Goal: Task Accomplishment & Management: Use online tool/utility

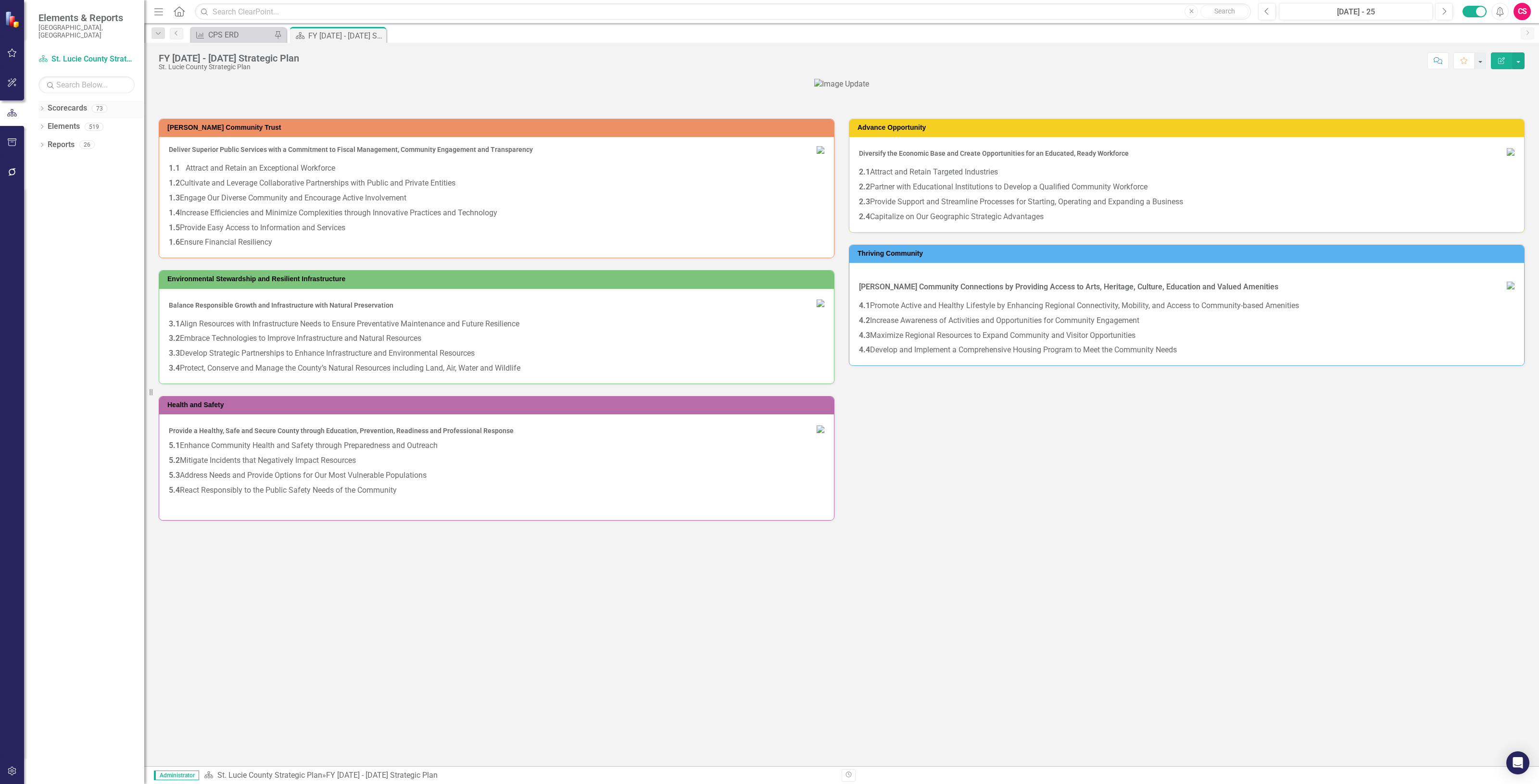
click at [79, 103] on link "Scorecards" at bounding box center [67, 108] width 39 height 11
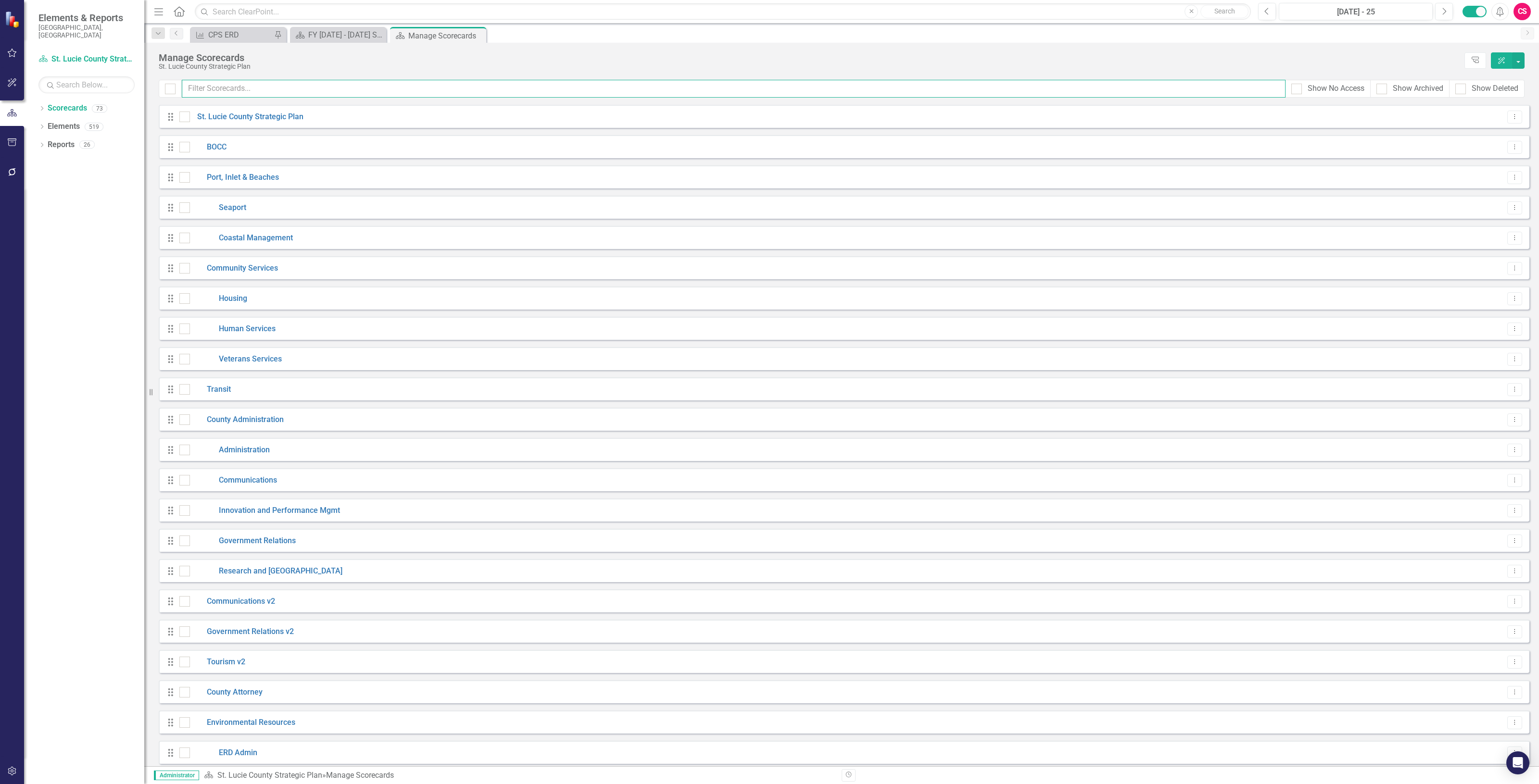
click at [253, 87] on input "text" at bounding box center [733, 89] width 1104 height 18
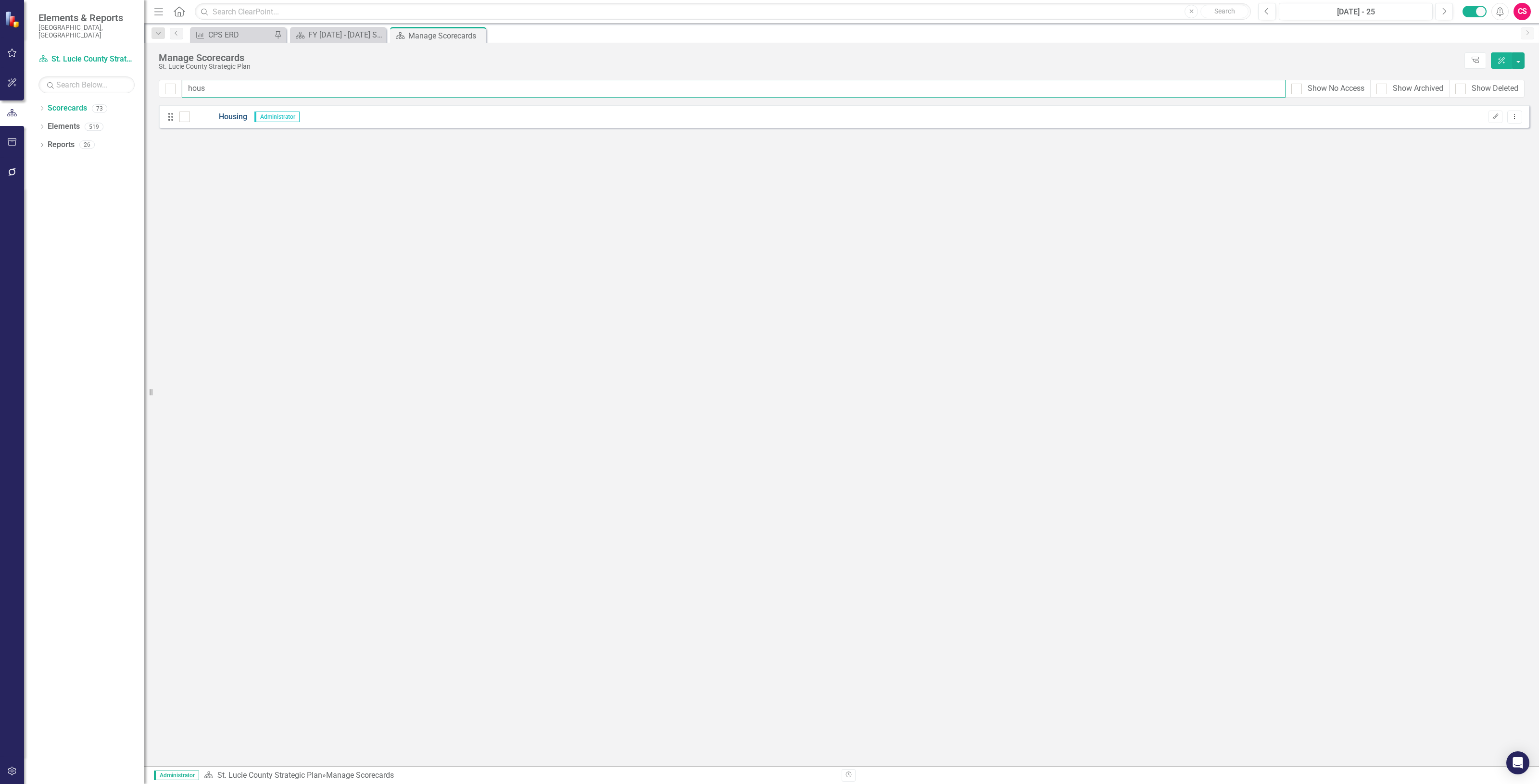
type input "hous"
click at [235, 117] on link "Housing" at bounding box center [219, 117] width 57 height 11
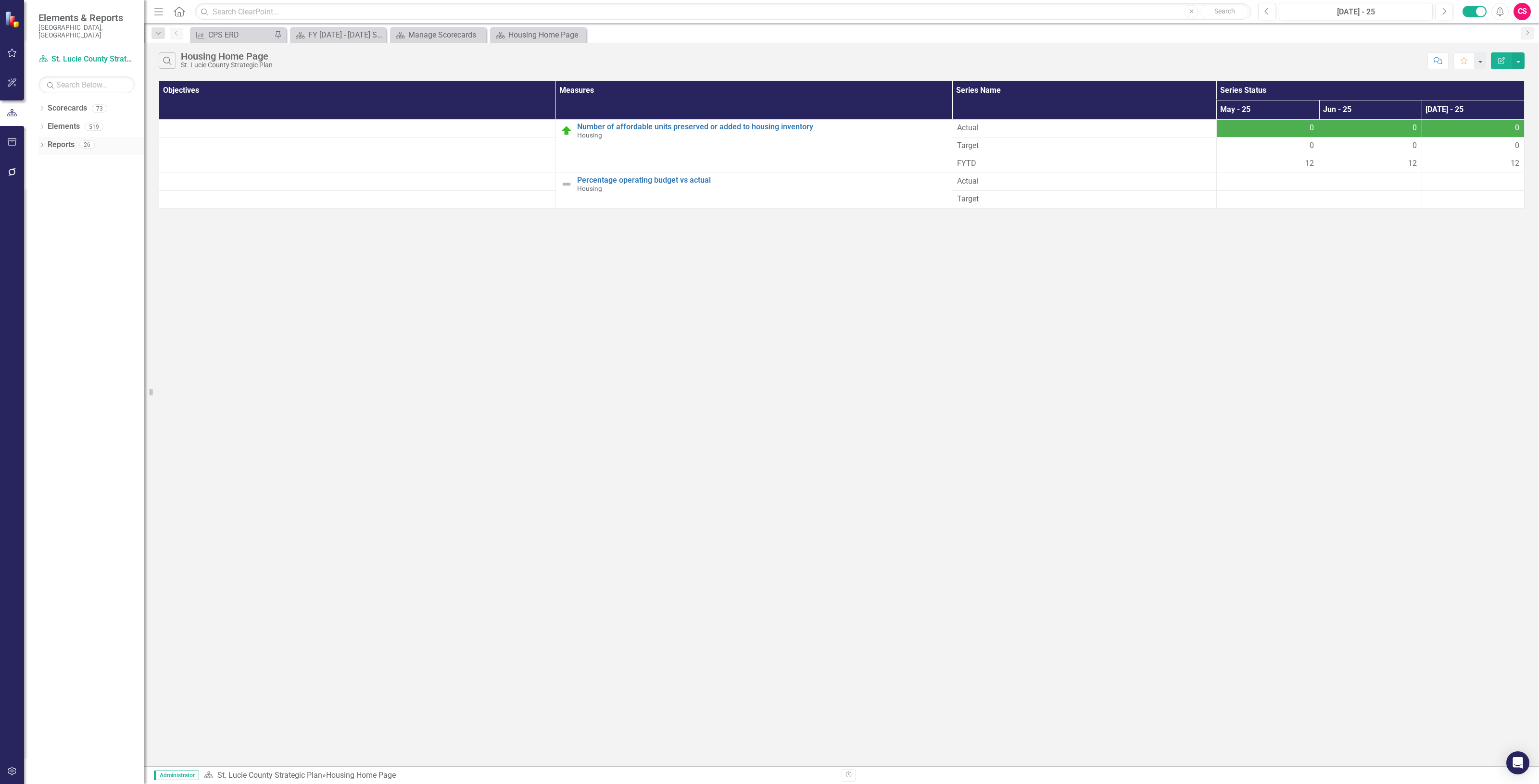
click at [63, 139] on link "Reports" at bounding box center [61, 145] width 27 height 11
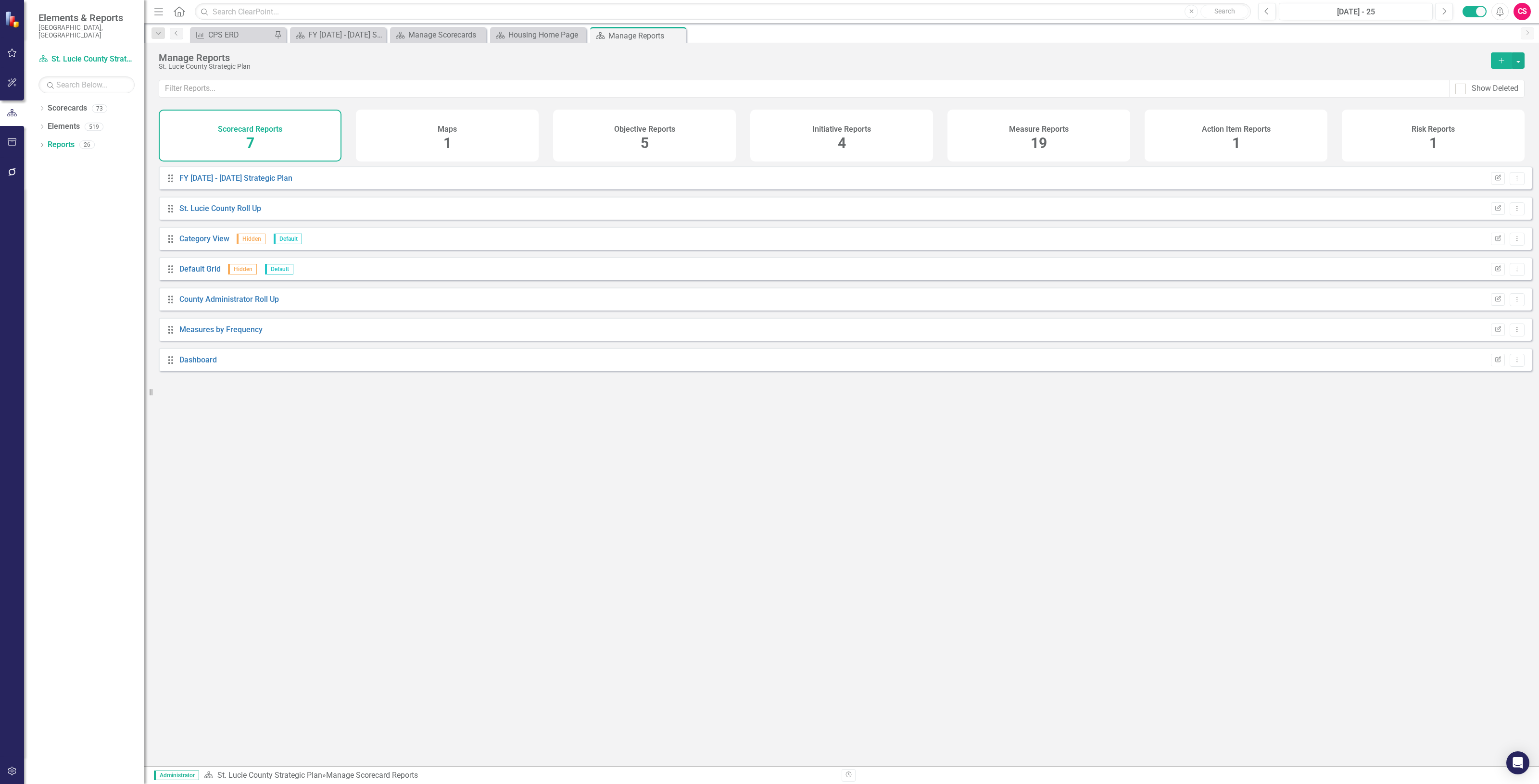
click at [888, 146] on div "Initiative Reports 4" at bounding box center [842, 135] width 183 height 52
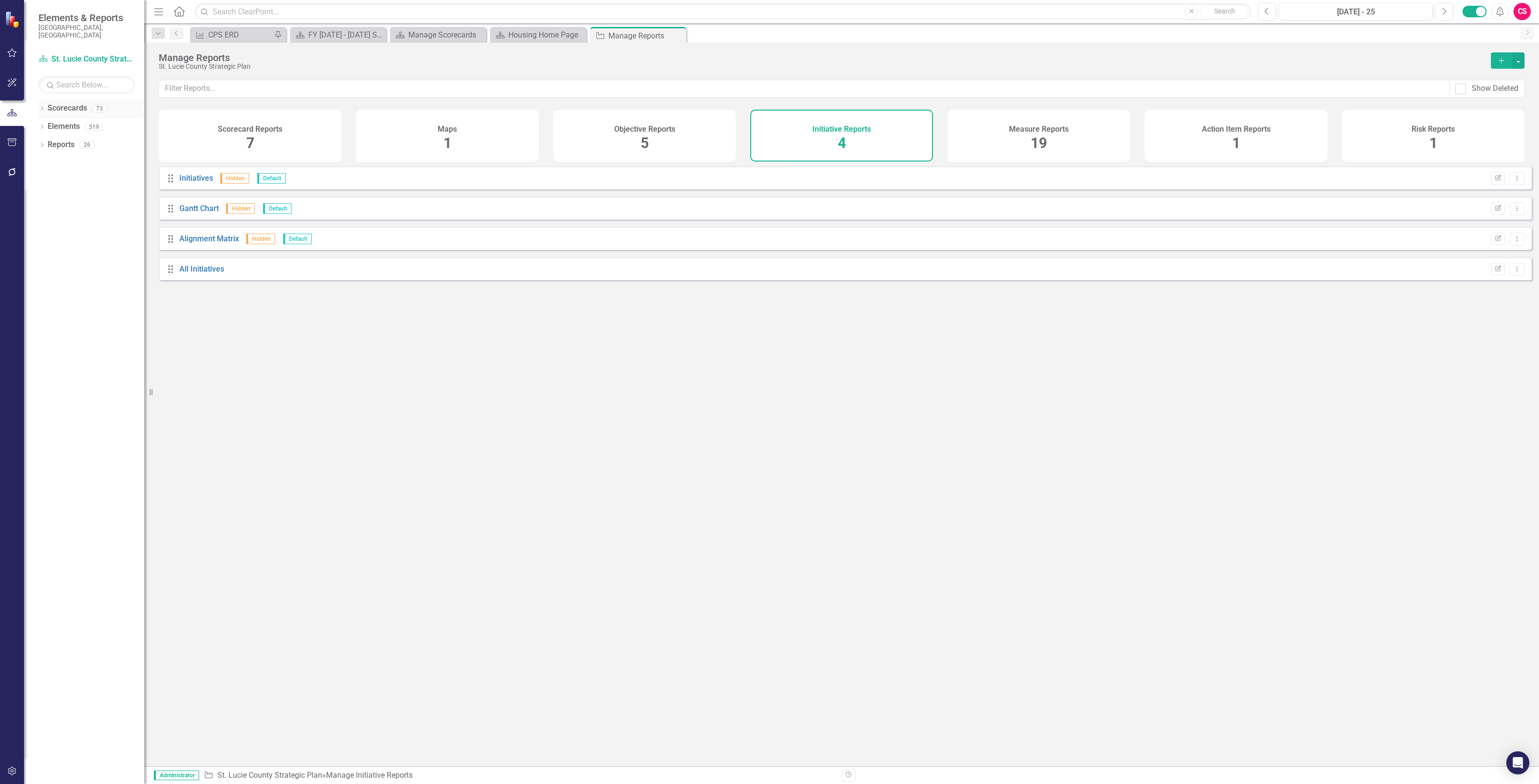
click at [67, 105] on link "Scorecards" at bounding box center [67, 108] width 39 height 11
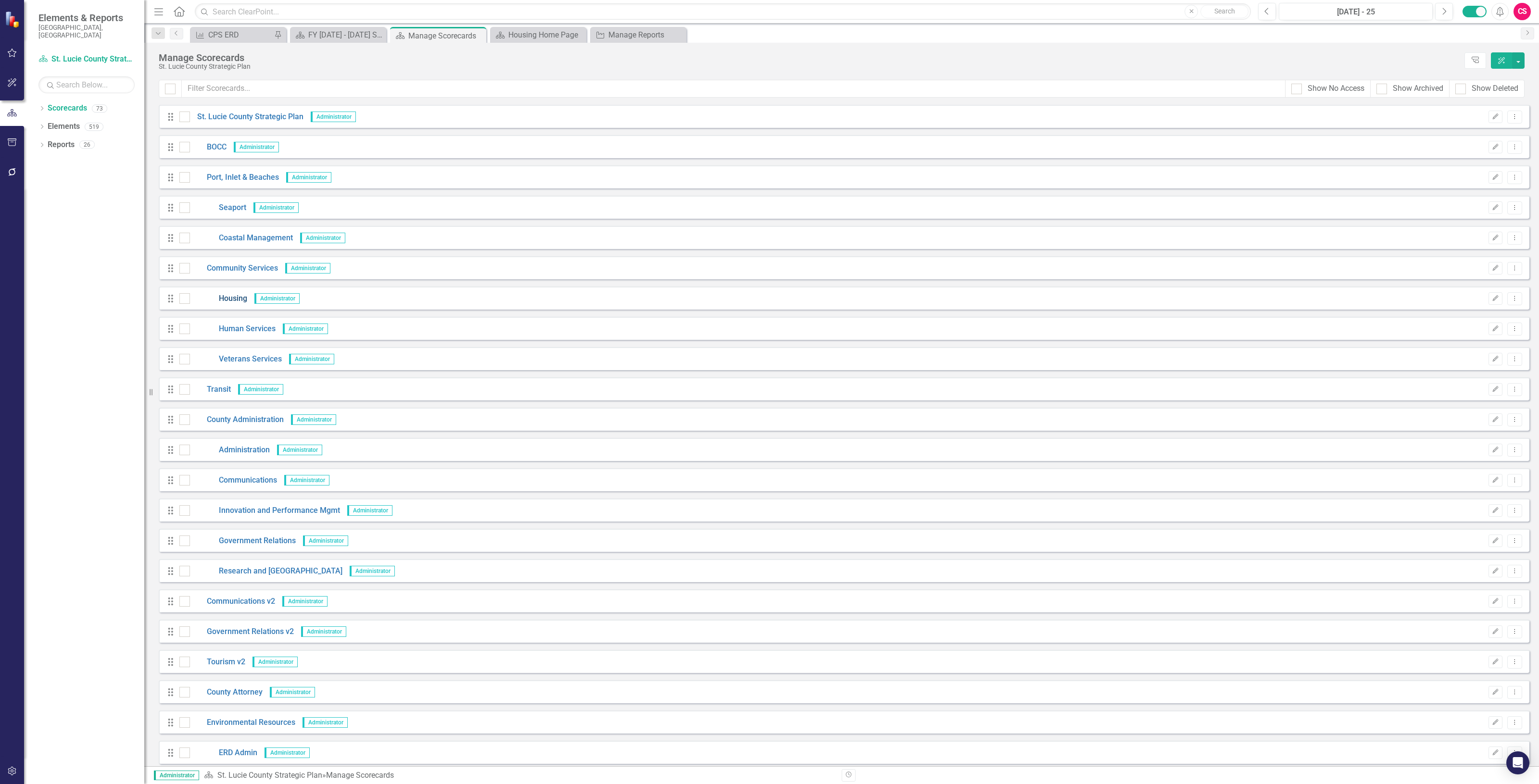
click at [231, 294] on link "Housing" at bounding box center [219, 299] width 57 height 11
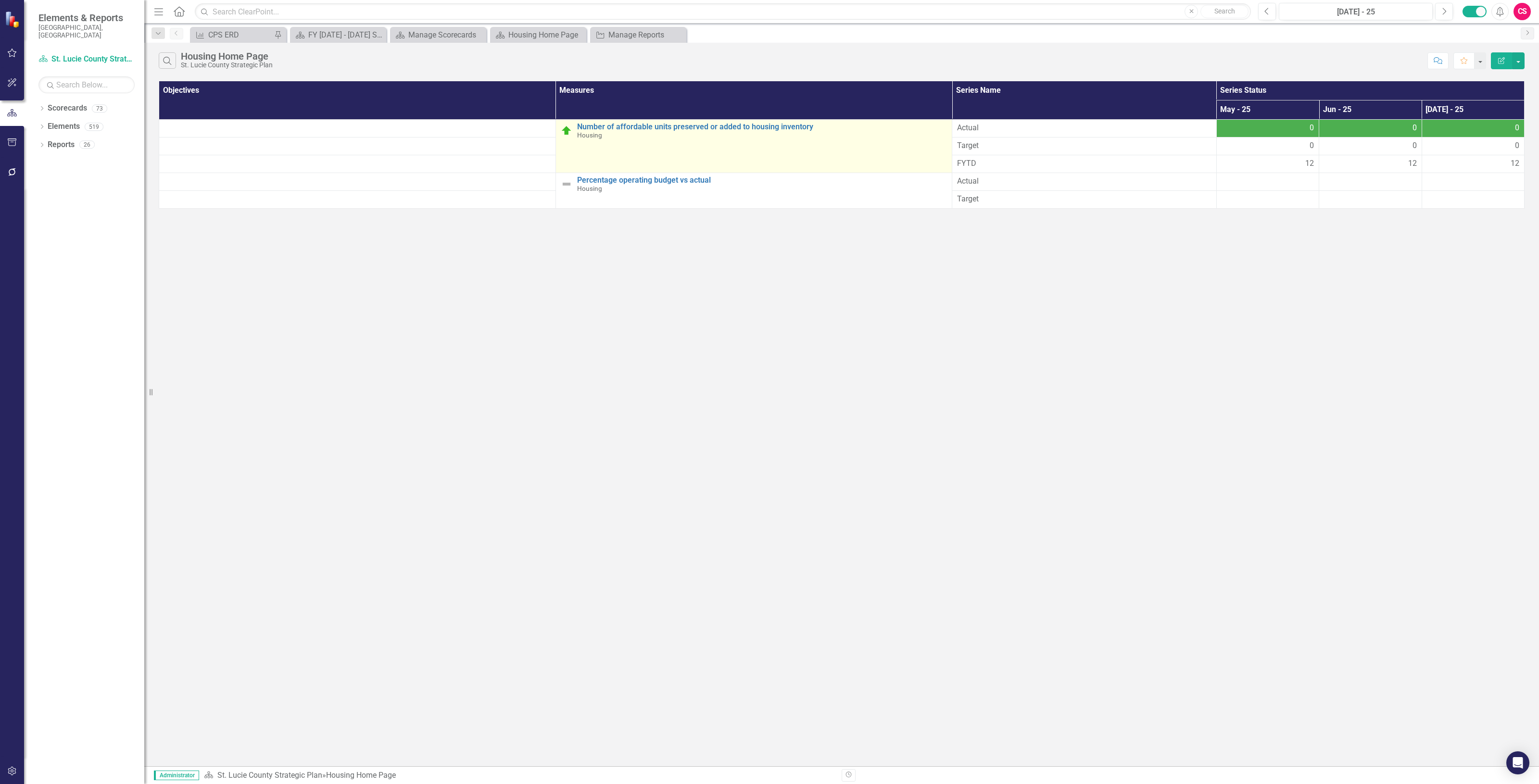
click at [636, 121] on td "Number of affordable units preserved or added to housing inventory Housing Link…" at bounding box center [753, 146] width 397 height 53
click at [636, 124] on link "Number of affordable units preserved or added to housing inventory" at bounding box center [761, 127] width 370 height 9
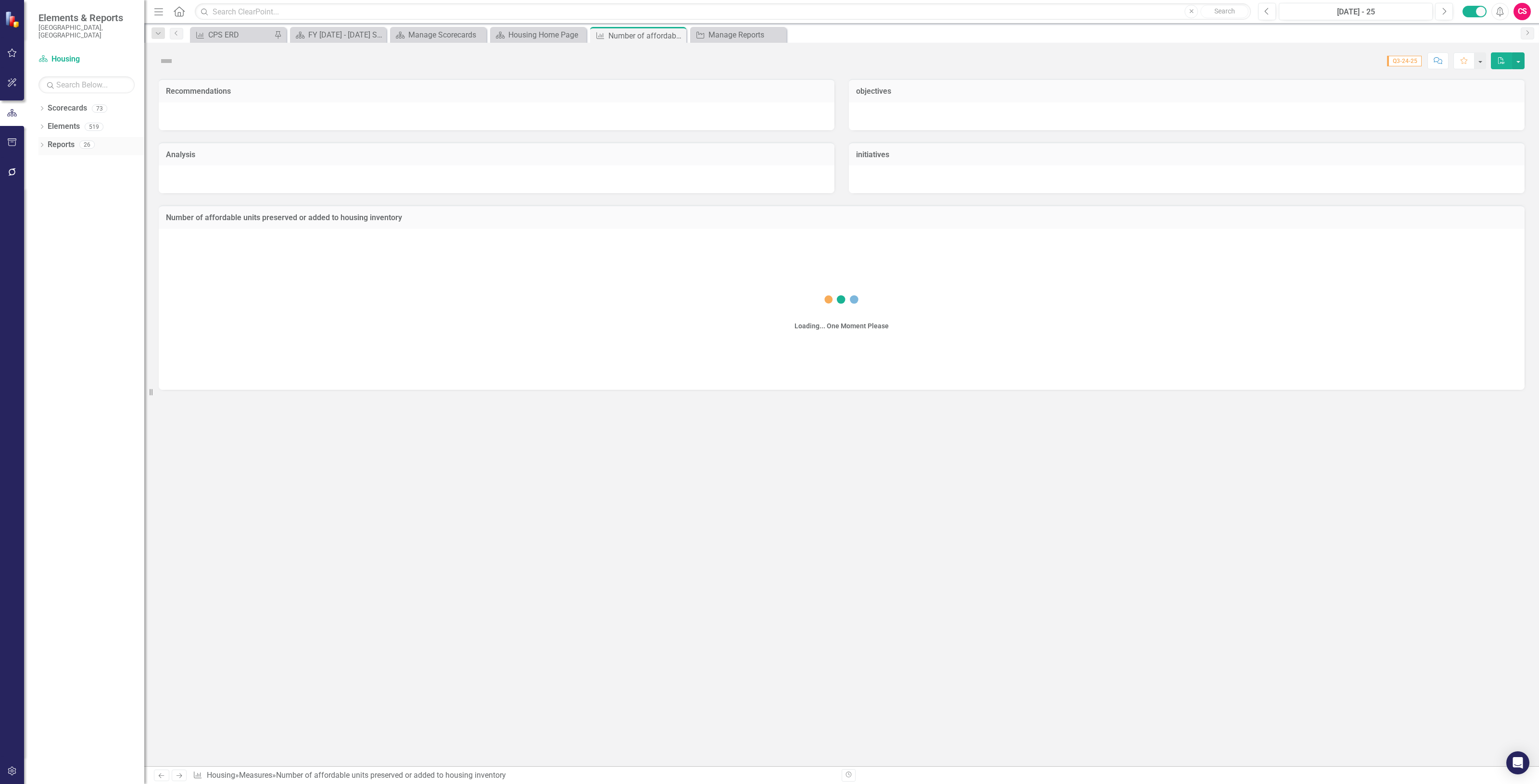
click at [72, 143] on div "Reports" at bounding box center [61, 145] width 27 height 16
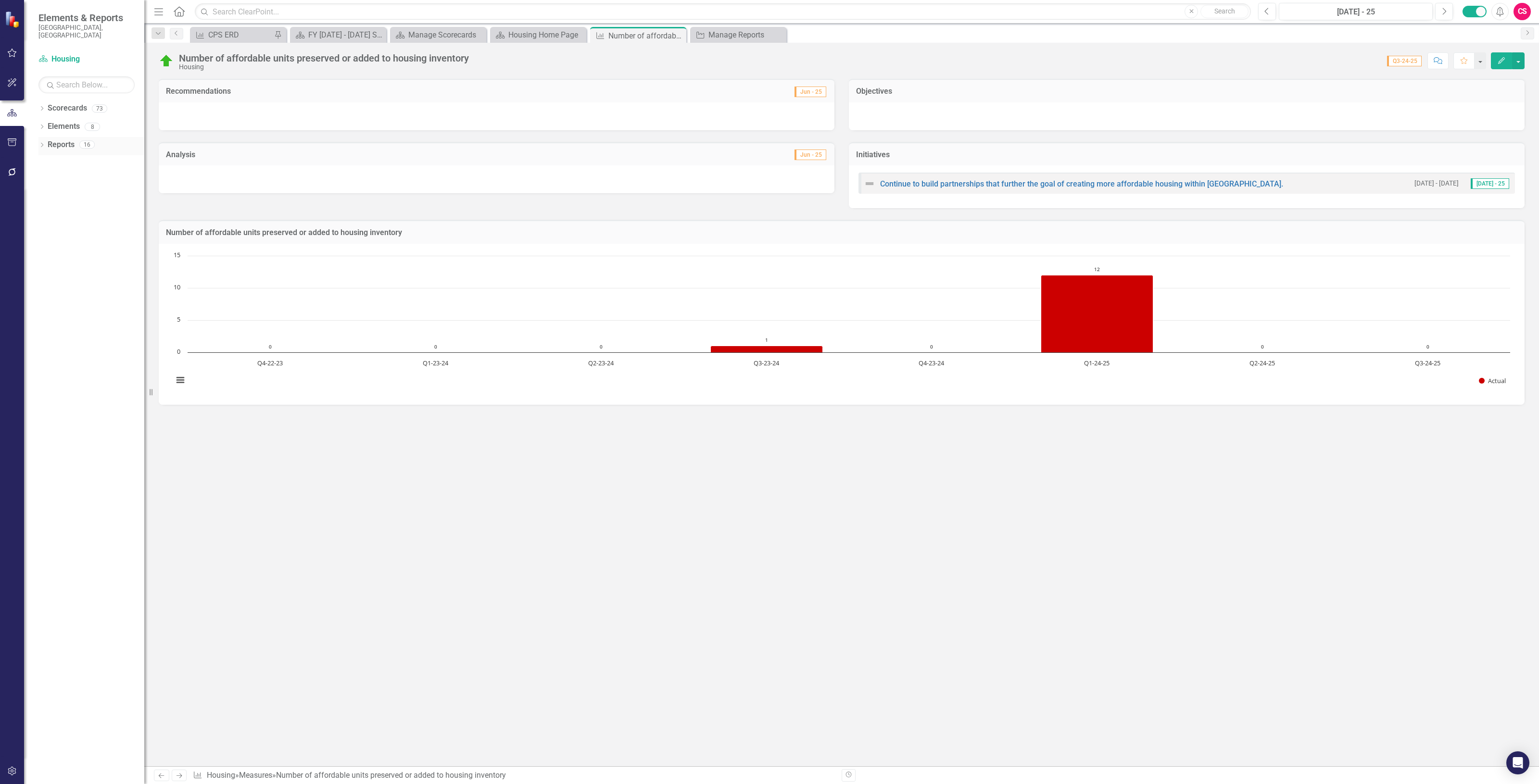
click at [63, 139] on link "Reports" at bounding box center [61, 145] width 27 height 11
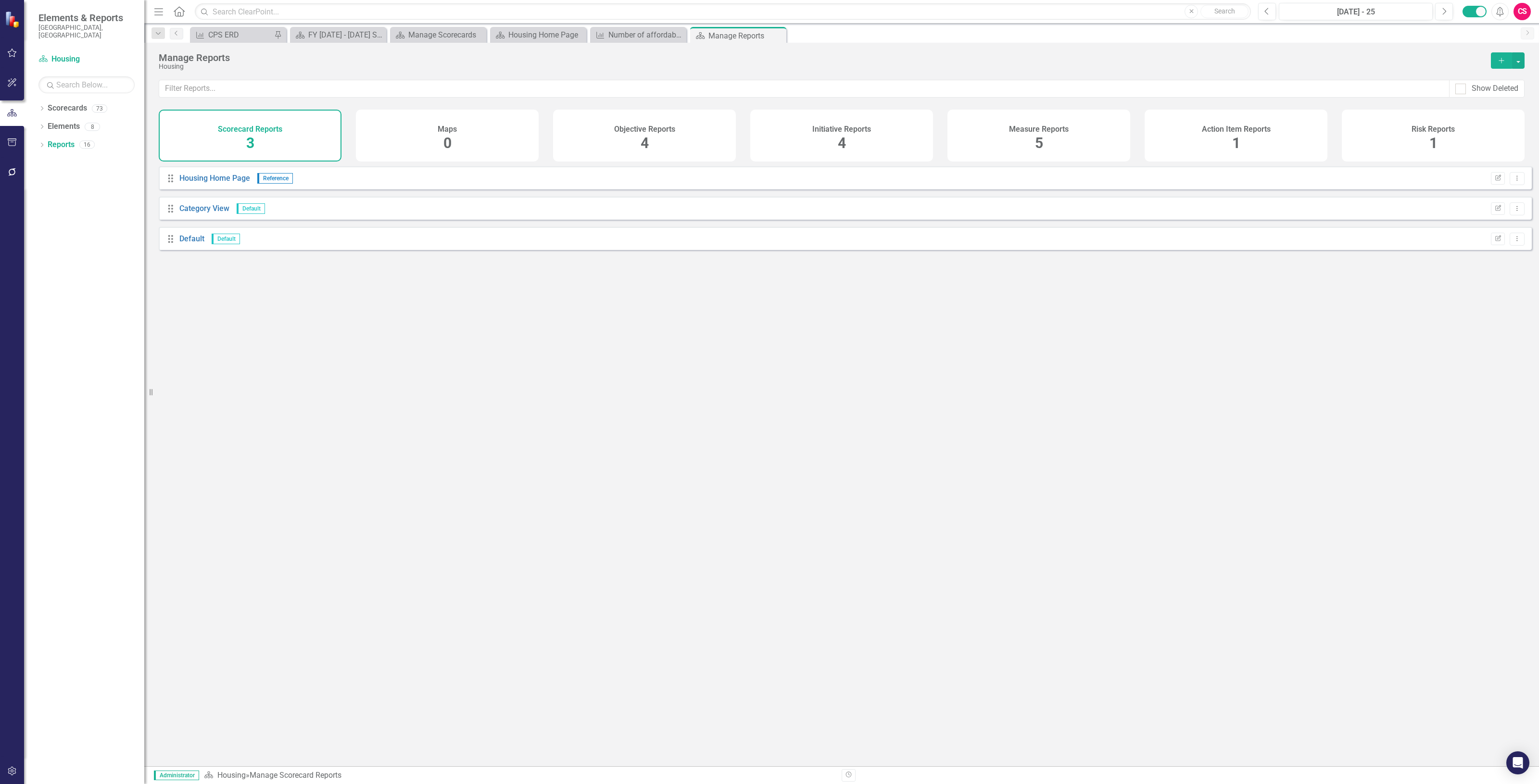
drag, startPoint x: 850, startPoint y: 131, endPoint x: 818, endPoint y: 140, distance: 33.2
click at [848, 131] on h4 "Initiative Reports" at bounding box center [842, 129] width 59 height 9
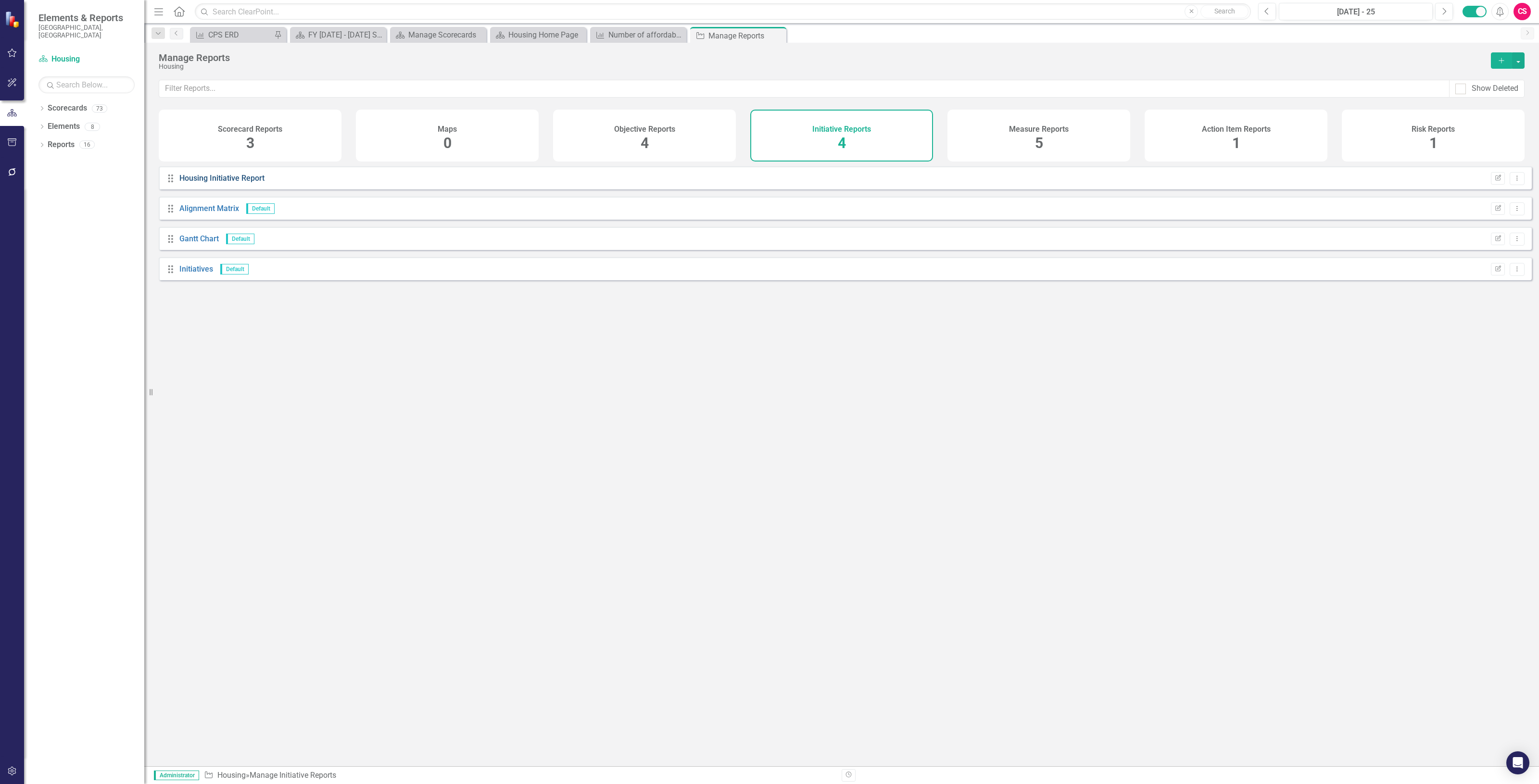
click at [236, 181] on link "Housing Initiative Report" at bounding box center [222, 178] width 85 height 9
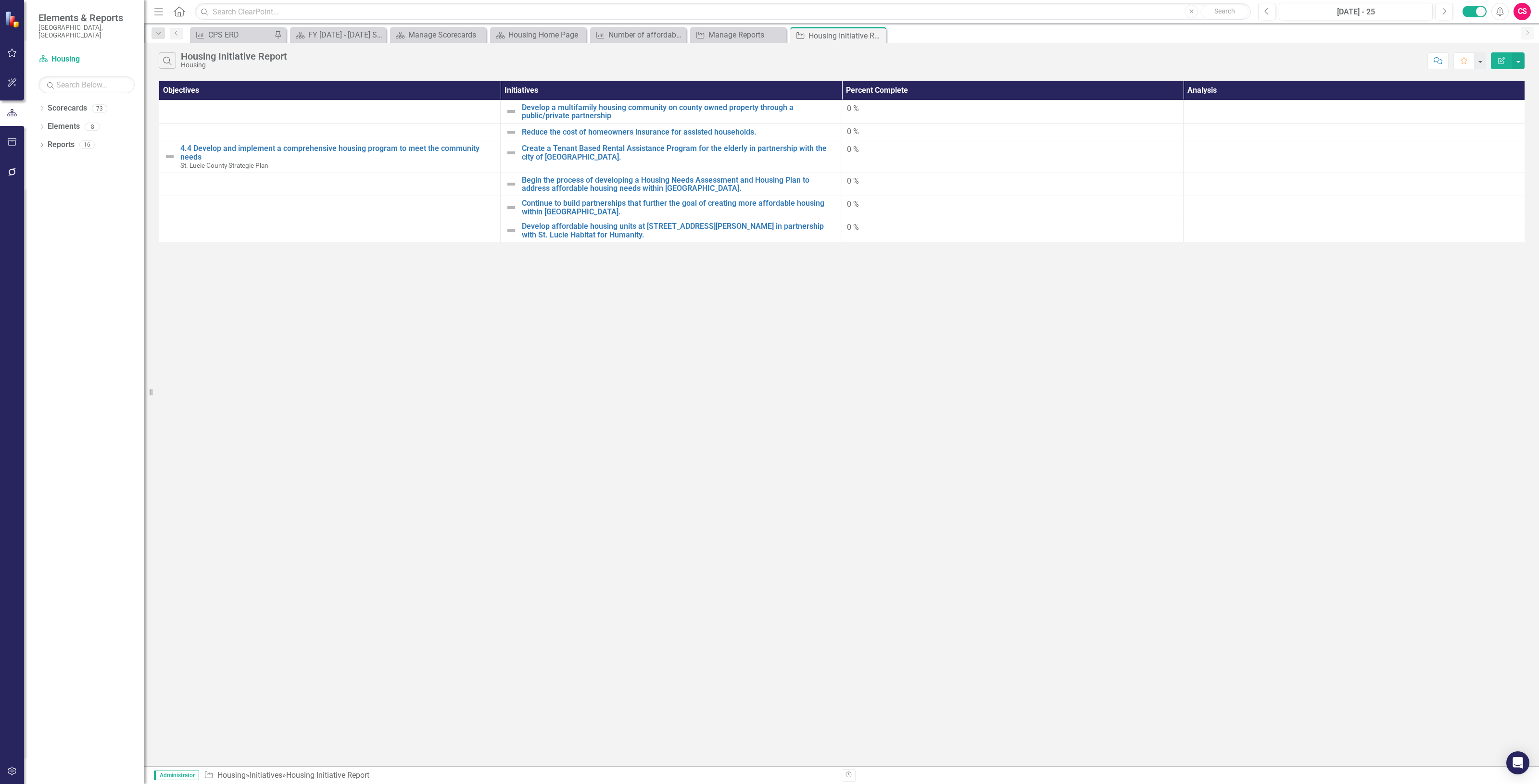
click at [1498, 75] on div "Search Housing Initiative Report Housing Comment Favorite Edit Report Objective…" at bounding box center [841, 404] width 1394 height 723
click at [1501, 61] on icon "Edit Report" at bounding box center [1501, 61] width 9 height 7
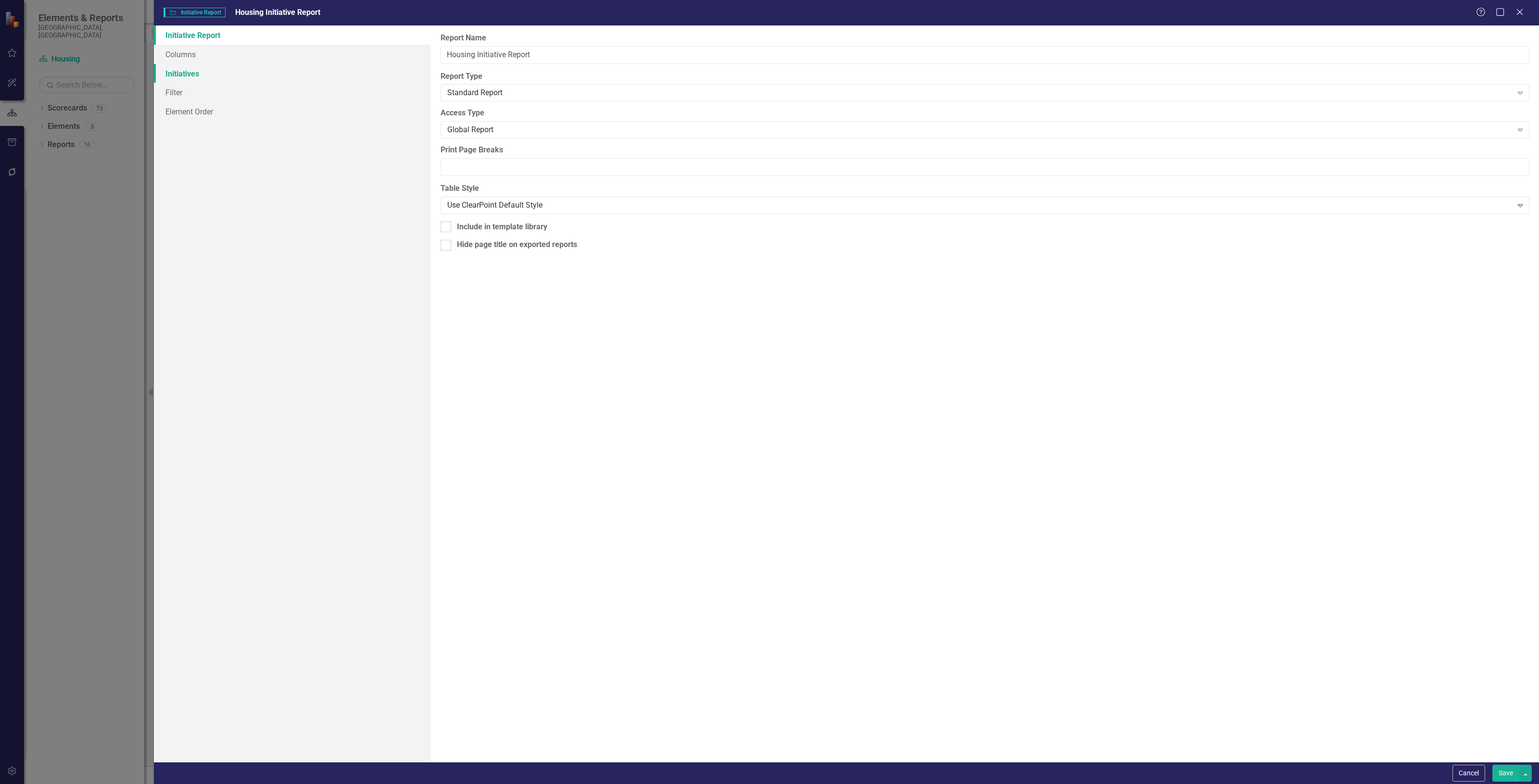
click at [217, 75] on link "Initiatives" at bounding box center [292, 73] width 277 height 19
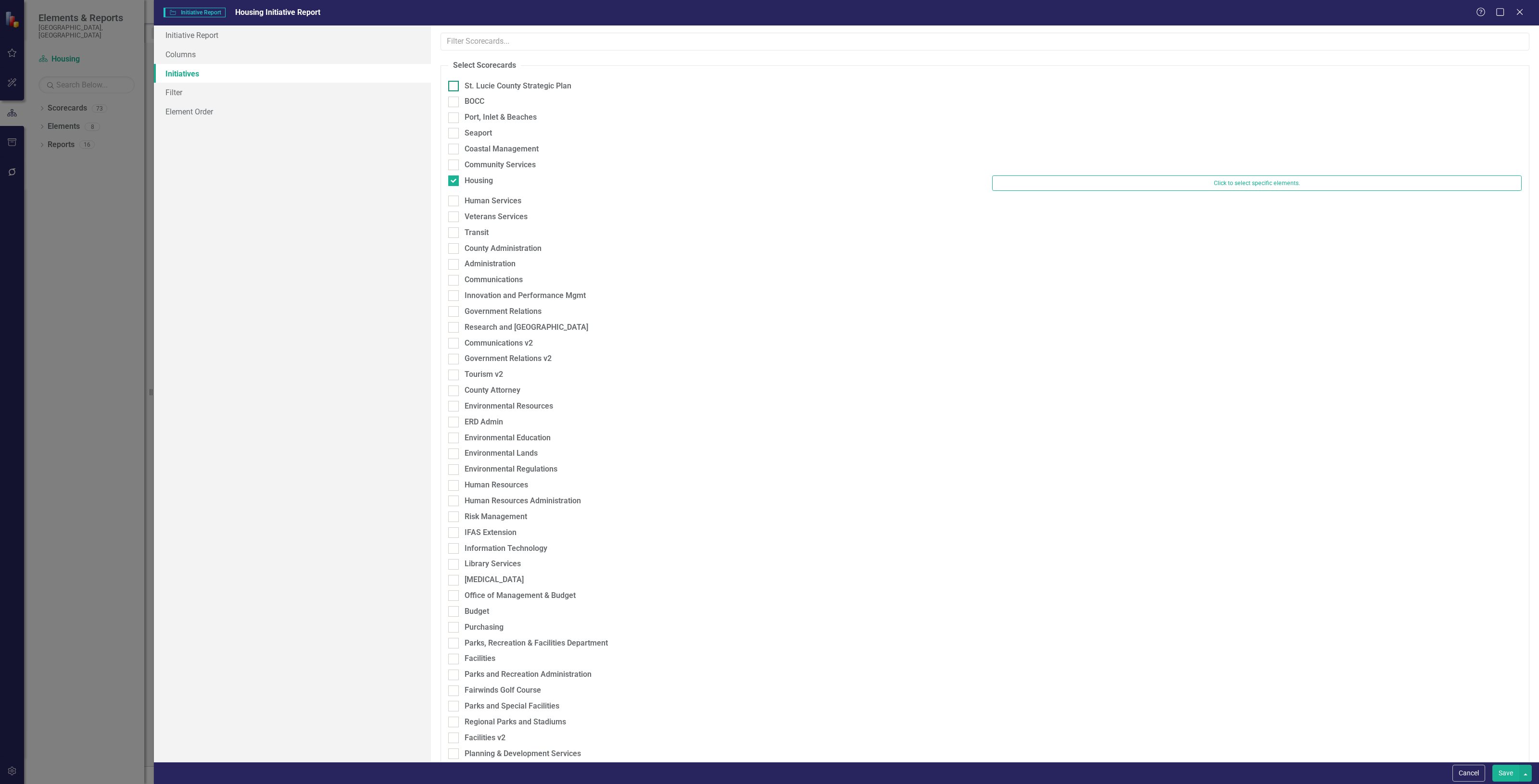
click at [453, 85] on input "St. Lucie County Strategic Plan" at bounding box center [451, 83] width 6 height 6
checkbox input "true"
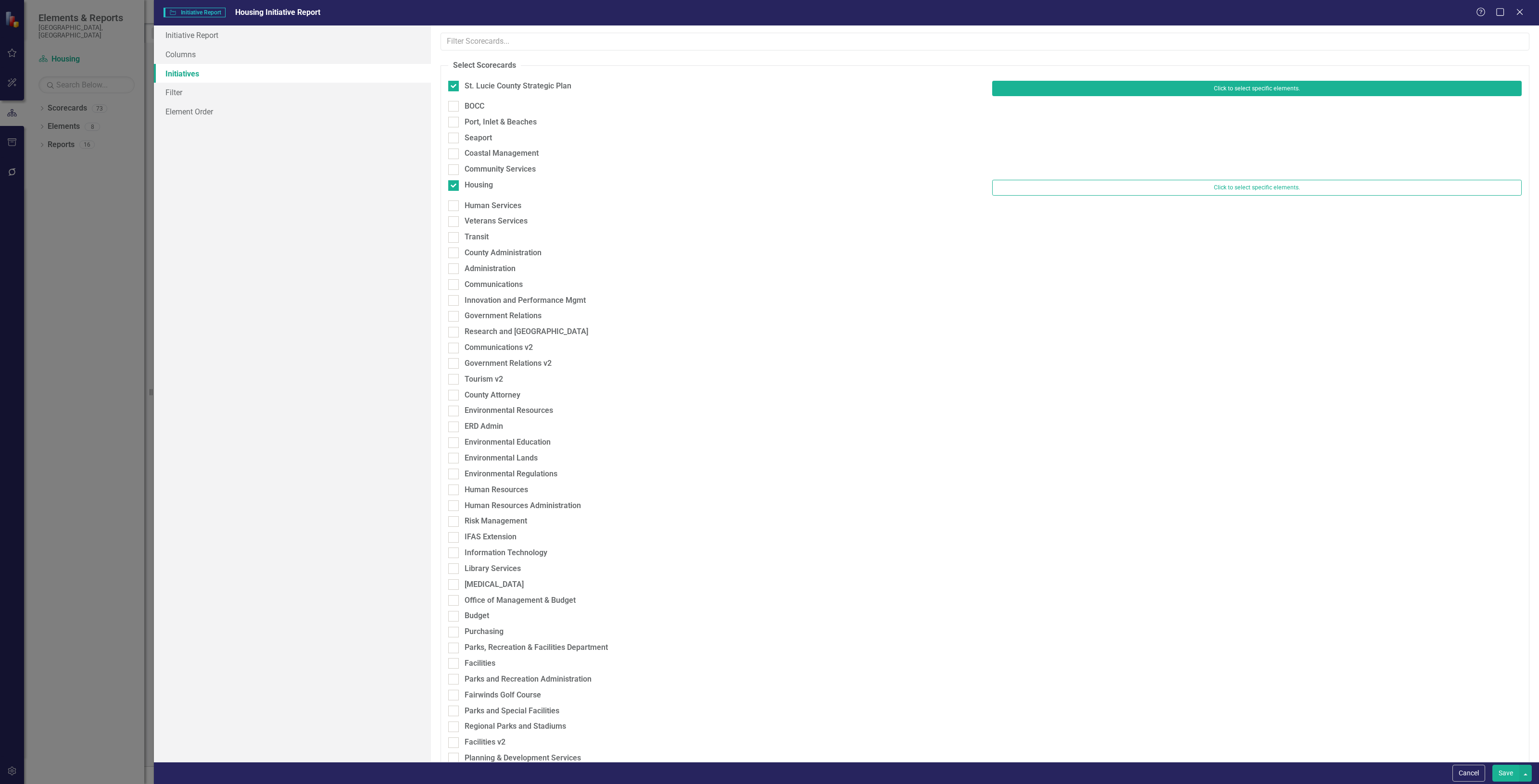
click at [1064, 92] on button "Click to select specific elements." at bounding box center [1257, 88] width 529 height 15
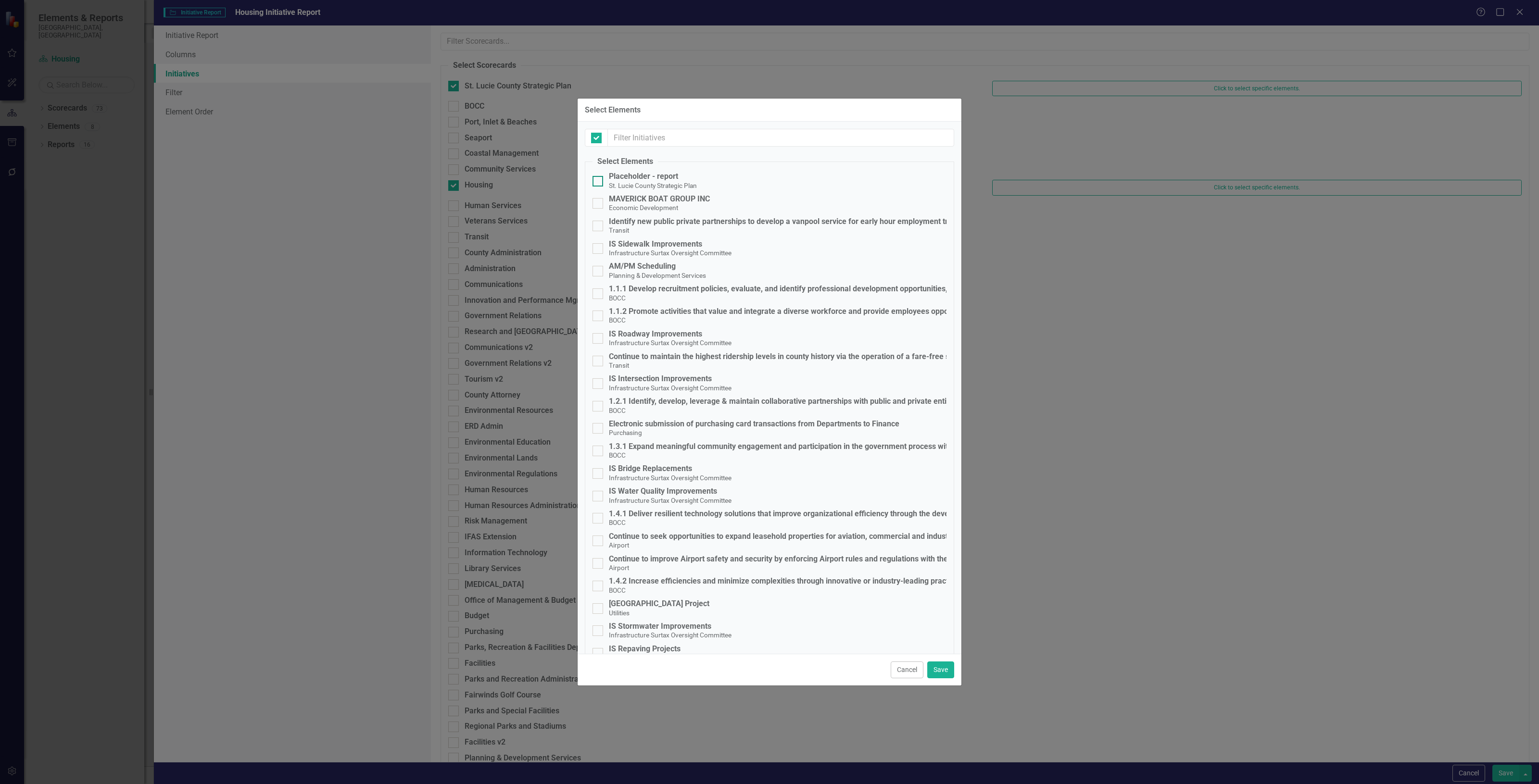
checkbox input "false"
click at [677, 135] on input "text" at bounding box center [781, 137] width 346 height 18
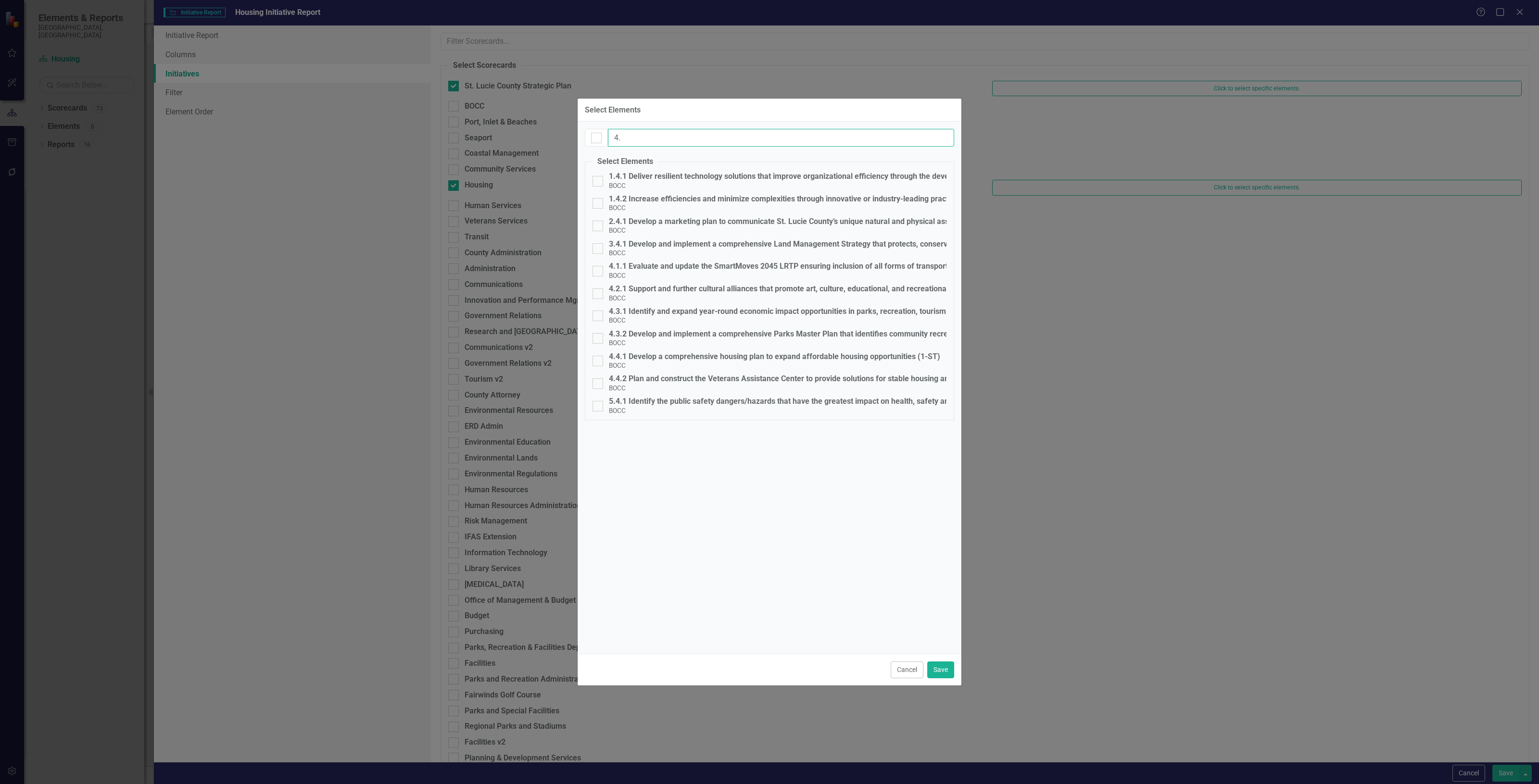
type input "4"
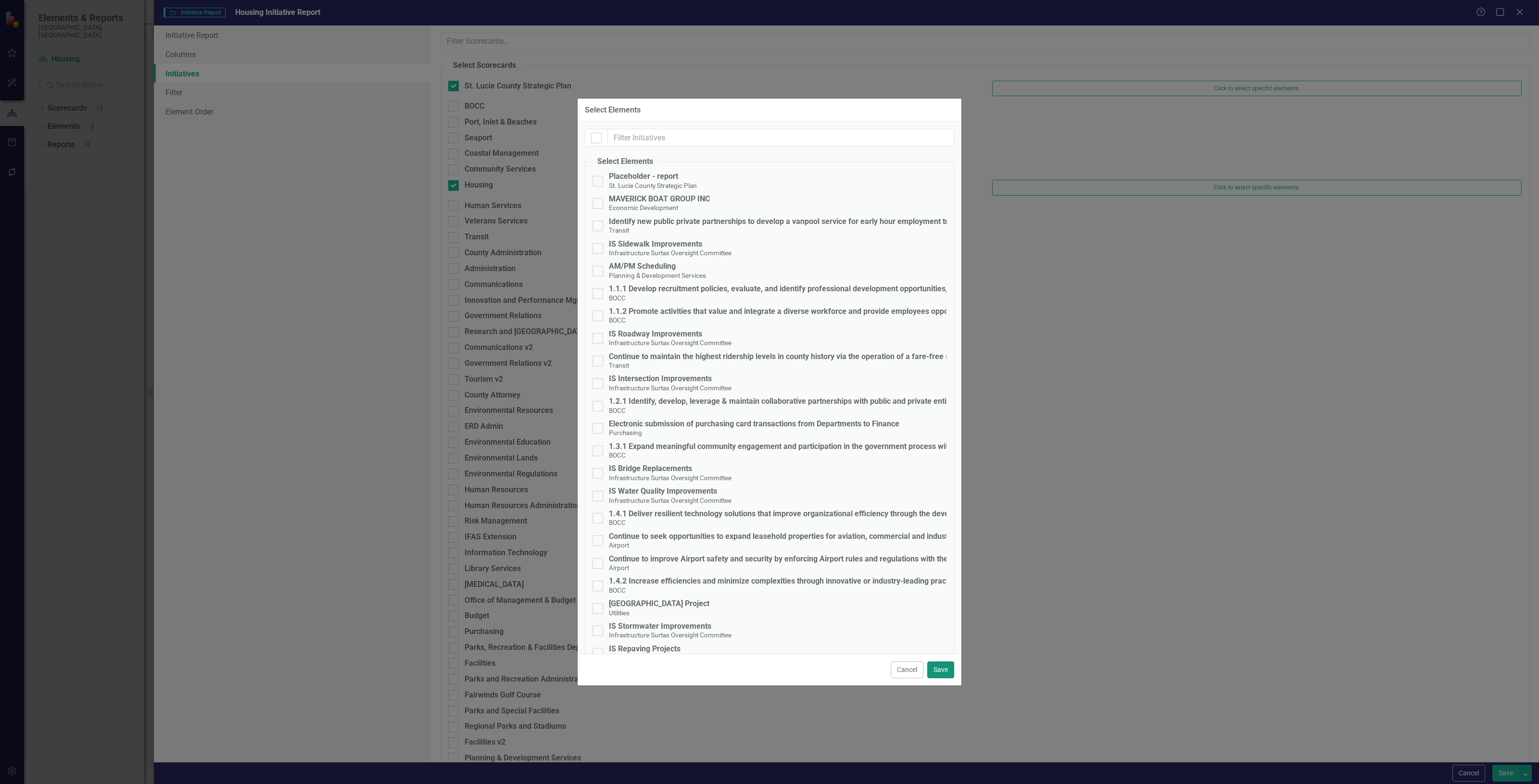
click at [937, 673] on button "Save" at bounding box center [940, 669] width 27 height 17
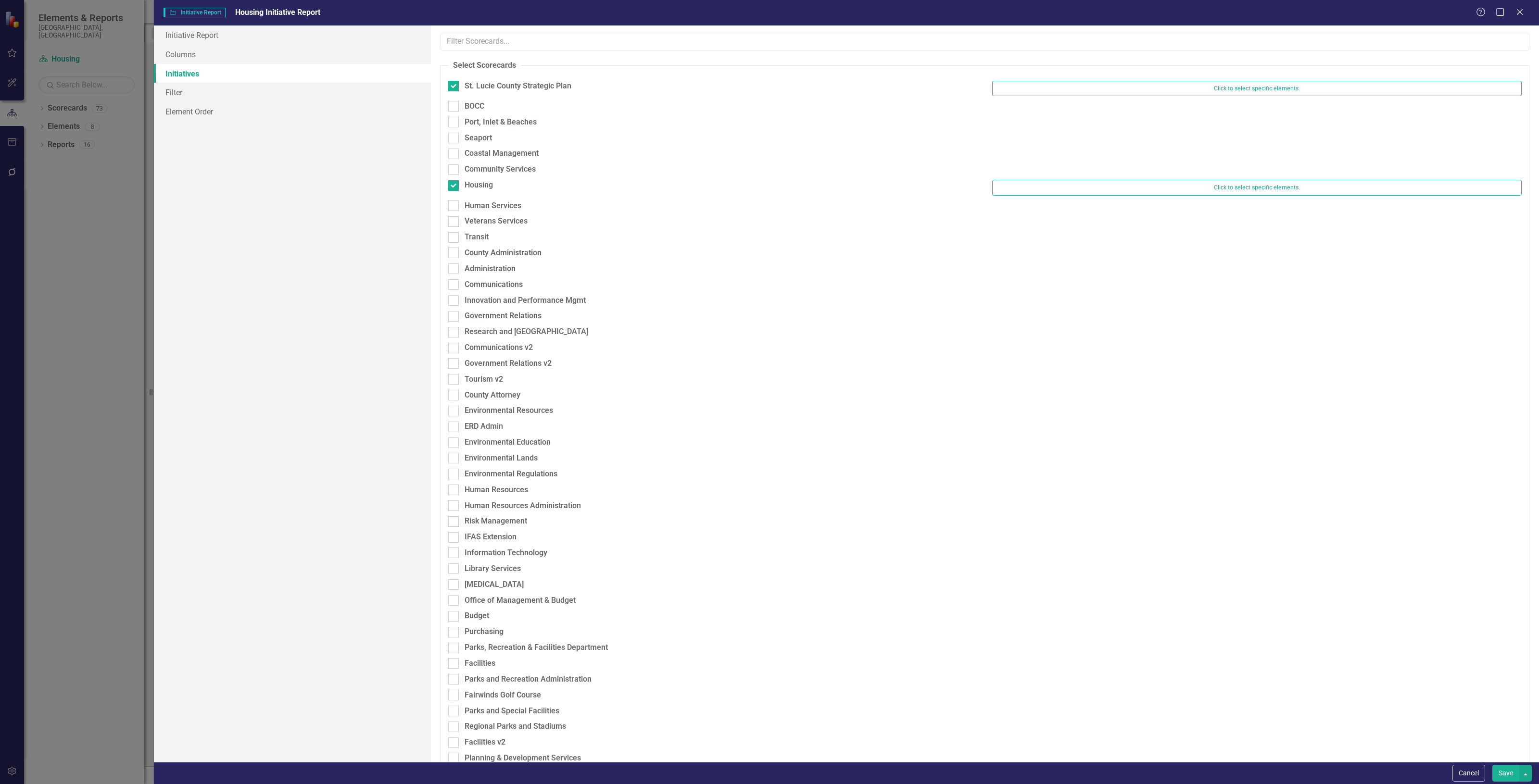
click at [1503, 777] on button "Save" at bounding box center [1506, 773] width 27 height 17
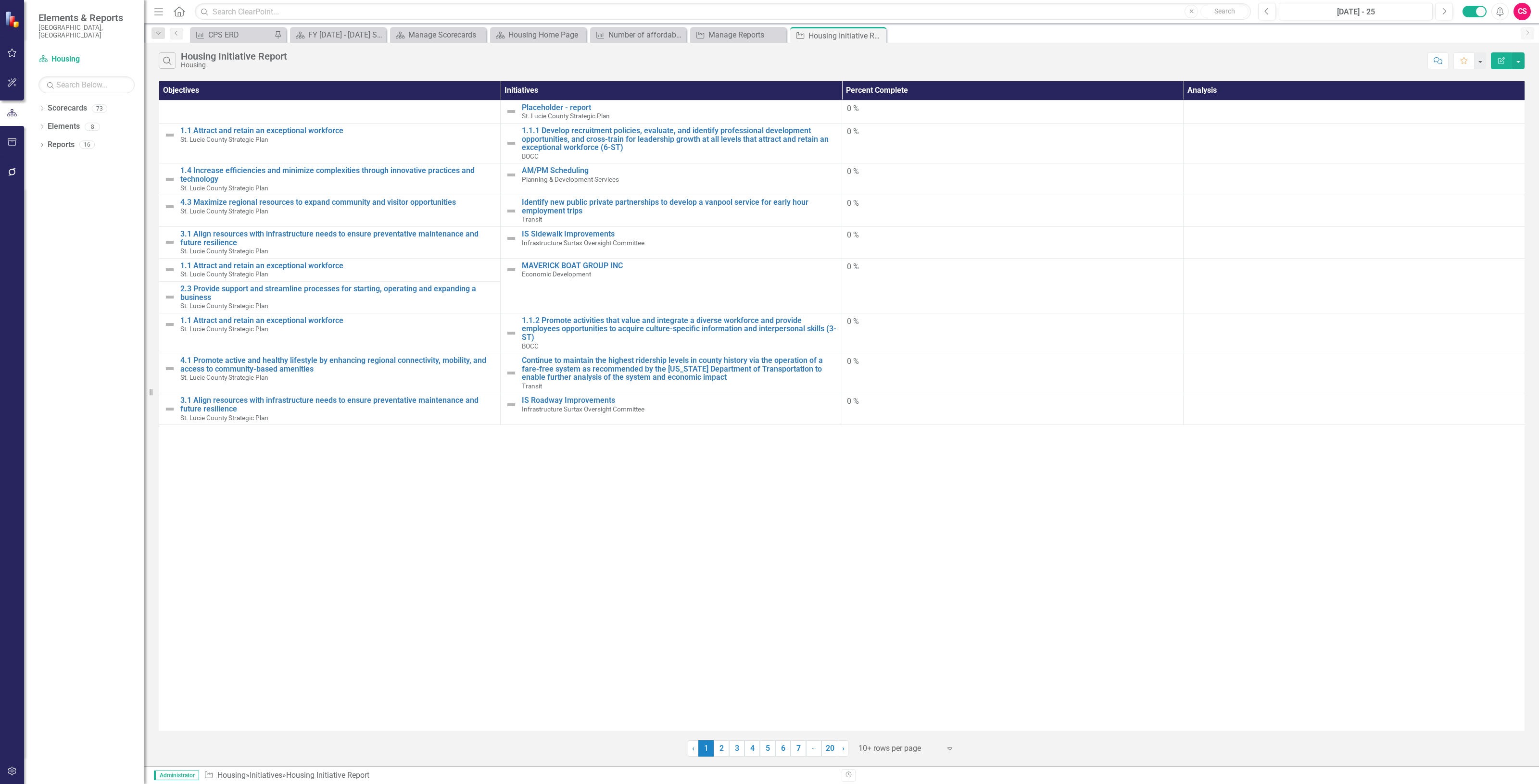
click at [1501, 55] on button "Edit Report" at bounding box center [1502, 61] width 21 height 17
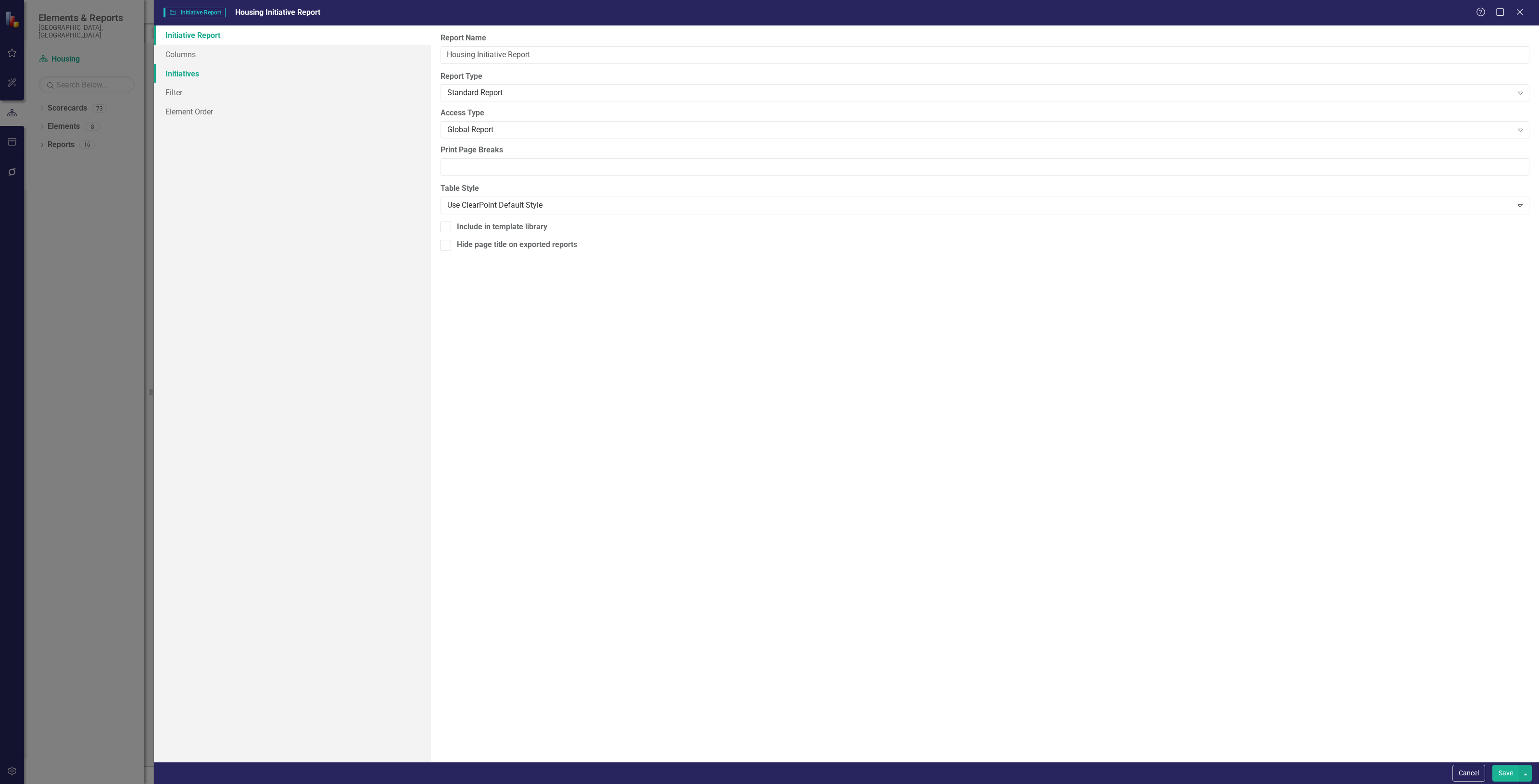
click at [268, 75] on link "Initiatives" at bounding box center [292, 73] width 277 height 19
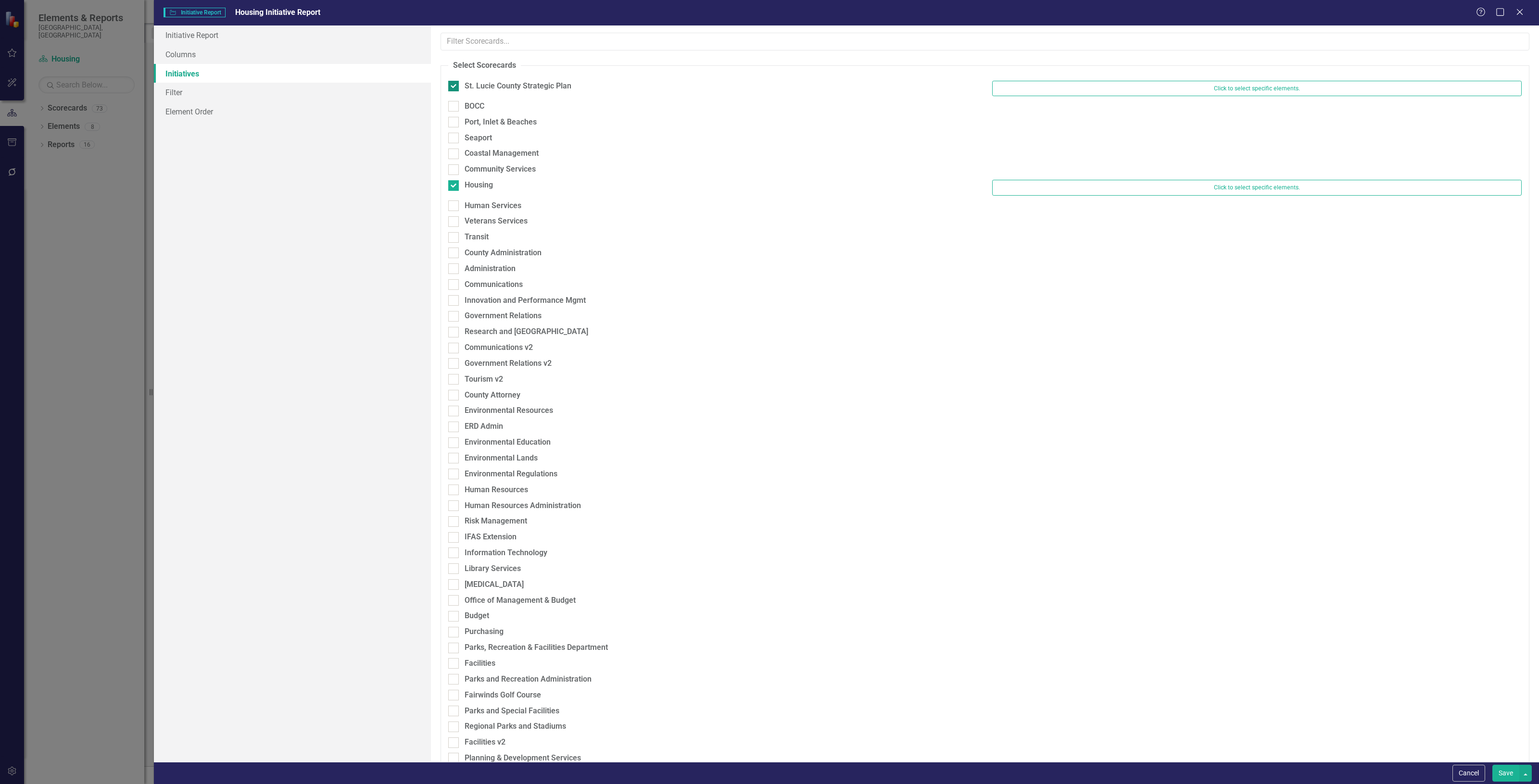
click at [447, 85] on div "St. Lucie County Strategic Plan" at bounding box center [713, 87] width 544 height 13
click at [452, 85] on input "St. Lucie County Strategic Plan" at bounding box center [451, 83] width 6 height 6
checkbox input "false"
click at [292, 47] on link "Columns" at bounding box center [292, 54] width 277 height 19
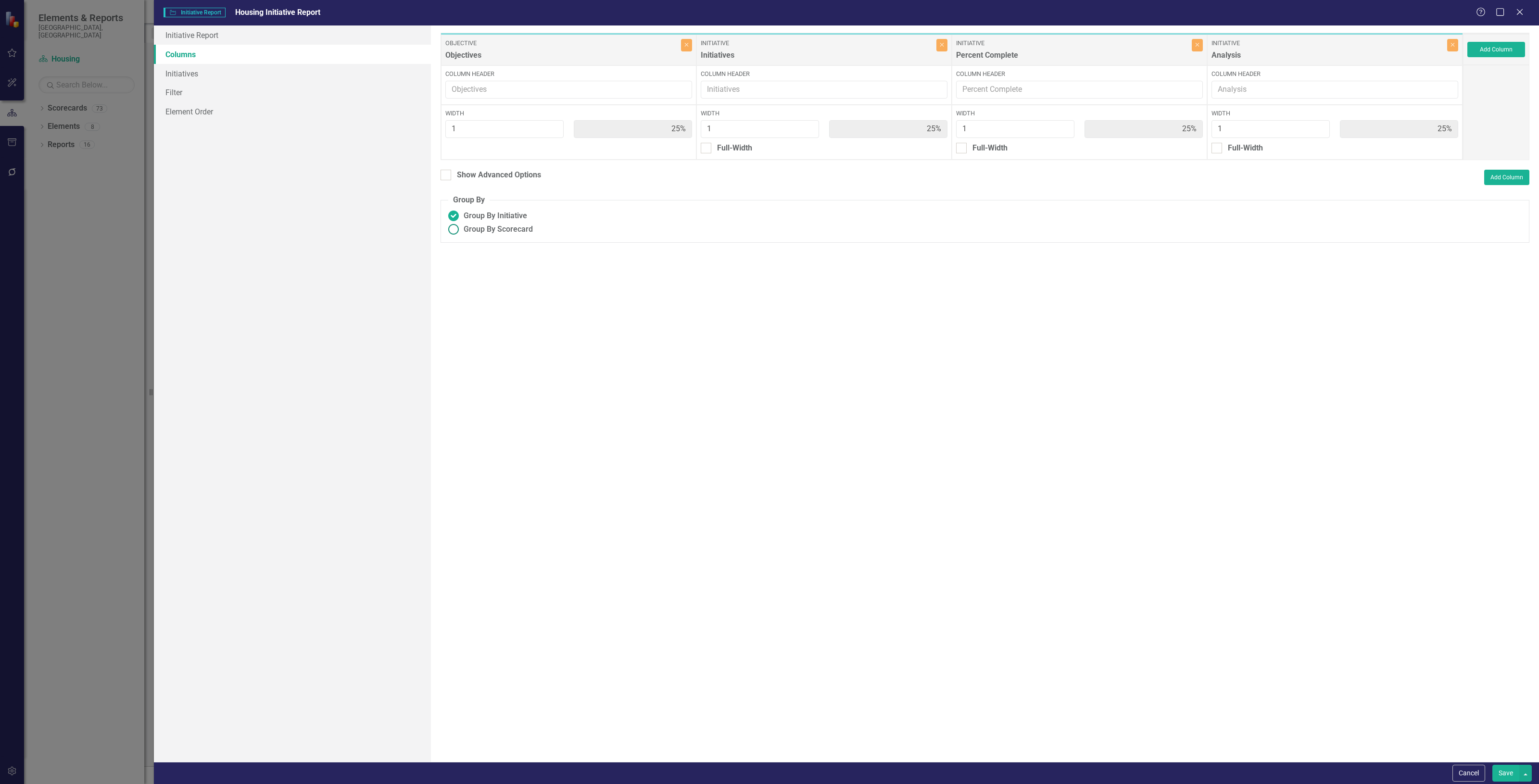
click at [521, 230] on span "Group By Scorecard" at bounding box center [498, 229] width 69 height 11
click at [461, 230] on input "Group By Scorecard" at bounding box center [453, 229] width 15 height 15
radio input "true"
click at [520, 275] on div "Group By Objective" at bounding box center [511, 277] width 66 height 11
click at [469, 275] on input "Group By Objective" at bounding box center [465, 274] width 6 height 6
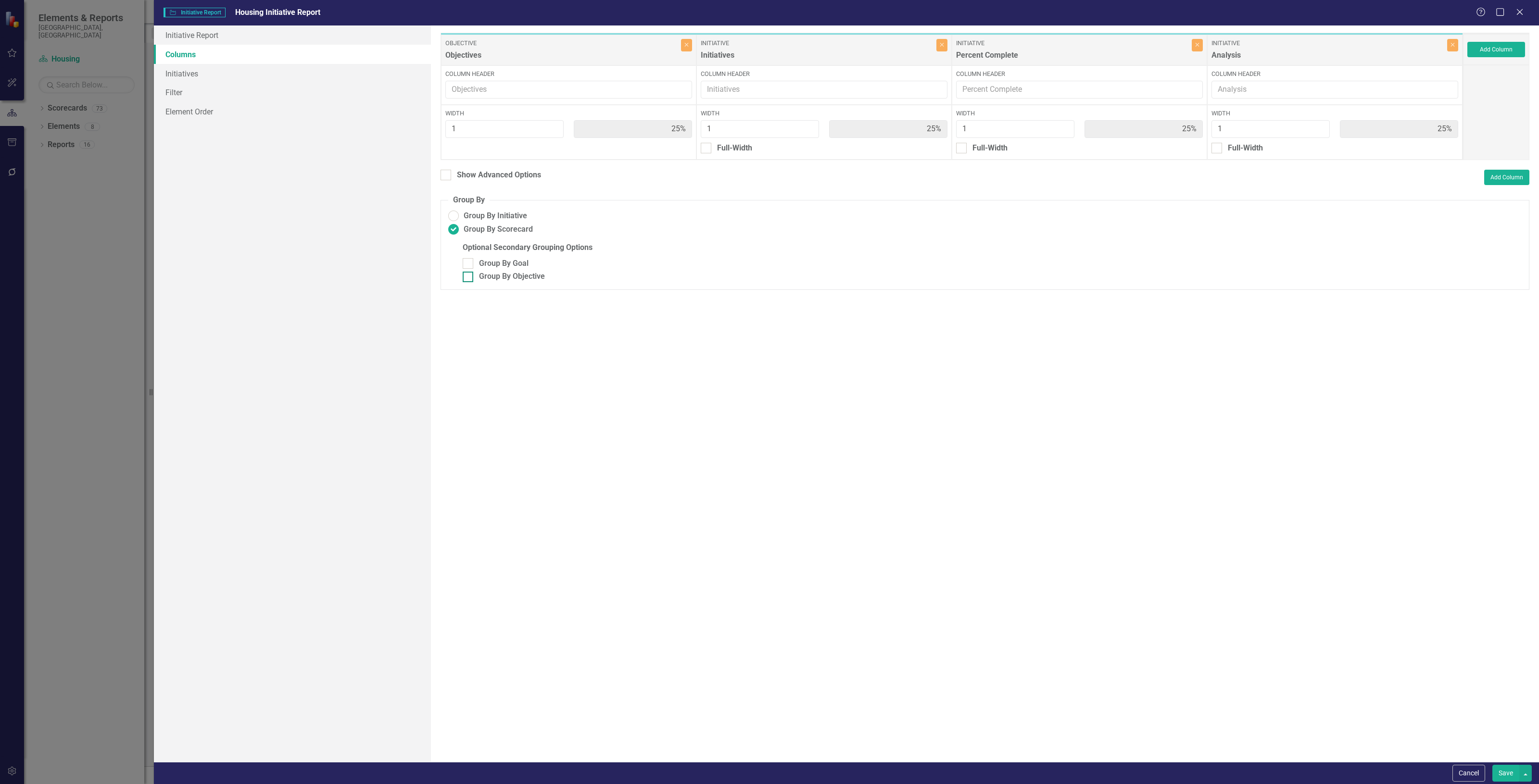
checkbox input "true"
click at [199, 69] on link "Initiatives" at bounding box center [292, 73] width 277 height 19
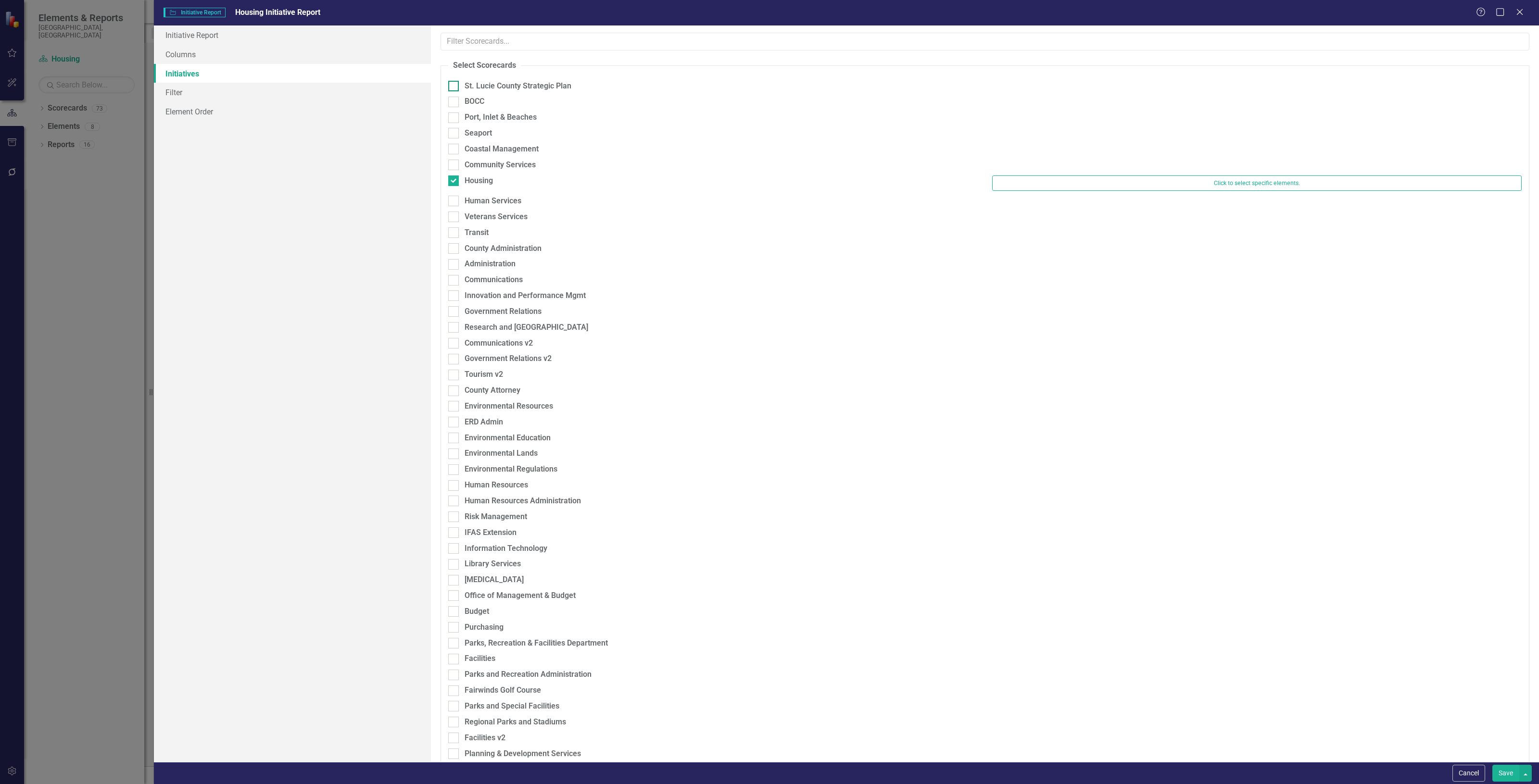
click at [459, 85] on div "St. Lucie County Strategic Plan" at bounding box center [713, 86] width 529 height 11
click at [455, 85] on input "St. Lucie County Strategic Plan" at bounding box center [451, 83] width 6 height 6
checkbox input "true"
click at [988, 85] on div "Click to select specific elements." at bounding box center [1257, 91] width 544 height 20
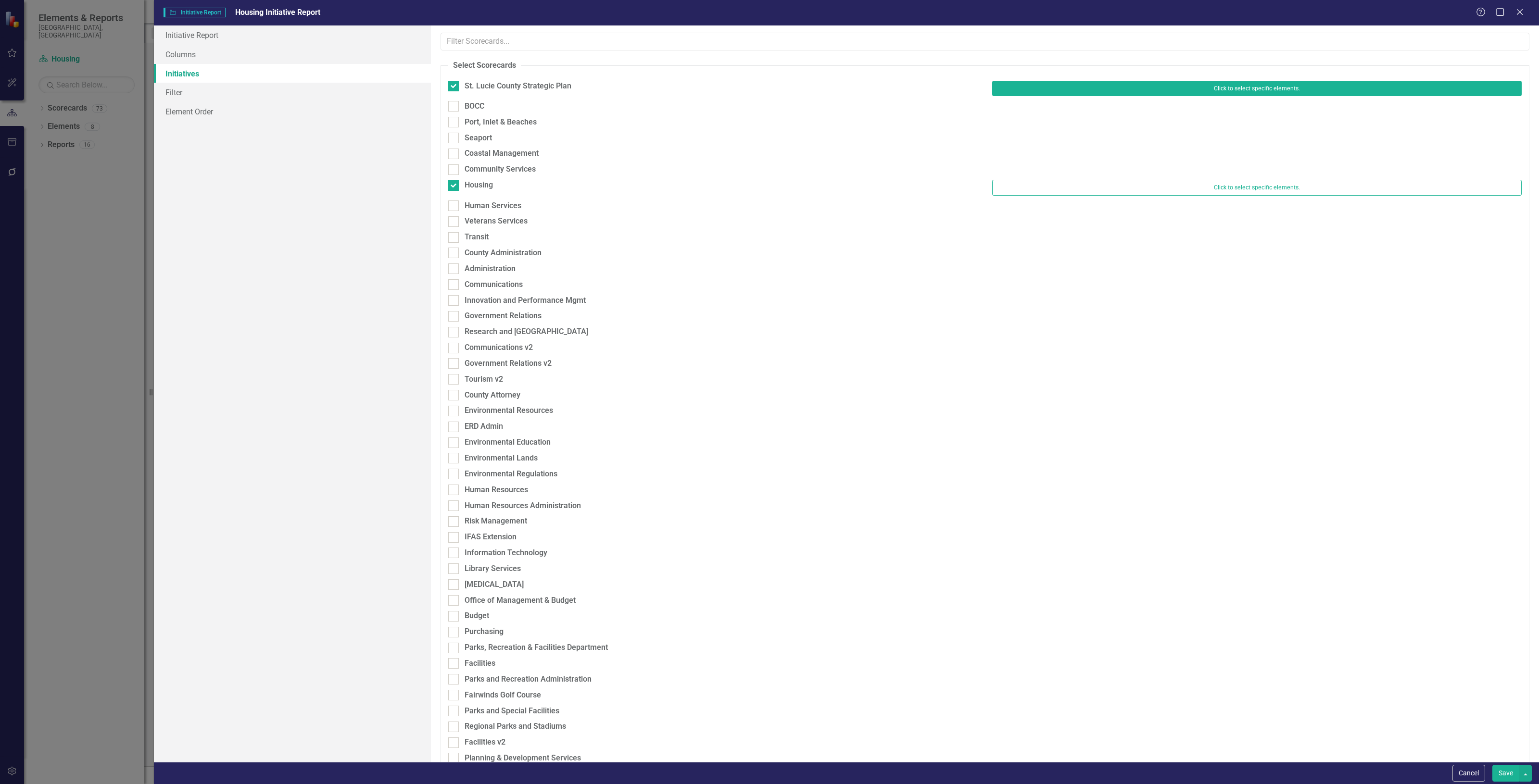
click at [1015, 85] on button "Click to select specific elements." at bounding box center [1257, 88] width 529 height 15
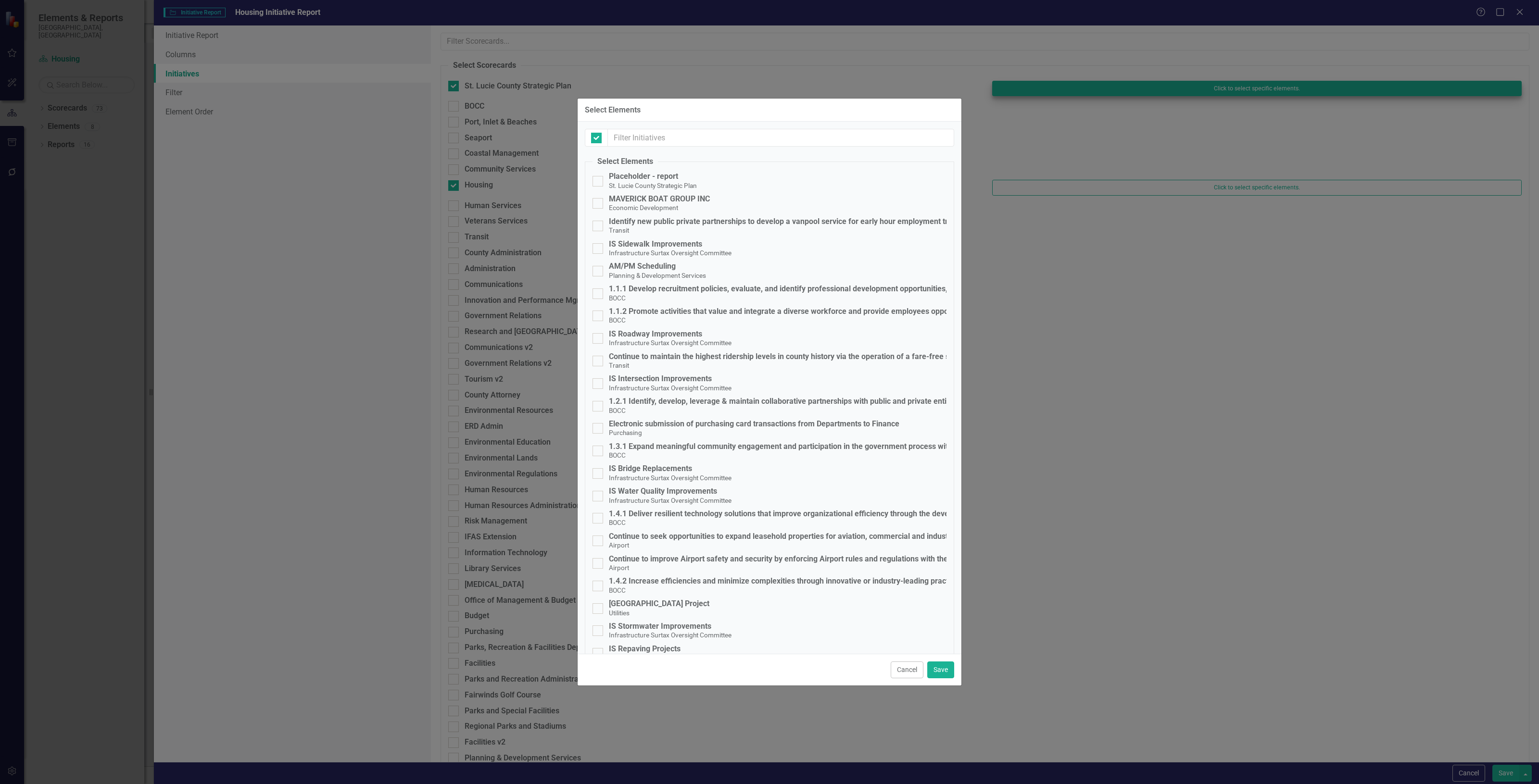
checkbox input "false"
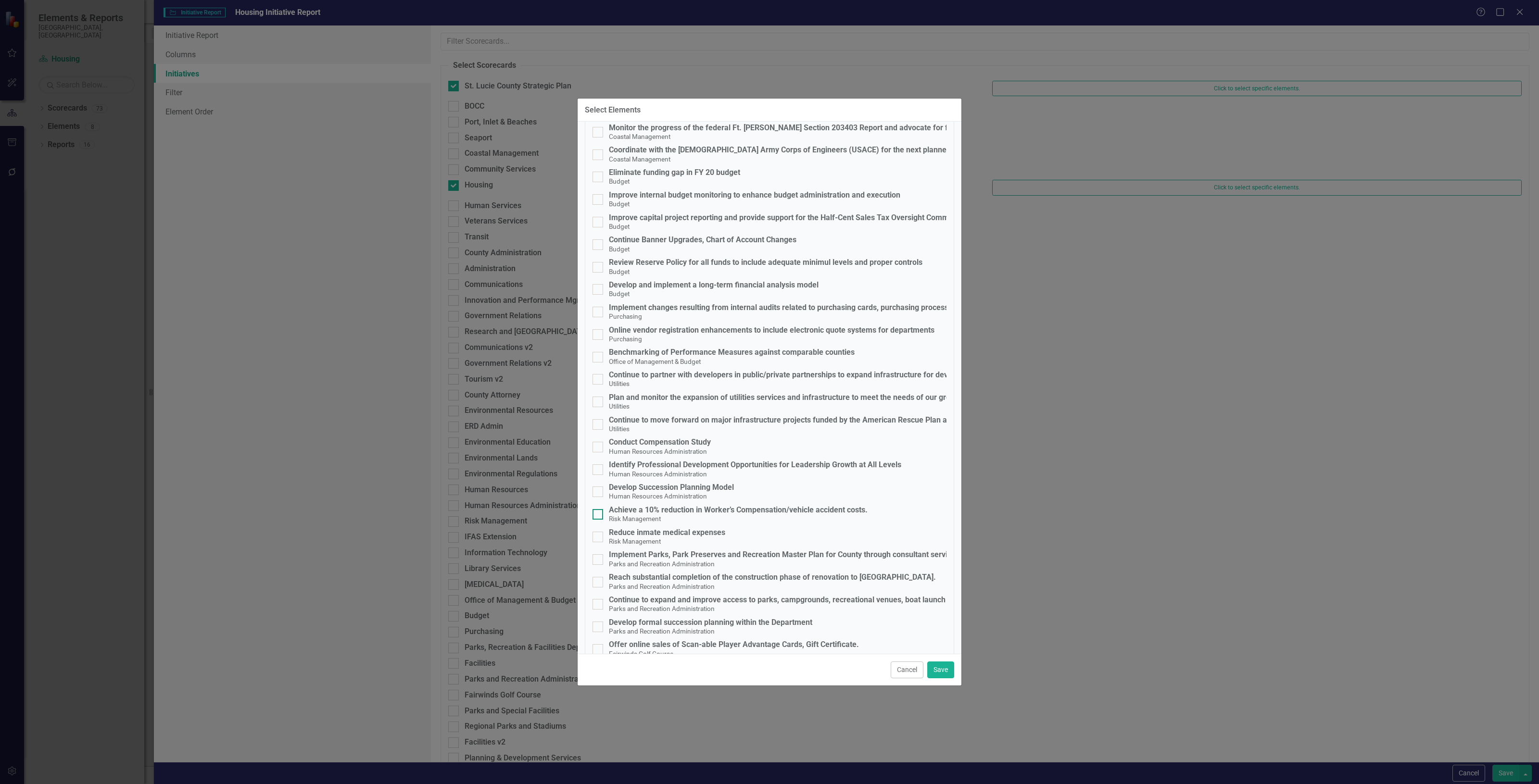
scroll to position [2464, 0]
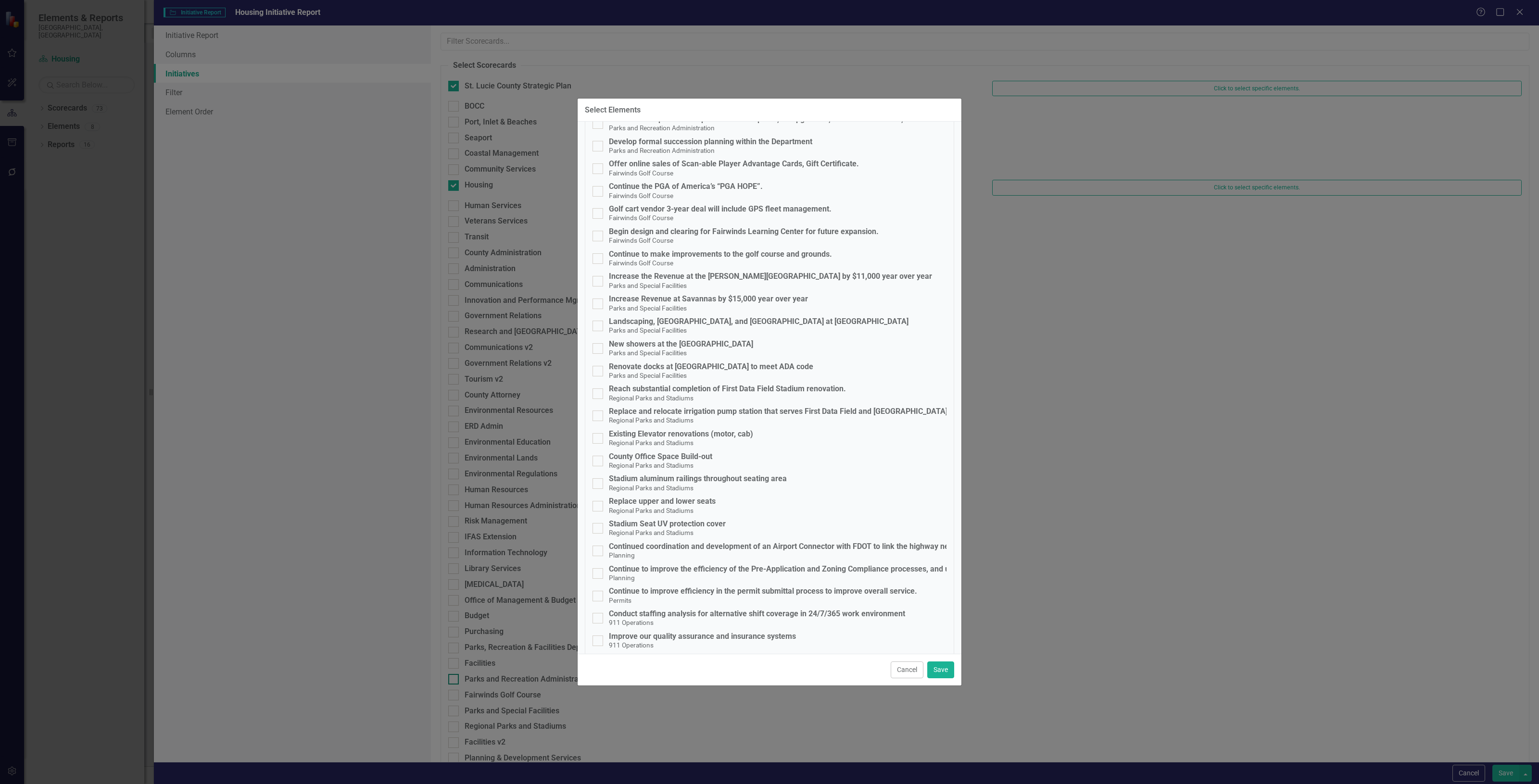
click at [902, 675] on button "Cancel" at bounding box center [907, 669] width 33 height 17
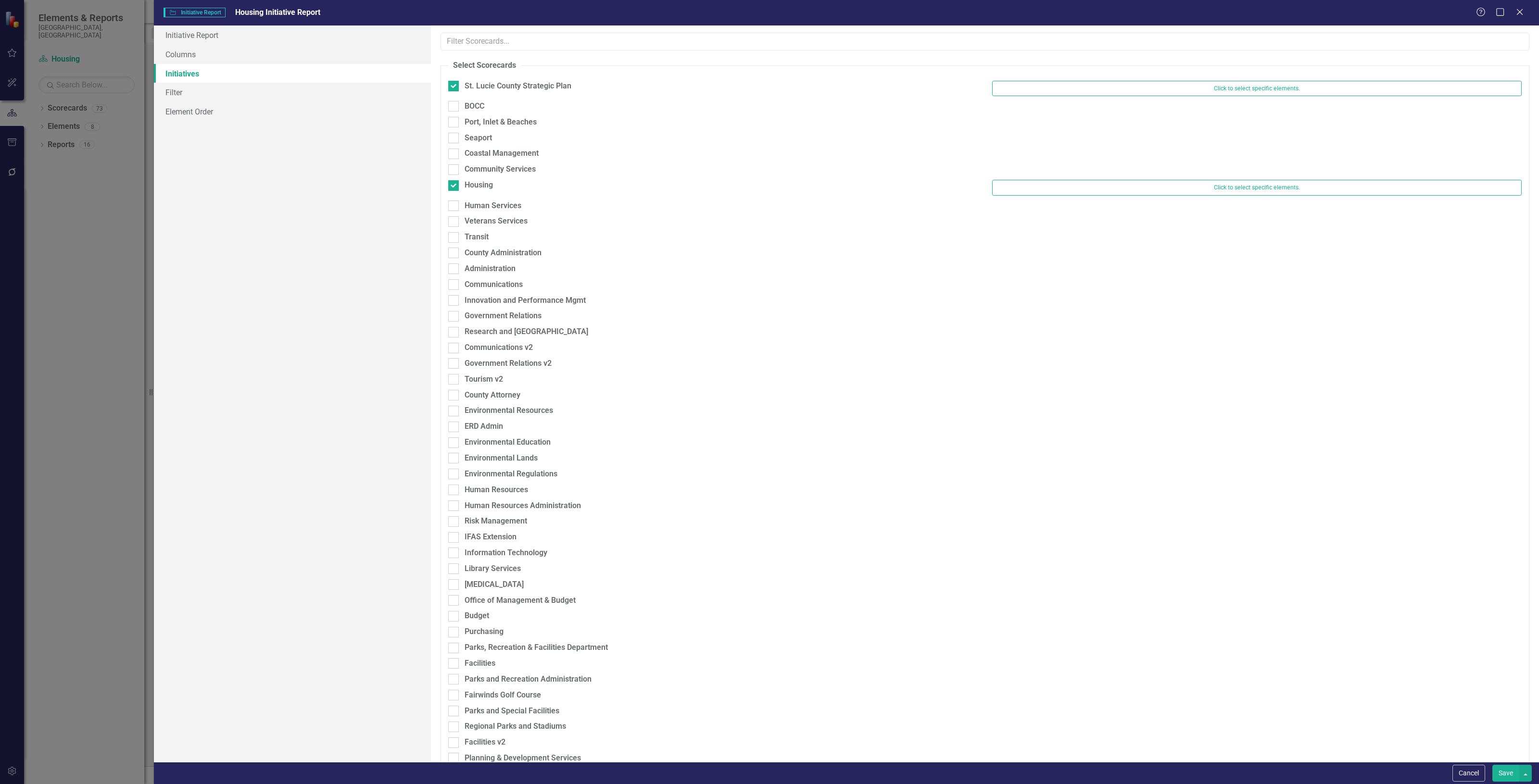
click at [1504, 769] on button "Save" at bounding box center [1506, 773] width 27 height 17
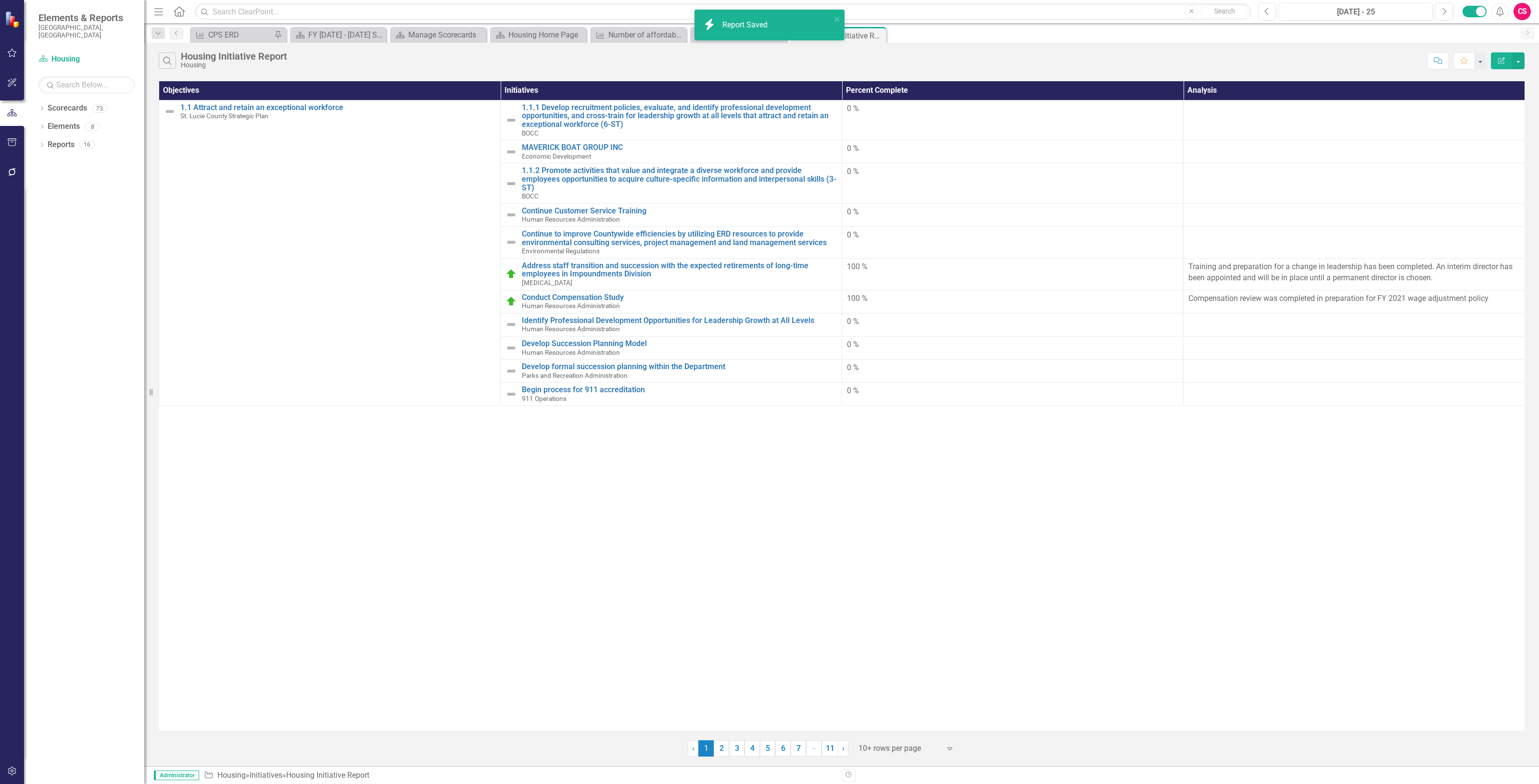
click at [1497, 57] on icon "Edit Report" at bounding box center [1501, 61] width 9 height 7
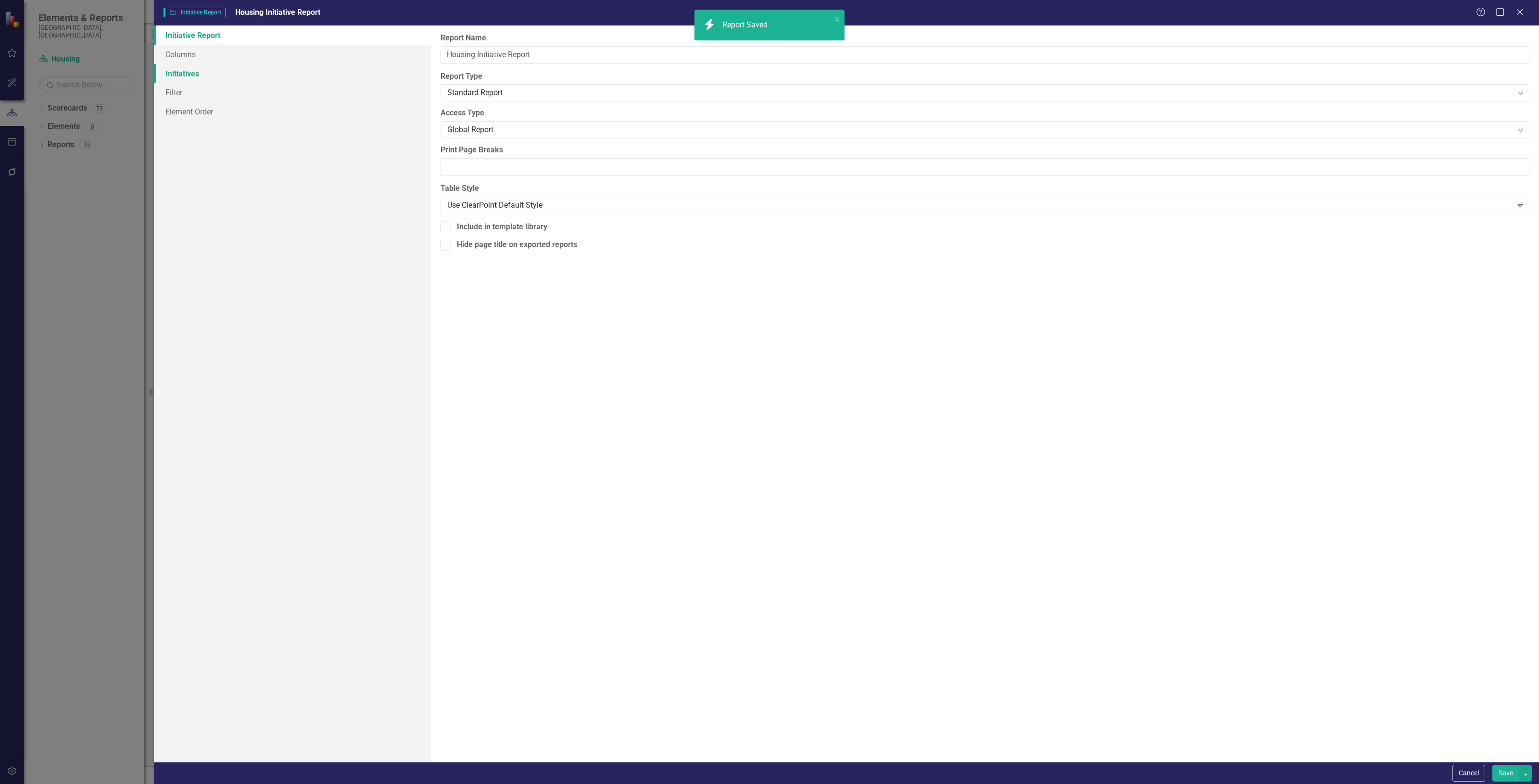
click at [206, 69] on link "Initiatives" at bounding box center [292, 73] width 277 height 19
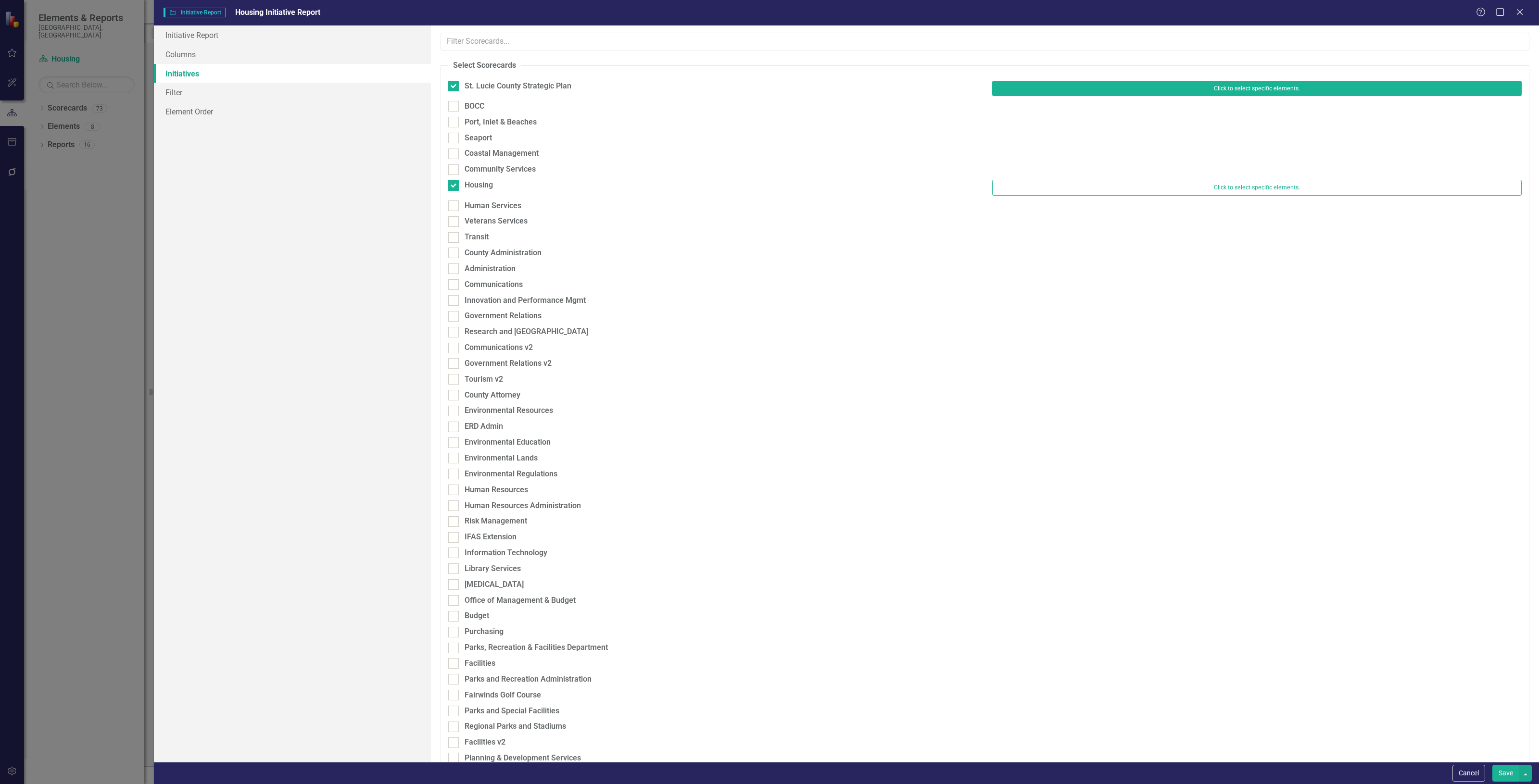
click at [1022, 93] on button "Click to select specific elements." at bounding box center [1257, 88] width 529 height 15
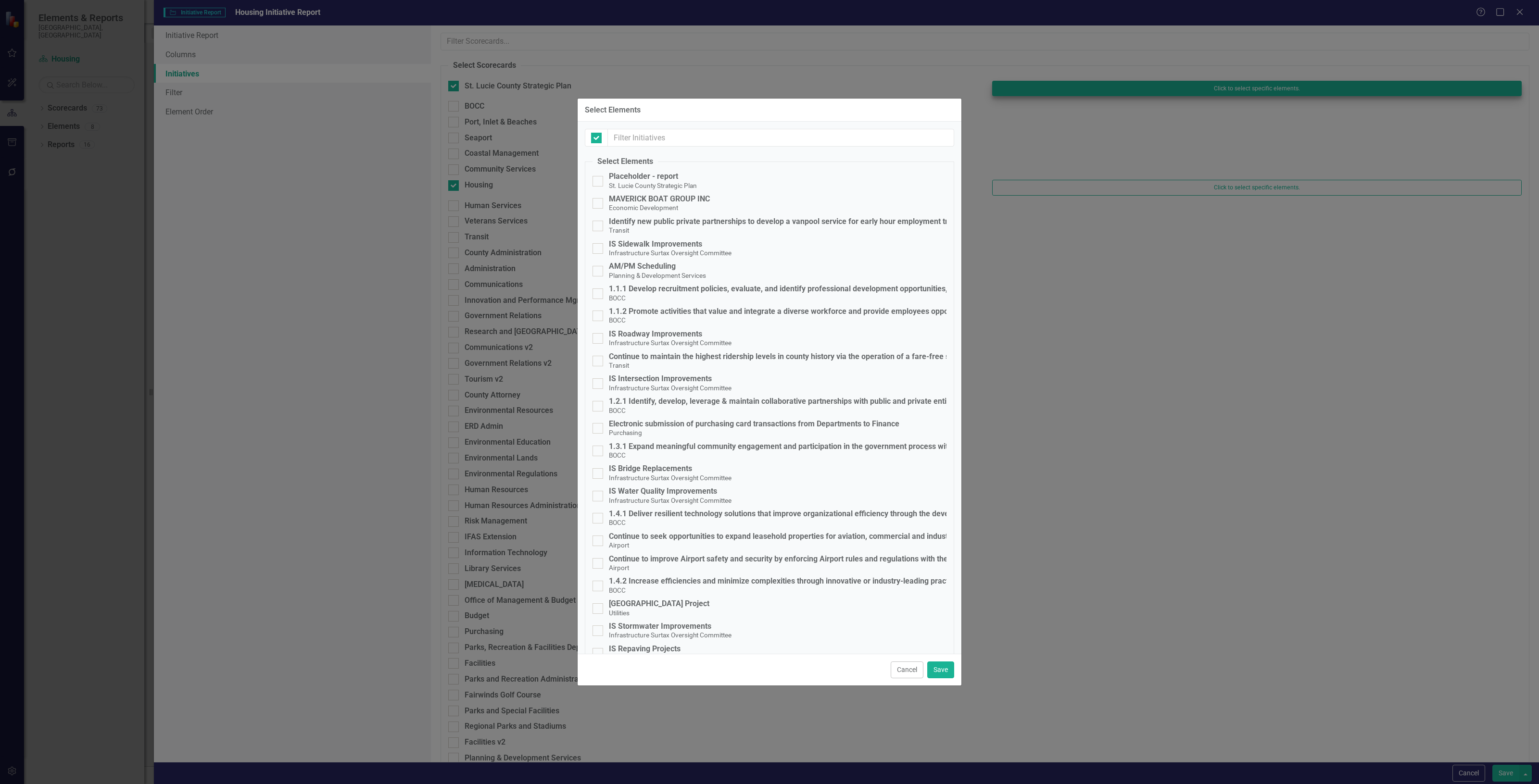
checkbox input "false"
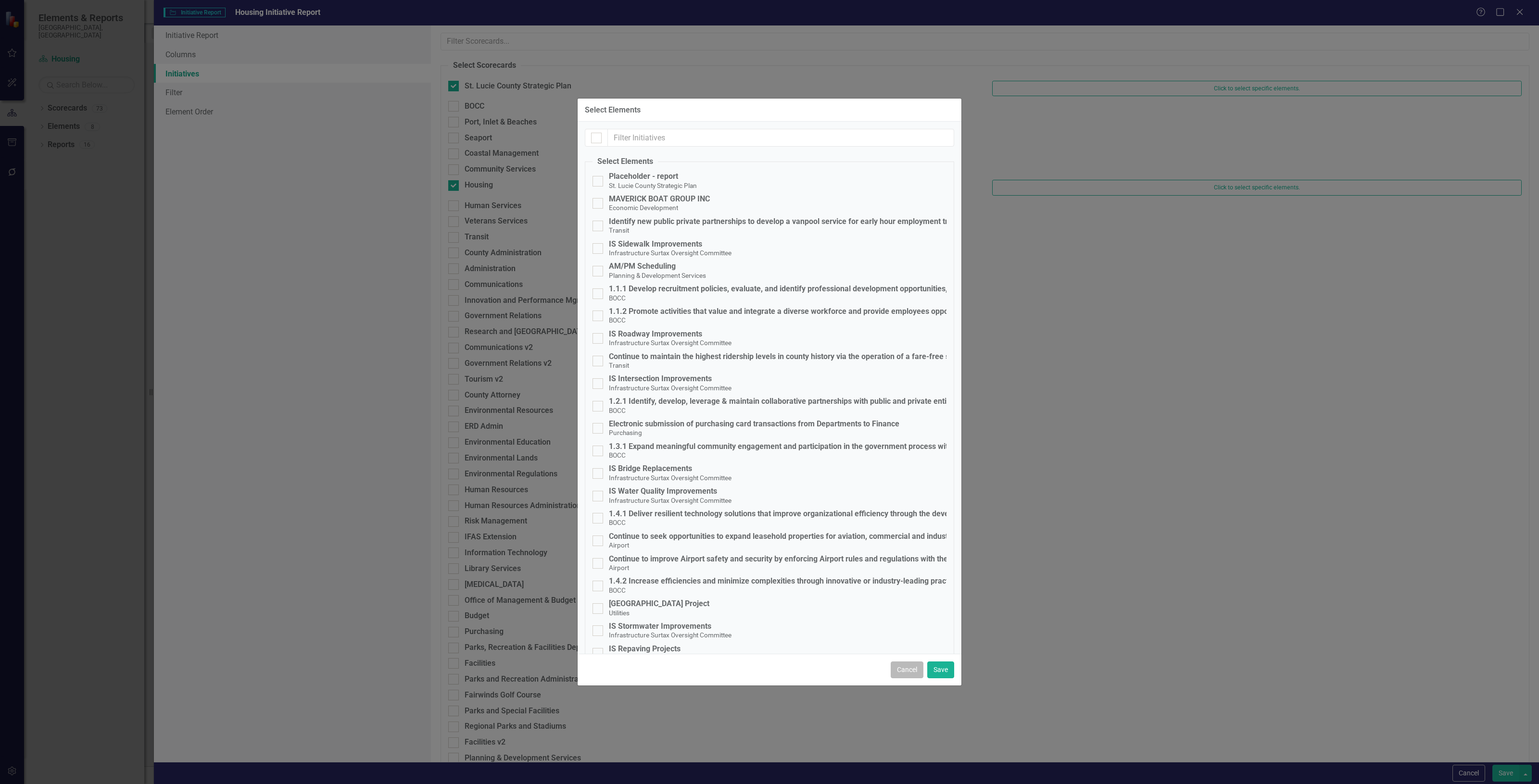
click at [896, 671] on button "Cancel" at bounding box center [907, 669] width 33 height 17
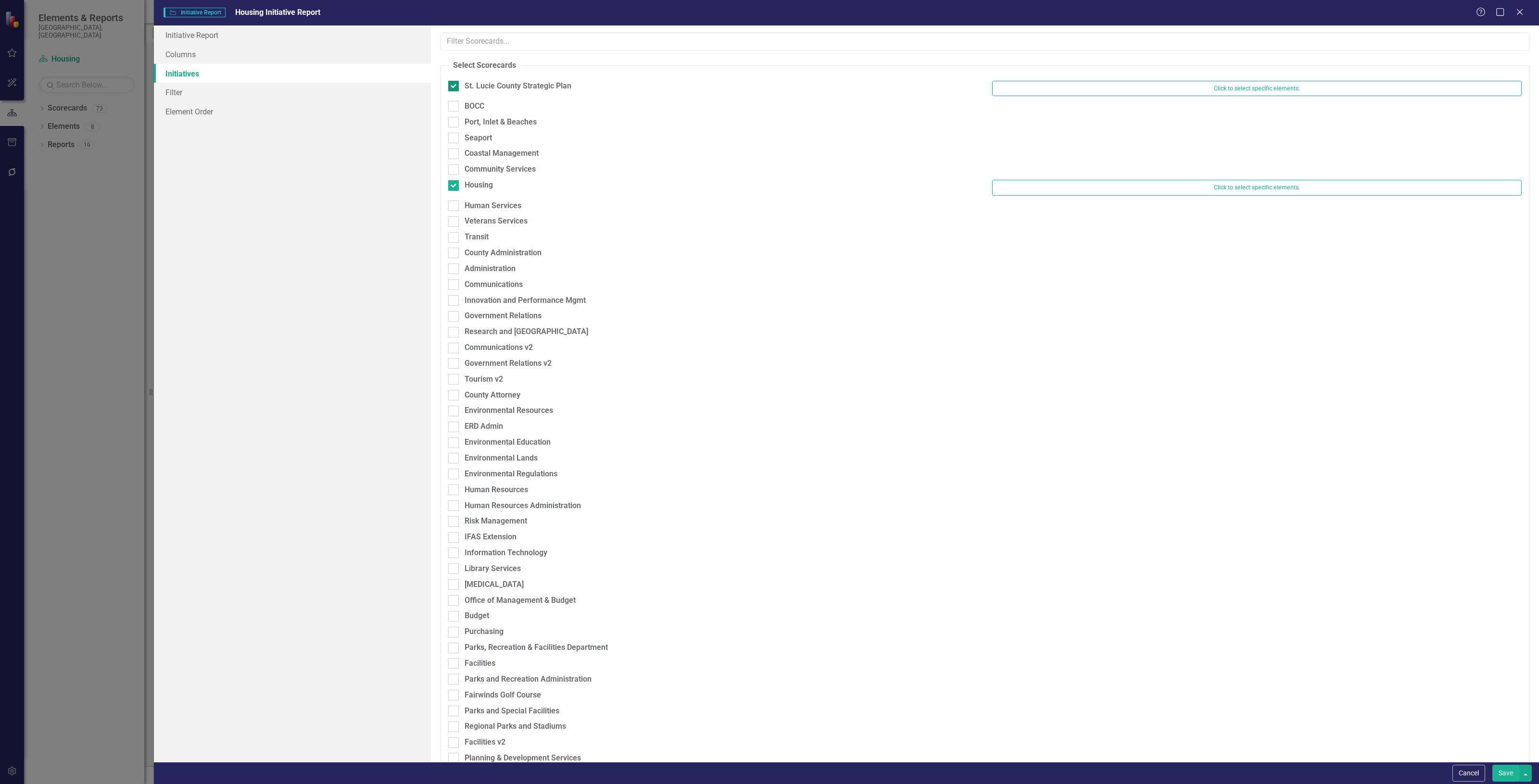
click at [453, 87] on input "St. Lucie County Strategic Plan" at bounding box center [451, 83] width 6 height 6
checkbox input "false"
click at [321, 61] on link "Columns" at bounding box center [292, 54] width 277 height 19
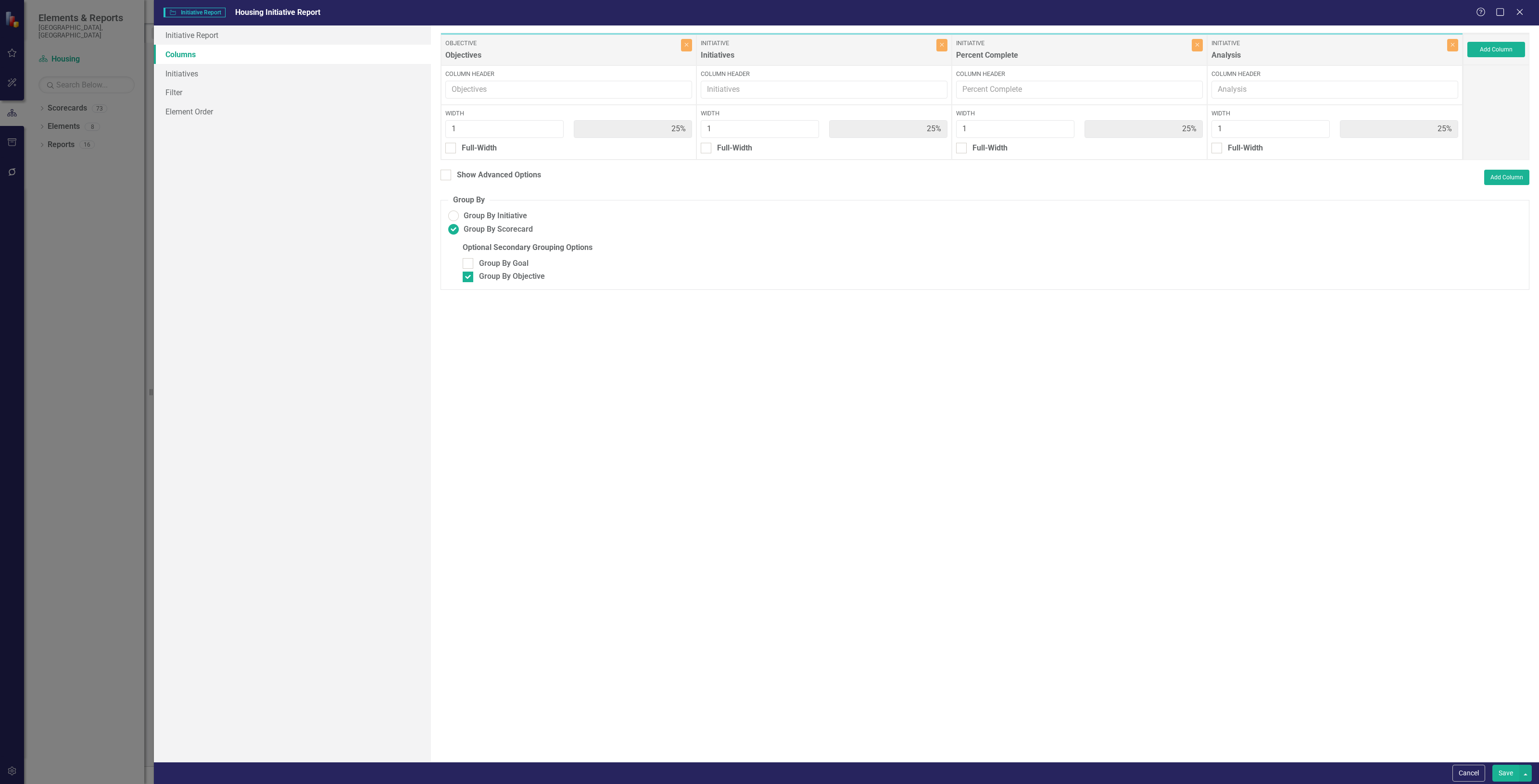
click at [318, 48] on link "Columns" at bounding box center [292, 54] width 277 height 19
click at [479, 211] on span "Group By Initiative" at bounding box center [495, 216] width 63 height 11
click at [461, 211] on input "Group By Initiative" at bounding box center [453, 216] width 15 height 15
radio input "true"
checkbox input "false"
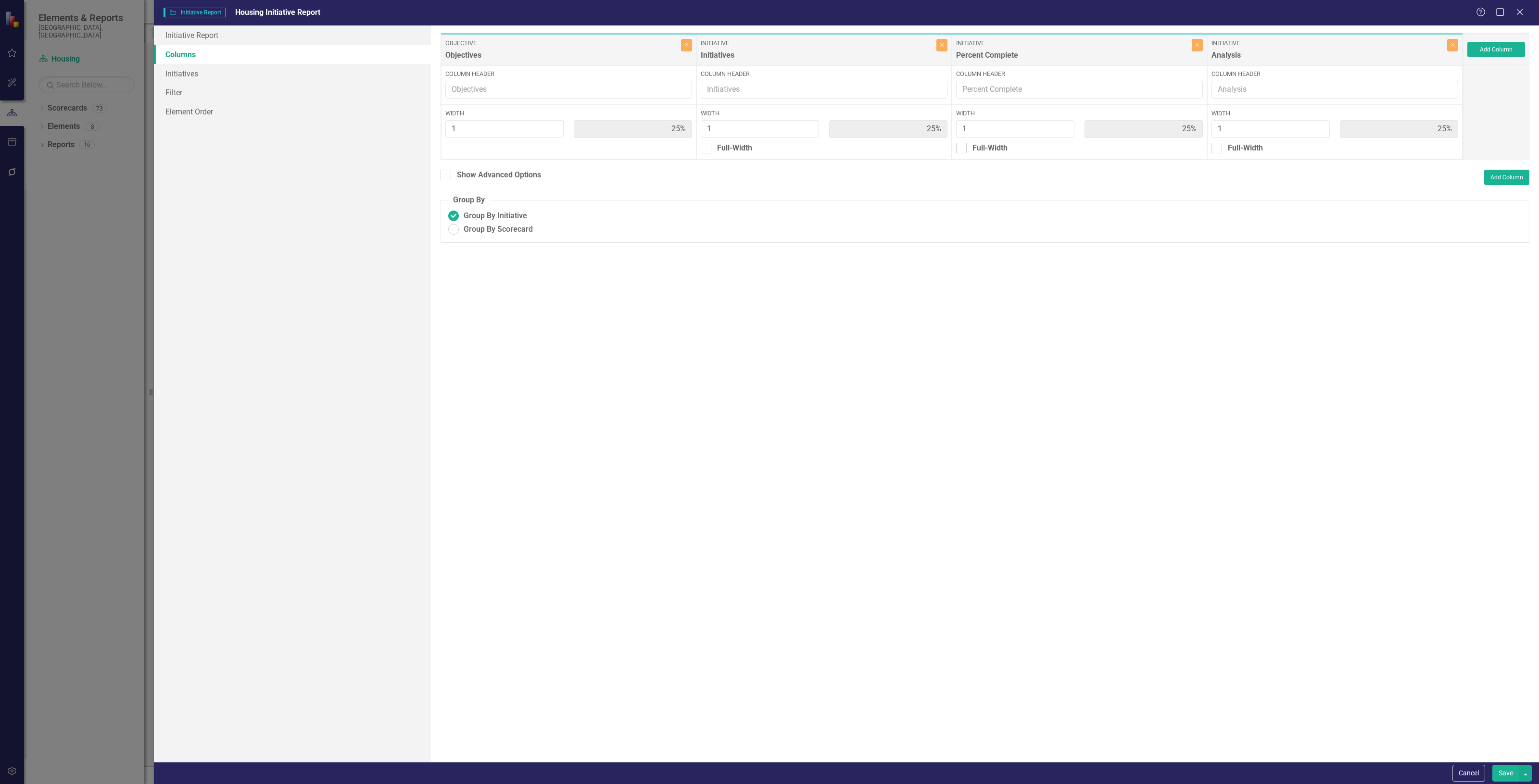
click at [1505, 773] on button "Save" at bounding box center [1506, 773] width 27 height 17
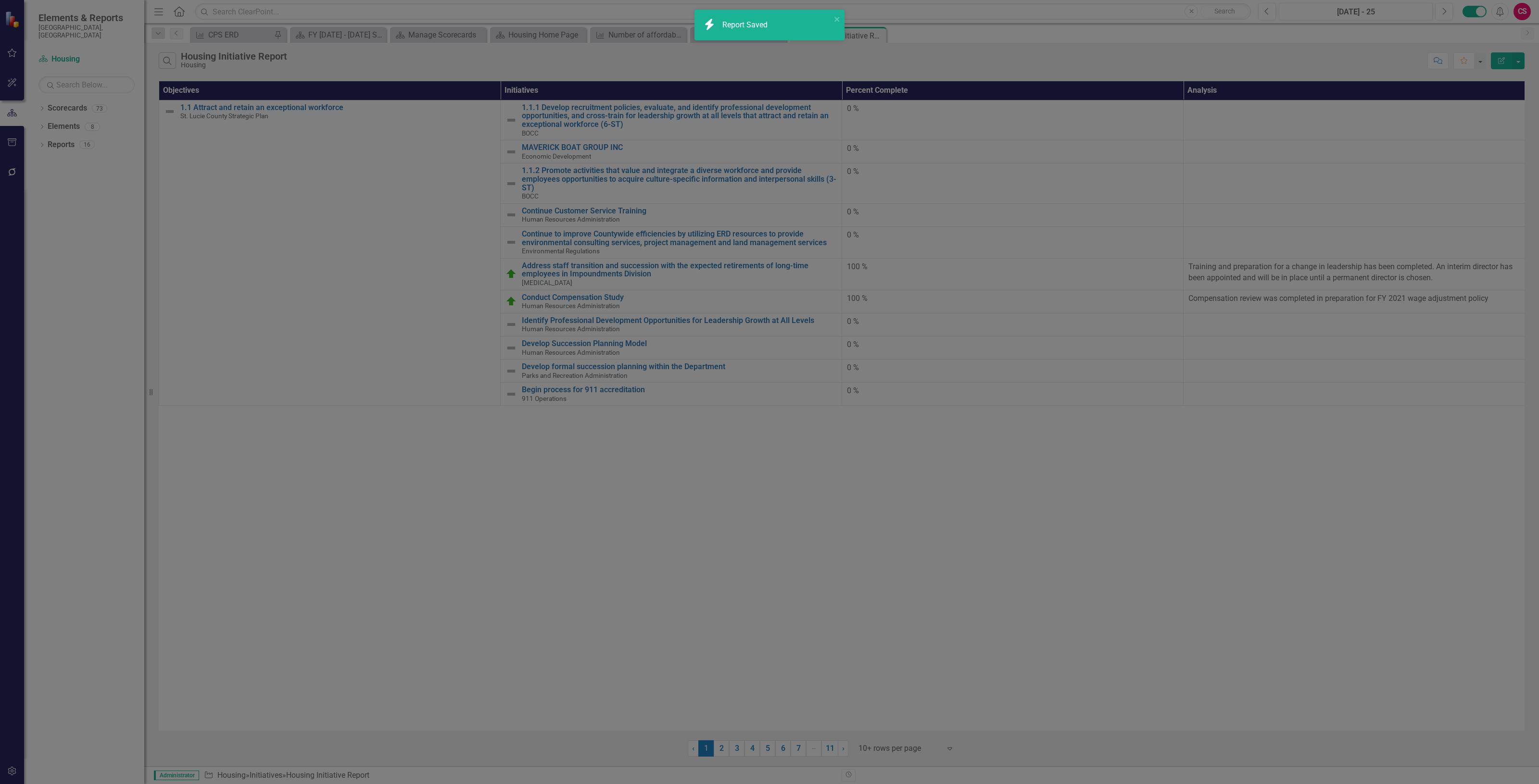
radio input "true"
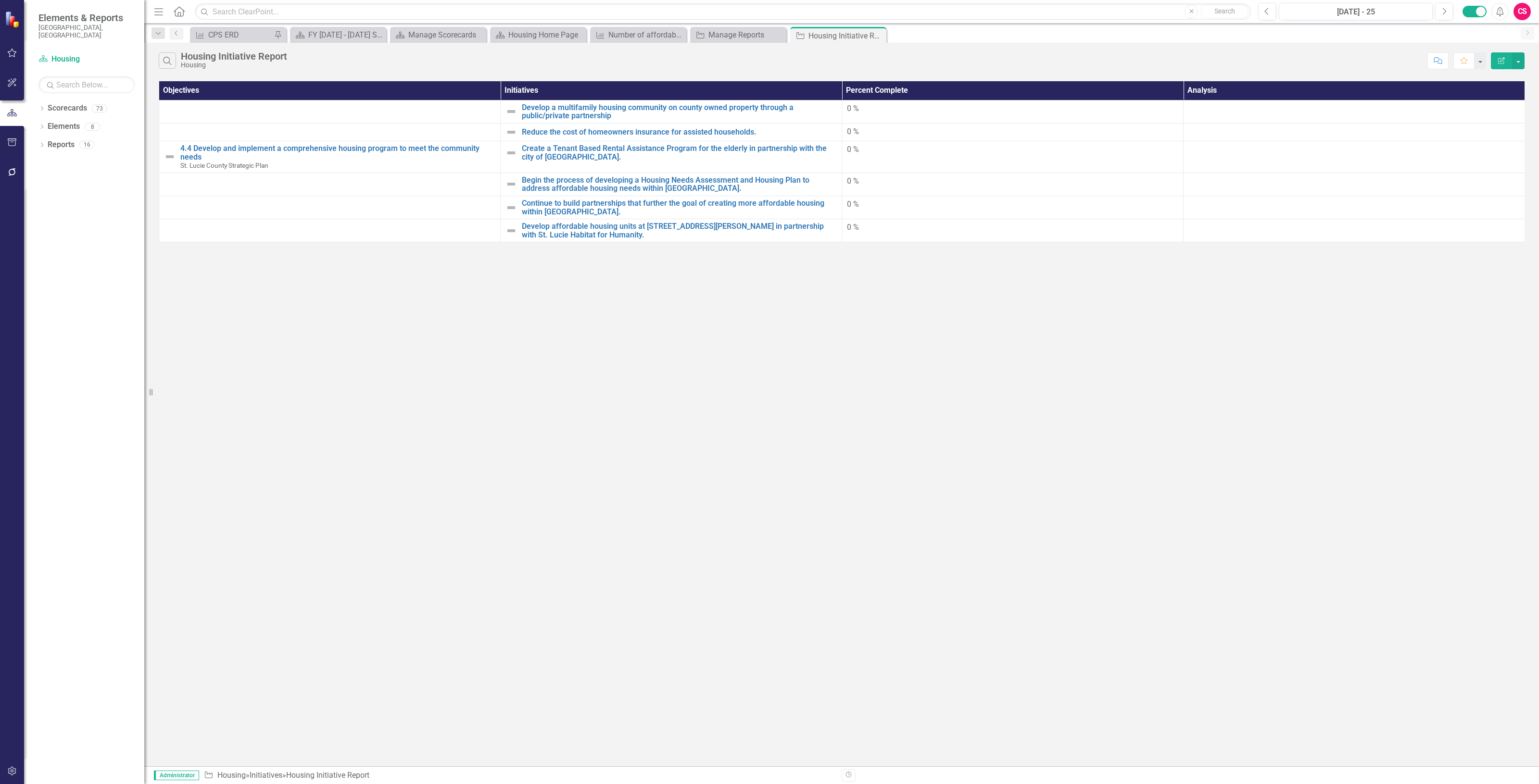
click at [1500, 60] on icon "button" at bounding box center [1501, 61] width 7 height 7
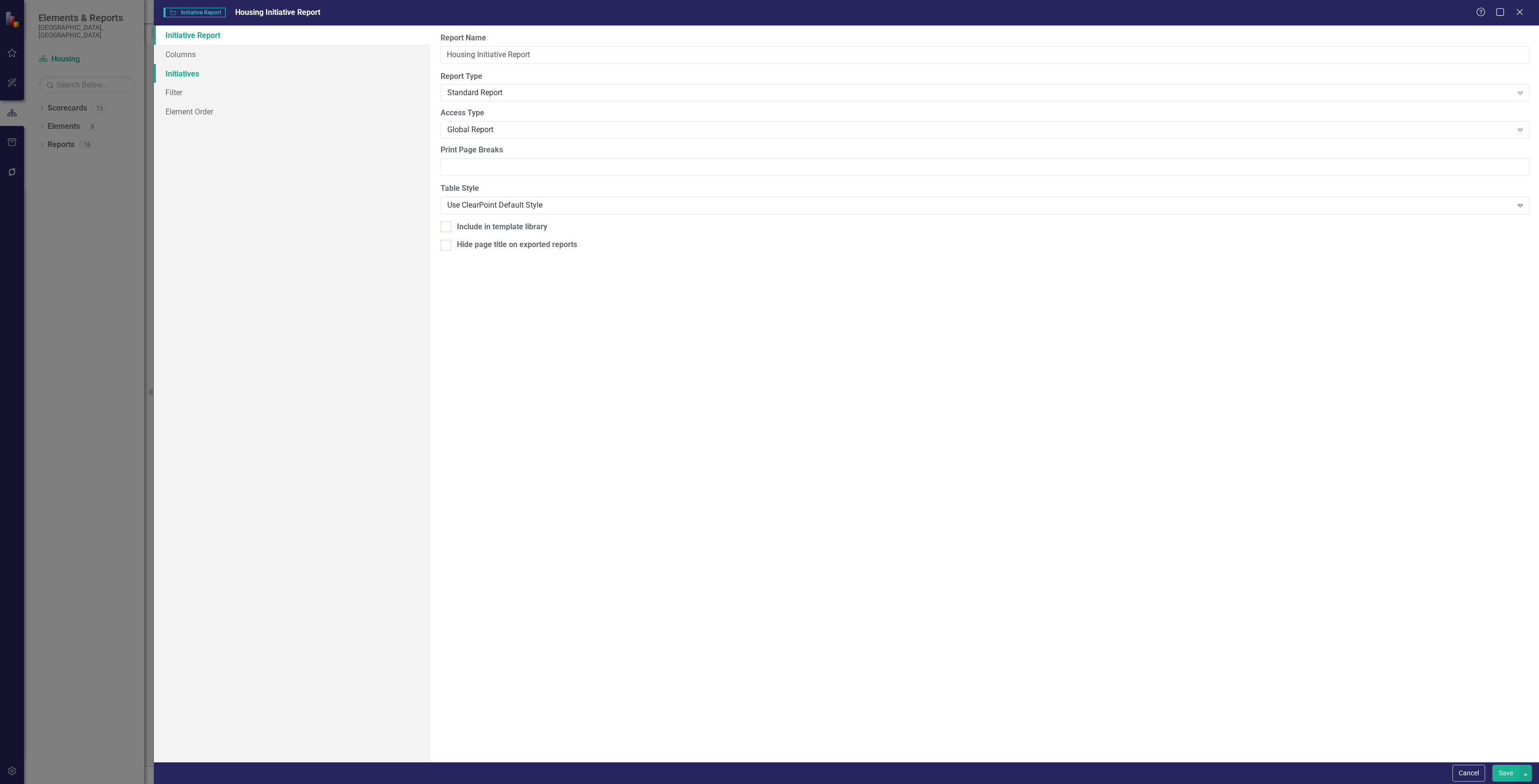
click at [313, 78] on link "Initiatives" at bounding box center [292, 73] width 277 height 19
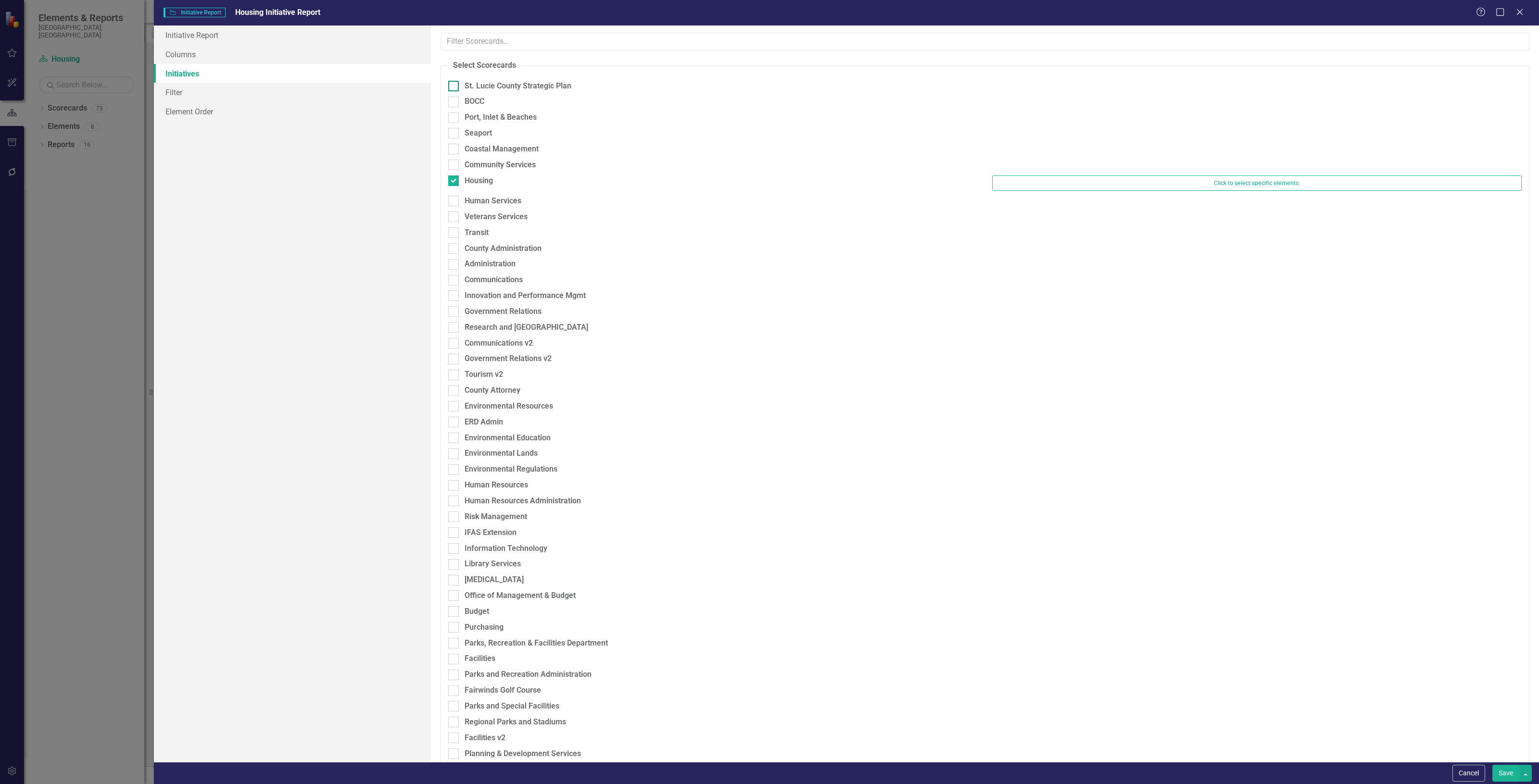
click at [563, 88] on div "St. Lucie County Strategic Plan" at bounding box center [518, 86] width 107 height 11
click at [455, 87] on input "St. Lucie County Strategic Plan" at bounding box center [451, 83] width 6 height 6
checkbox input "true"
click at [1500, 774] on button "Save" at bounding box center [1506, 773] width 27 height 17
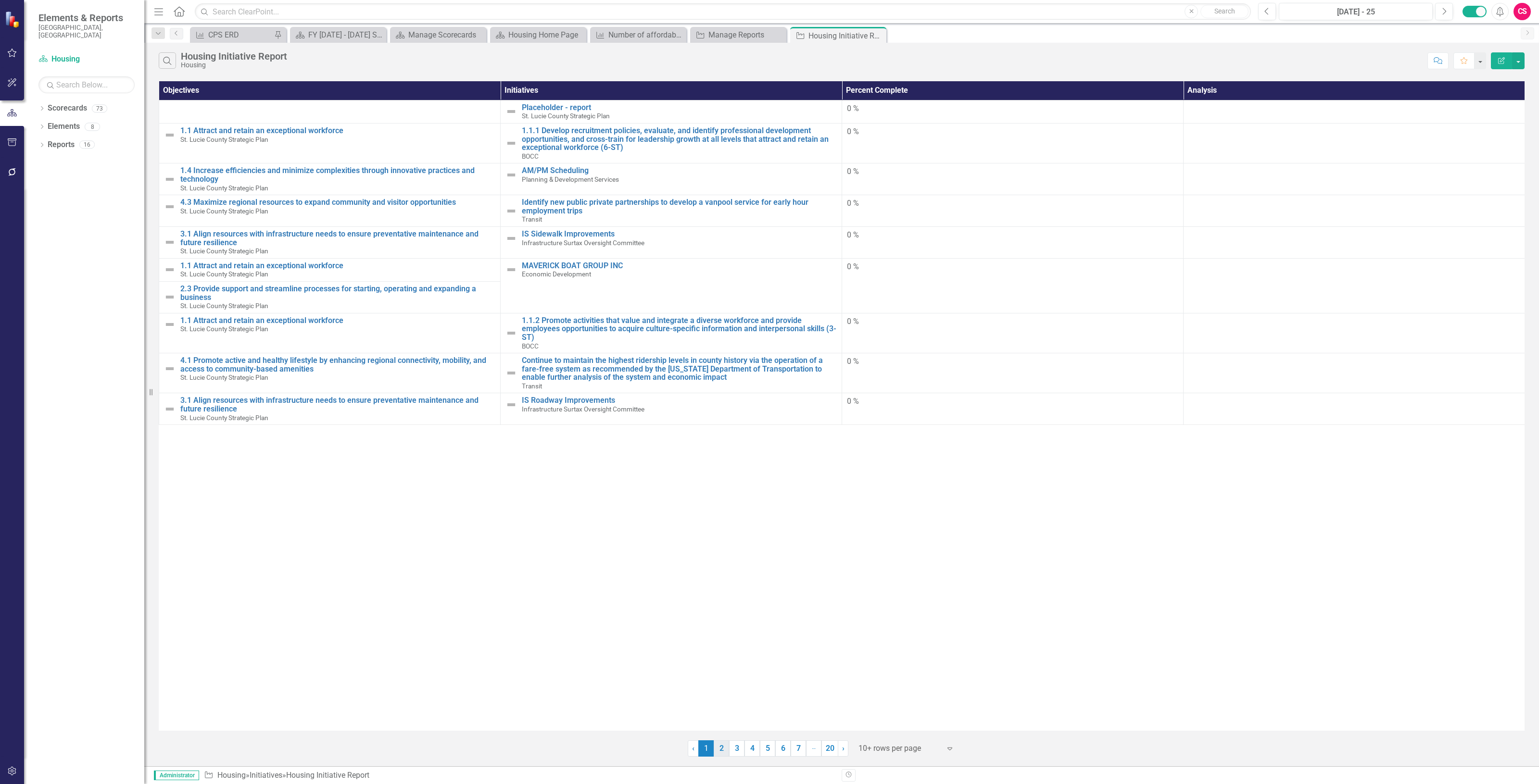
click at [719, 753] on link "2" at bounding box center [721, 749] width 15 height 17
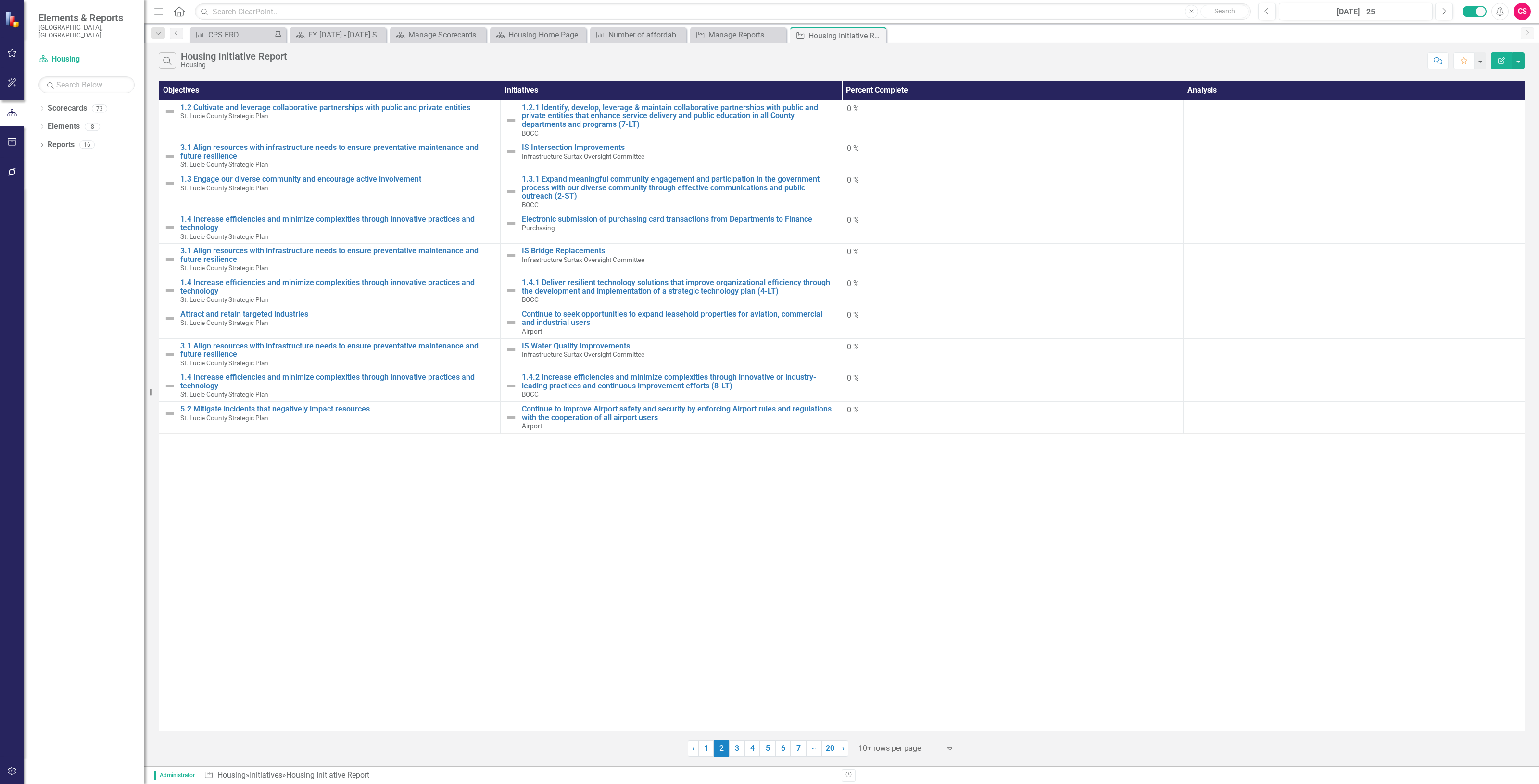
click at [313, 92] on th "Objectives" at bounding box center [330, 91] width 341 height 19
click at [1494, 58] on button "Edit Report" at bounding box center [1502, 61] width 21 height 17
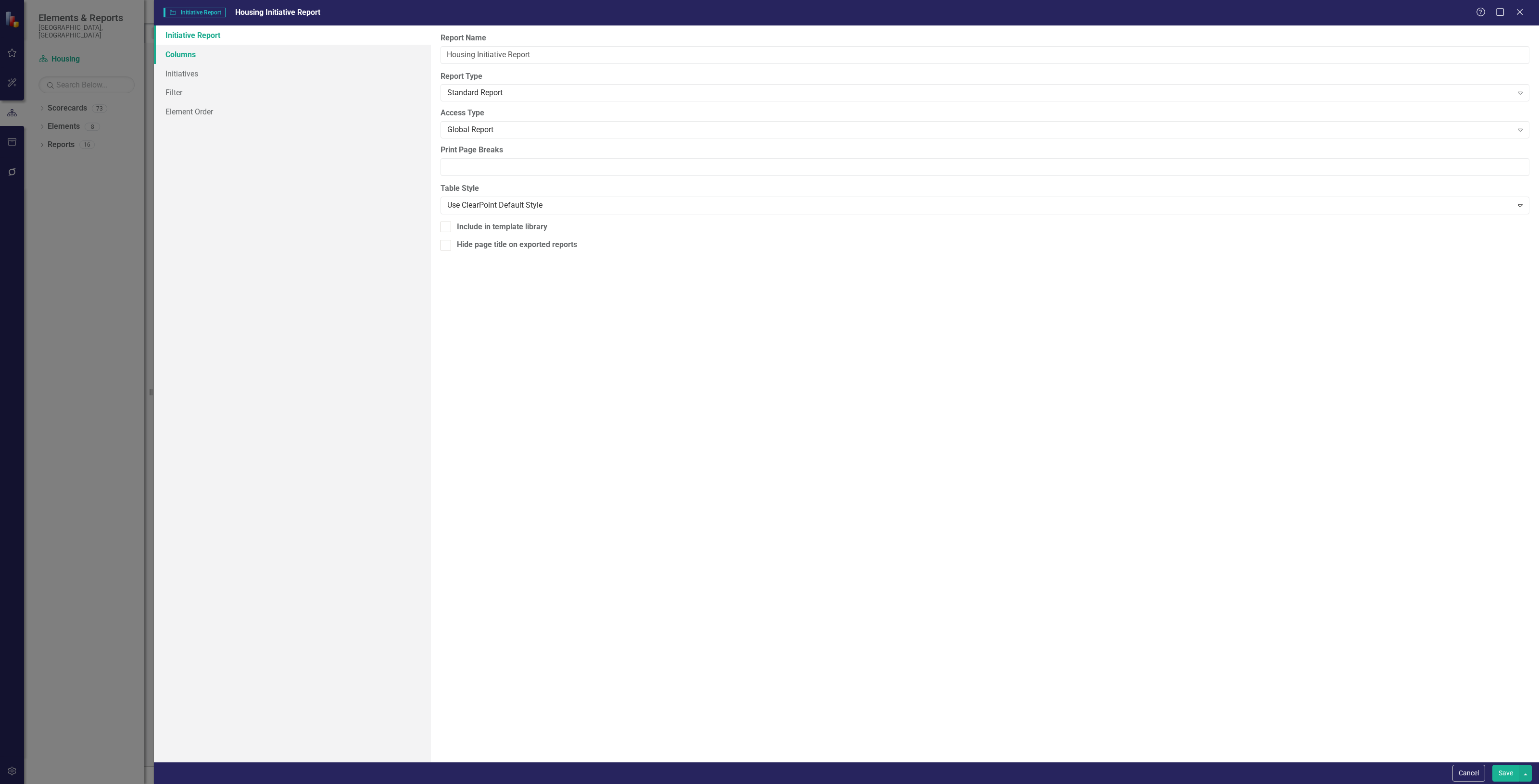
click at [347, 61] on link "Columns" at bounding box center [292, 54] width 277 height 19
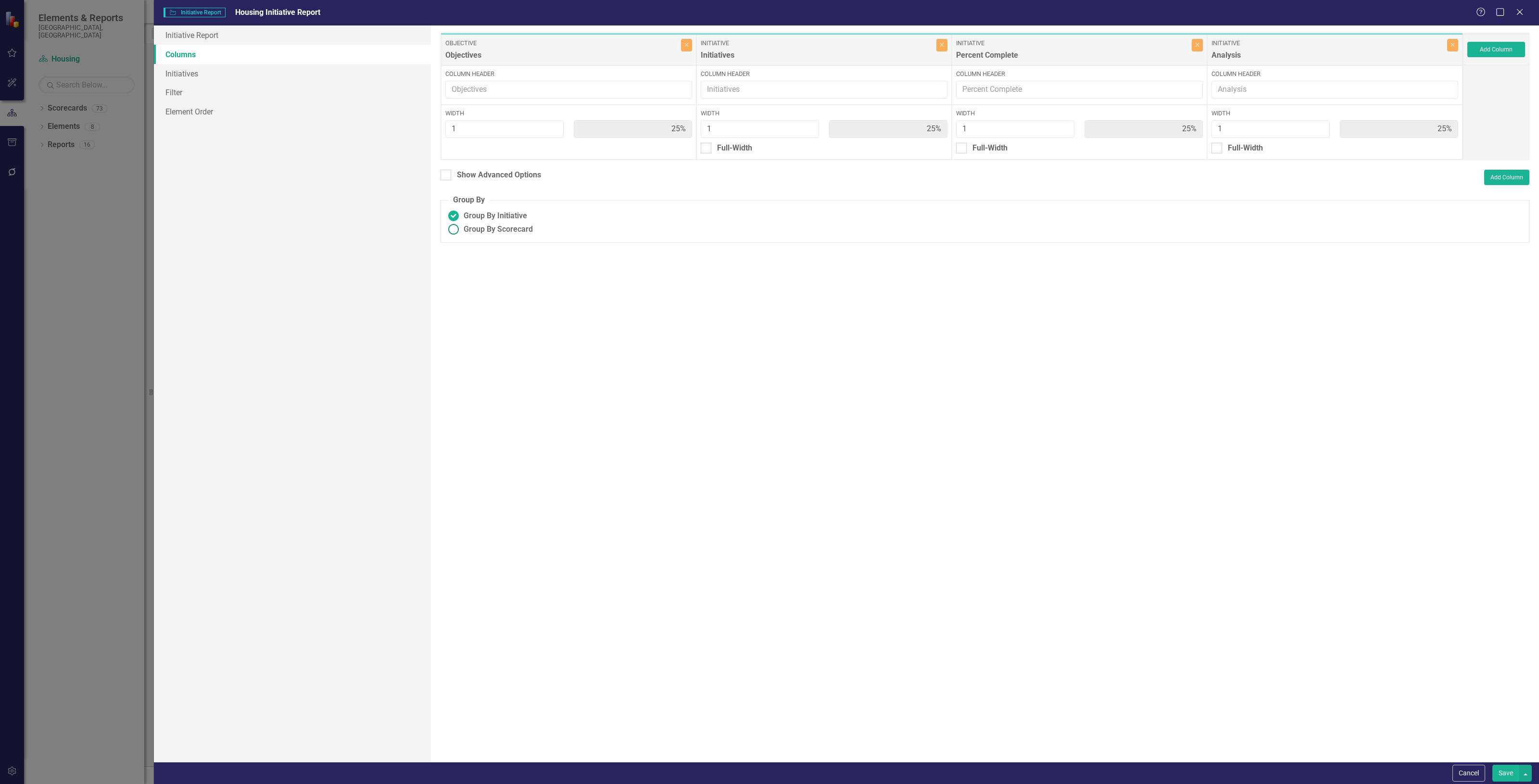
click at [482, 233] on span "Group By Scorecard" at bounding box center [498, 229] width 69 height 11
click at [461, 233] on input "Group By Scorecard" at bounding box center [453, 229] width 15 height 15
radio input "true"
click at [499, 279] on div "Group By Objective" at bounding box center [511, 277] width 66 height 11
click at [469, 278] on input "Group By Objective" at bounding box center [465, 274] width 6 height 6
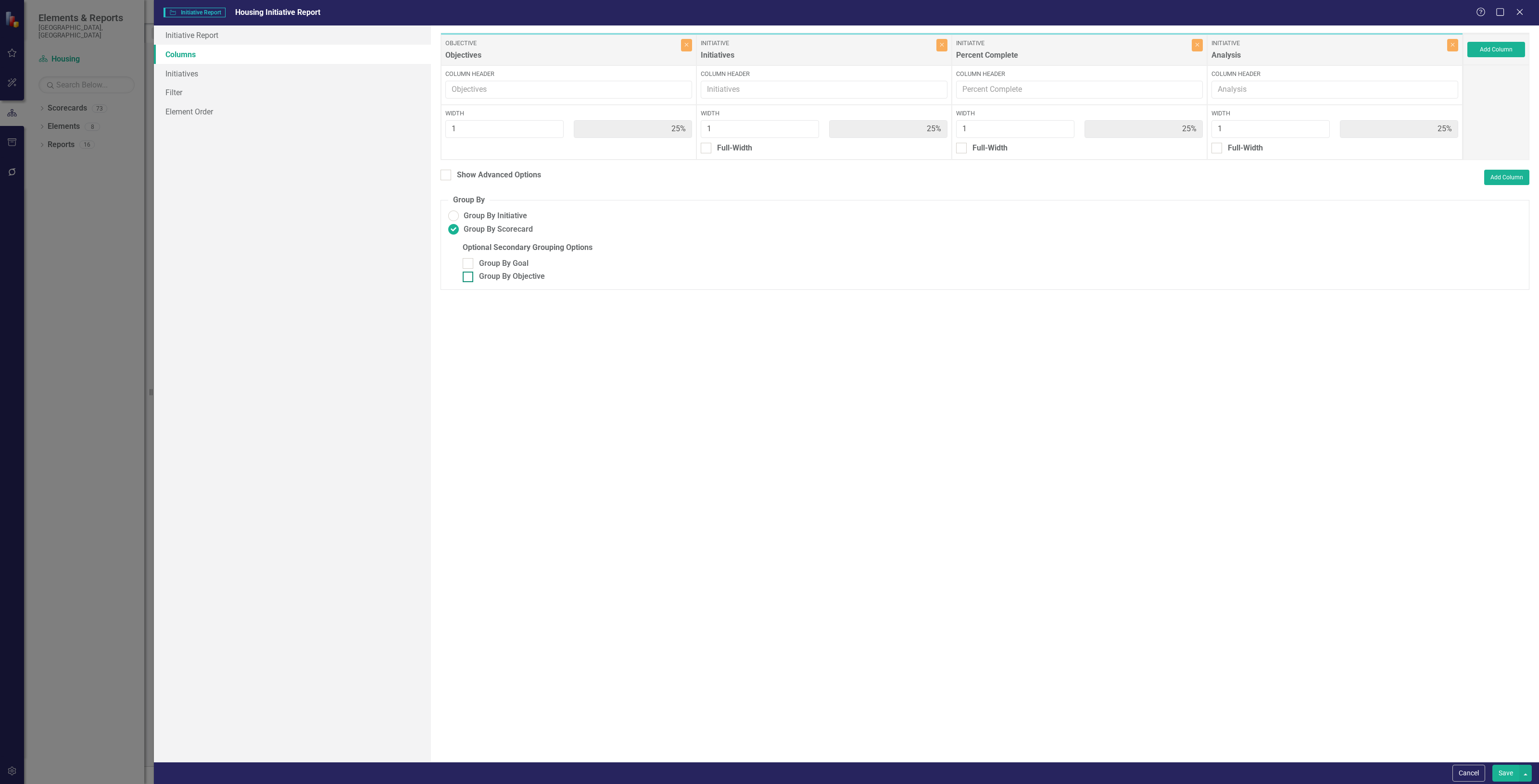
checkbox input "true"
click at [1504, 761] on div "To add columns to your report, click on the "Select Columns" button below. All …" at bounding box center [985, 393] width 1108 height 737
click at [1504, 768] on button "Save" at bounding box center [1506, 773] width 27 height 17
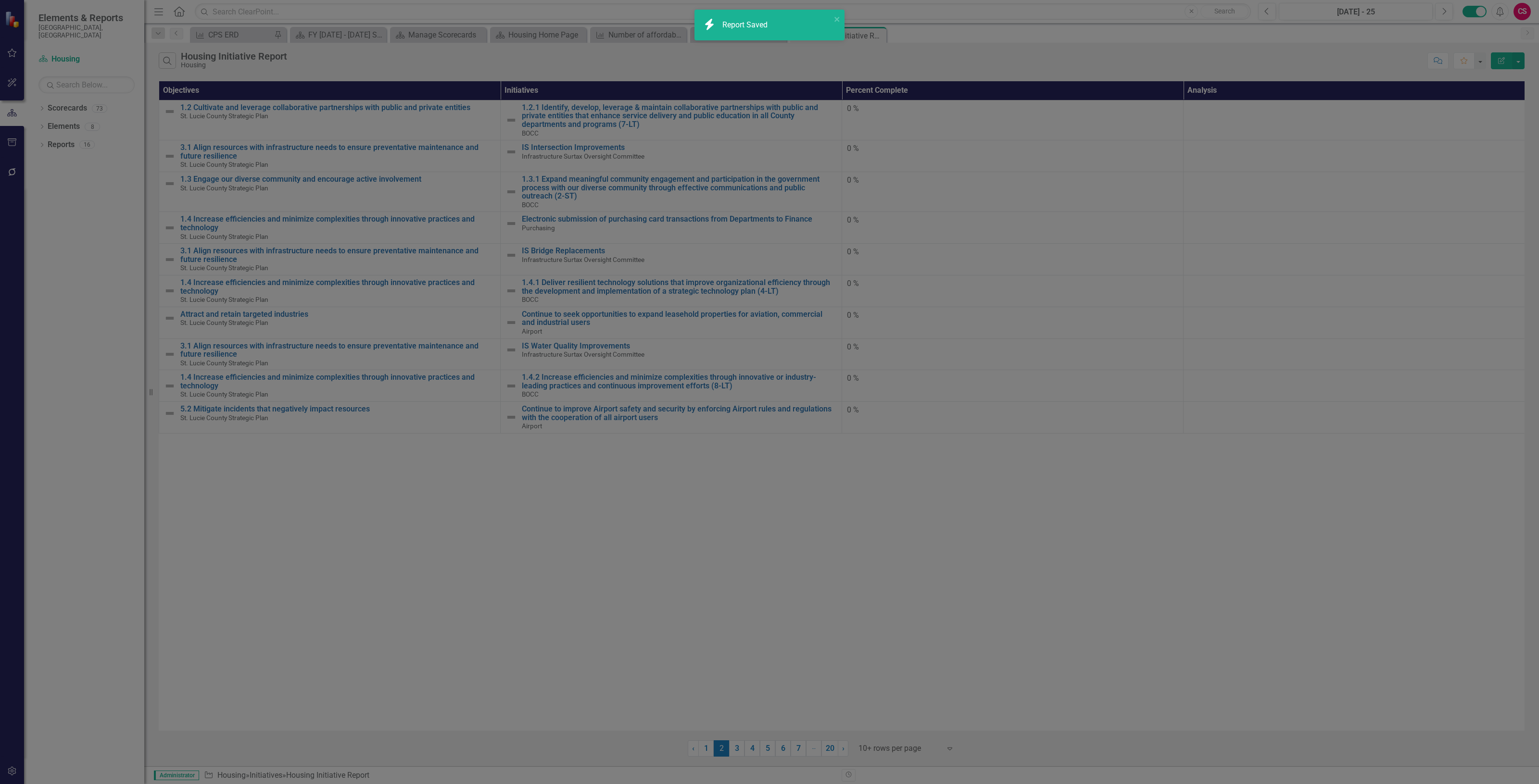
radio input "false"
checkbox input "false"
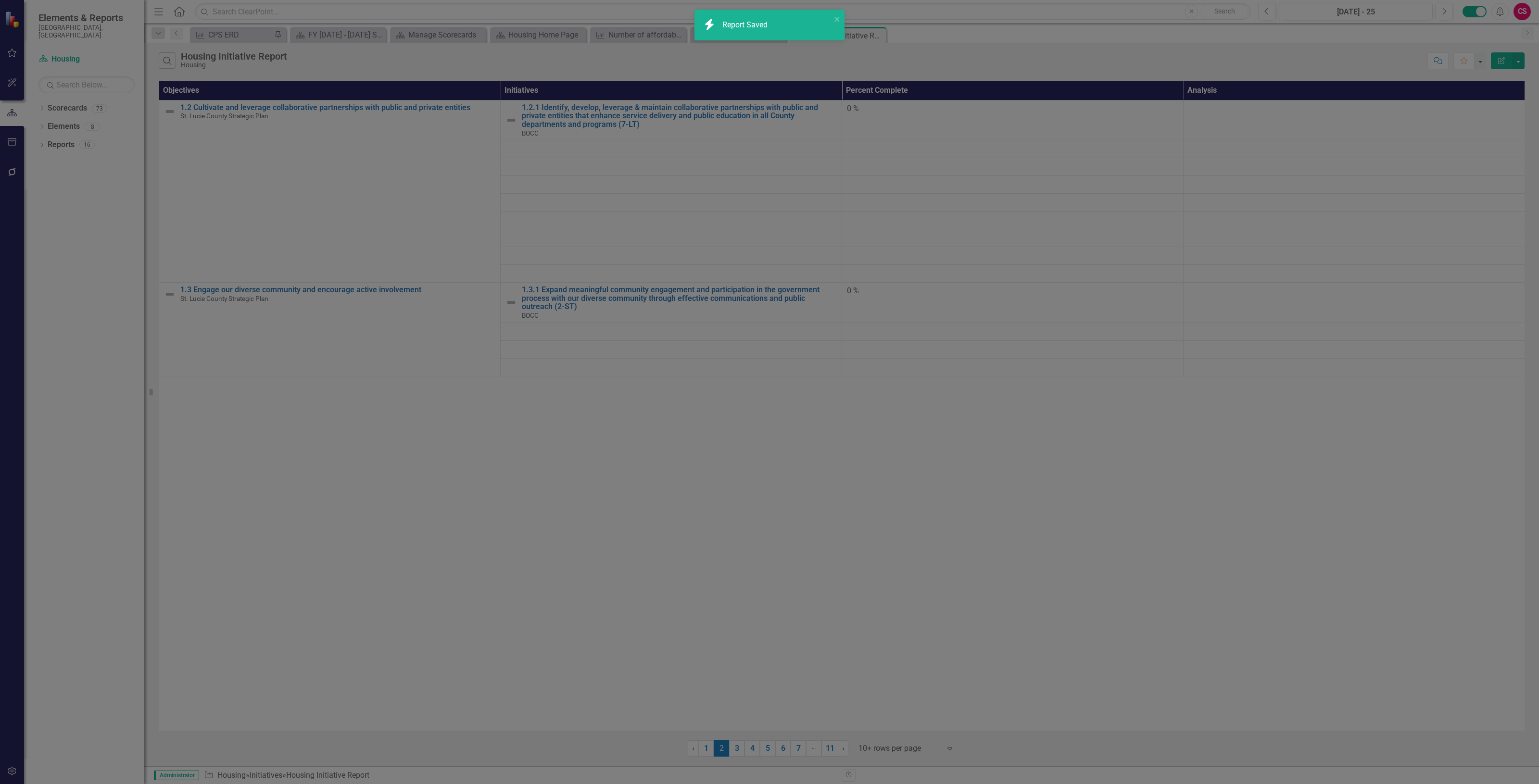
radio input "true"
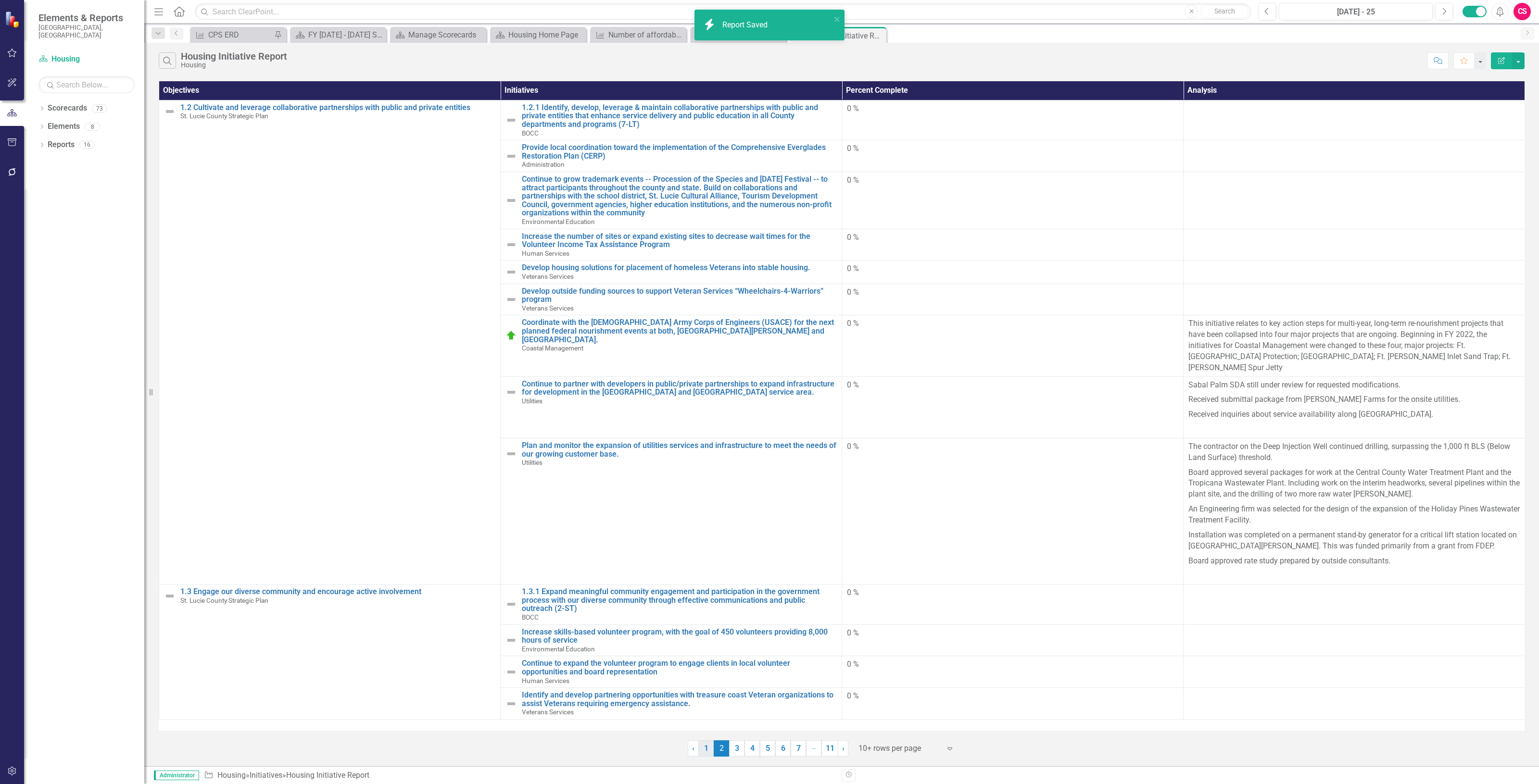
click at [703, 750] on link "1" at bounding box center [705, 749] width 15 height 17
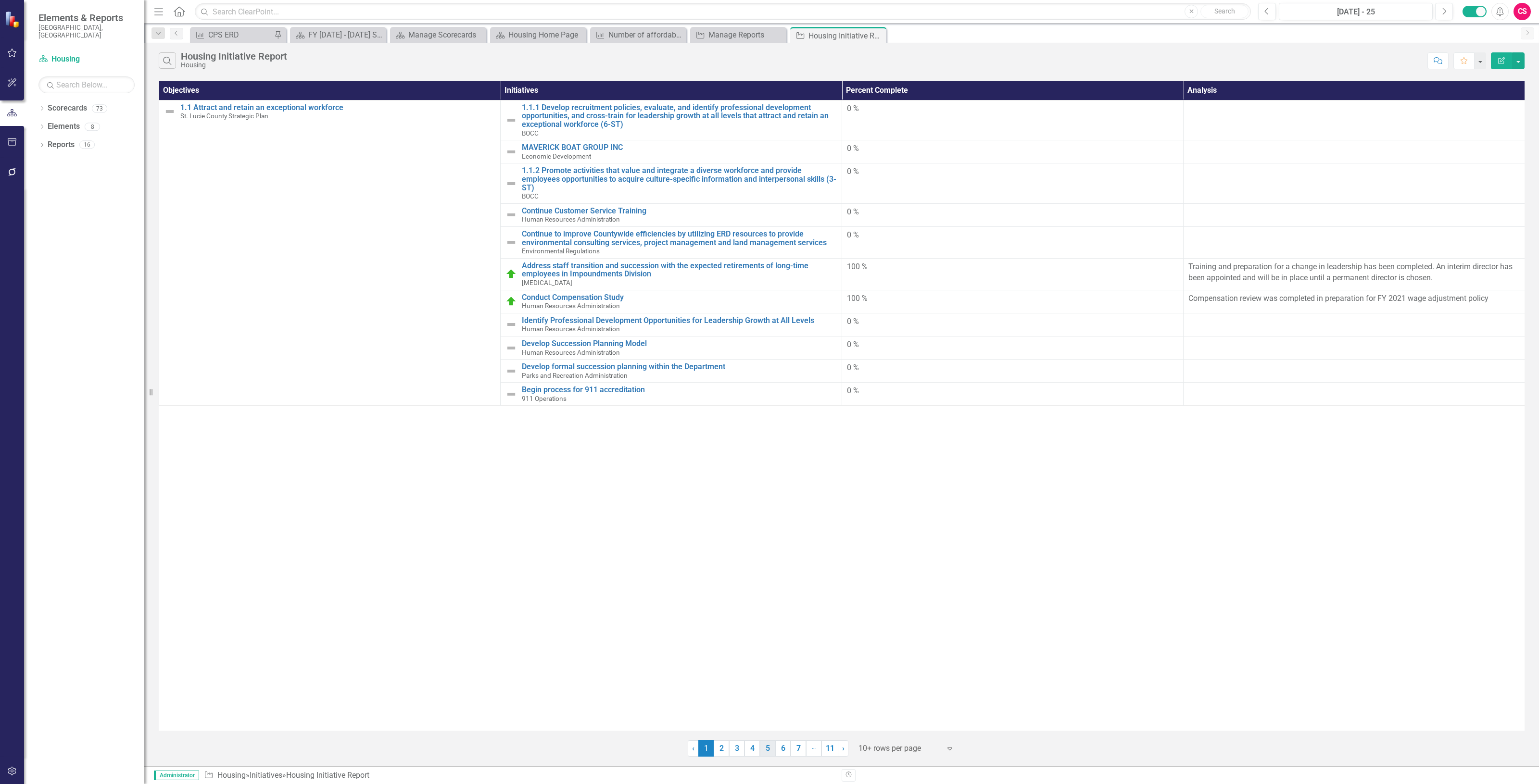
click at [765, 746] on link "5" at bounding box center [767, 749] width 15 height 17
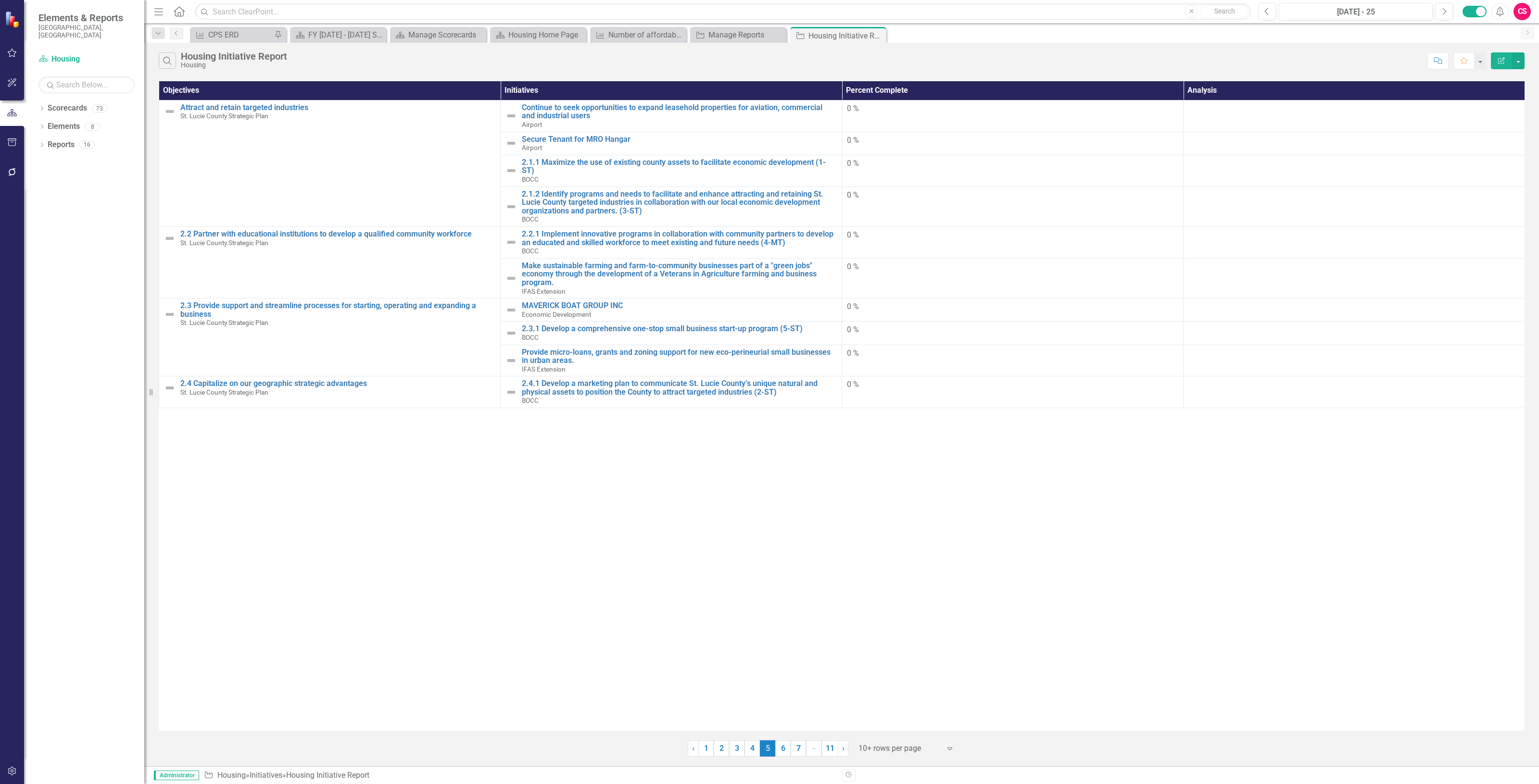
click at [800, 753] on link "7" at bounding box center [798, 749] width 15 height 17
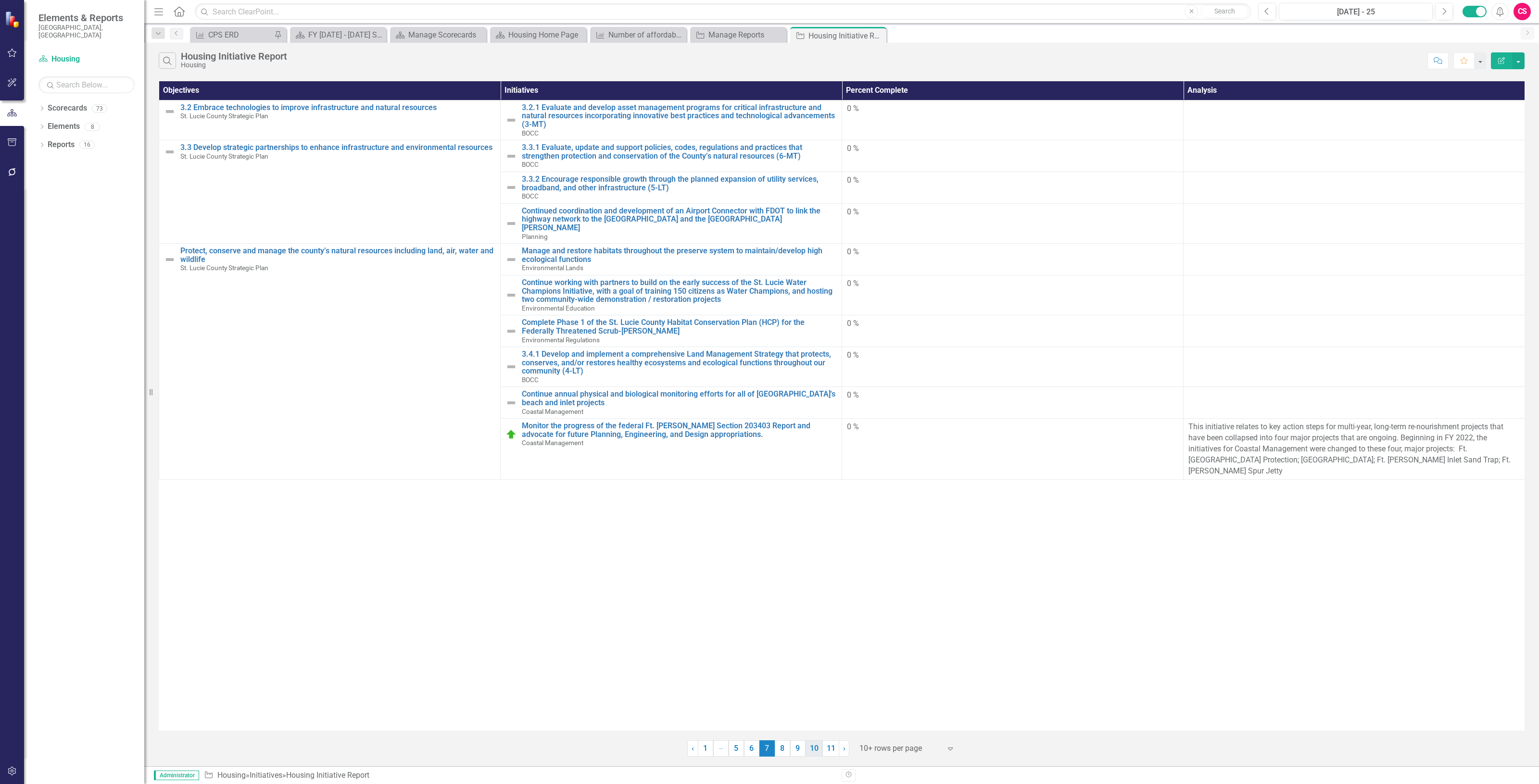
click at [815, 751] on link "10" at bounding box center [814, 749] width 17 height 17
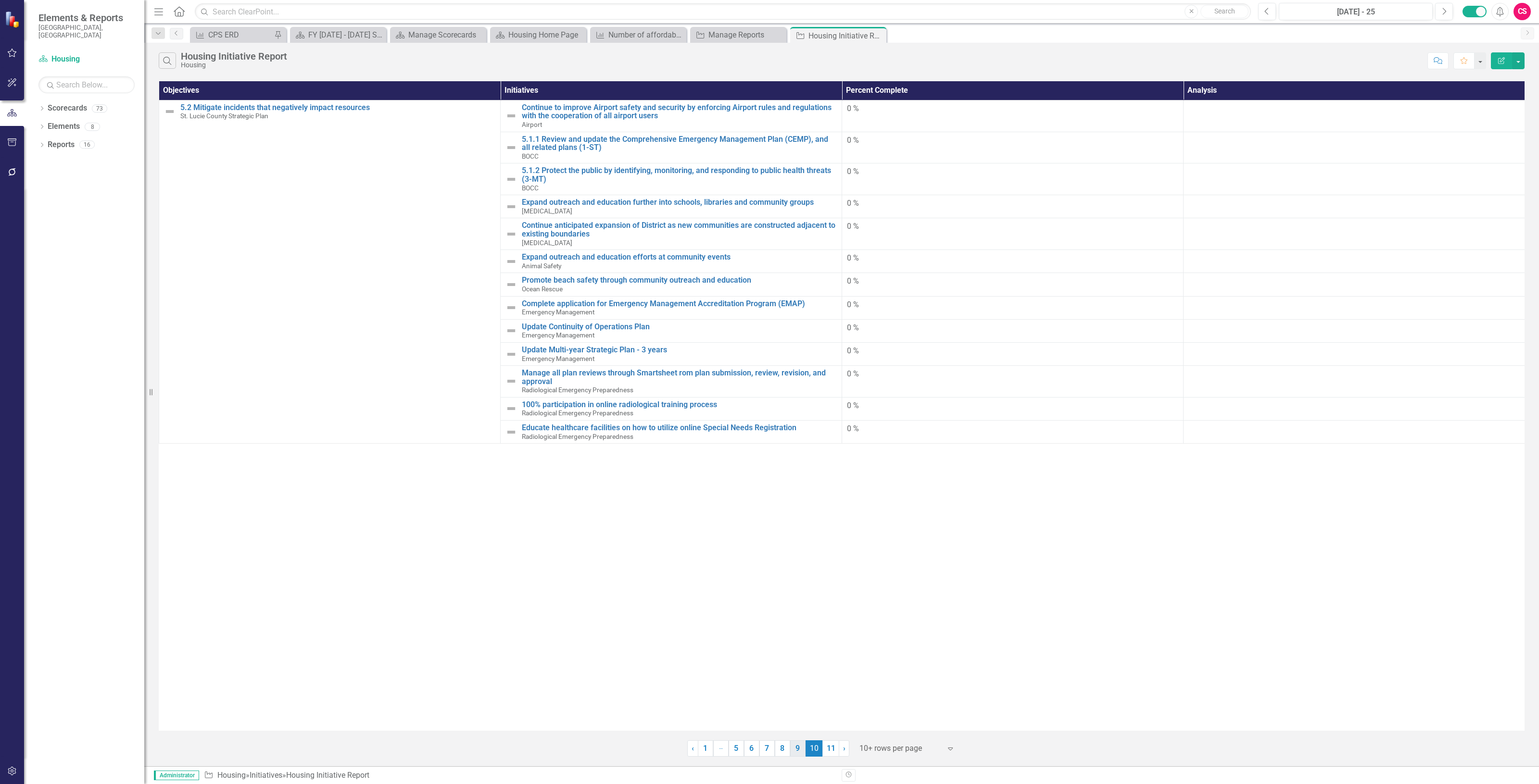
click at [794, 753] on link "9" at bounding box center [798, 749] width 15 height 17
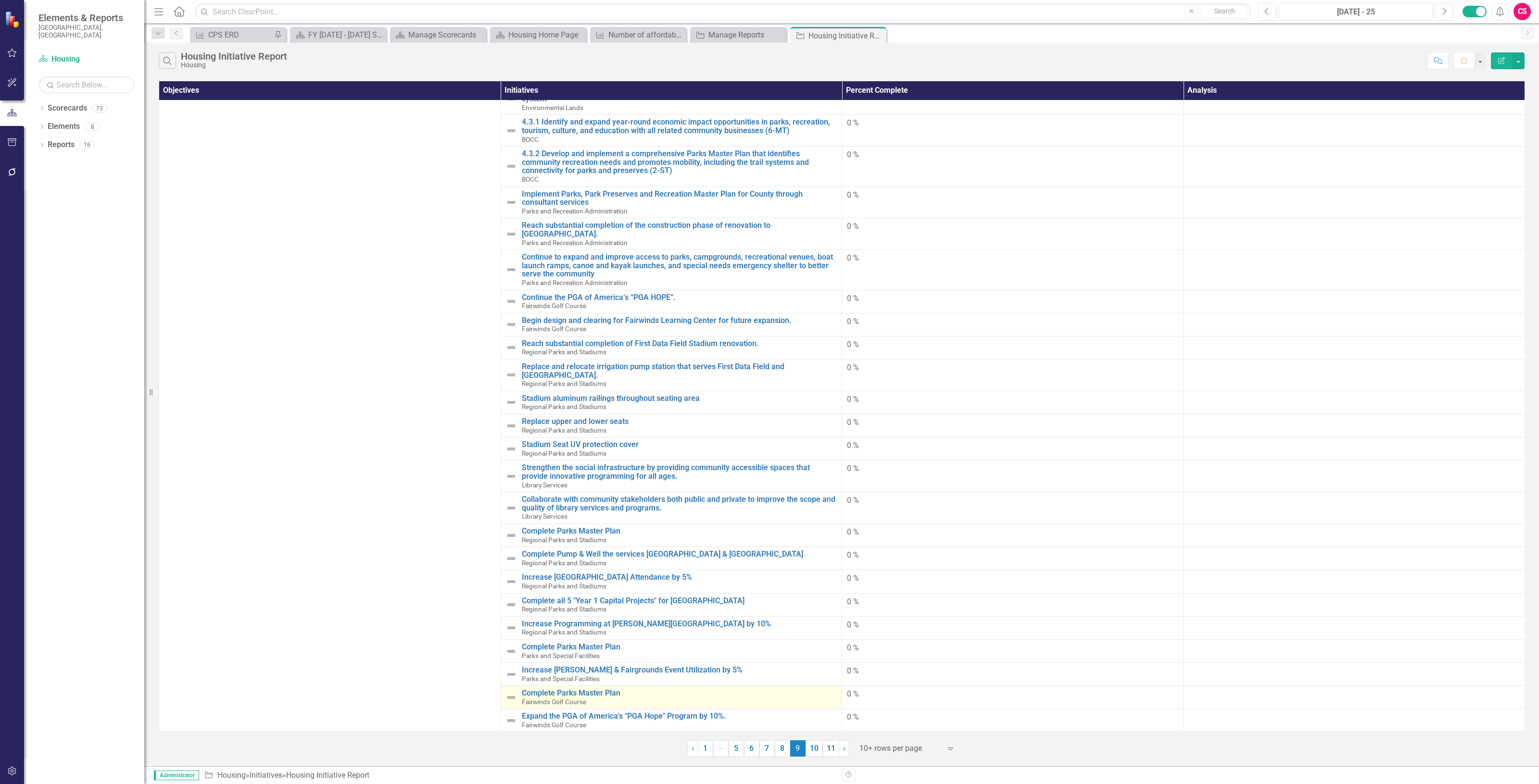
scroll to position [75, 0]
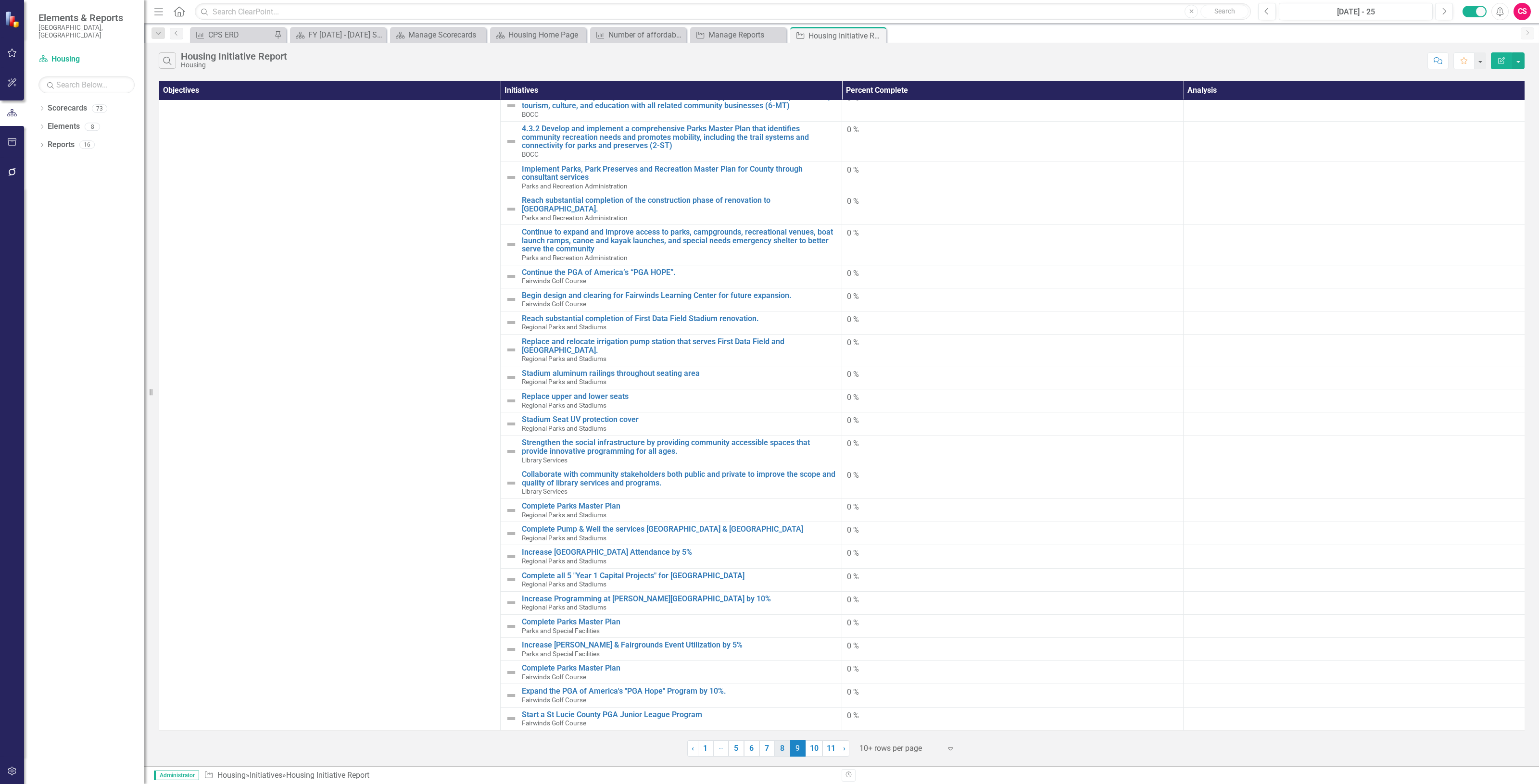
click at [777, 746] on link "8" at bounding box center [782, 749] width 15 height 17
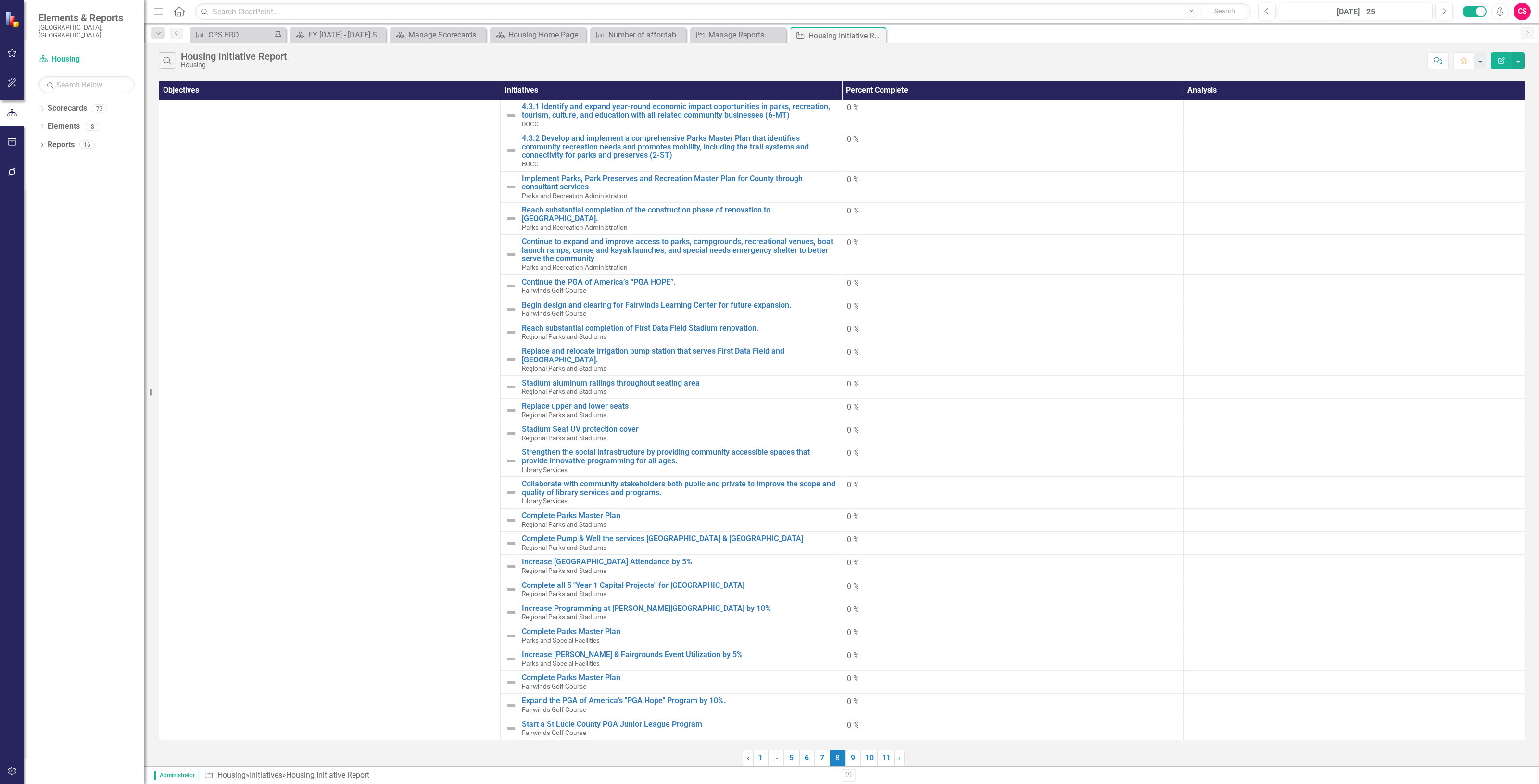
scroll to position [0, 0]
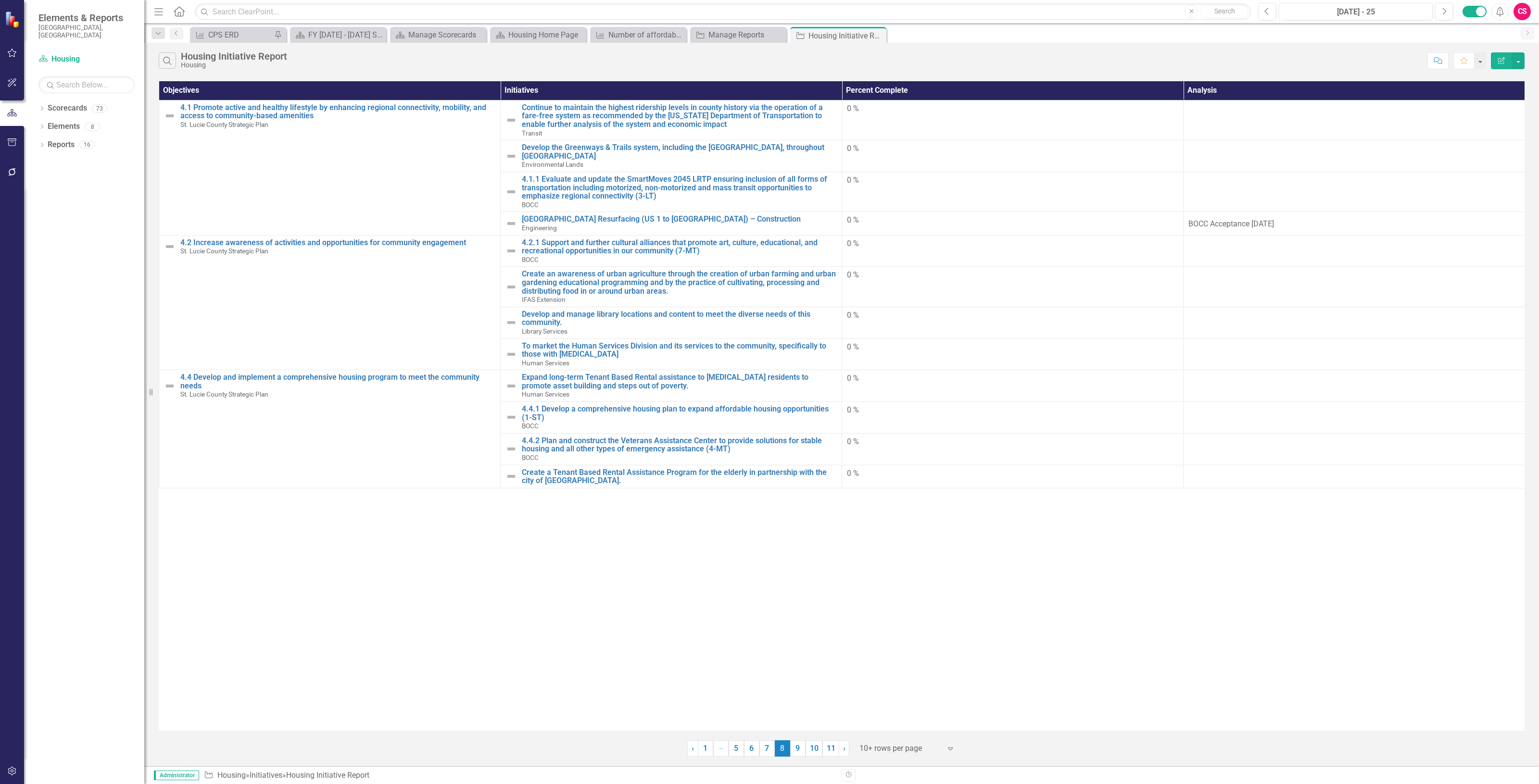
click at [1491, 58] on button "Edit Report" at bounding box center [1502, 61] width 21 height 17
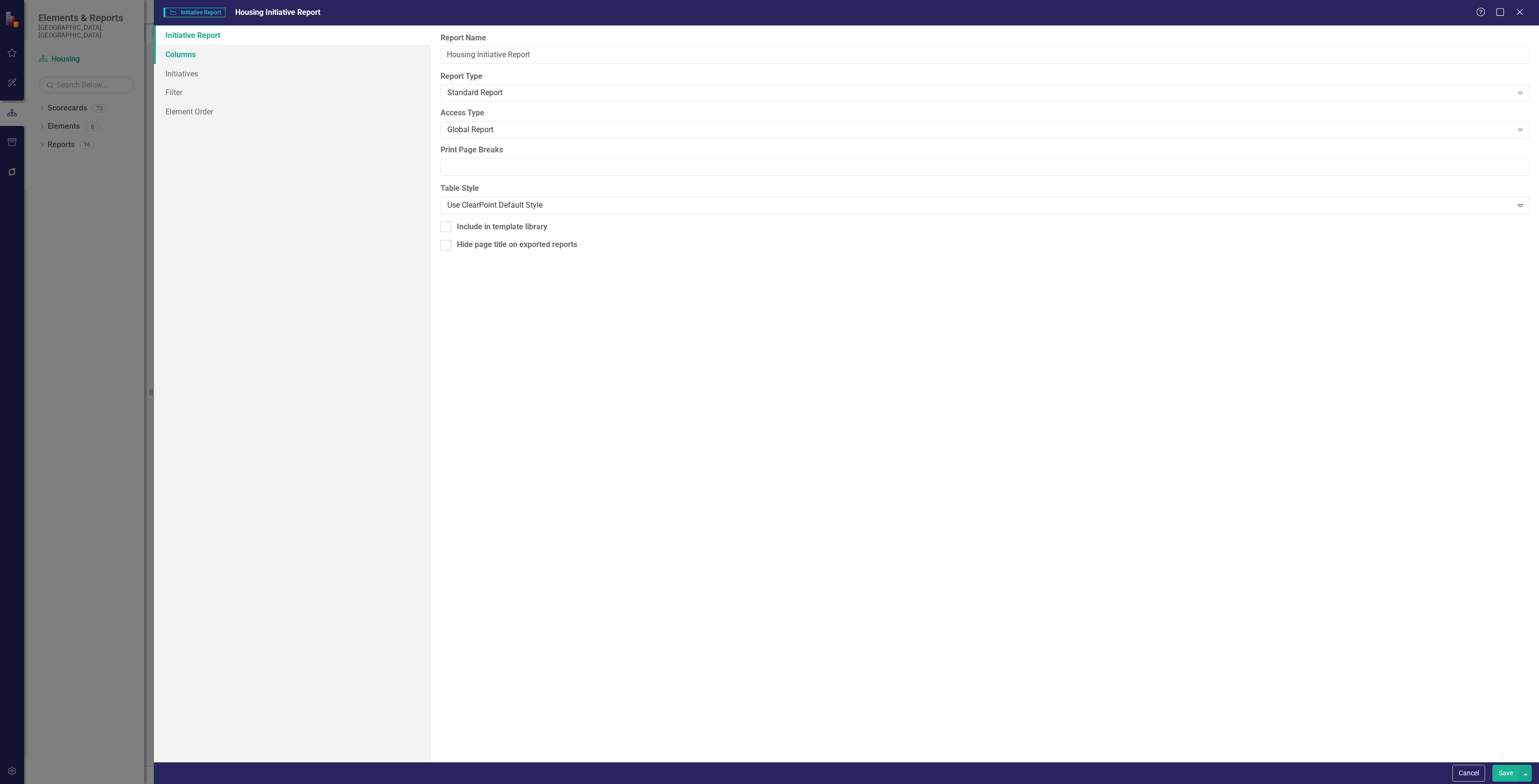
click at [353, 56] on link "Columns" at bounding box center [292, 54] width 277 height 19
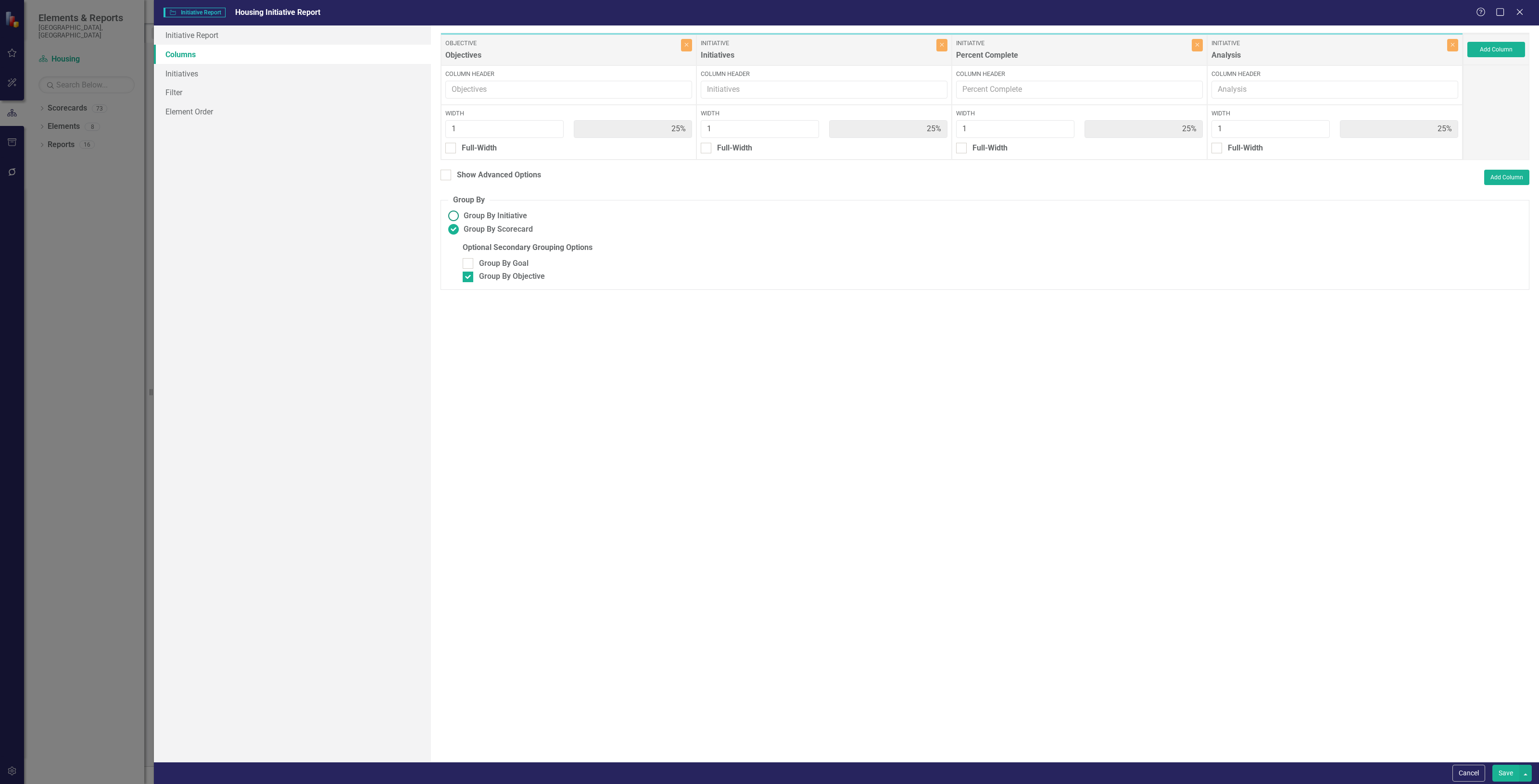
click at [470, 220] on span "Group By Initiative" at bounding box center [495, 216] width 63 height 11
click at [461, 220] on input "Group By Initiative" at bounding box center [453, 216] width 15 height 15
radio input "true"
click at [251, 71] on link "Initiatives" at bounding box center [292, 73] width 277 height 19
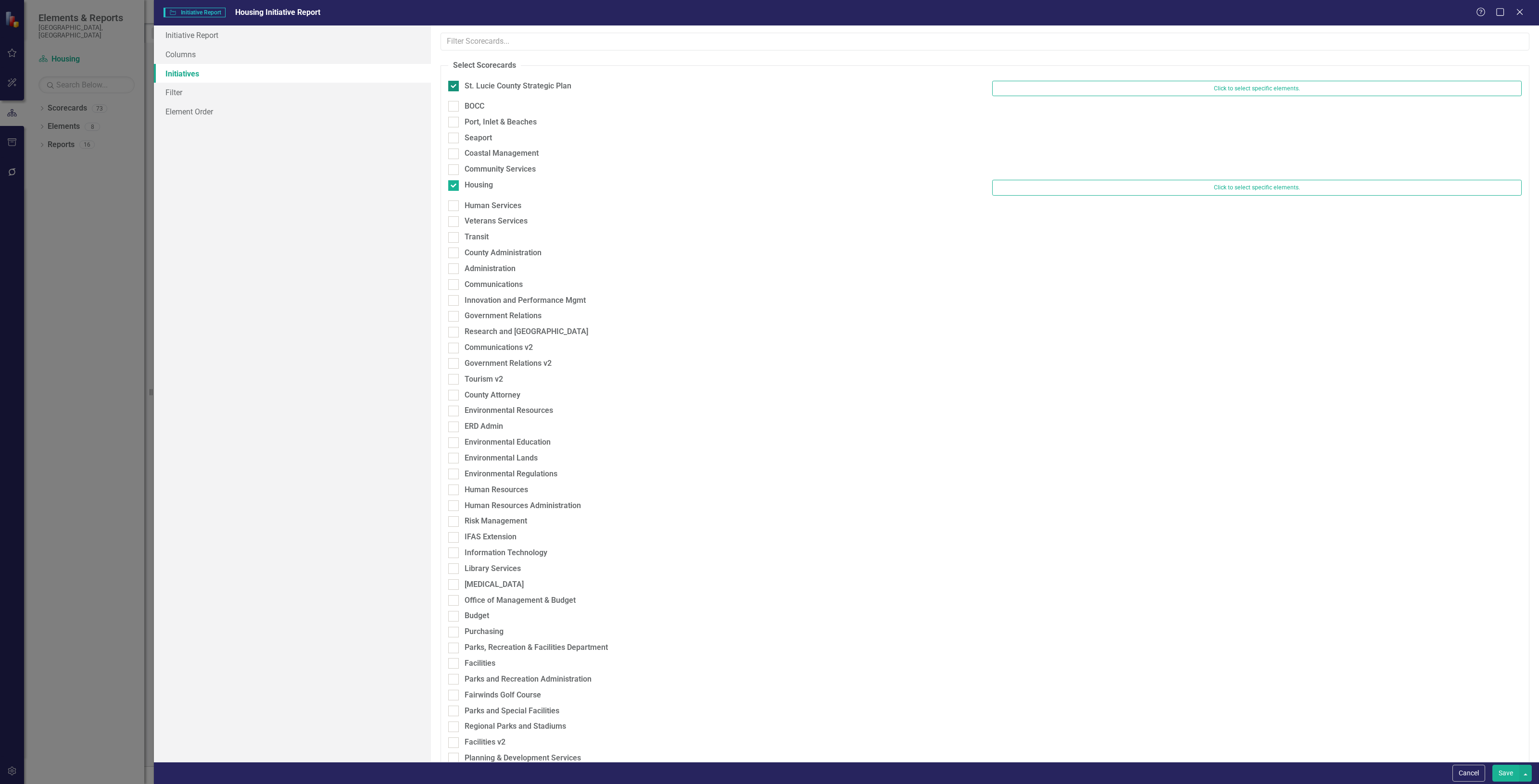
click at [565, 85] on div "St. Lucie County Strategic Plan" at bounding box center [518, 86] width 107 height 11
click at [455, 85] on input "St. Lucie County Strategic Plan" at bounding box center [451, 83] width 6 height 6
checkbox input "false"
click at [1501, 773] on button "Save" at bounding box center [1506, 773] width 27 height 17
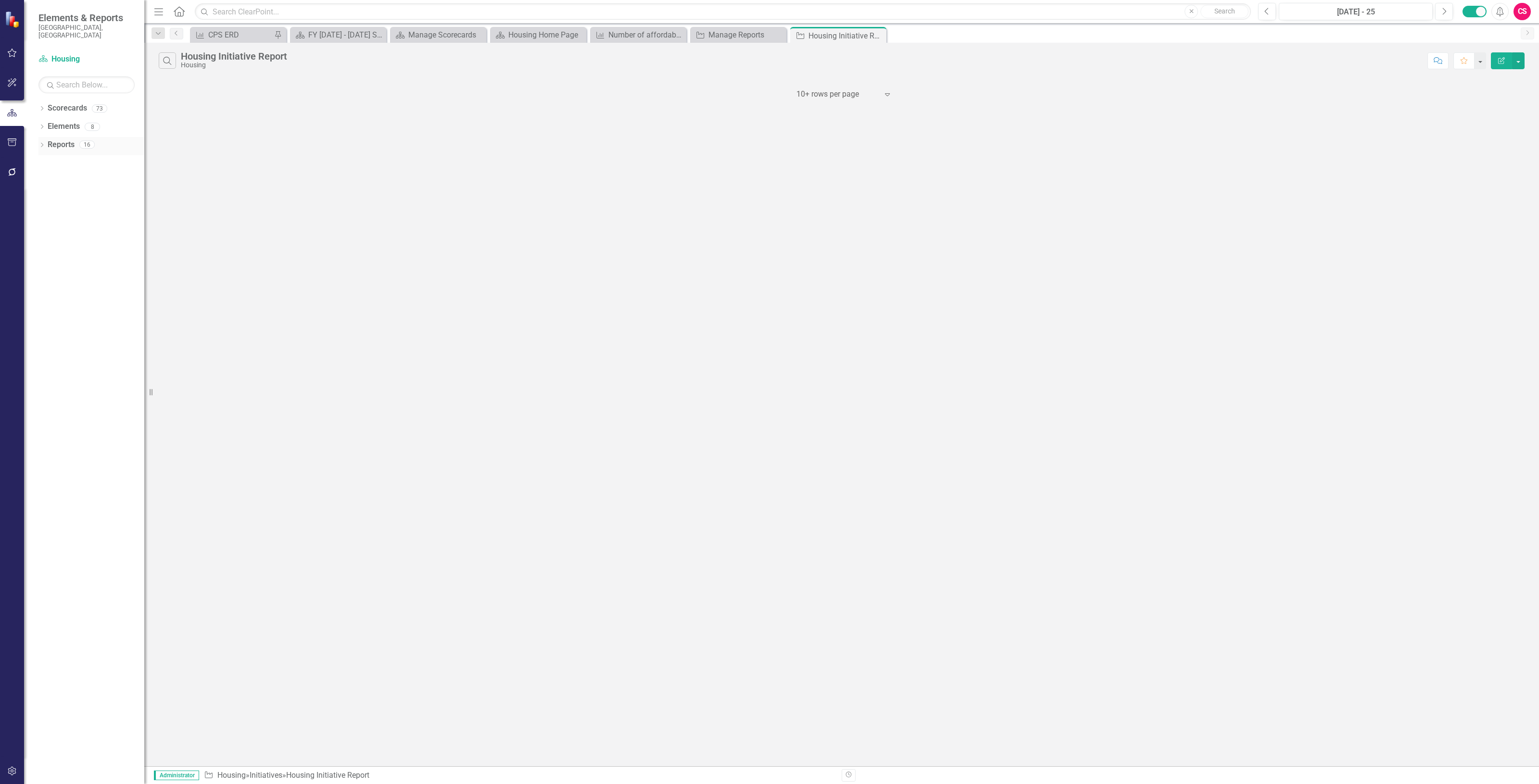
click at [61, 139] on link "Reports" at bounding box center [61, 145] width 27 height 11
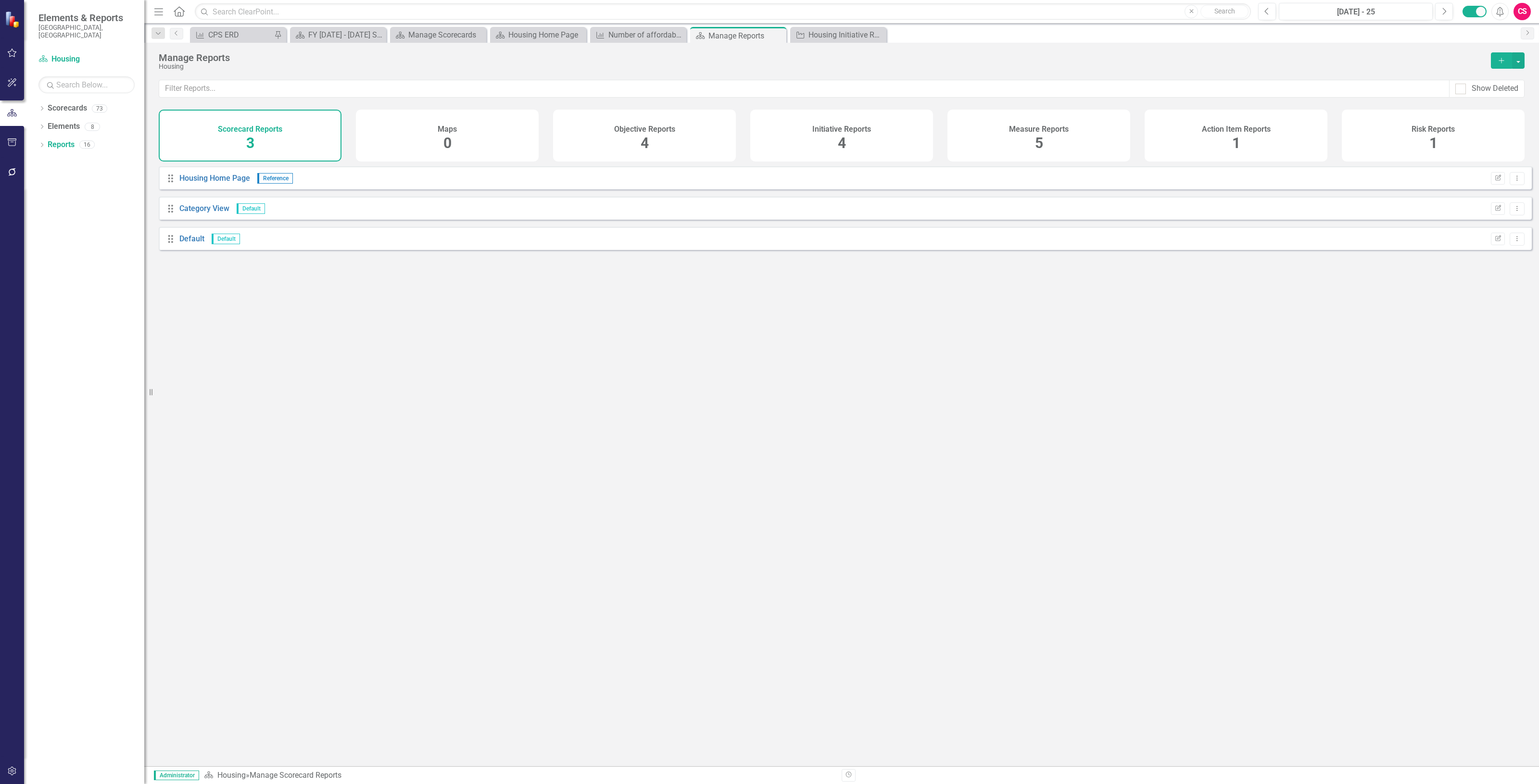
click at [794, 141] on div "Initiative Reports 4" at bounding box center [842, 135] width 183 height 52
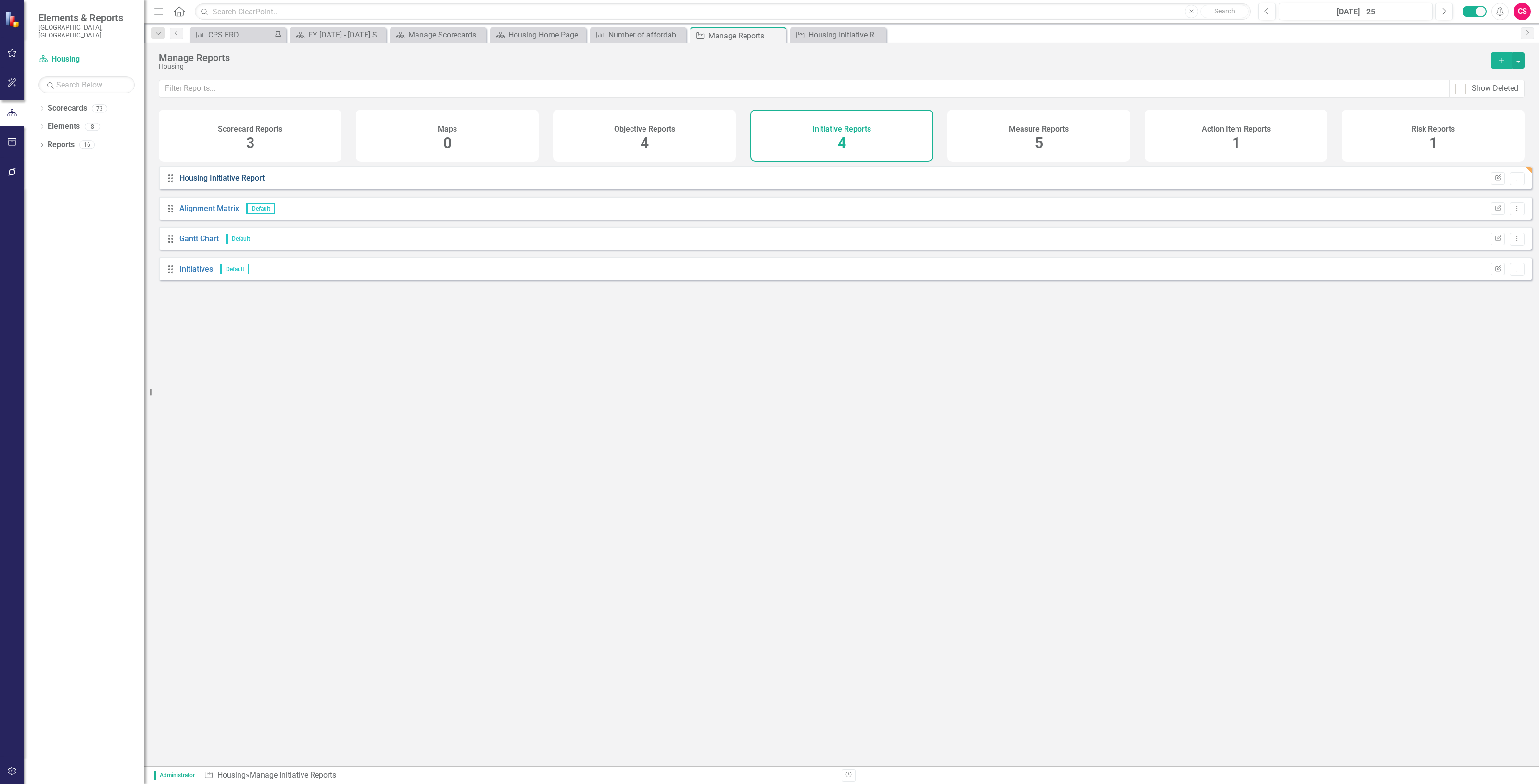
click at [248, 183] on link "Housing Initiative Report" at bounding box center [222, 178] width 85 height 9
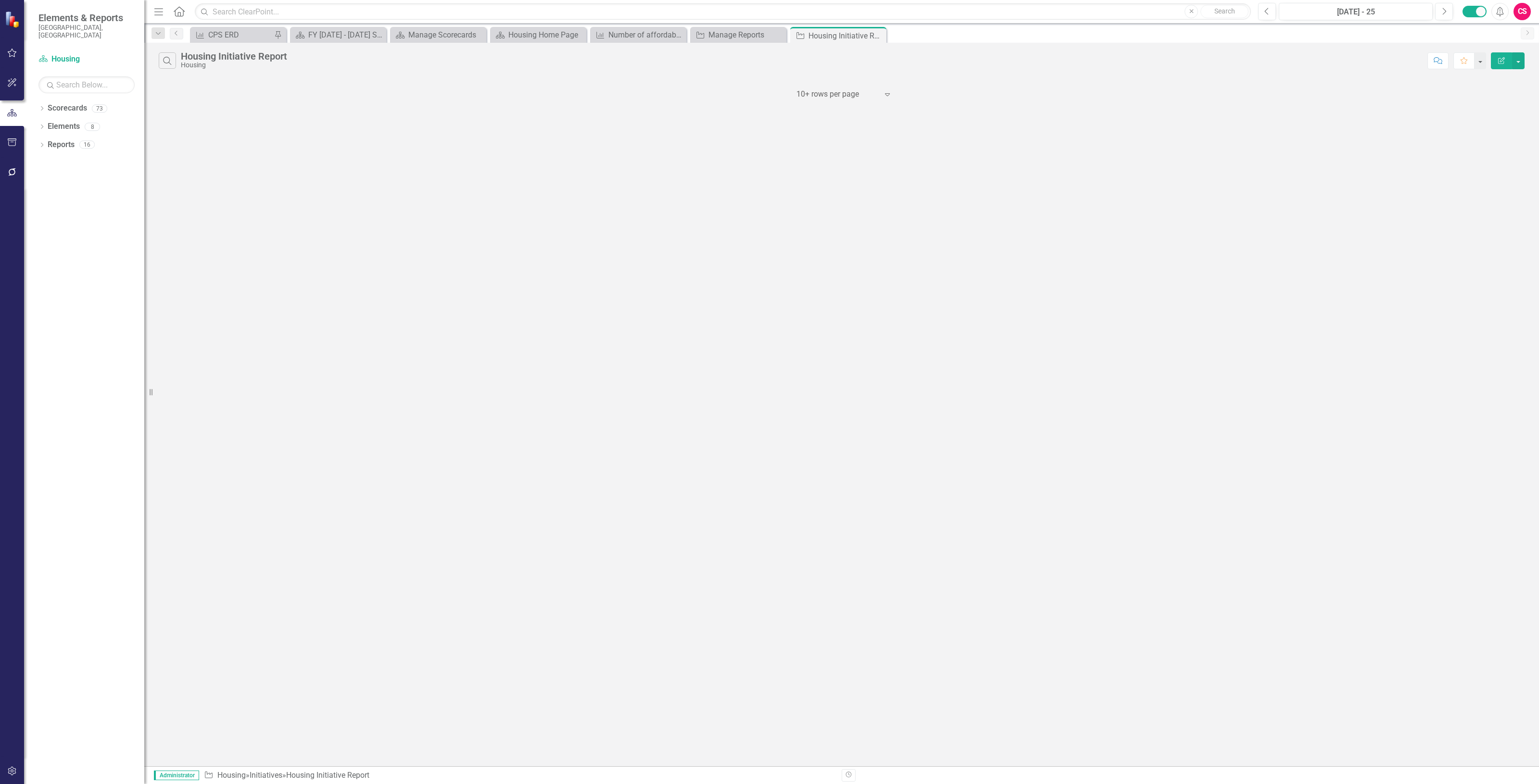
click at [1496, 65] on button "Edit Report" at bounding box center [1502, 61] width 21 height 17
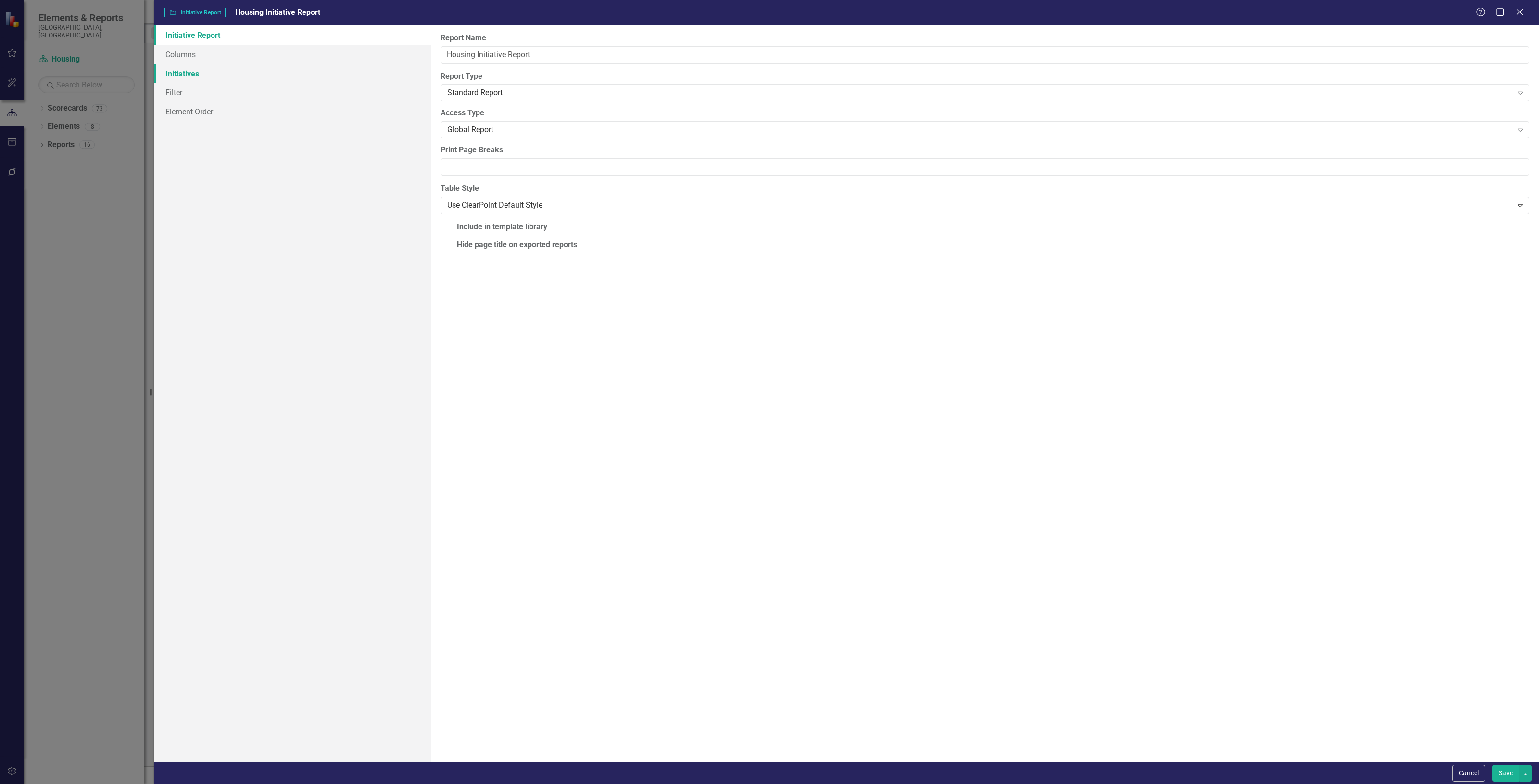
click at [227, 67] on link "Initiatives" at bounding box center [292, 73] width 277 height 19
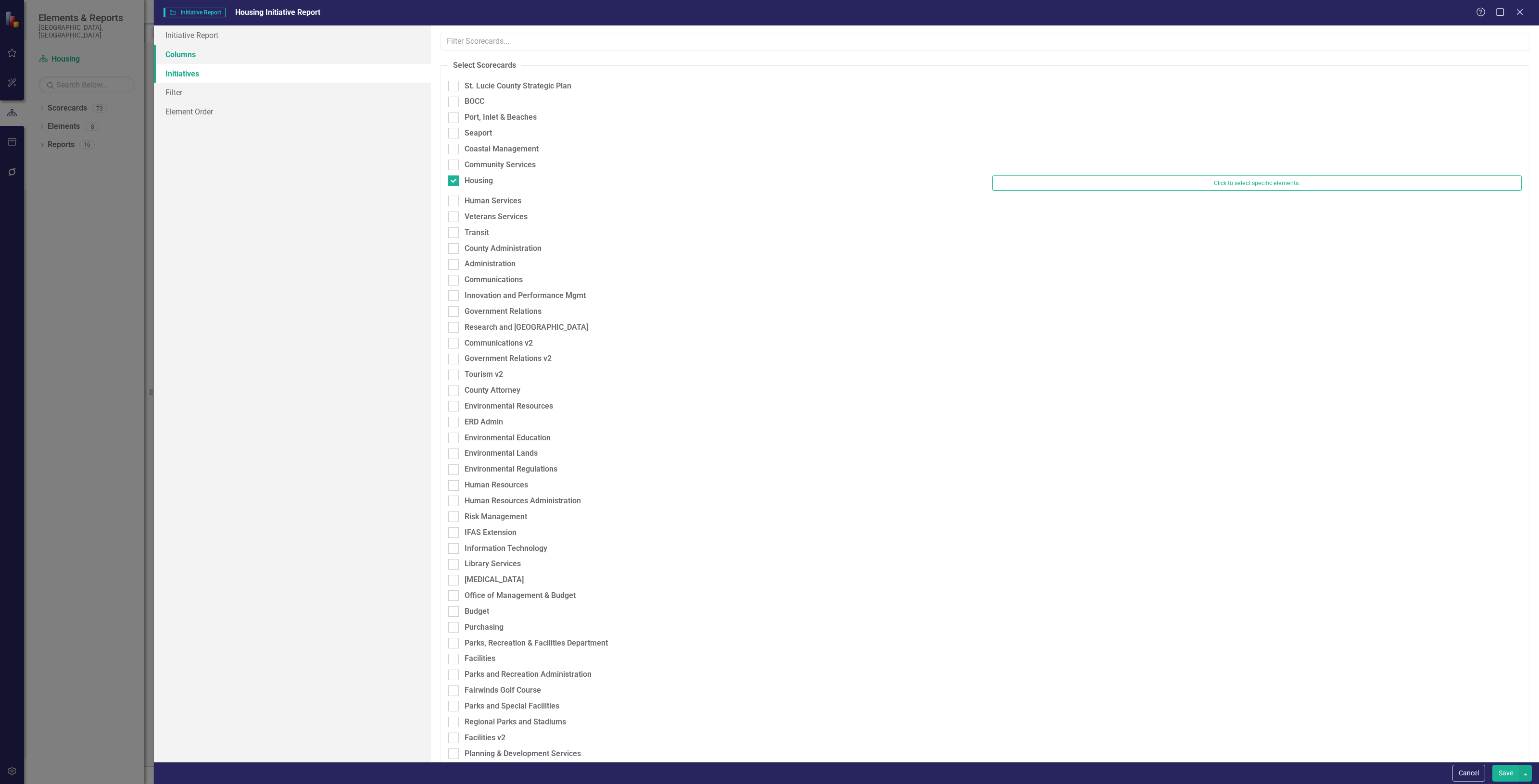
click at [227, 59] on link "Columns" at bounding box center [292, 54] width 277 height 19
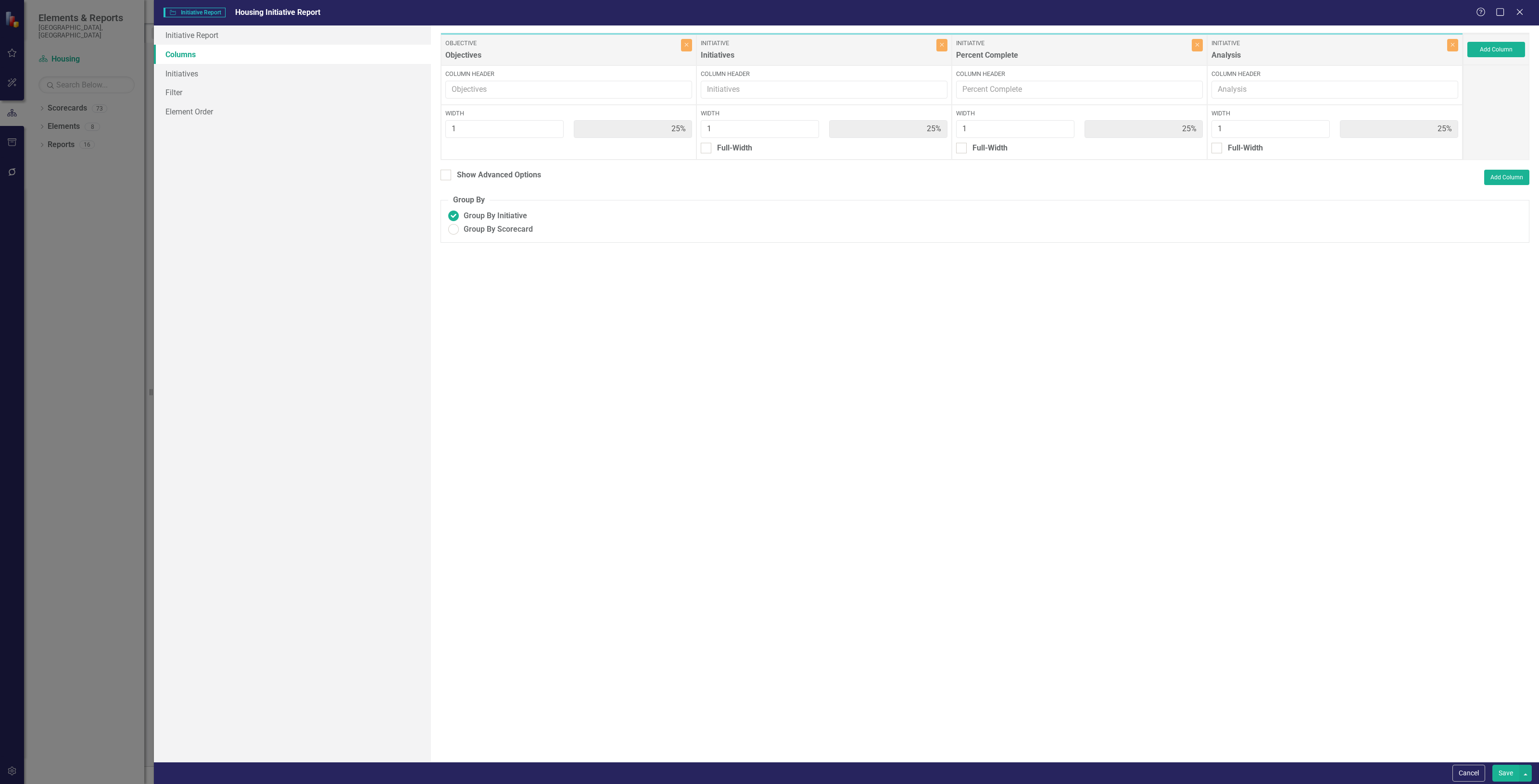
click at [1503, 767] on button "Save" at bounding box center [1506, 773] width 27 height 17
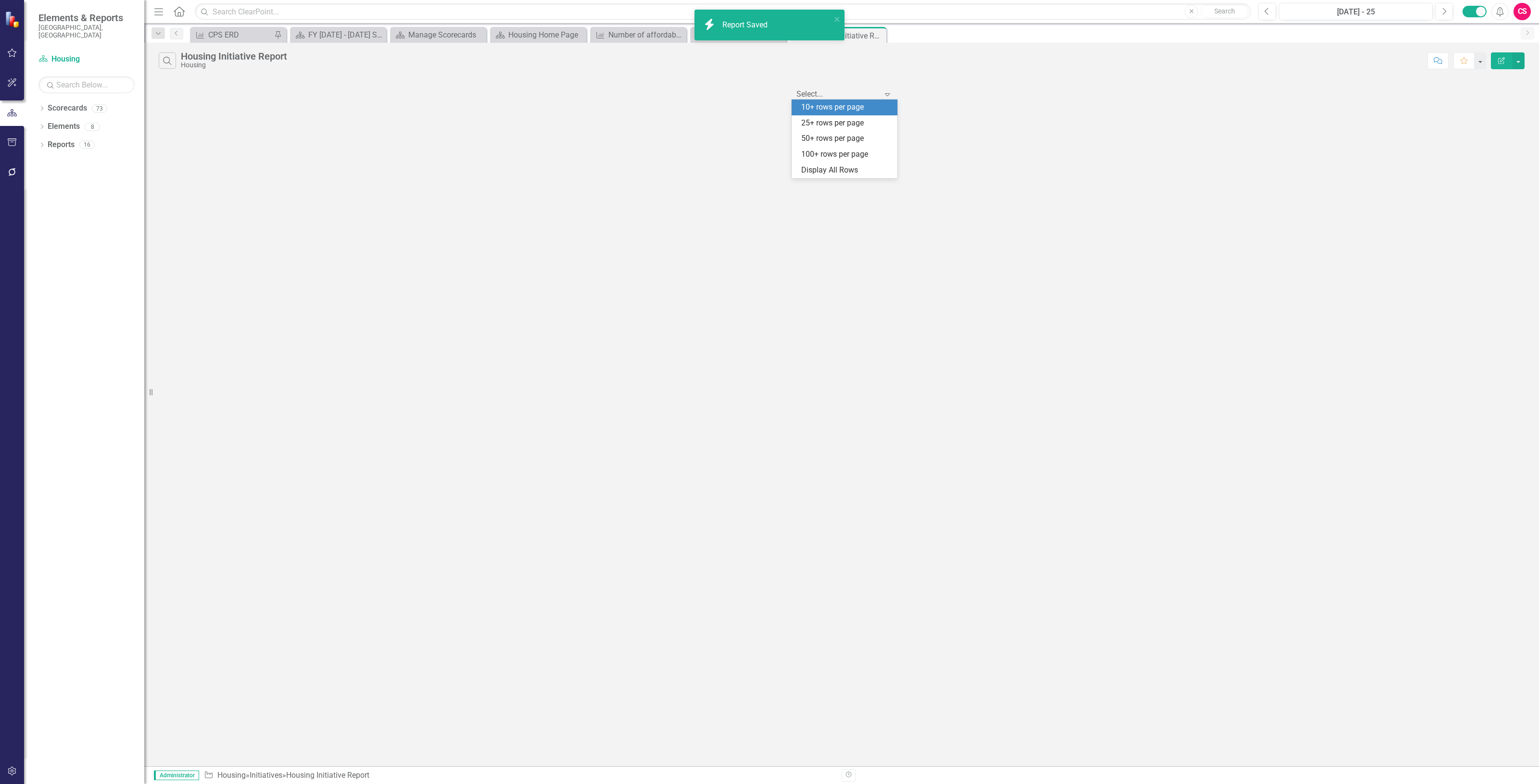
click at [865, 95] on div at bounding box center [837, 94] width 82 height 13
drag, startPoint x: 865, startPoint y: 95, endPoint x: 853, endPoint y: 88, distance: 13.9
click at [855, 90] on div at bounding box center [837, 94] width 82 height 13
click at [1503, 47] on div "Search Housing Initiative Report Housing Comment Favorite Edit Report" at bounding box center [841, 58] width 1394 height 31
click at [1501, 51] on div "Search Housing Initiative Report Housing Comment Favorite Edit Report" at bounding box center [841, 58] width 1394 height 31
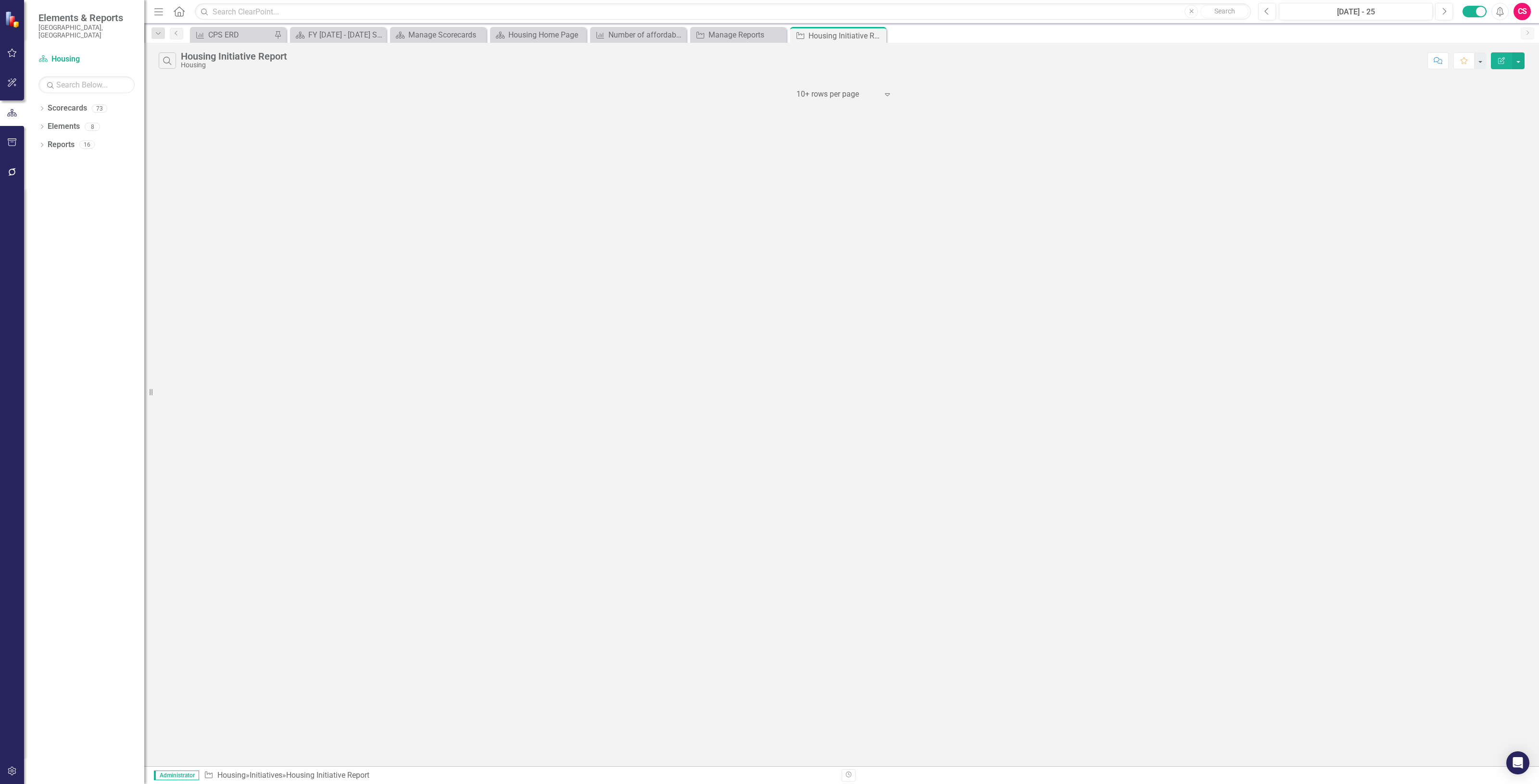
click at [1501, 57] on icon "Edit Report" at bounding box center [1501, 61] width 9 height 7
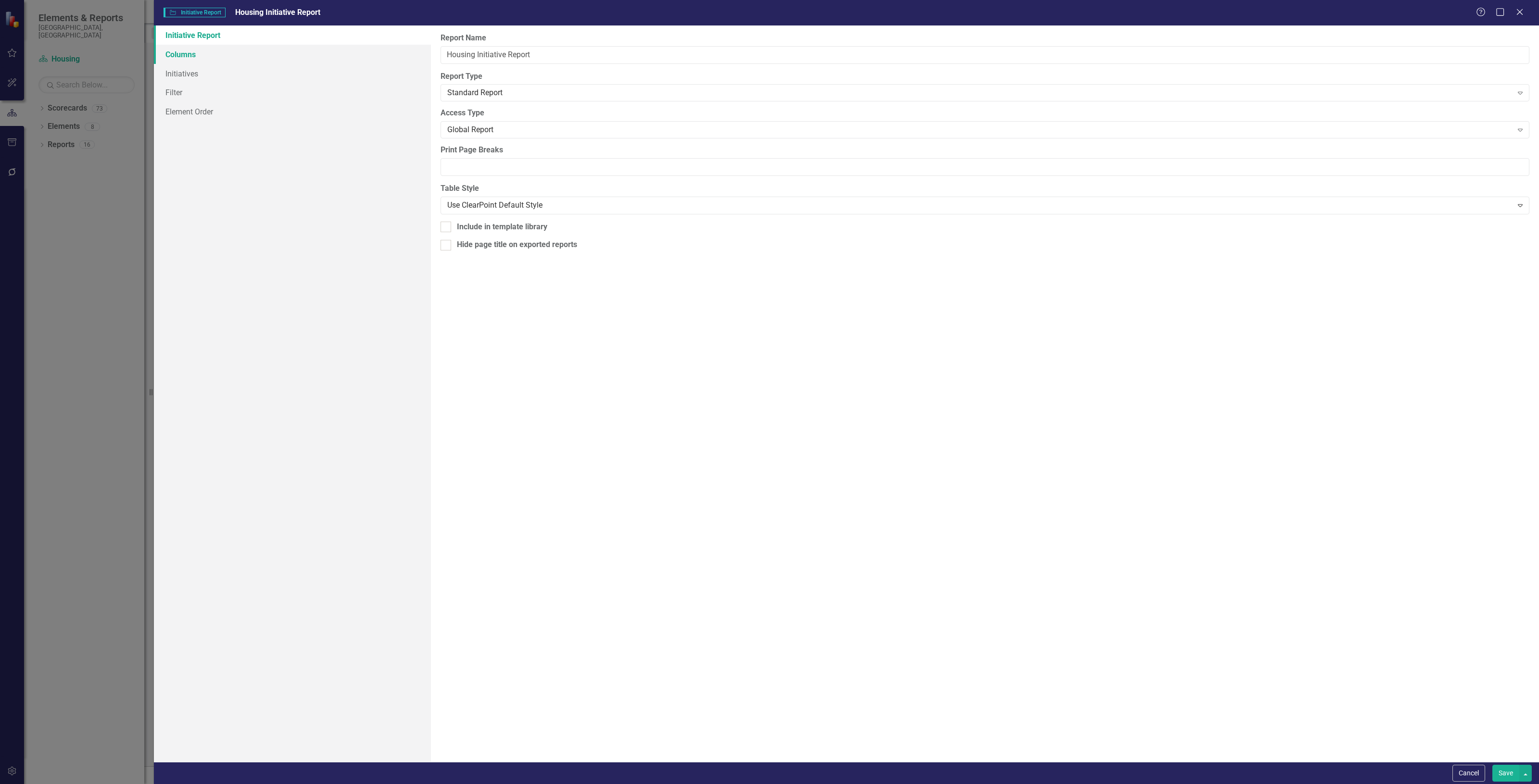
click at [280, 57] on link "Columns" at bounding box center [292, 54] width 277 height 19
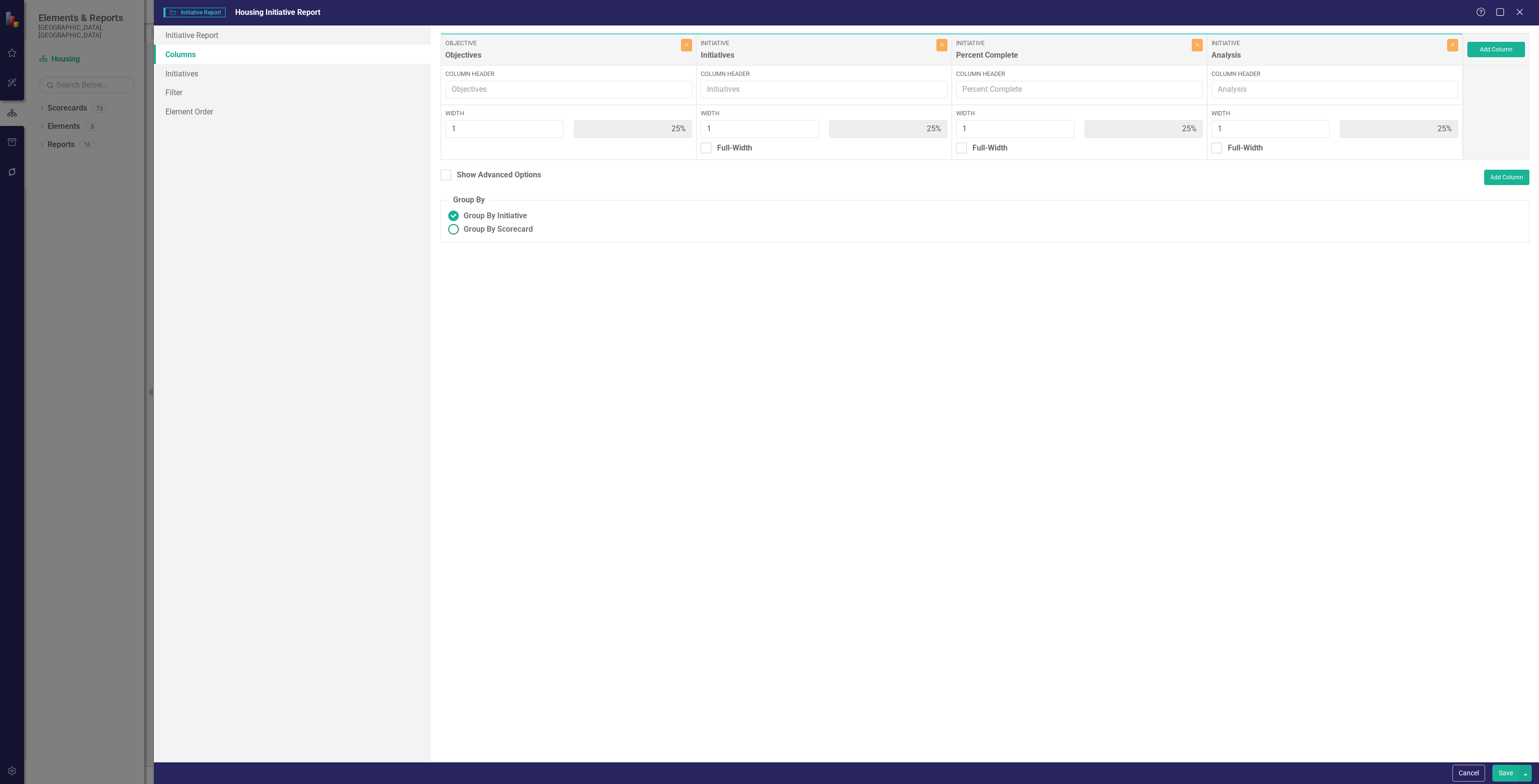
click at [515, 229] on span "Group By Scorecard" at bounding box center [498, 229] width 69 height 11
click at [461, 229] on input "Group By Scorecard" at bounding box center [453, 229] width 15 height 15
click at [1500, 772] on button "Save" at bounding box center [1506, 773] width 27 height 17
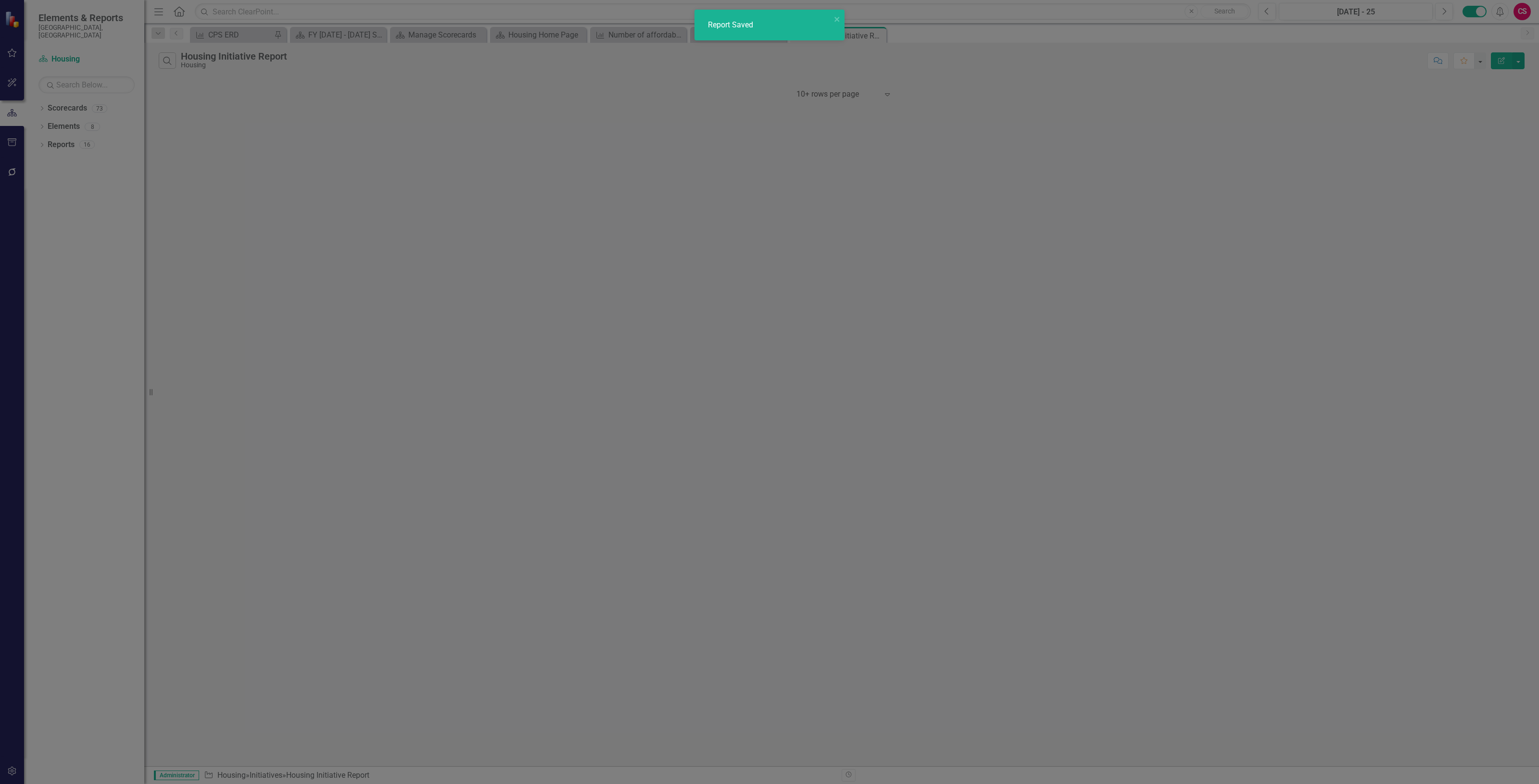
radio input "false"
radio input "true"
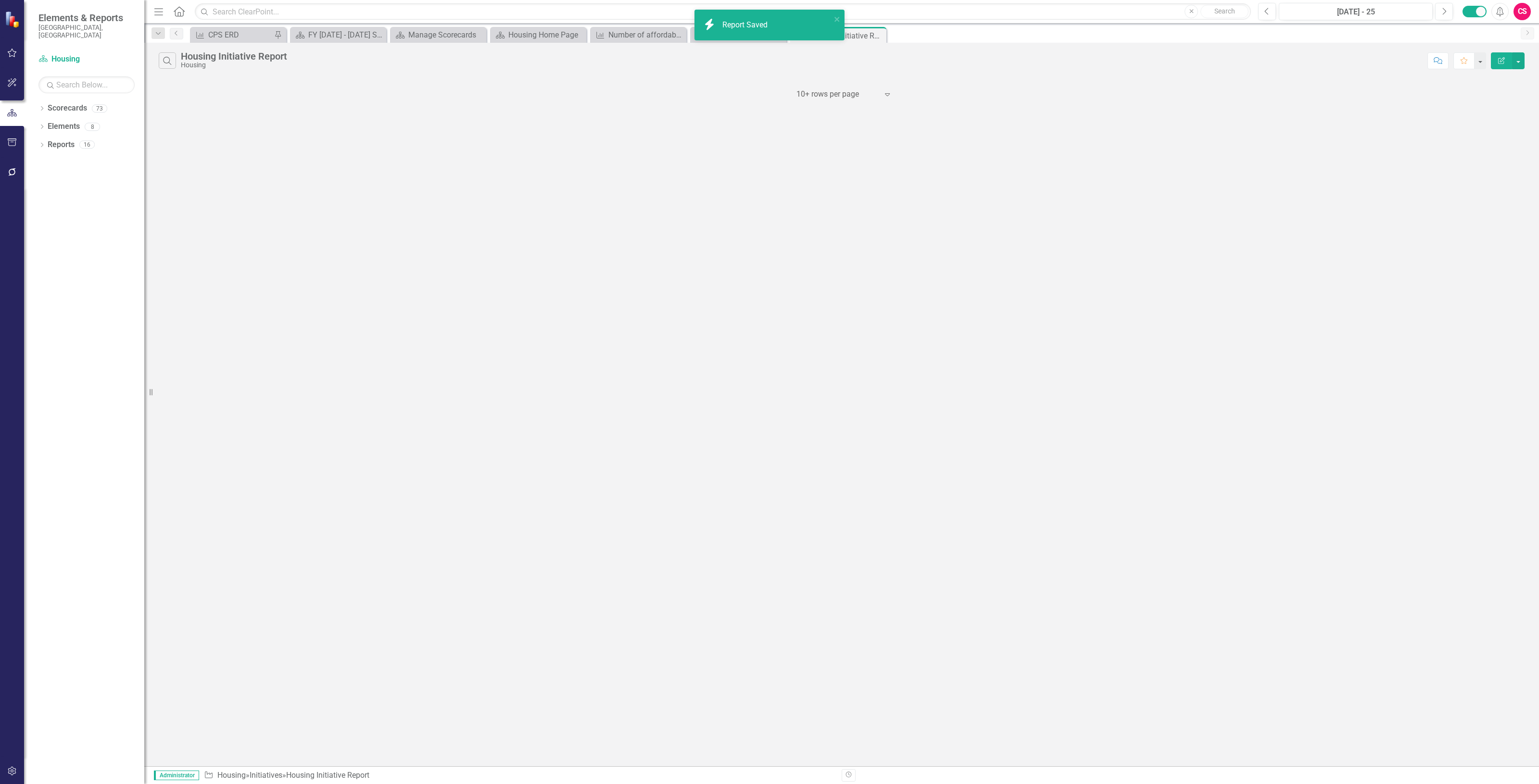
click at [1496, 64] on button "Edit Report" at bounding box center [1502, 61] width 21 height 17
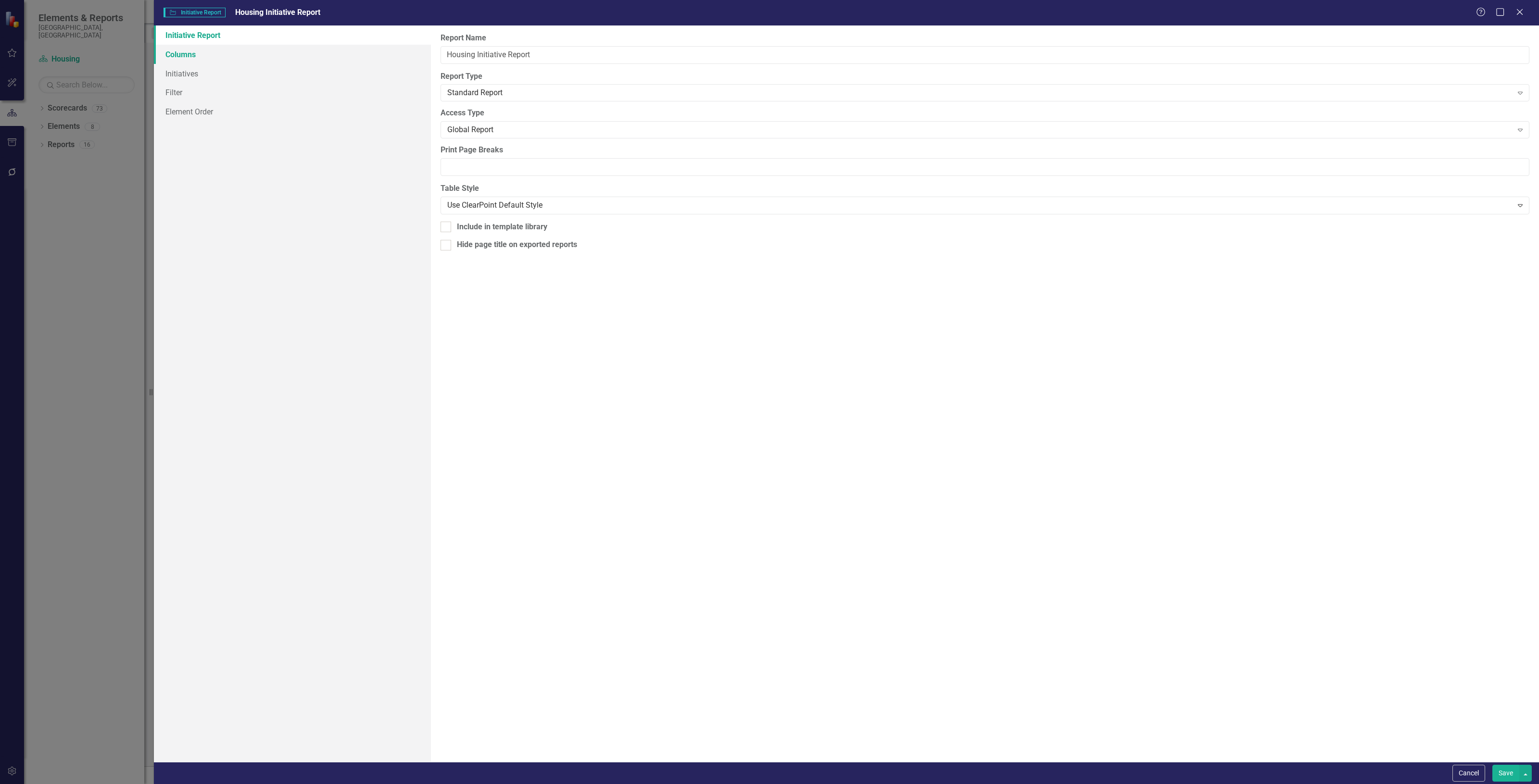
click at [185, 60] on link "Columns" at bounding box center [292, 54] width 277 height 19
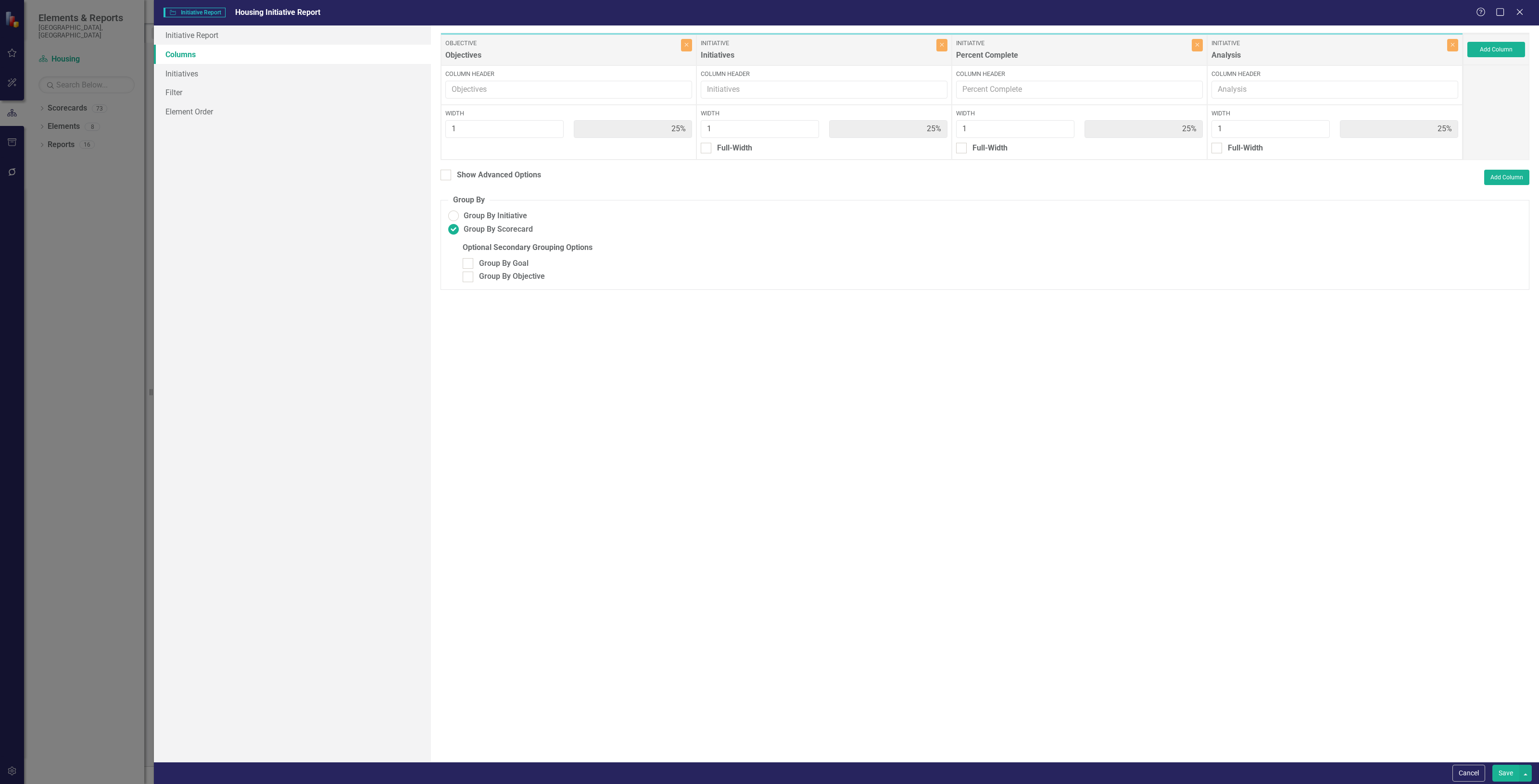
click at [523, 209] on fieldset "Group By Group By Initiative Group By Scorecard Optional Secondary Grouping Opt…" at bounding box center [985, 242] width 1089 height 95
click at [517, 221] on span "Group By Initiative" at bounding box center [495, 216] width 63 height 11
click at [461, 221] on input "Group By Initiative" at bounding box center [453, 216] width 15 height 15
radio input "true"
click at [269, 65] on link "Initiatives" at bounding box center [292, 73] width 277 height 19
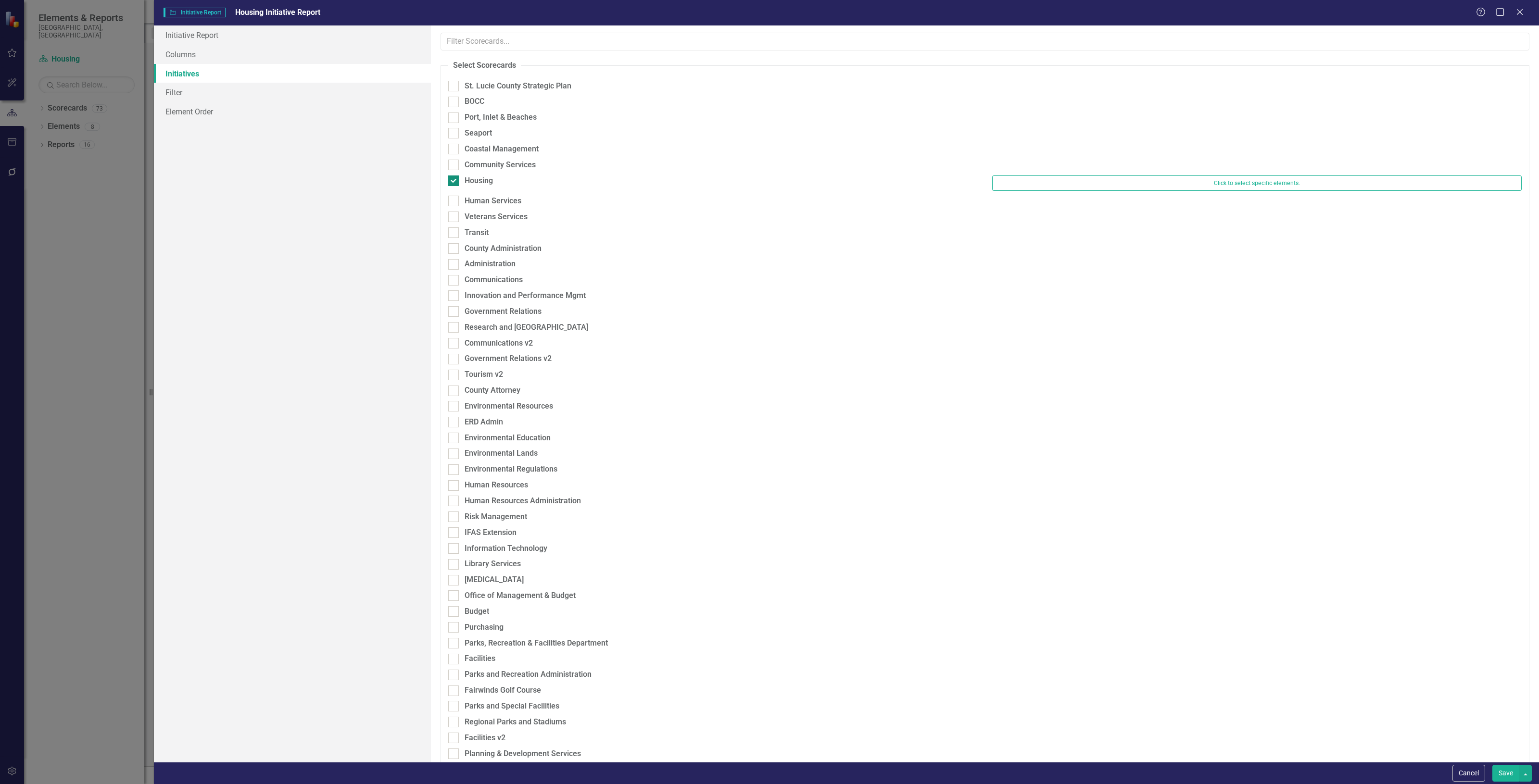
click at [451, 179] on input "Housing" at bounding box center [451, 178] width 6 height 6
checkbox input "false"
click at [451, 179] on div at bounding box center [453, 176] width 11 height 11
click at [451, 177] on input "Community Services" at bounding box center [451, 173] width 6 height 6
click at [446, 163] on div "Community Services" at bounding box center [713, 166] width 544 height 13
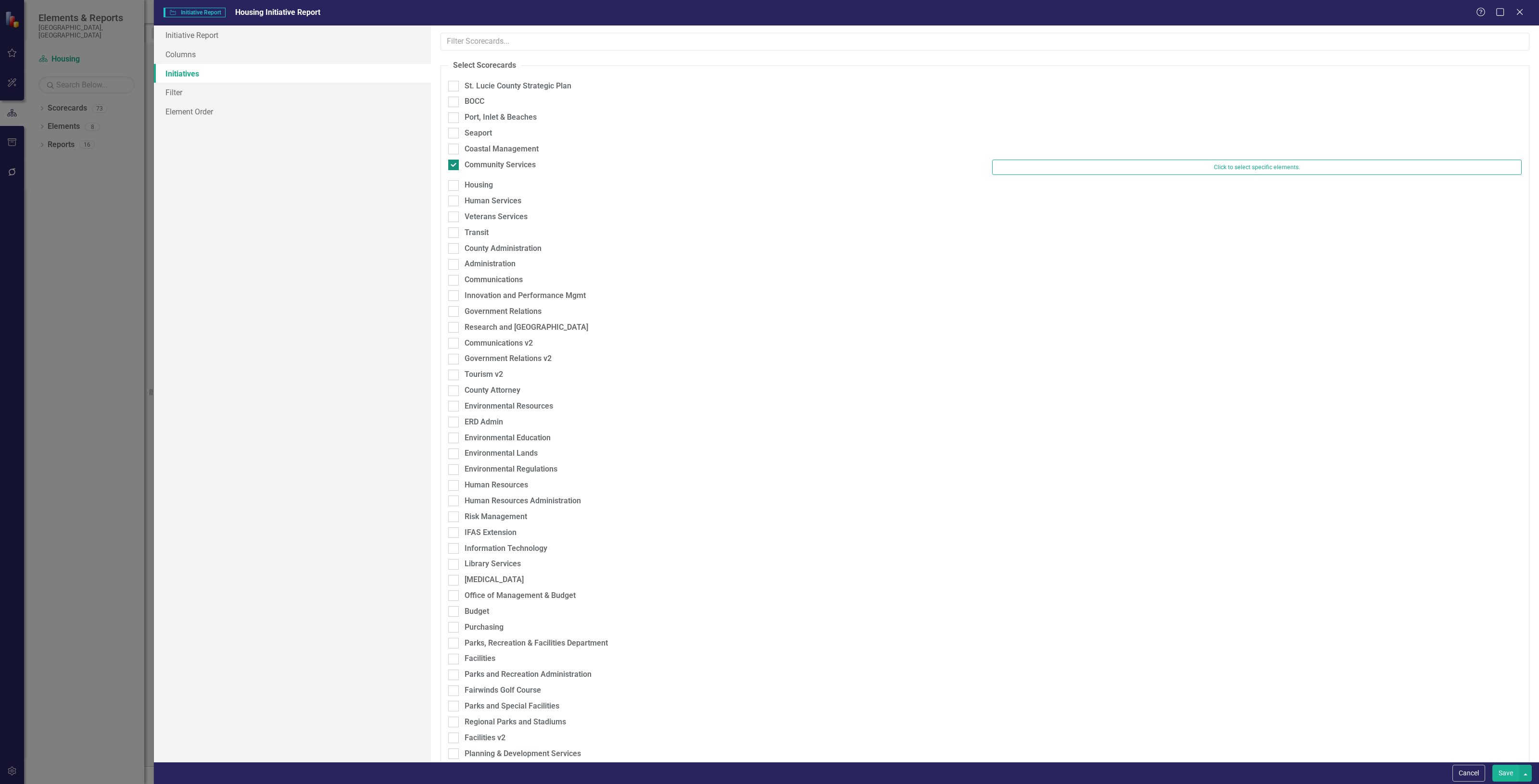
click at [453, 169] on div at bounding box center [453, 165] width 11 height 11
click at [453, 166] on input "Community Services" at bounding box center [451, 162] width 6 height 6
checkbox input "false"
click at [452, 187] on input "Housing" at bounding box center [451, 189] width 6 height 6
checkbox input "true"
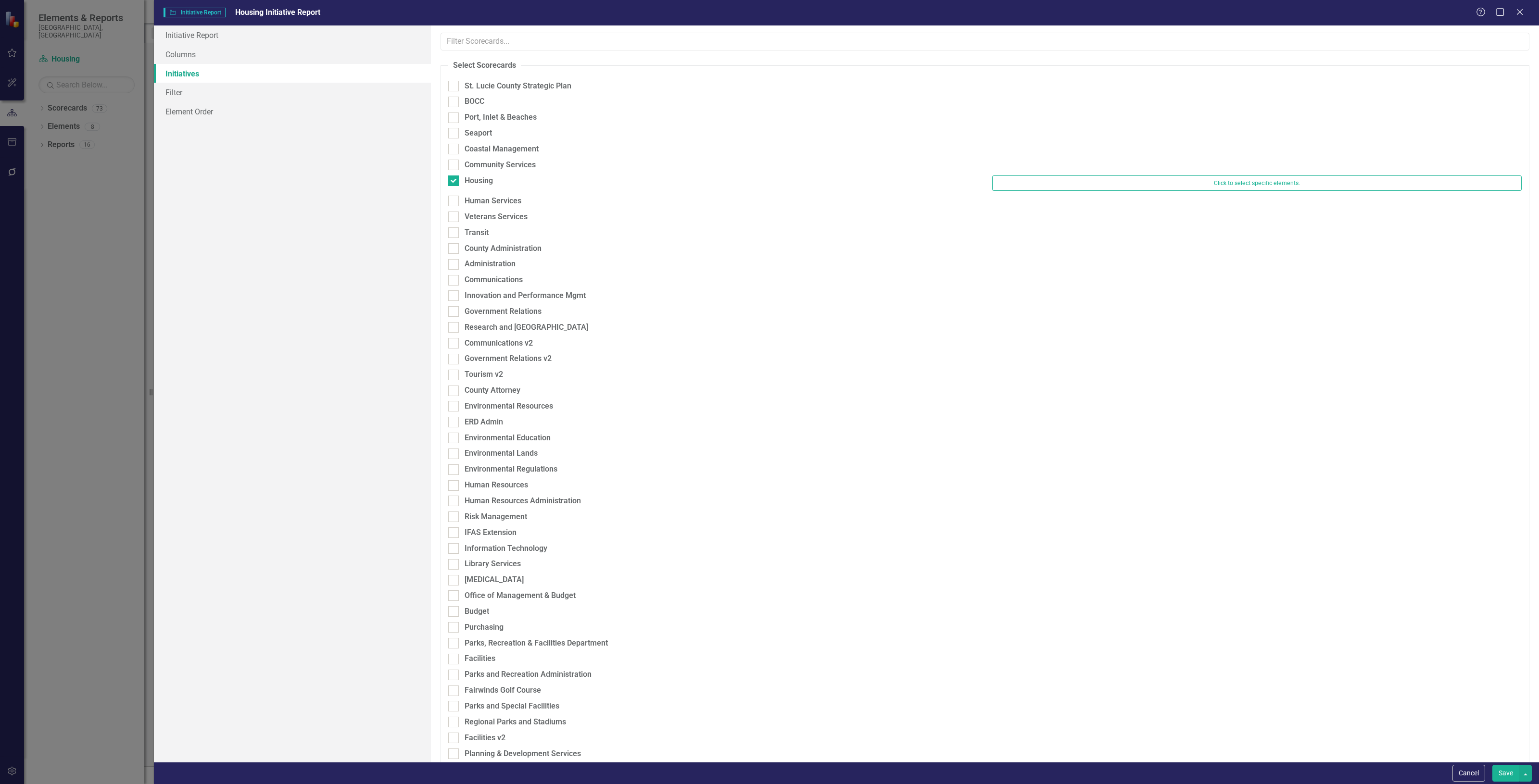
click at [1496, 770] on button "Save" at bounding box center [1506, 773] width 27 height 17
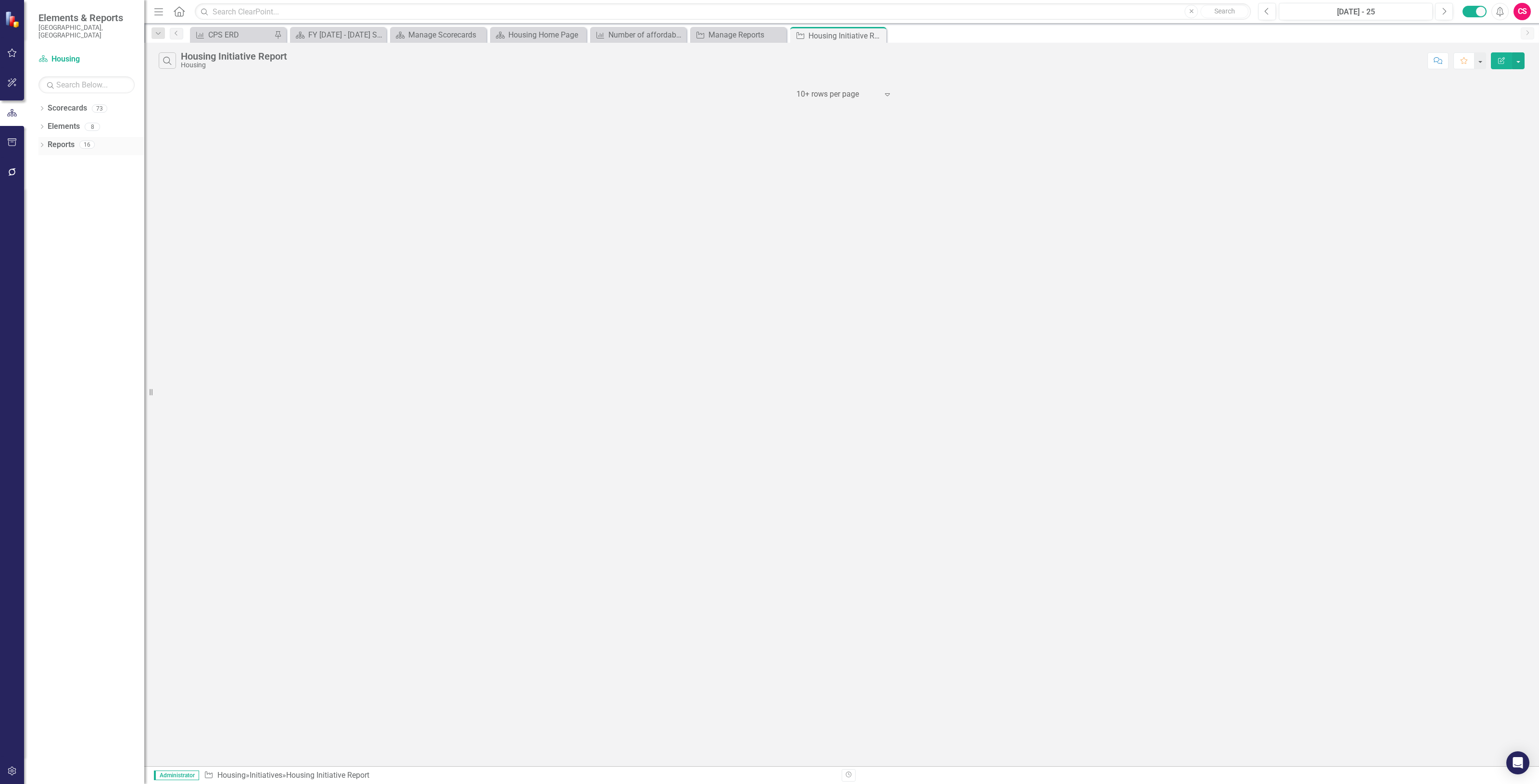
click at [67, 139] on link "Reports" at bounding box center [61, 145] width 27 height 11
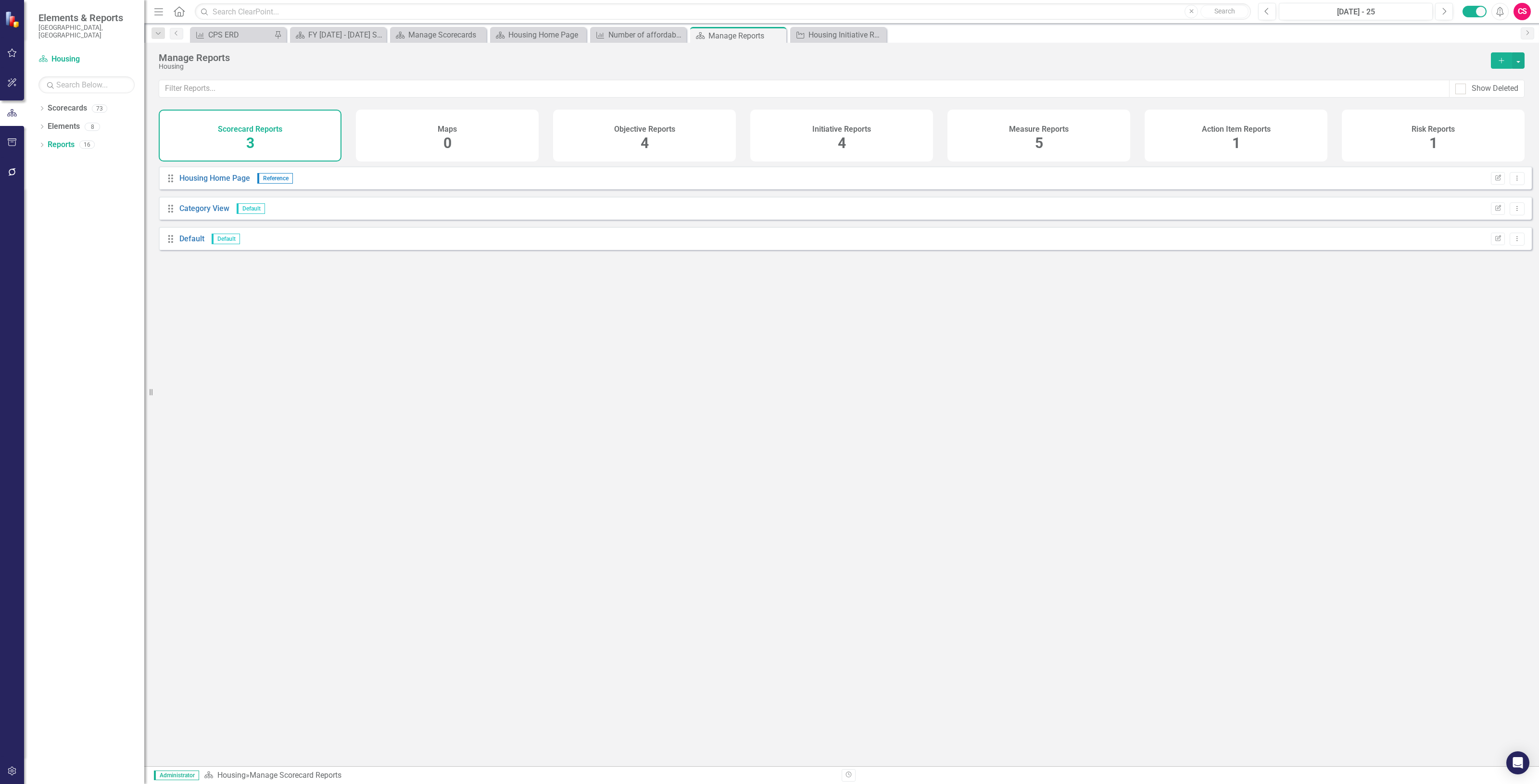
click at [605, 139] on div "Objective Reports 4" at bounding box center [644, 135] width 183 height 52
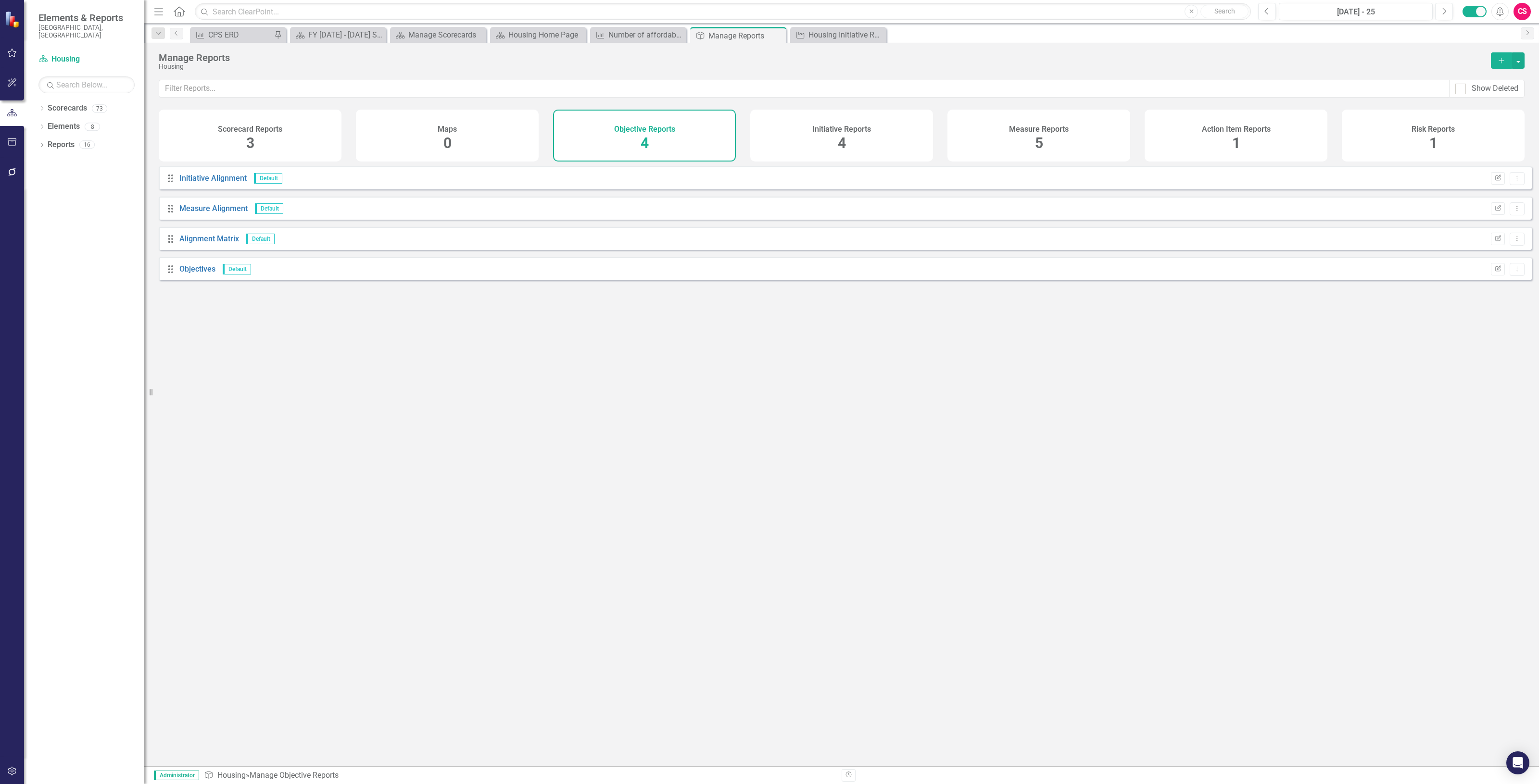
click at [1499, 63] on icon "Add" at bounding box center [1501, 61] width 9 height 7
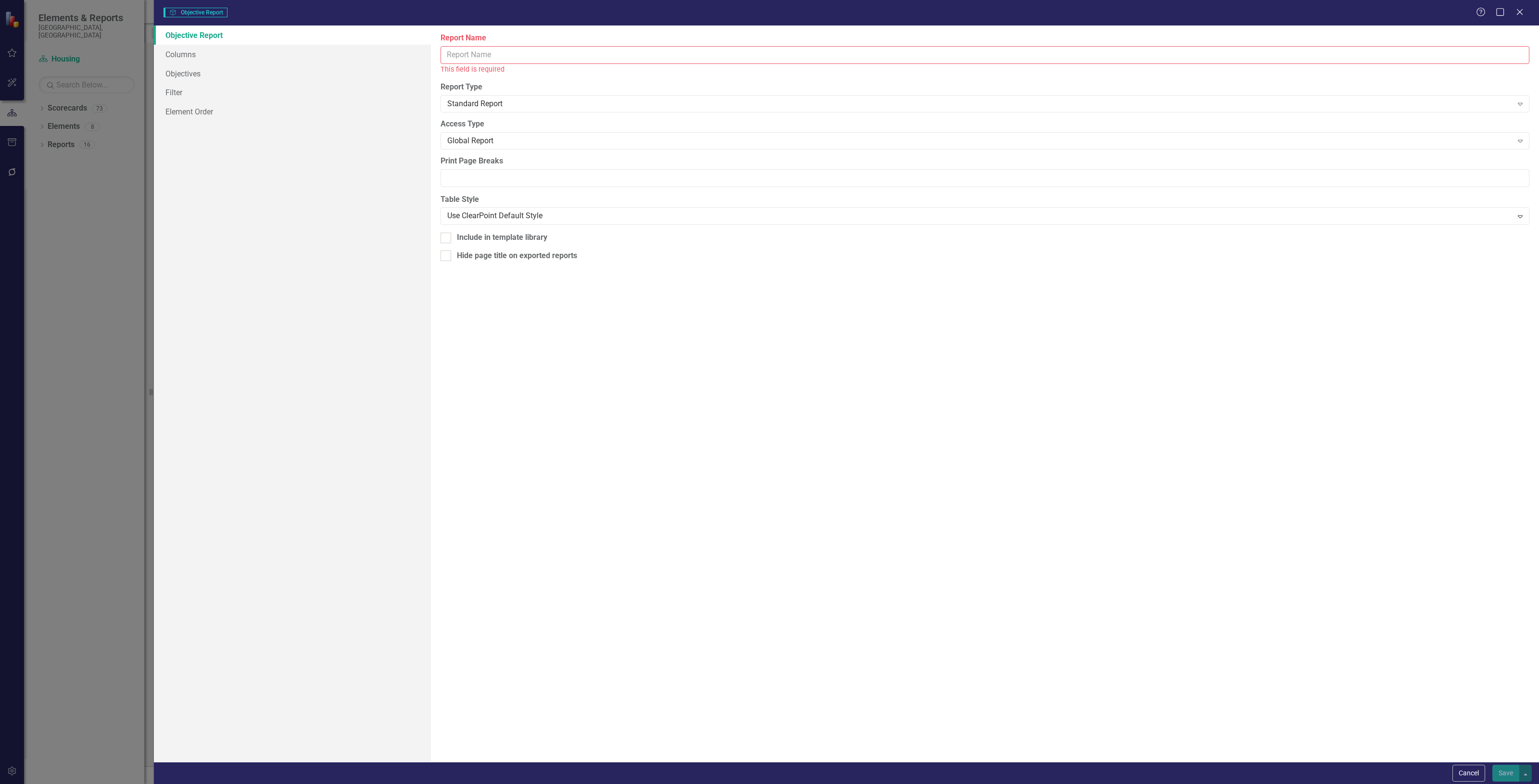
click at [529, 56] on input "Report Name" at bounding box center [985, 55] width 1089 height 18
click at [485, 63] on input "Housing Iniitatives" at bounding box center [985, 55] width 1089 height 18
type input "Housing Initiatives"
click at [302, 41] on link "Objective Report" at bounding box center [292, 35] width 277 height 19
click at [299, 58] on link "Columns" at bounding box center [292, 54] width 277 height 19
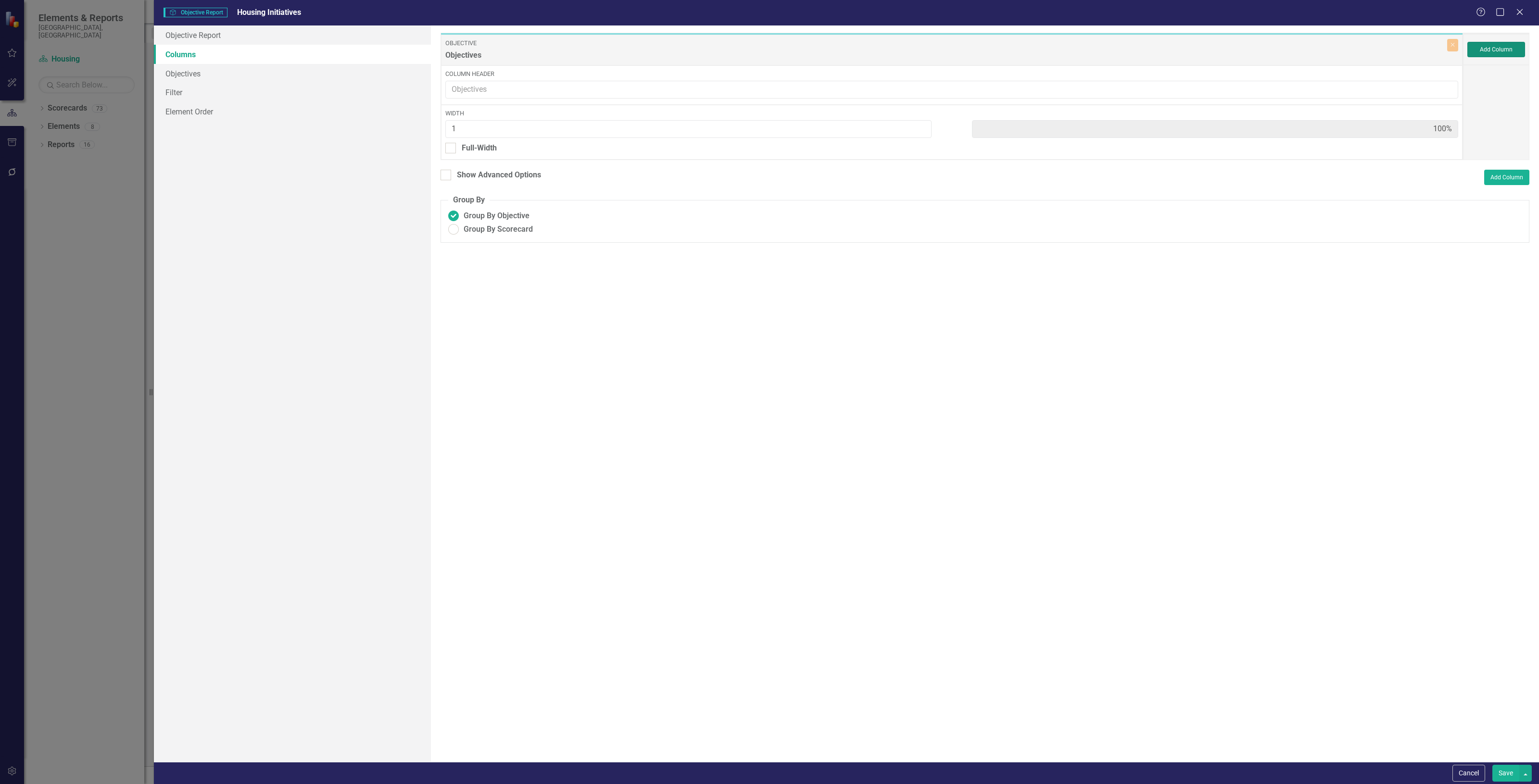
click at [1487, 47] on button "Add Column" at bounding box center [1496, 49] width 58 height 15
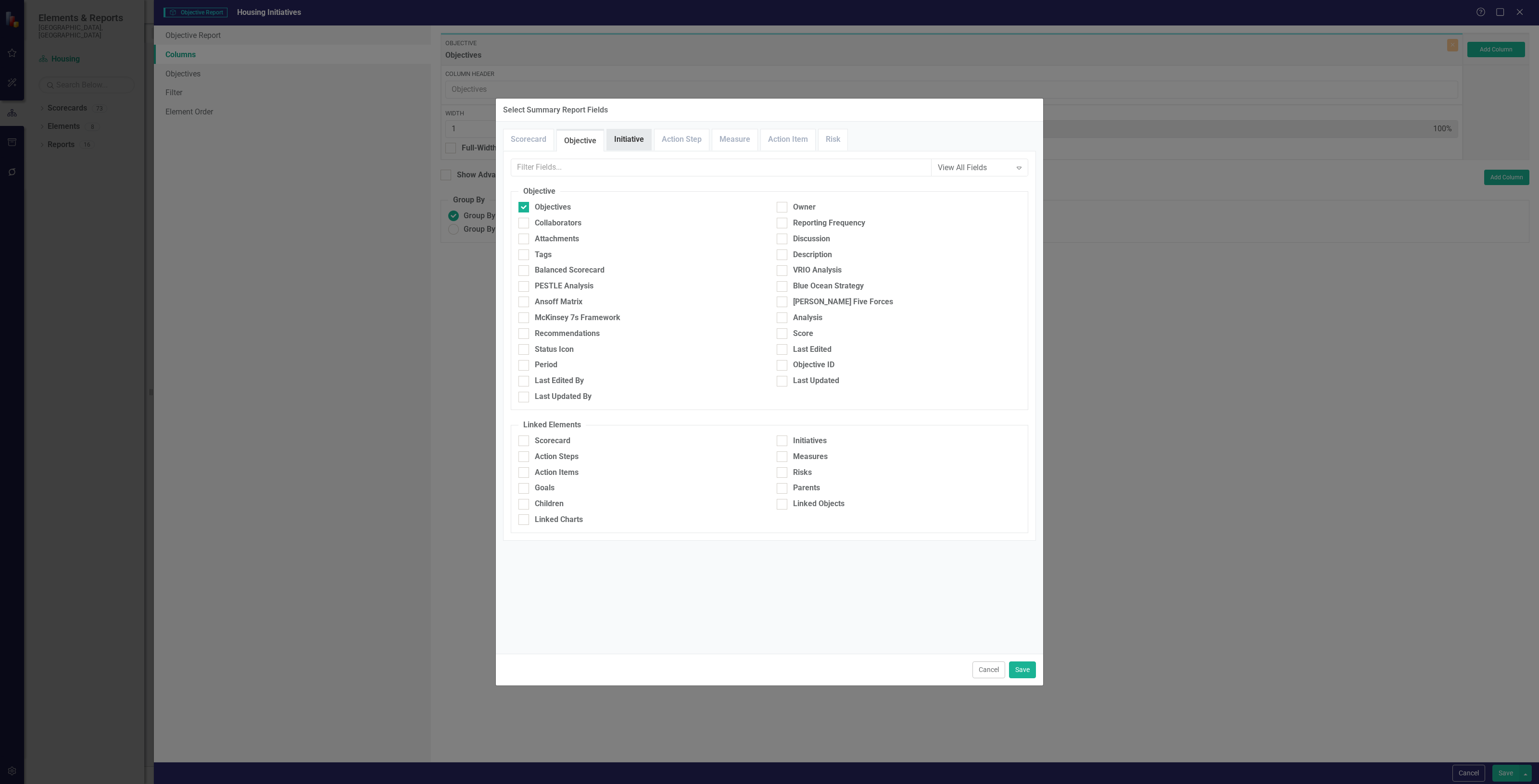
click at [624, 139] on link "Initiative" at bounding box center [629, 139] width 44 height 21
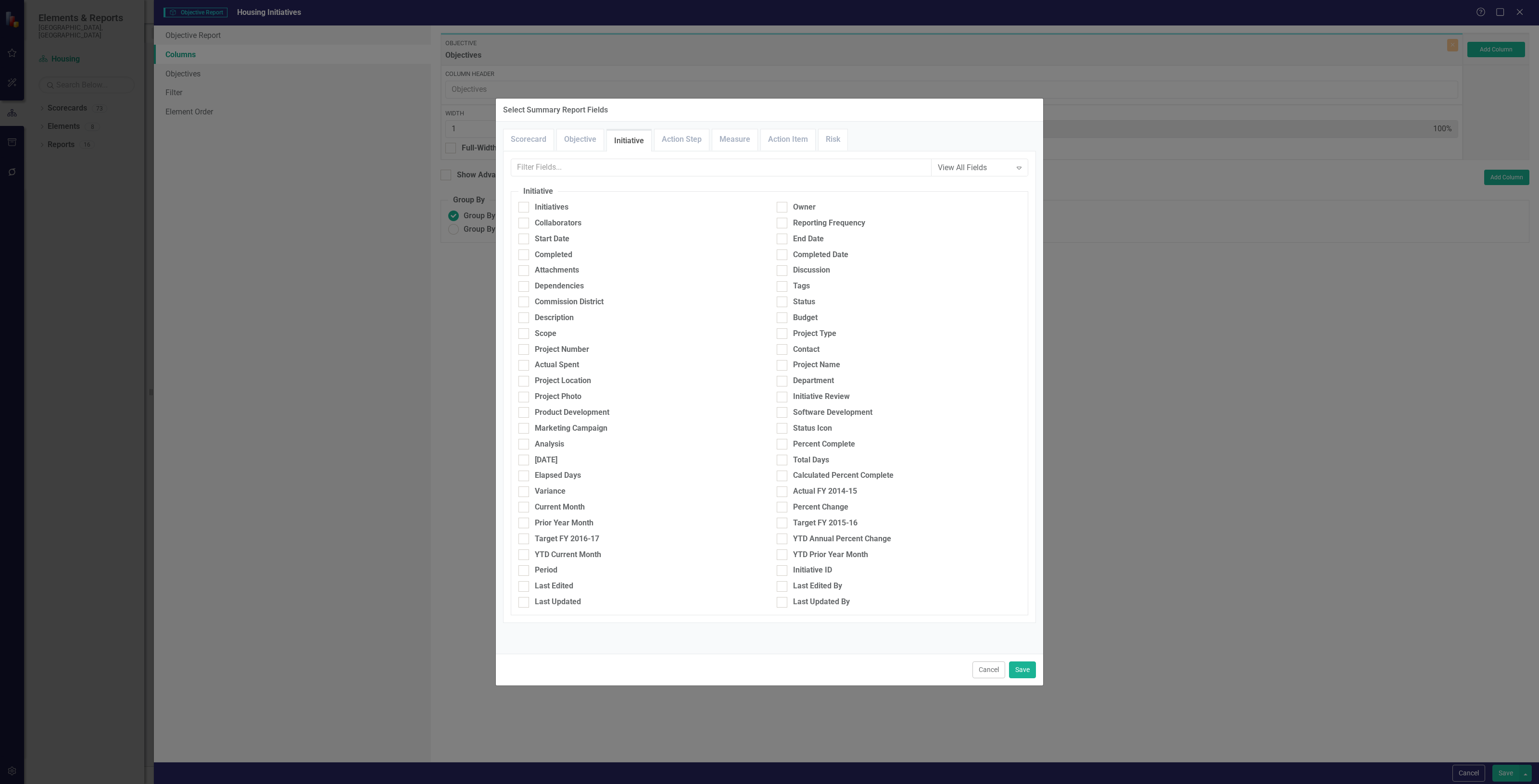
click at [590, 199] on fieldset "Initiative Initiatives Owner Collaborators Reporting Frequency Start Date End D…" at bounding box center [770, 401] width 517 height 429
click at [573, 207] on div "Initiatives" at bounding box center [640, 207] width 244 height 11
click at [525, 207] on input "Initiatives" at bounding box center [521, 205] width 6 height 6
checkbox input "true"
click at [534, 168] on input "text" at bounding box center [721, 167] width 420 height 18
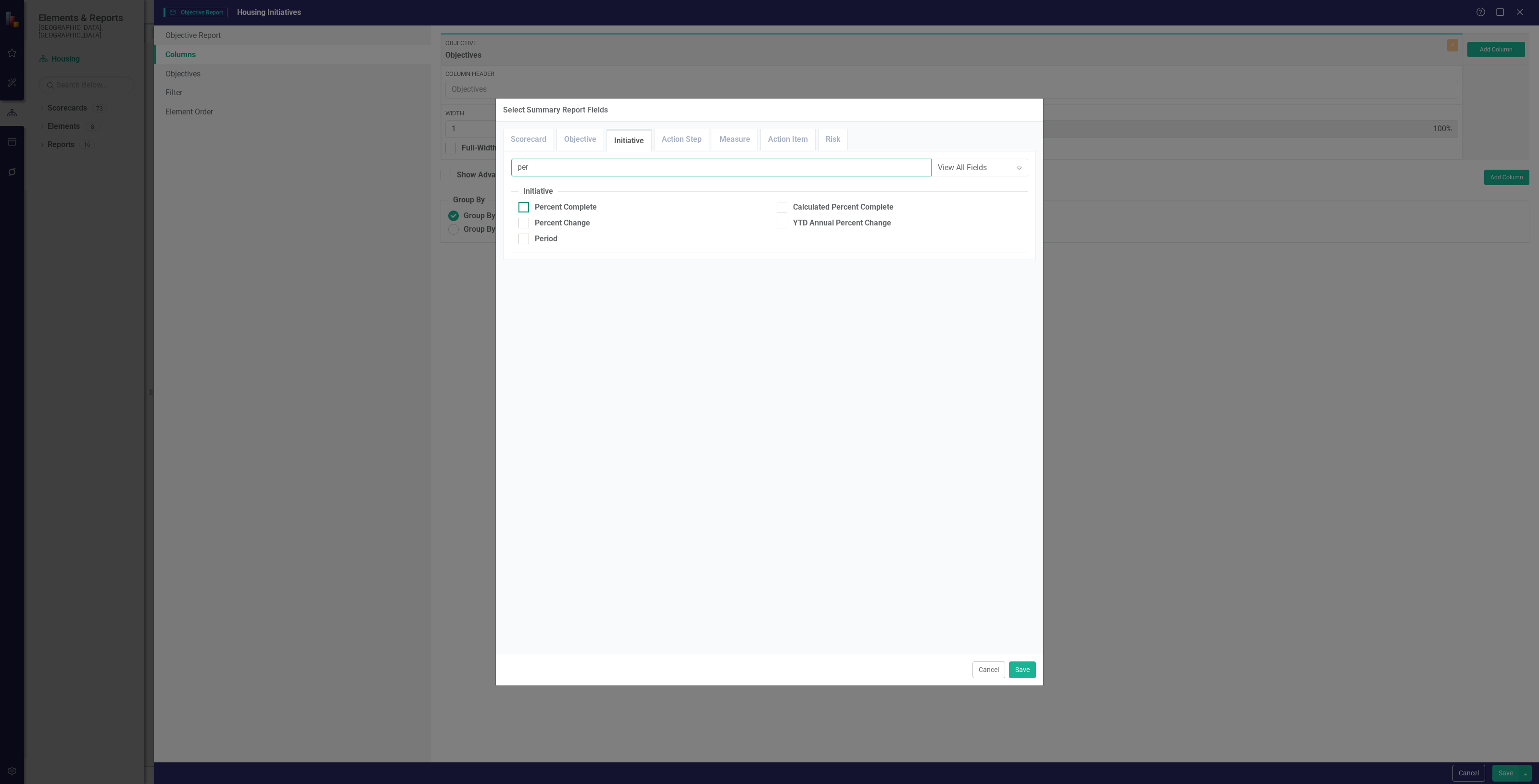
type input "per"
click at [567, 202] on div "Percent Complete" at bounding box center [565, 207] width 62 height 11
click at [525, 202] on input "Percent Complete" at bounding box center [521, 205] width 6 height 6
checkbox input "true"
drag, startPoint x: 571, startPoint y: 165, endPoint x: 424, endPoint y: 182, distance: 148.0
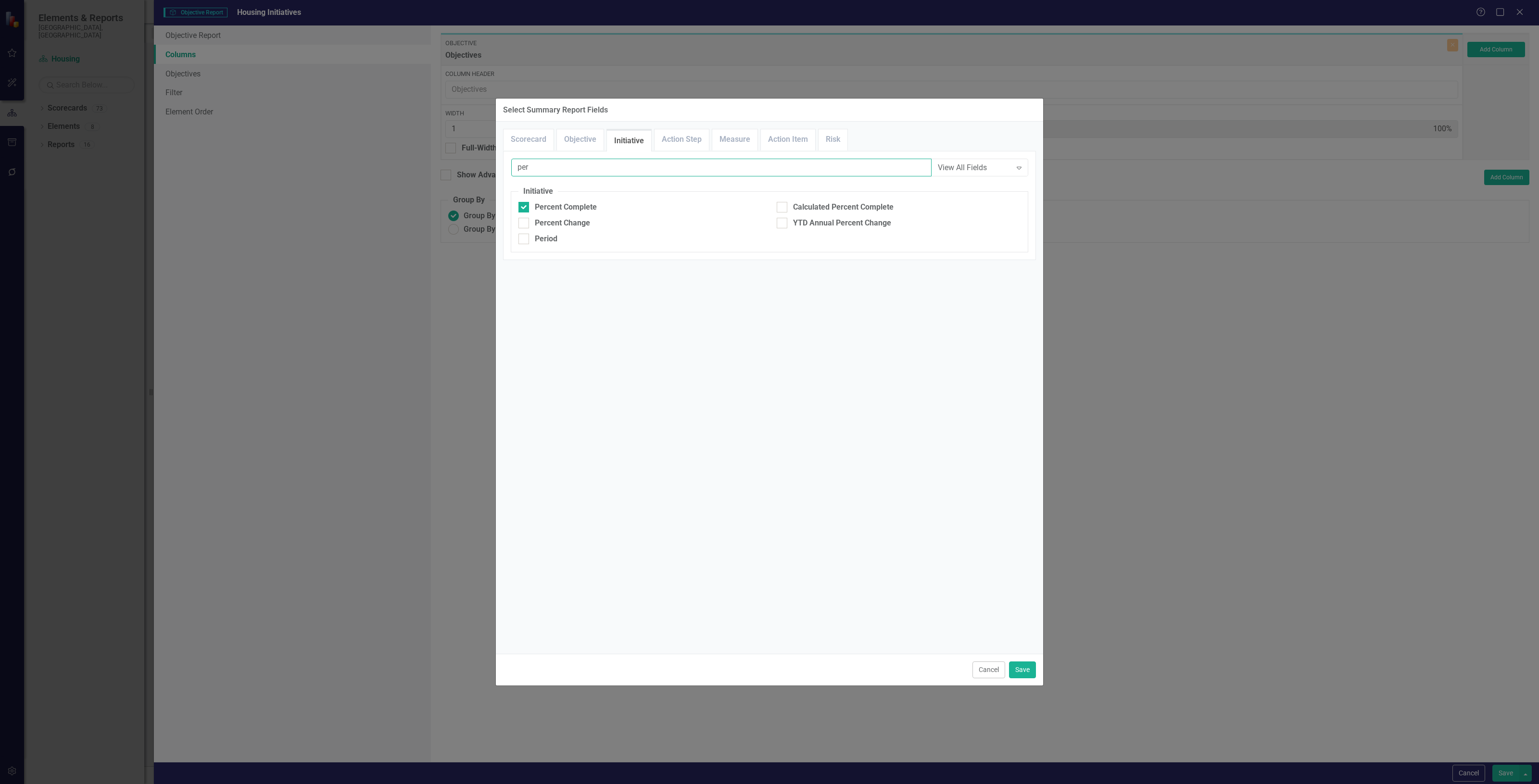
click at [425, 182] on div "Select Summary Report Fields Scorecard Objective Initiative Action Step Measure…" at bounding box center [770, 392] width 1539 height 784
type input "an"
click at [558, 205] on div "Analysis" at bounding box center [549, 207] width 29 height 11
click at [525, 205] on input "Analysis" at bounding box center [521, 205] width 6 height 6
checkbox input "true"
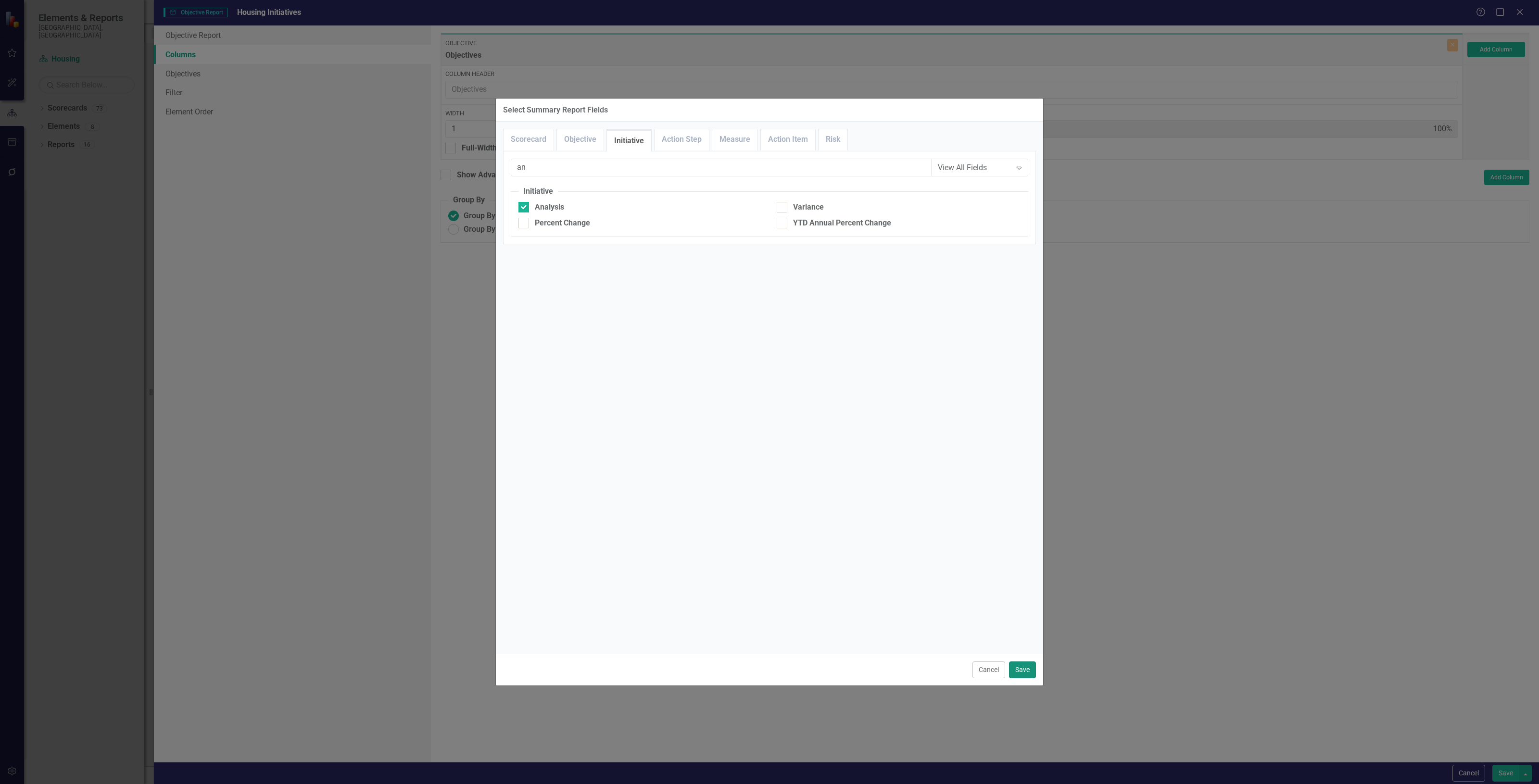
click at [1028, 666] on button "Save" at bounding box center [1022, 669] width 27 height 17
type input "25%"
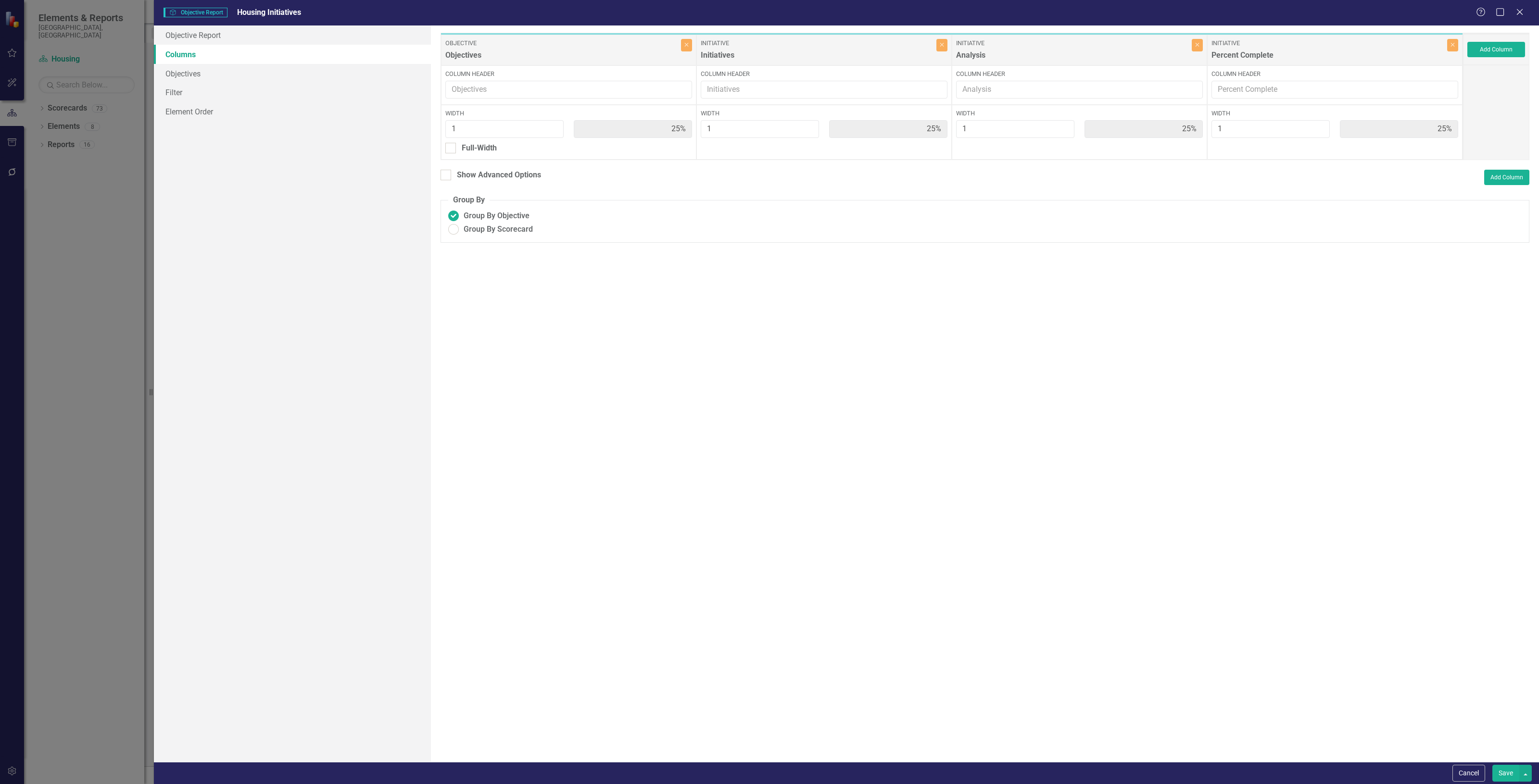
click at [1500, 765] on button "Save" at bounding box center [1506, 773] width 27 height 17
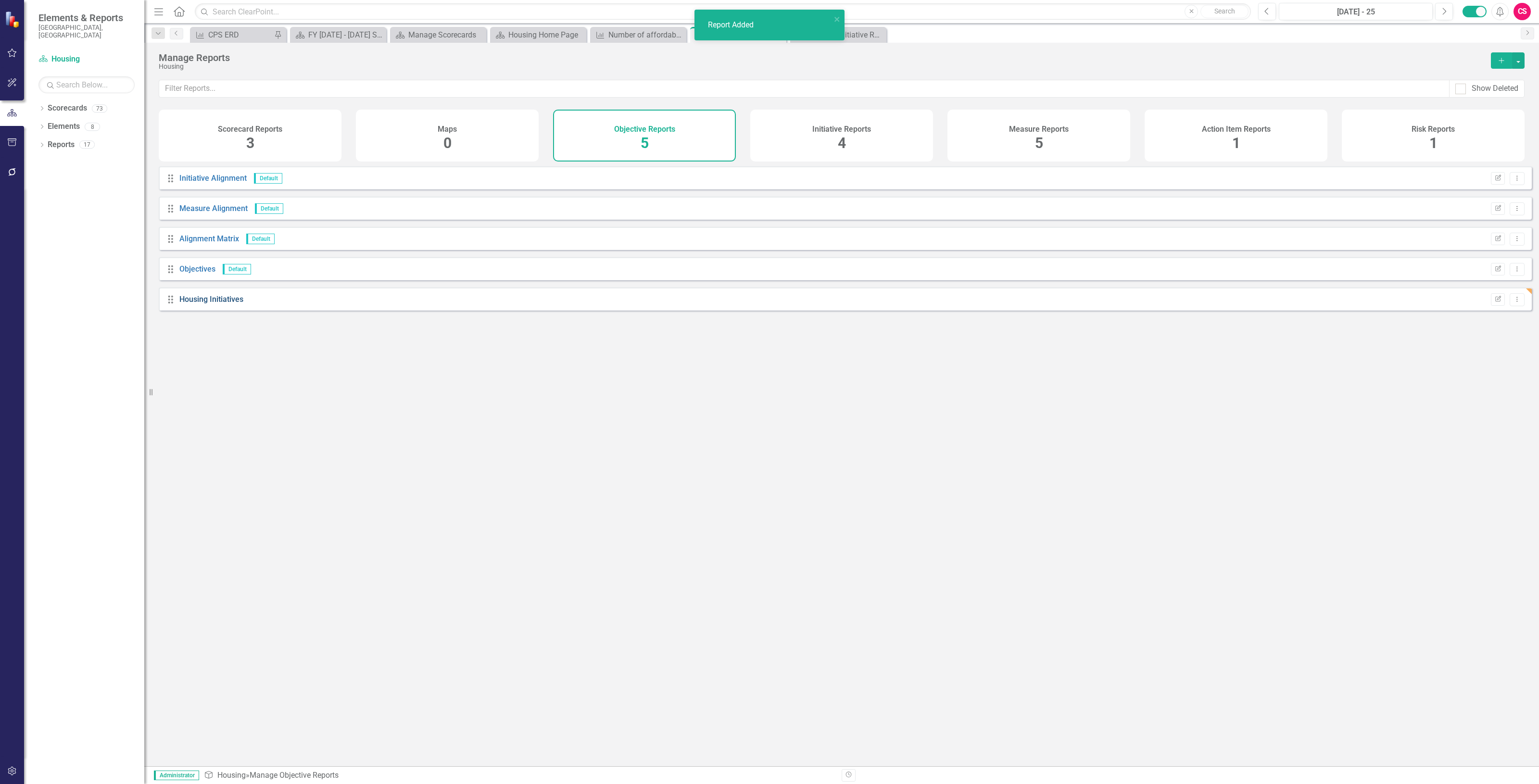
click at [229, 304] on link "Housing Initiatives" at bounding box center [211, 299] width 64 height 9
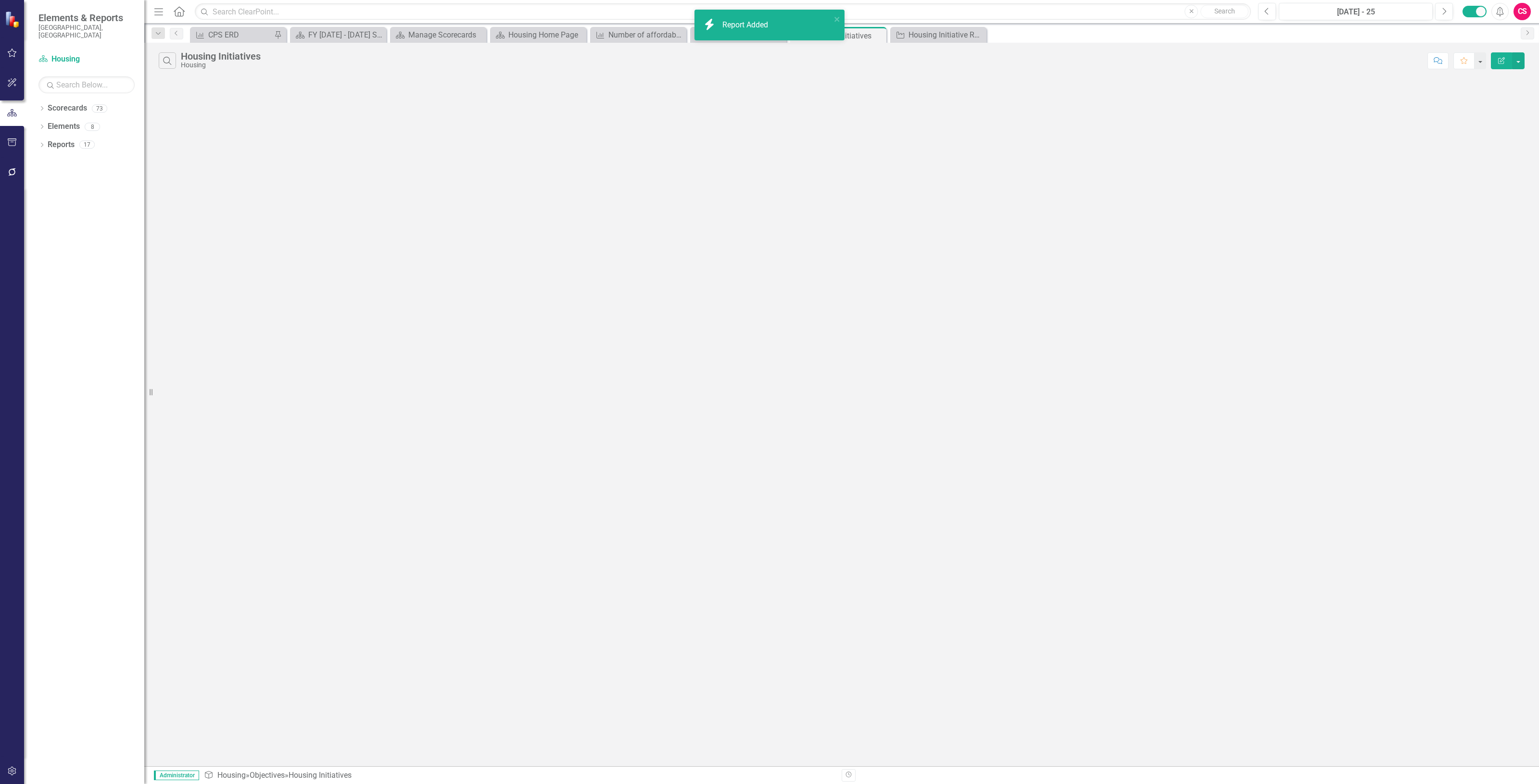
click at [1497, 61] on icon "Edit Report" at bounding box center [1501, 61] width 9 height 7
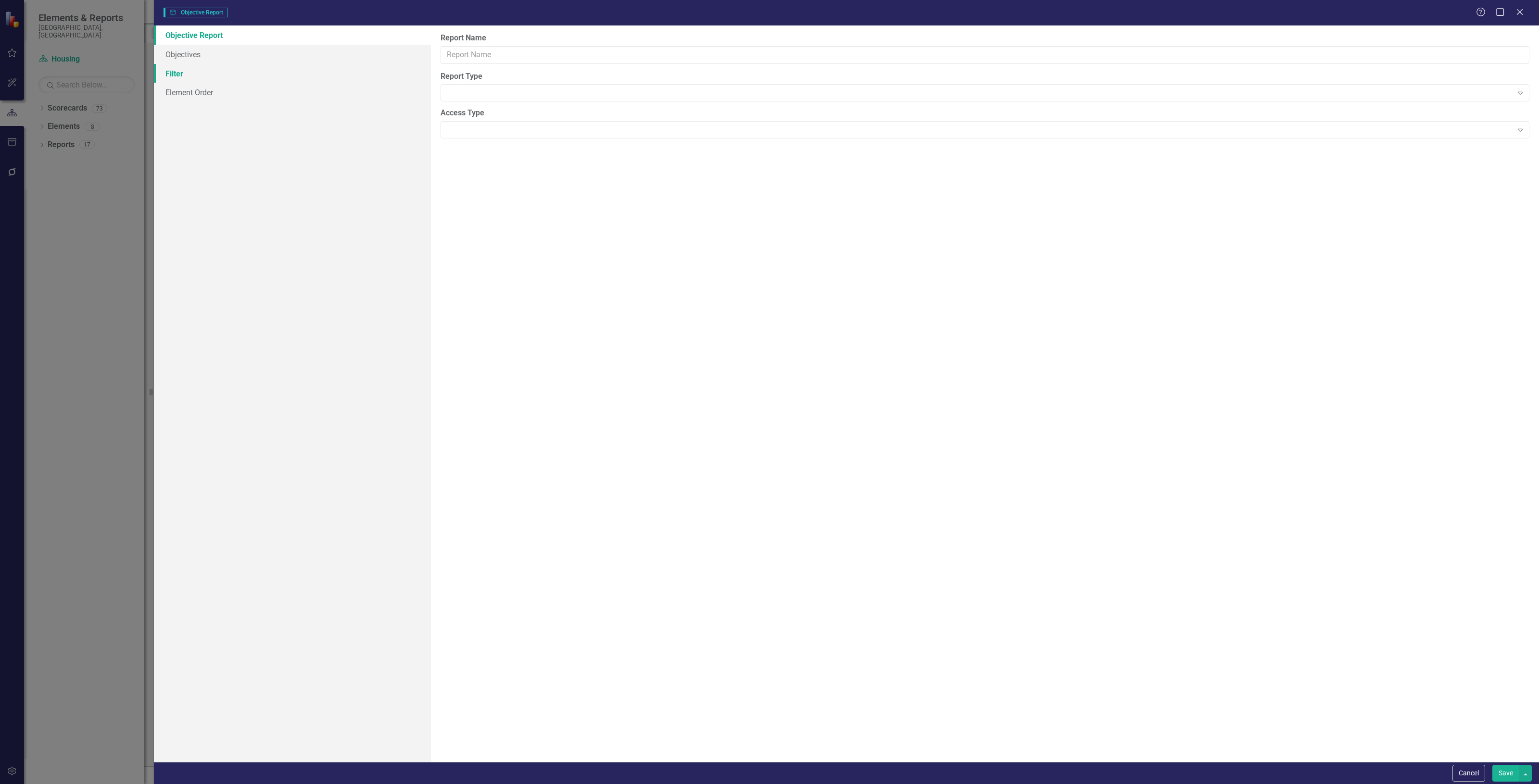
type input "Housing Initiatives"
click at [251, 56] on link "Columns" at bounding box center [292, 54] width 277 height 19
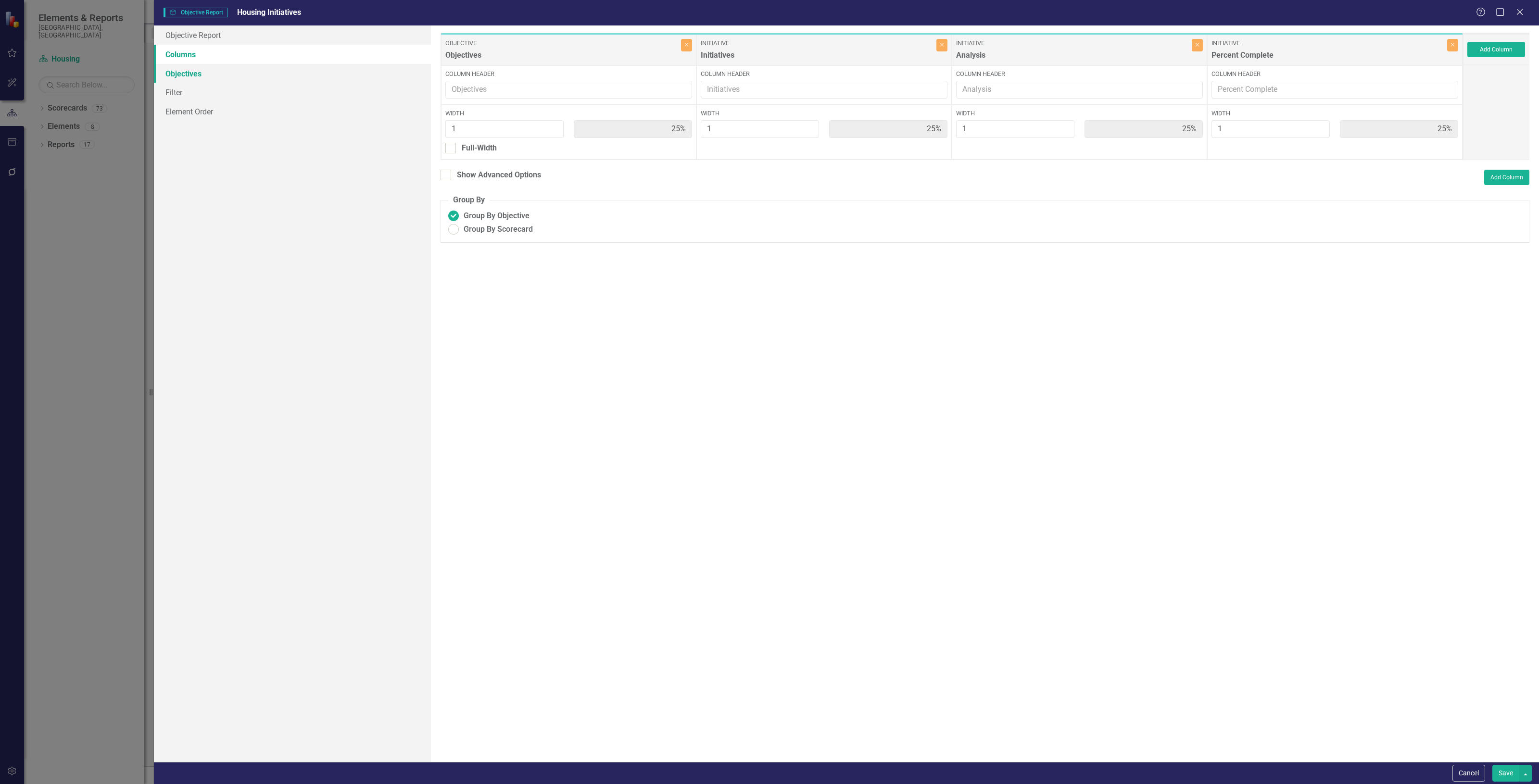
click at [185, 68] on link "Objectives" at bounding box center [292, 73] width 277 height 19
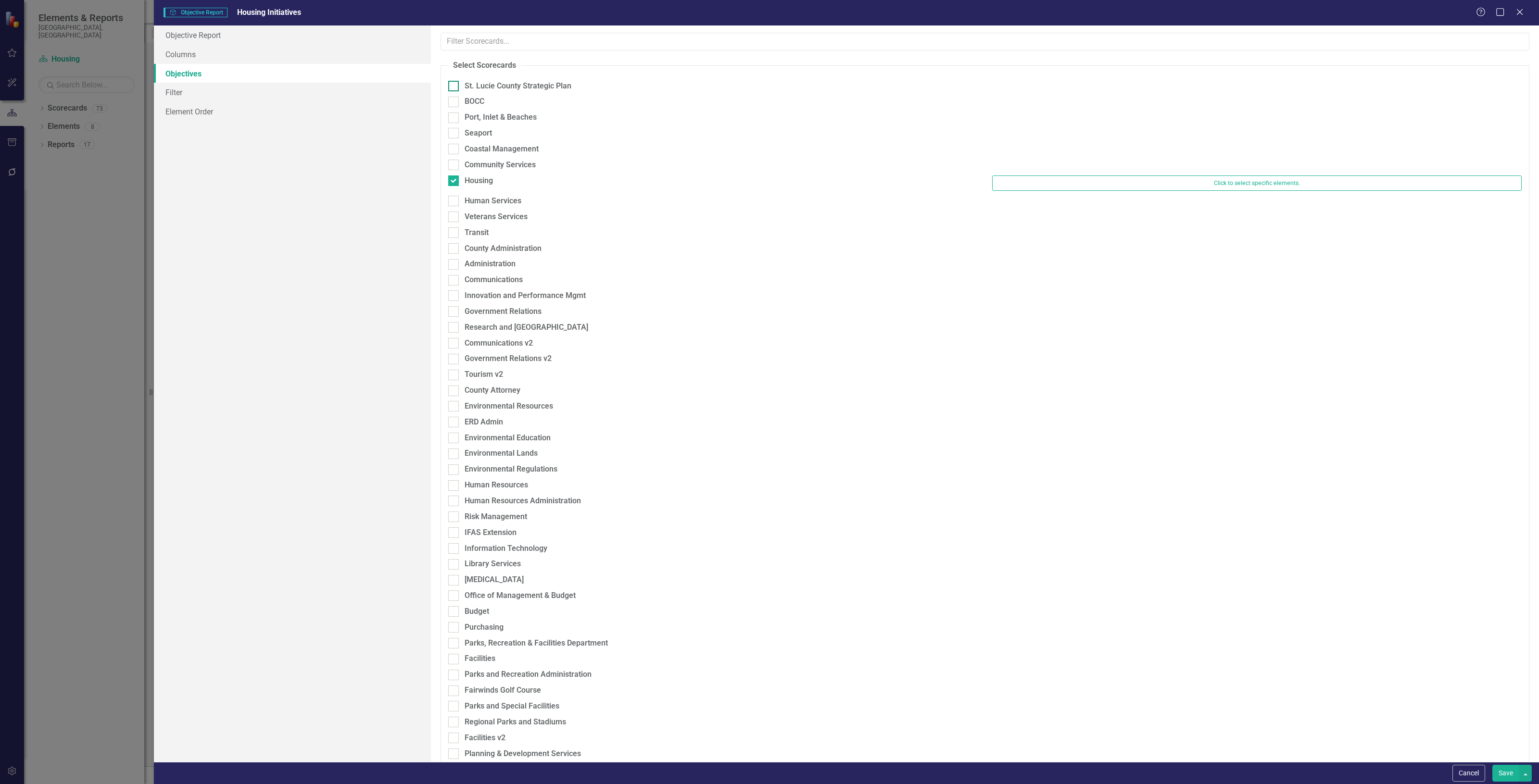
click at [484, 78] on div at bounding box center [985, 78] width 1074 height 5
click at [483, 84] on div "St. Lucie County Strategic Plan" at bounding box center [518, 86] width 107 height 11
click at [455, 84] on input "St. Lucie County Strategic Plan" at bounding box center [451, 83] width 6 height 6
checkbox input "true"
click at [1496, 777] on button "Save" at bounding box center [1506, 773] width 27 height 17
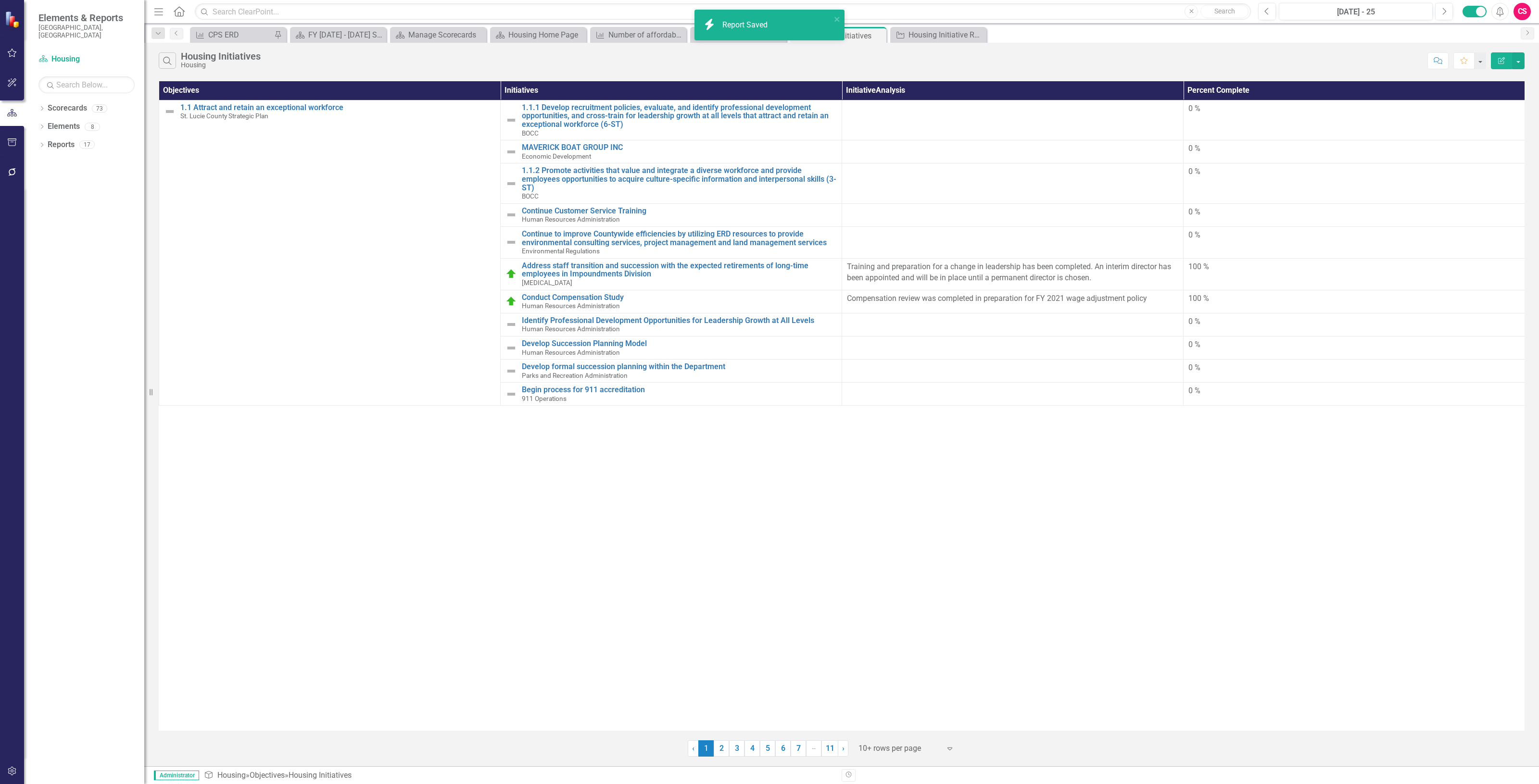
click at [1498, 69] on button "Edit Report" at bounding box center [1502, 61] width 21 height 17
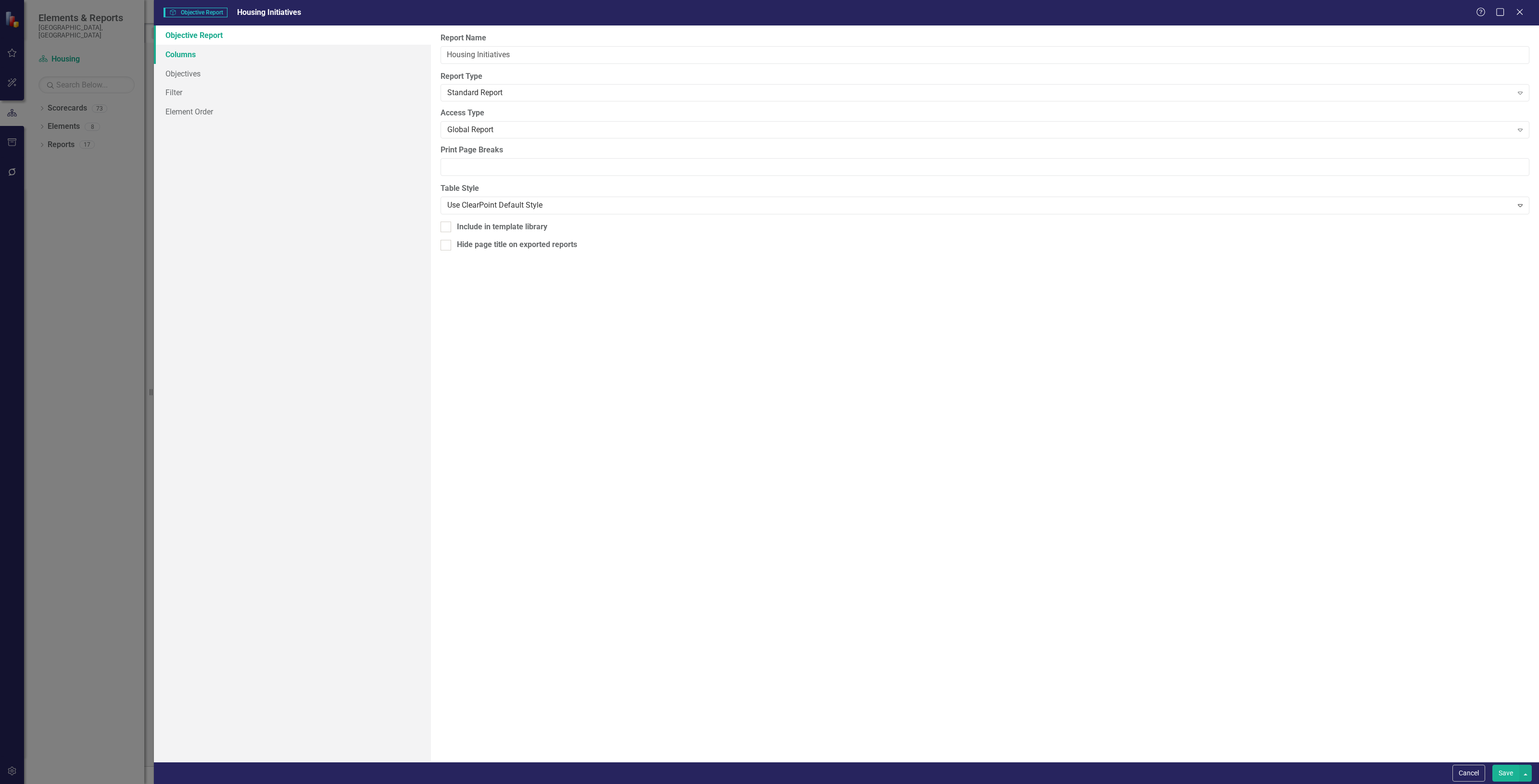
click at [255, 59] on link "Columns" at bounding box center [292, 54] width 277 height 19
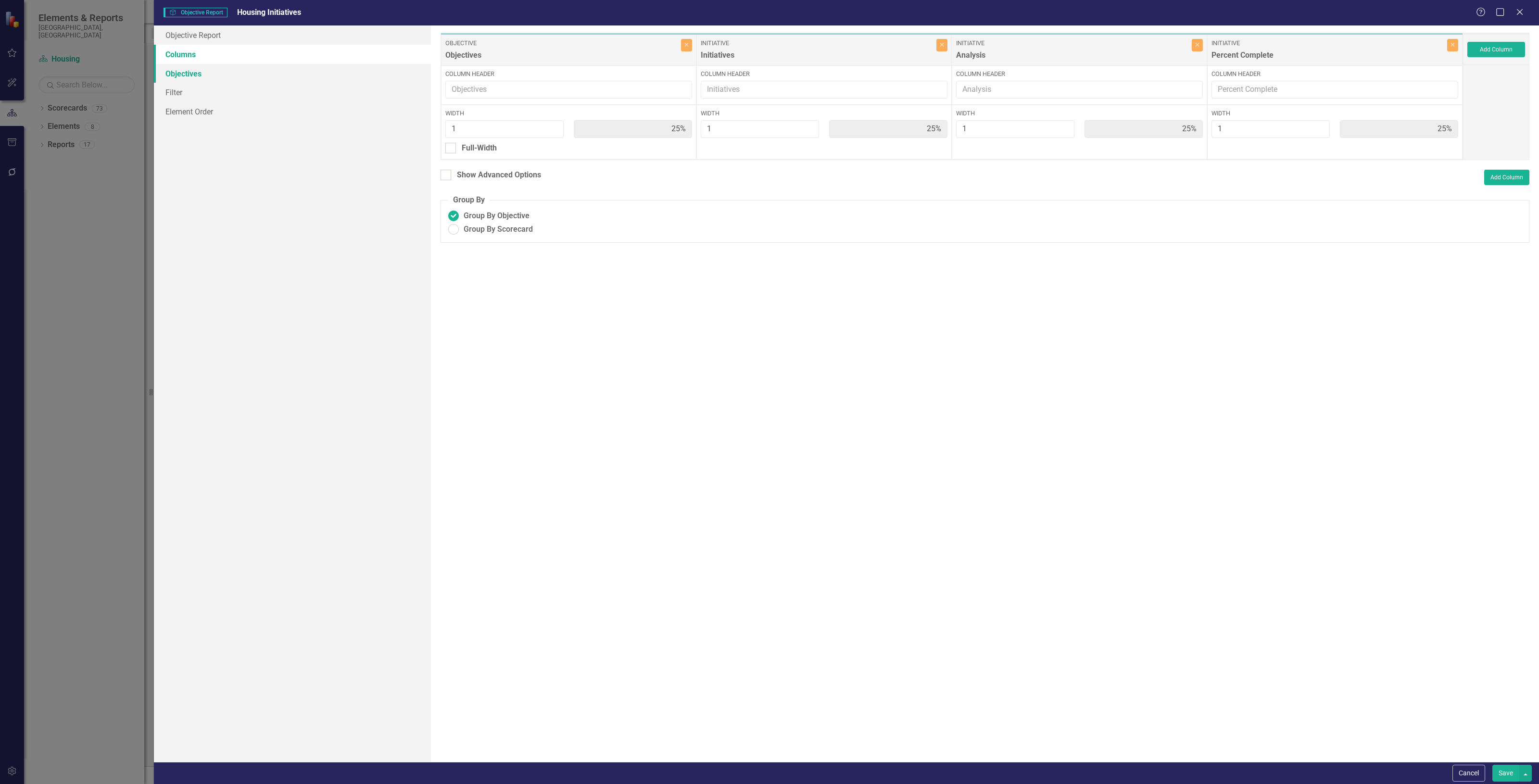
click at [235, 71] on link "Objectives" at bounding box center [292, 73] width 277 height 19
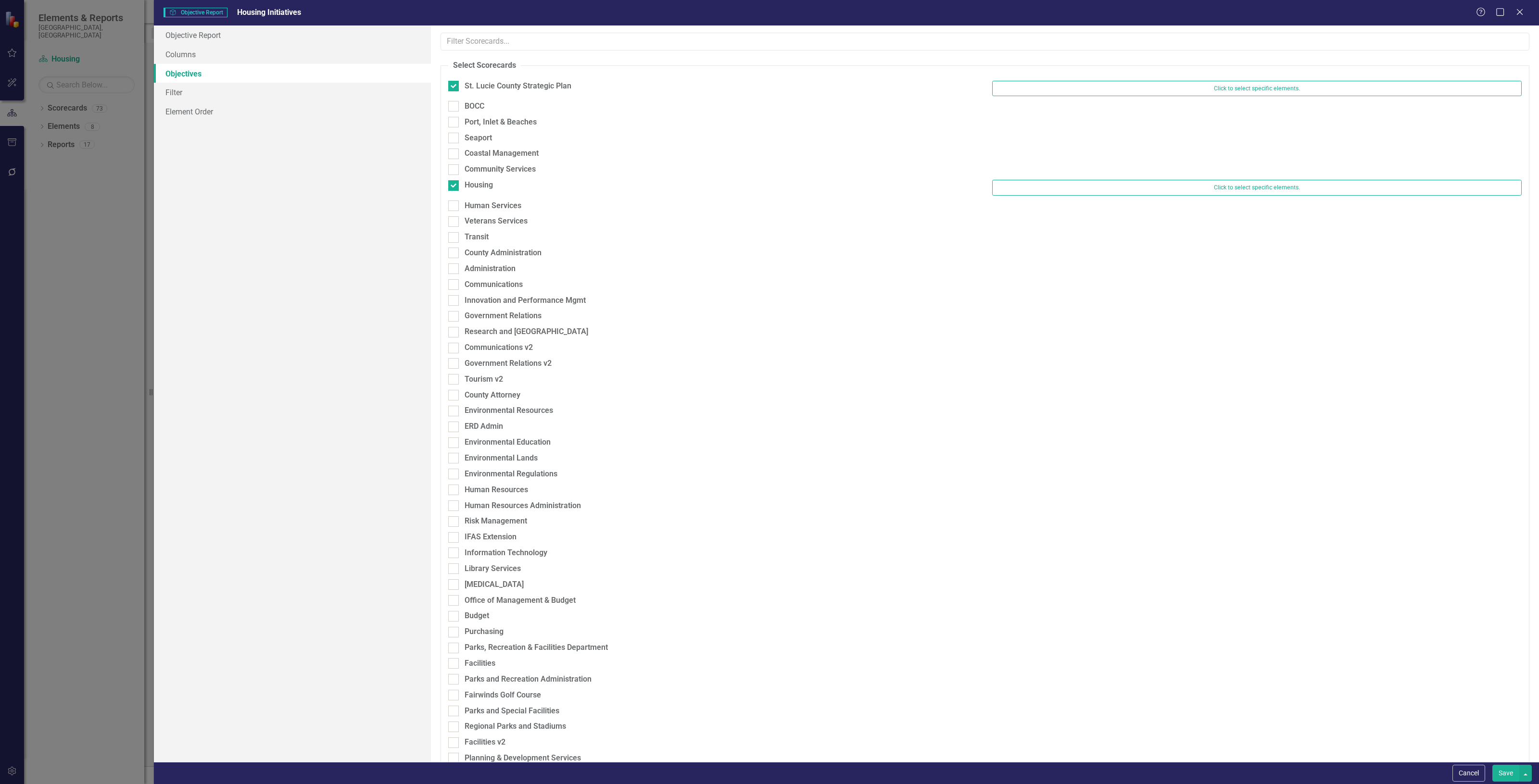
click at [1143, 79] on div at bounding box center [985, 78] width 1074 height 5
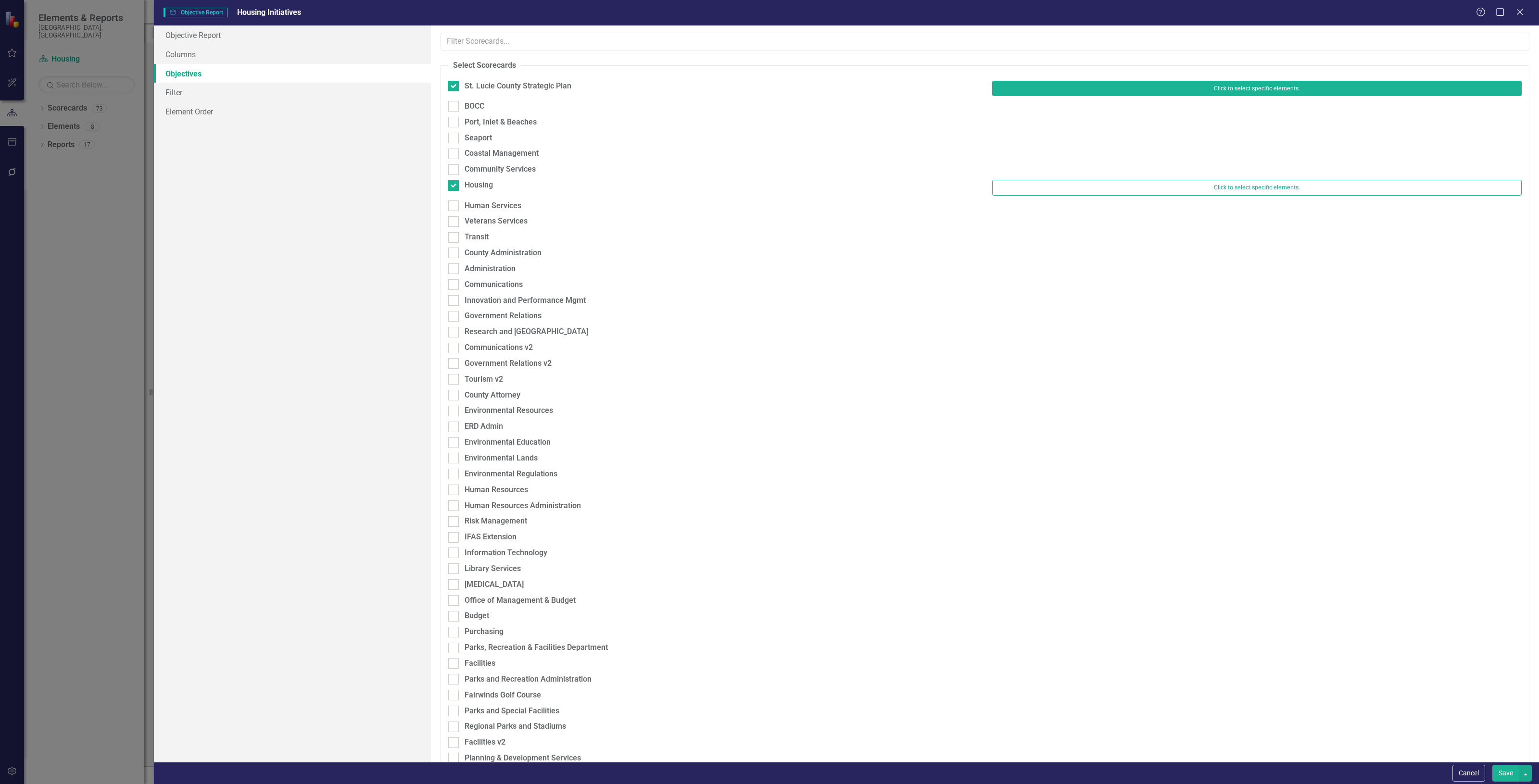
click at [1139, 88] on button "Click to select specific elements." at bounding box center [1257, 88] width 529 height 15
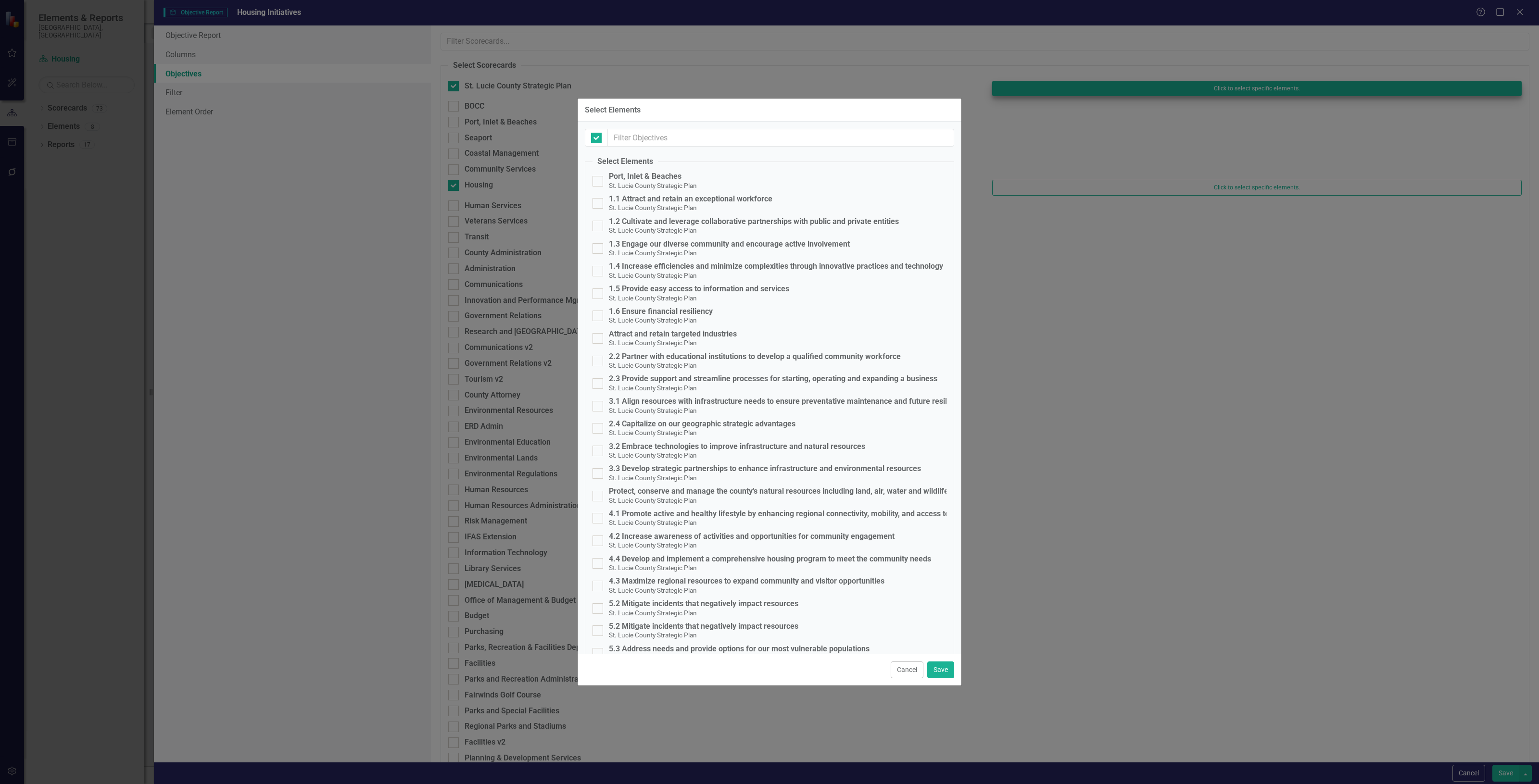
checkbox input "false"
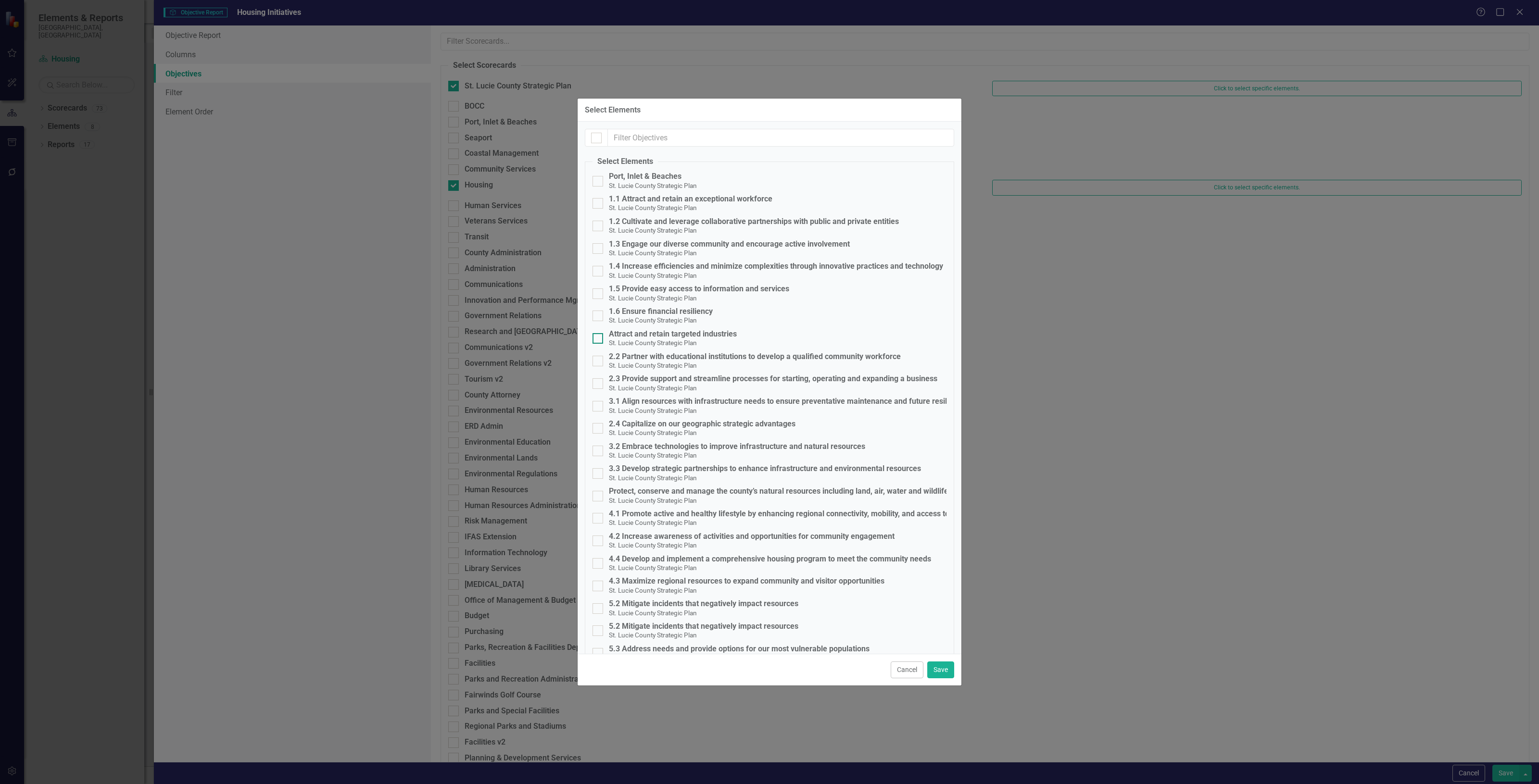
scroll to position [44, 0]
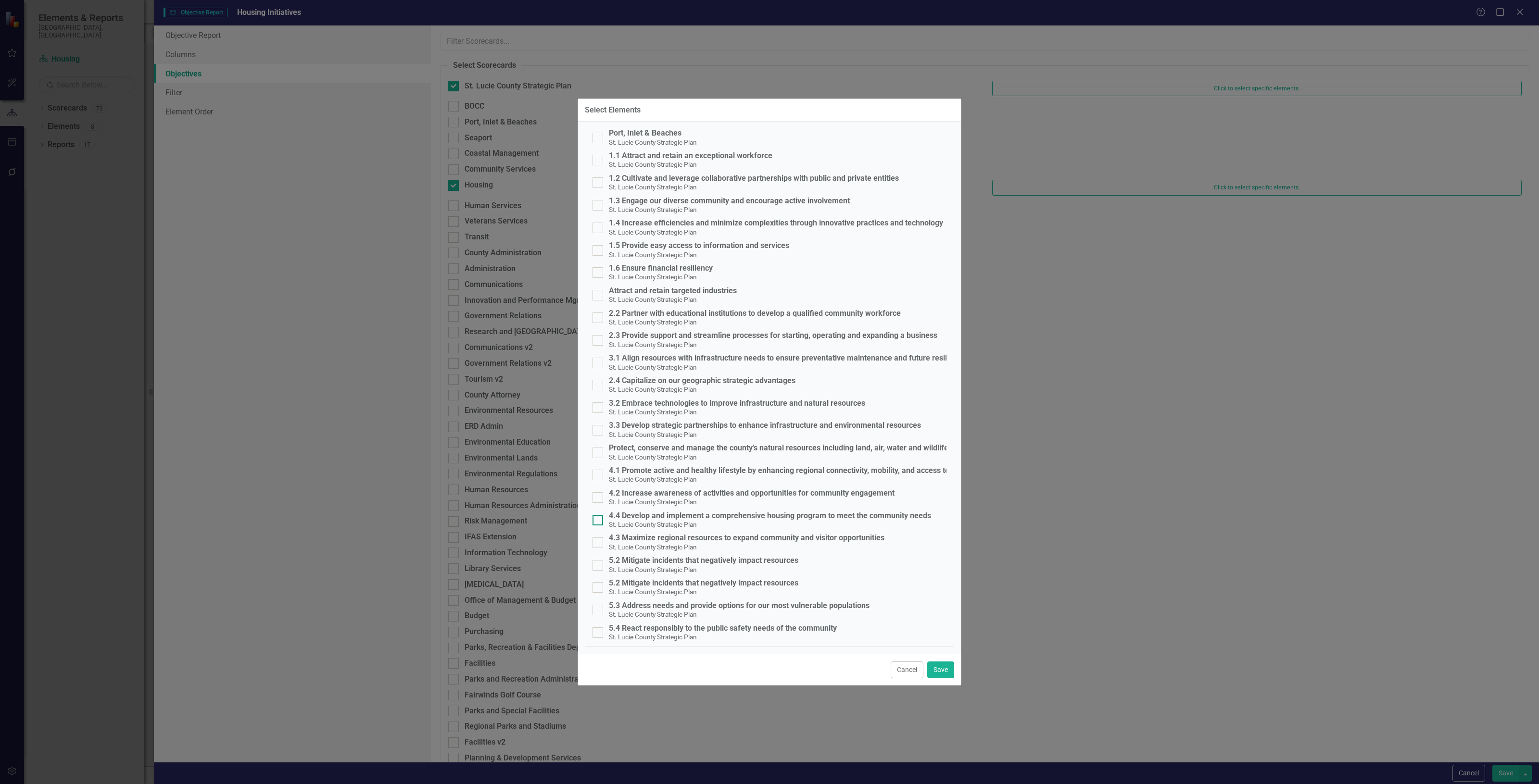
click at [684, 517] on div "4.4 Develop and implement a comprehensive housing program to meet the community…" at bounding box center [770, 515] width 322 height 9
click at [599, 517] on input "4.4 Develop and implement a comprehensive housing program to meet the community…" at bounding box center [595, 517] width 6 height 6
checkbox input "true"
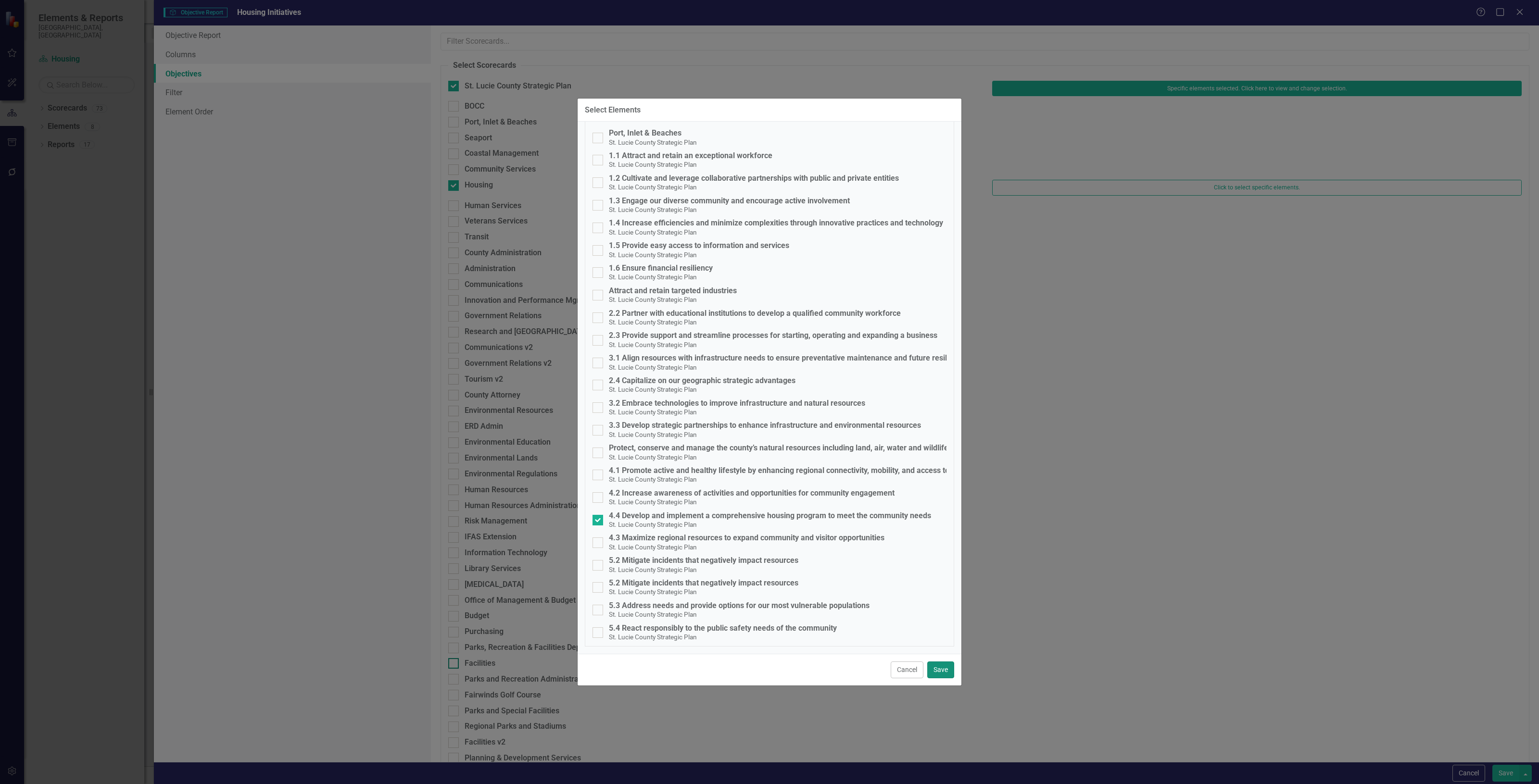
click at [938, 669] on button "Save" at bounding box center [940, 669] width 27 height 17
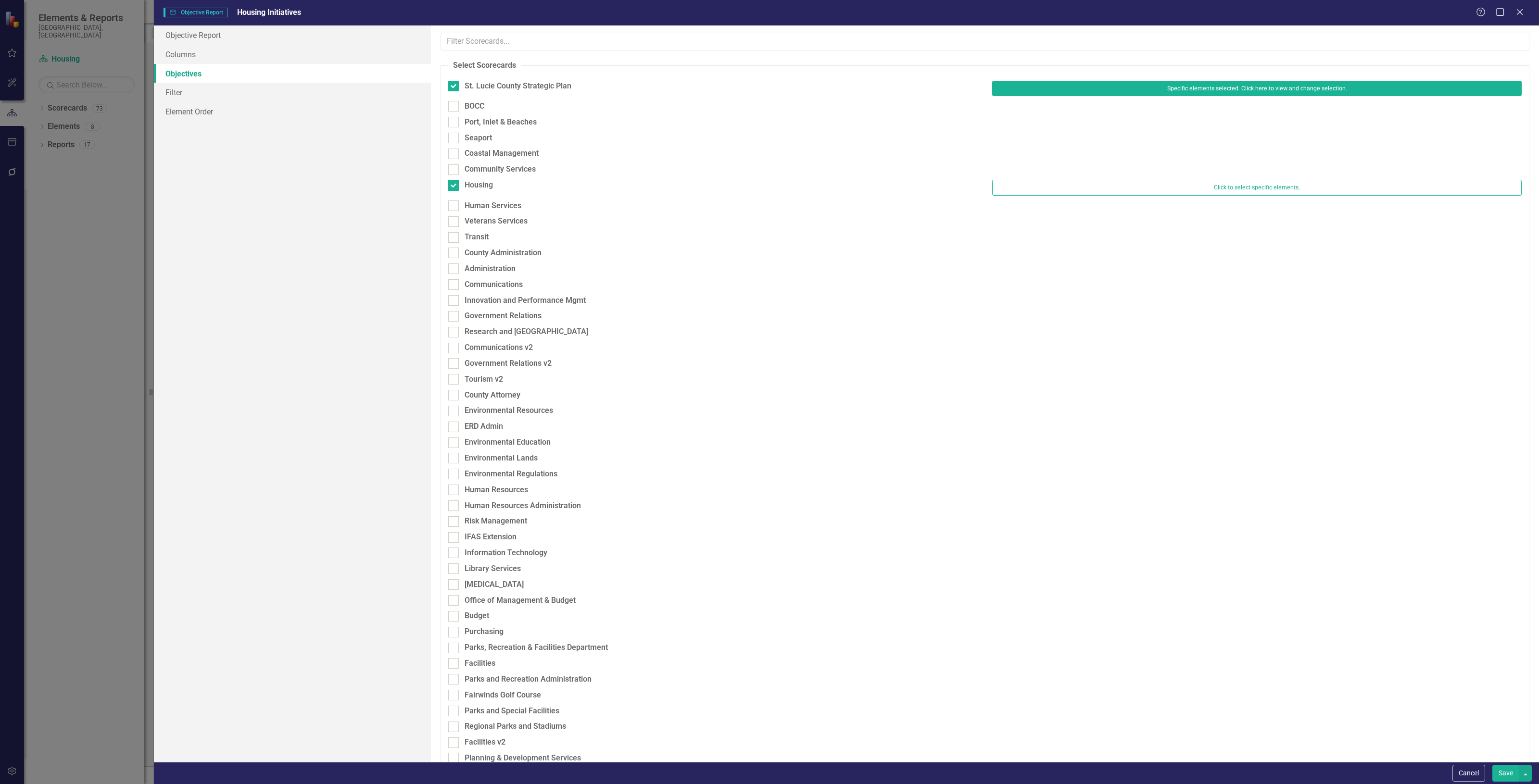
click at [1498, 777] on button "Save" at bounding box center [1506, 773] width 27 height 17
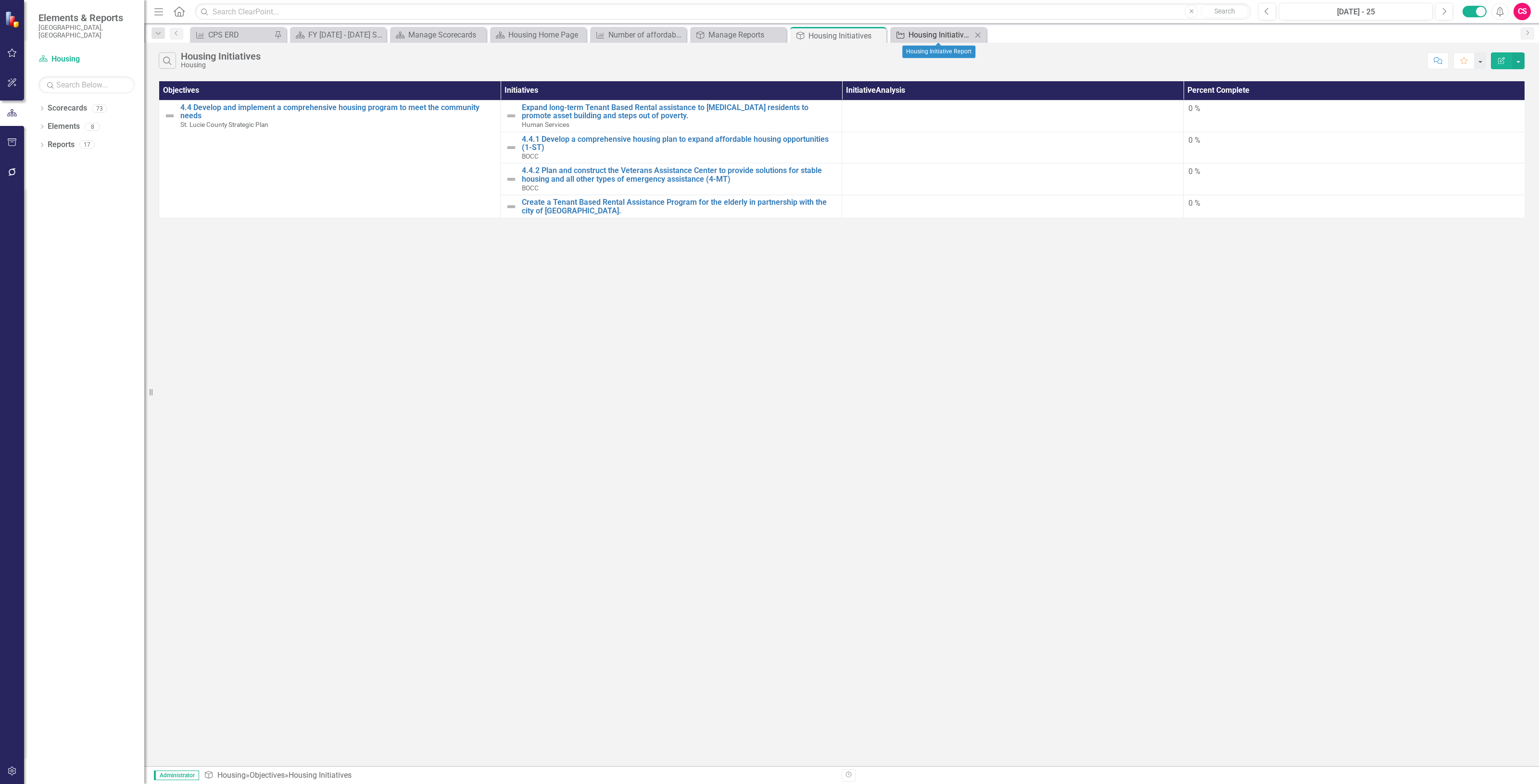
click at [912, 37] on div "Housing Initiative Report" at bounding box center [940, 35] width 63 height 12
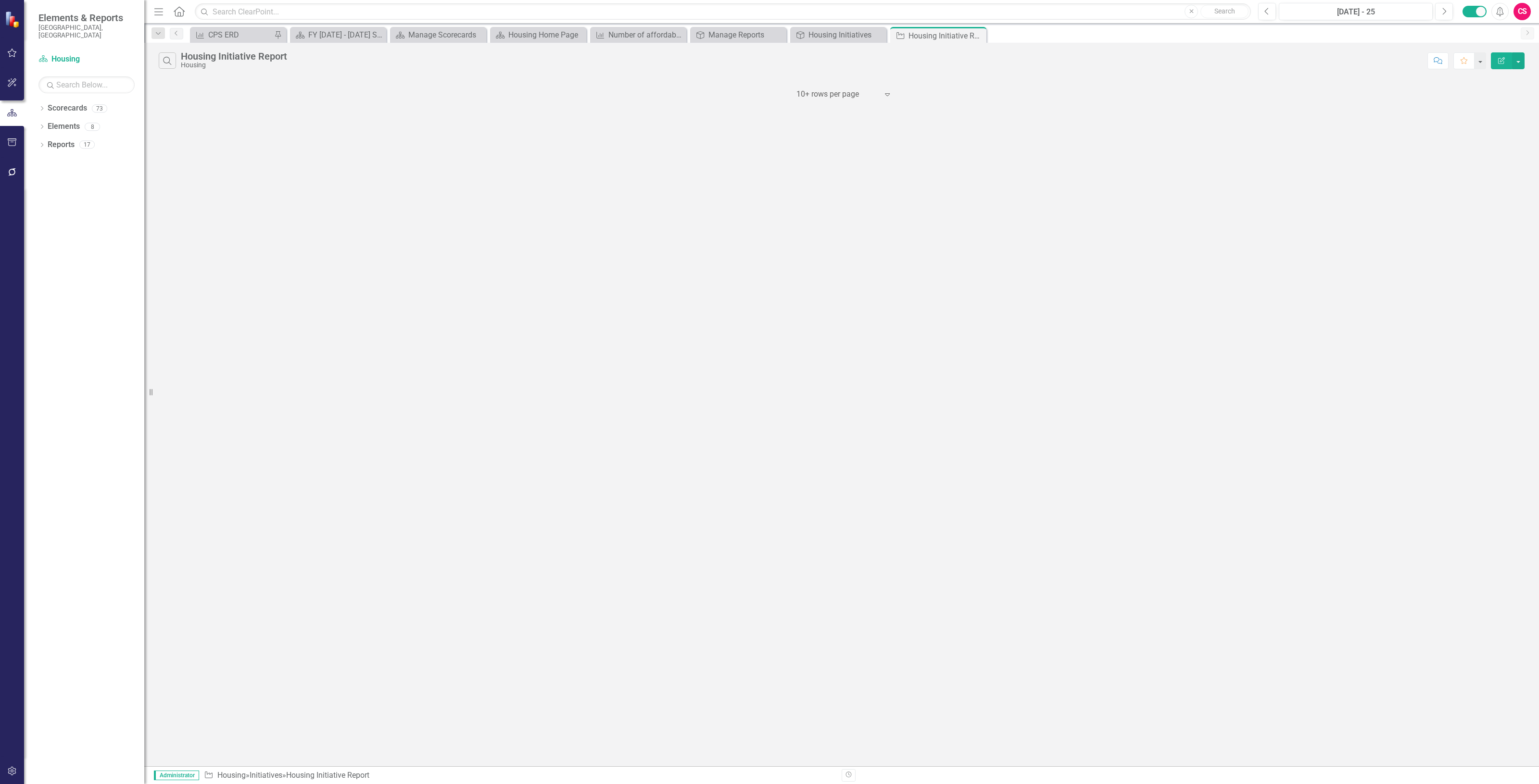
click at [890, 91] on icon "Expand" at bounding box center [887, 95] width 9 height 8
click at [837, 92] on div at bounding box center [837, 94] width 82 height 13
click at [765, 80] on div "‹ Previous 1 › Next 10+ rows per page Expand" at bounding box center [842, 90] width 1366 height 23
click at [765, 77] on div "Search Housing Initiative Report Housing Comment Favorite Edit Report ‹ Previou…" at bounding box center [841, 404] width 1394 height 723
click at [67, 121] on link "Elements" at bounding box center [63, 127] width 32 height 11
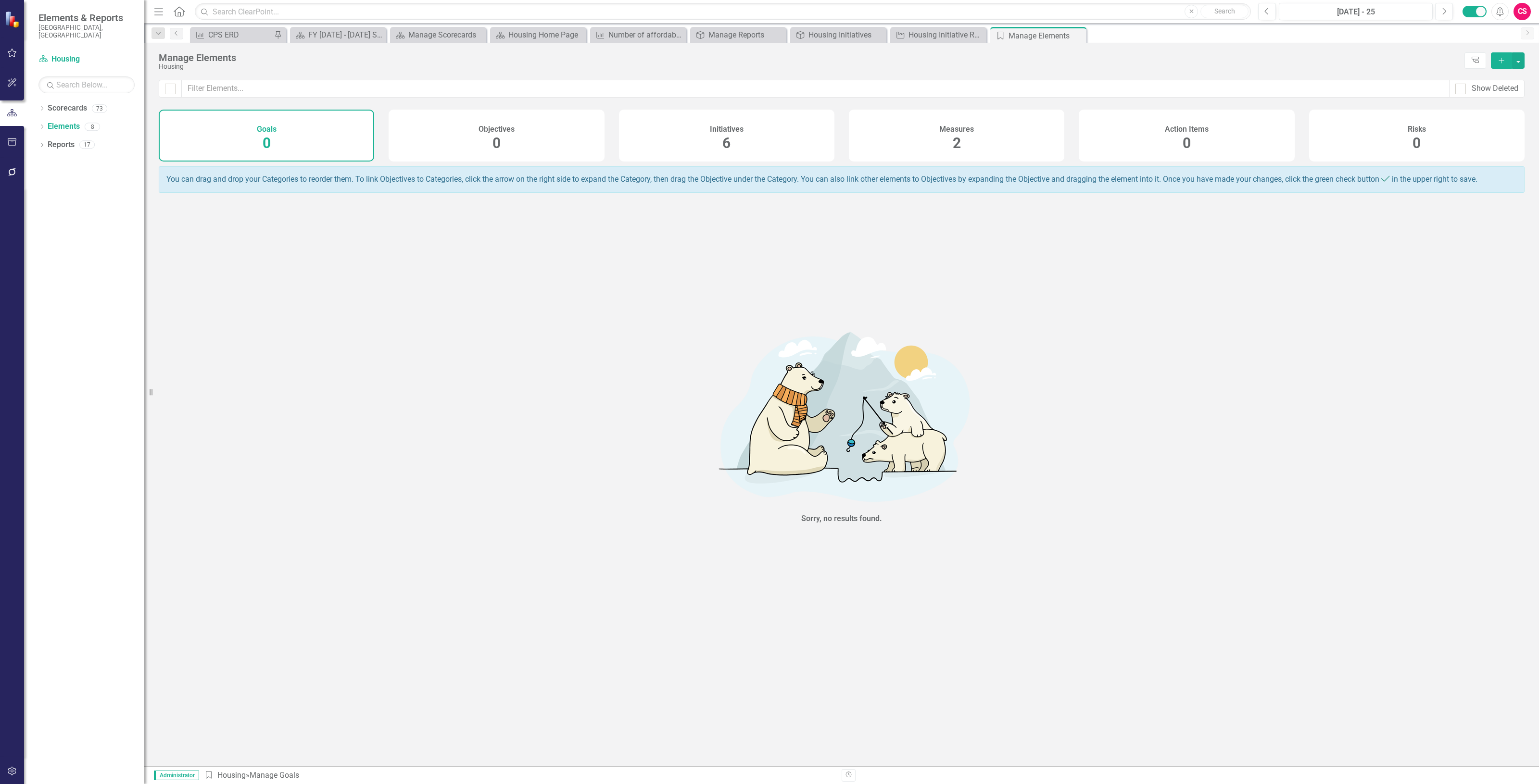
click at [763, 142] on div "Initiatives 6" at bounding box center [726, 135] width 215 height 52
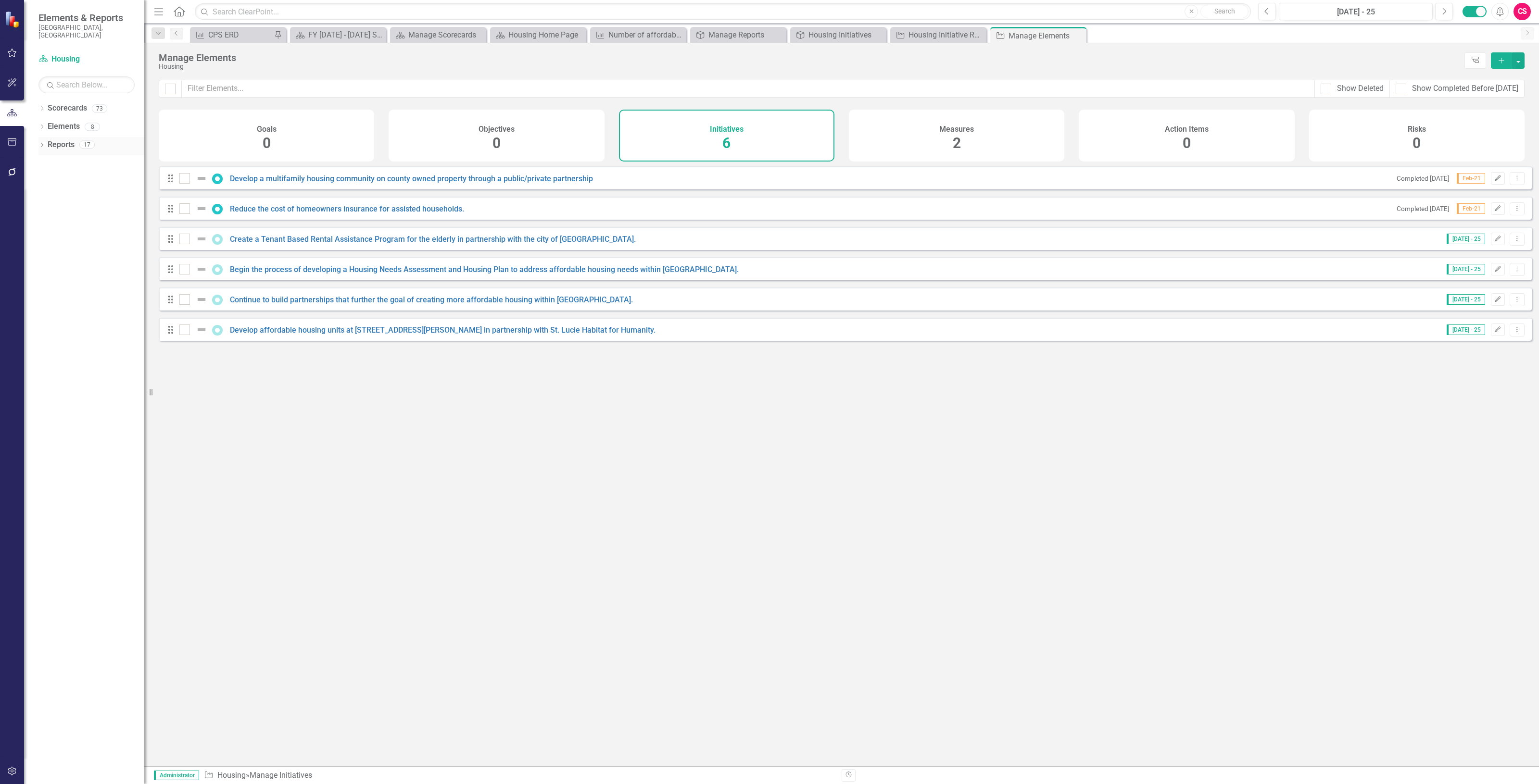
click at [65, 141] on link "Reports" at bounding box center [61, 145] width 27 height 11
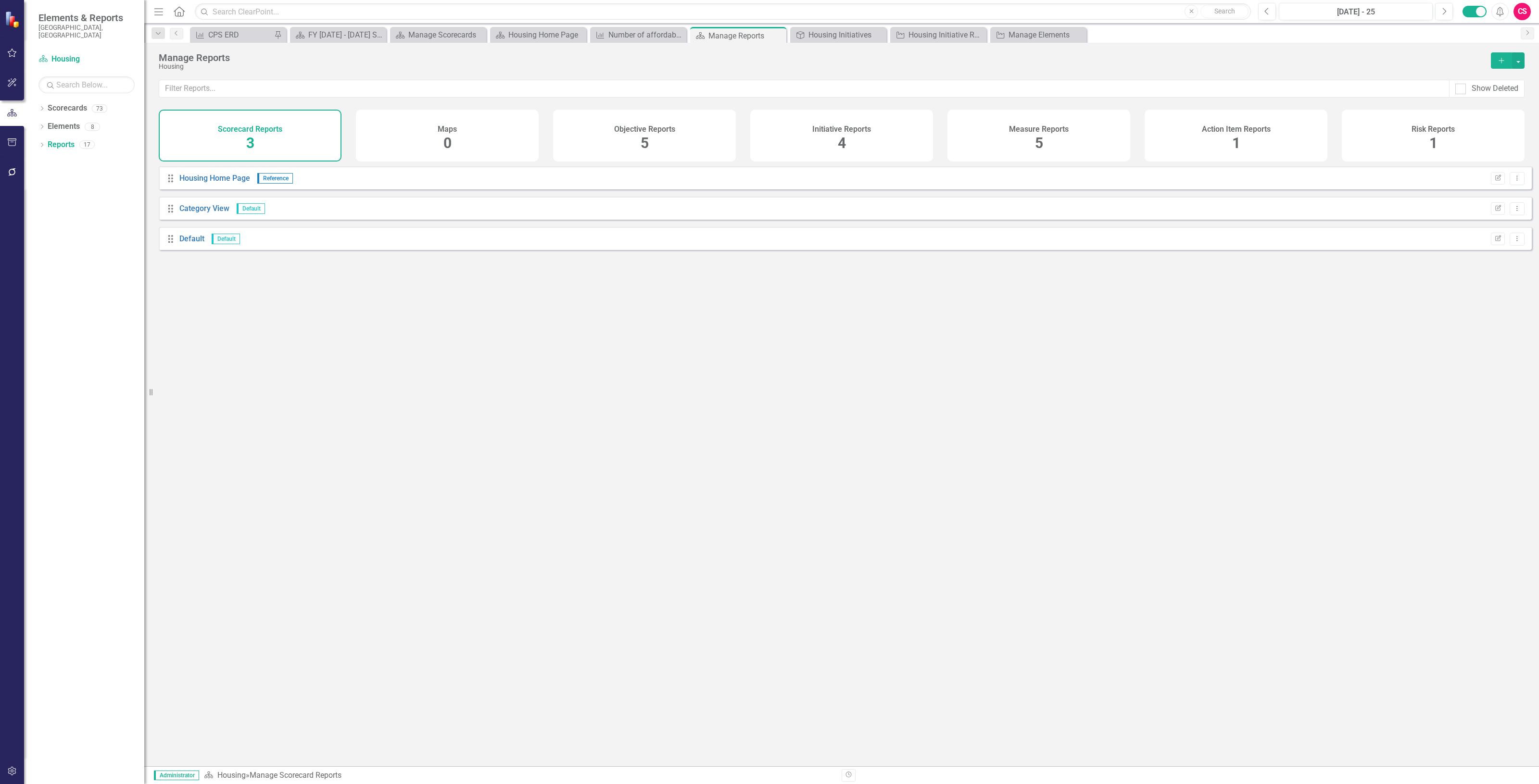
click at [784, 131] on div "Initiative Reports 4" at bounding box center [842, 135] width 183 height 52
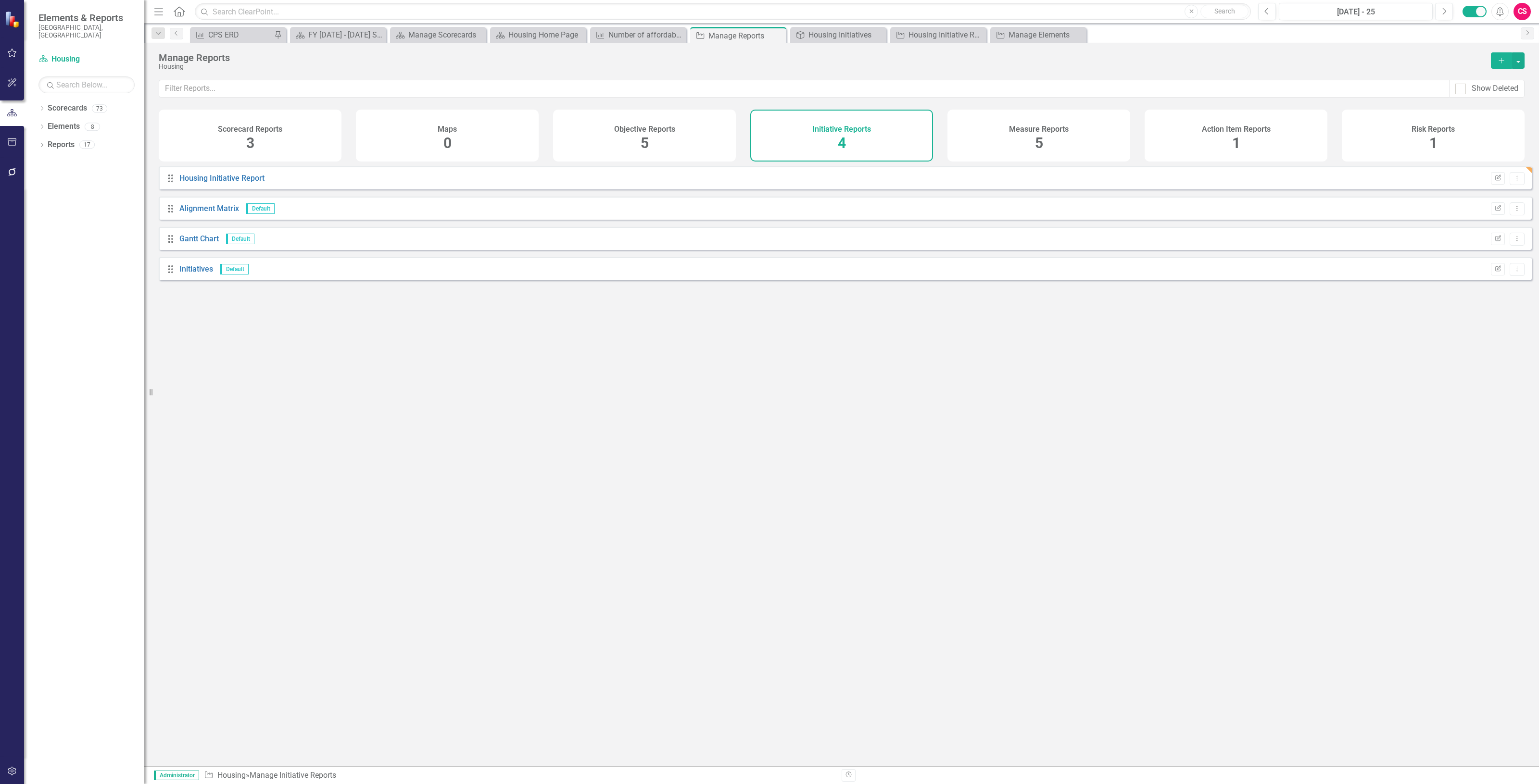
click at [1502, 61] on icon "Add" at bounding box center [1501, 61] width 9 height 7
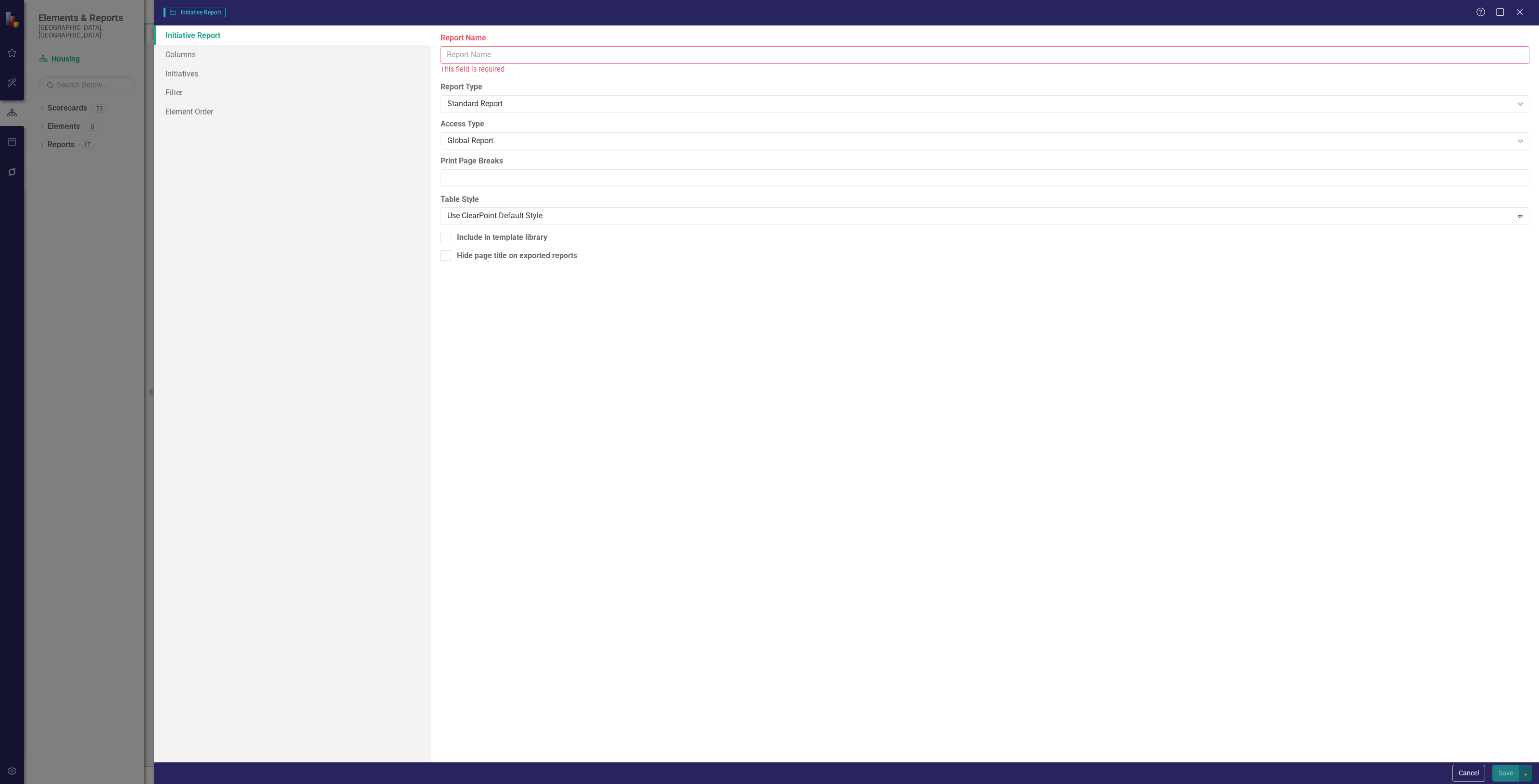
click at [611, 63] on input "Report Name" at bounding box center [985, 55] width 1089 height 18
type input "Housing Initiatives 2"
click at [190, 49] on link "Columns" at bounding box center [292, 54] width 277 height 19
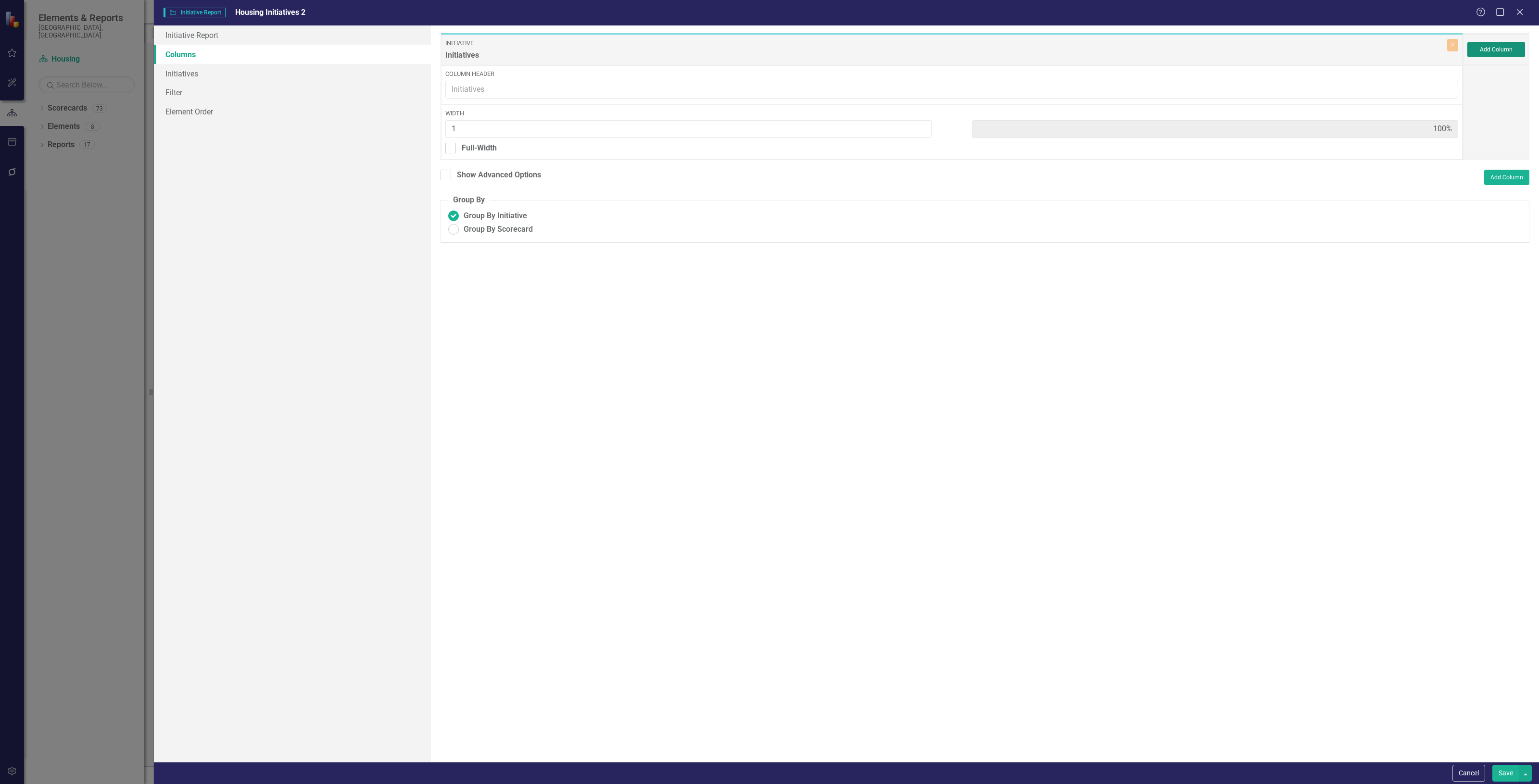
click at [1475, 42] on button "Add Column" at bounding box center [1496, 49] width 58 height 15
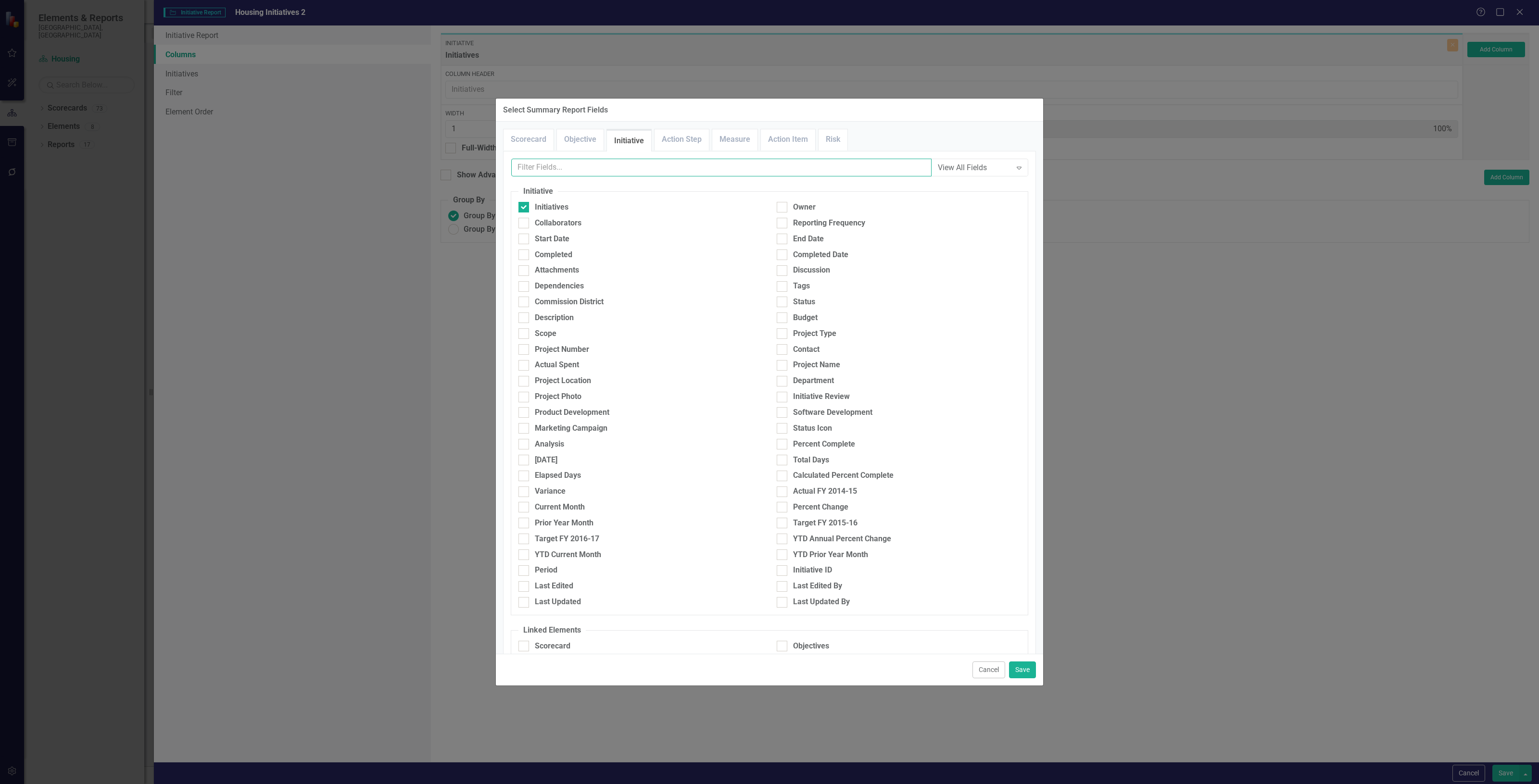
click at [560, 174] on input "text" at bounding box center [721, 167] width 420 height 18
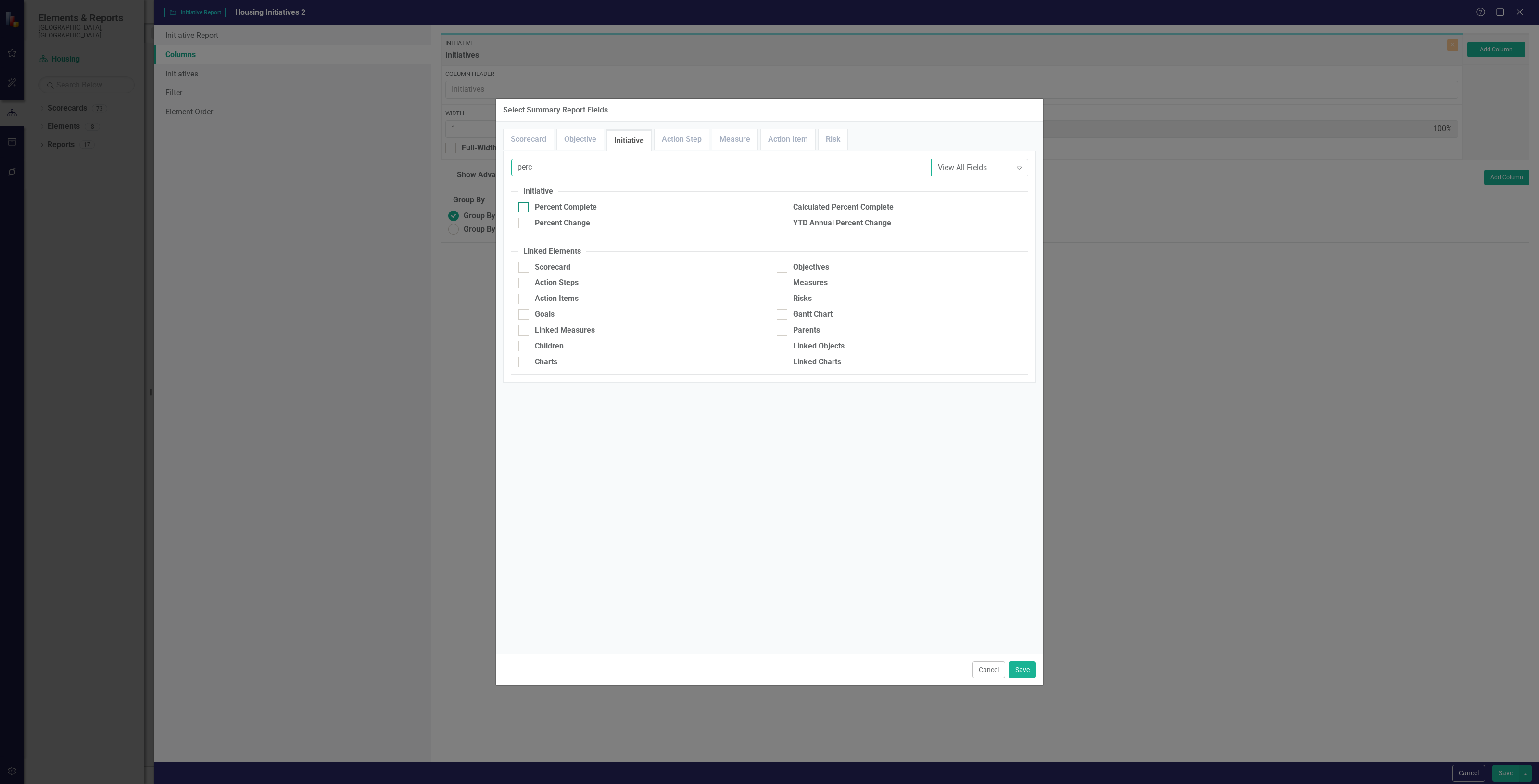
type input "perc"
click at [573, 205] on div "Percent Complete" at bounding box center [565, 207] width 62 height 11
click at [525, 205] on input "Percent Complete" at bounding box center [521, 205] width 6 height 6
checkbox input "true"
drag, startPoint x: 577, startPoint y: 171, endPoint x: 491, endPoint y: 181, distance: 86.6
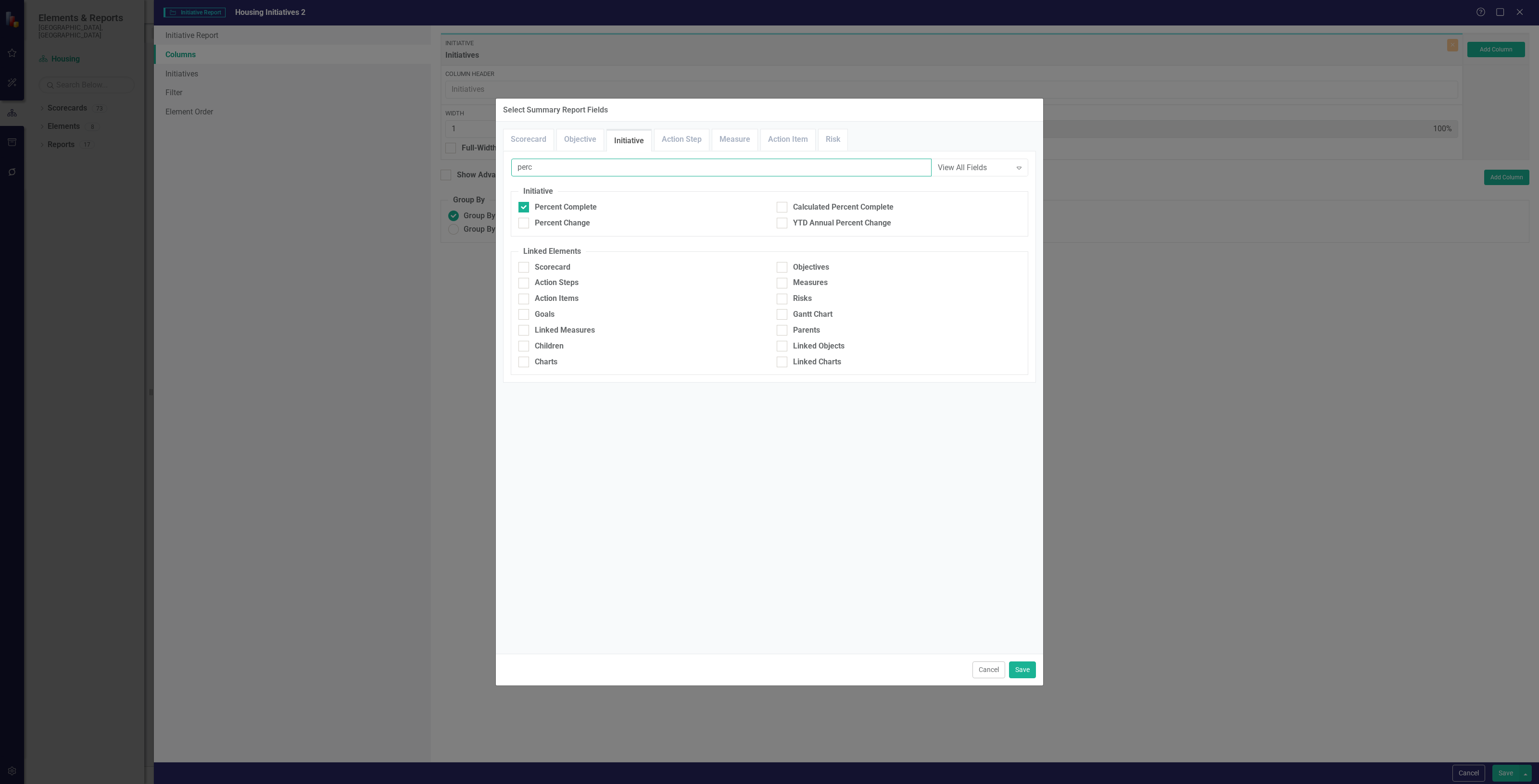
click at [491, 181] on div "Select Summary Report Fields Scorecard Objective Initiative Action Step Measure…" at bounding box center [770, 392] width 1539 height 784
type input "an"
click at [552, 208] on div "Analysis" at bounding box center [549, 207] width 29 height 11
click at [525, 208] on input "Analysis" at bounding box center [521, 205] width 6 height 6
checkbox input "true"
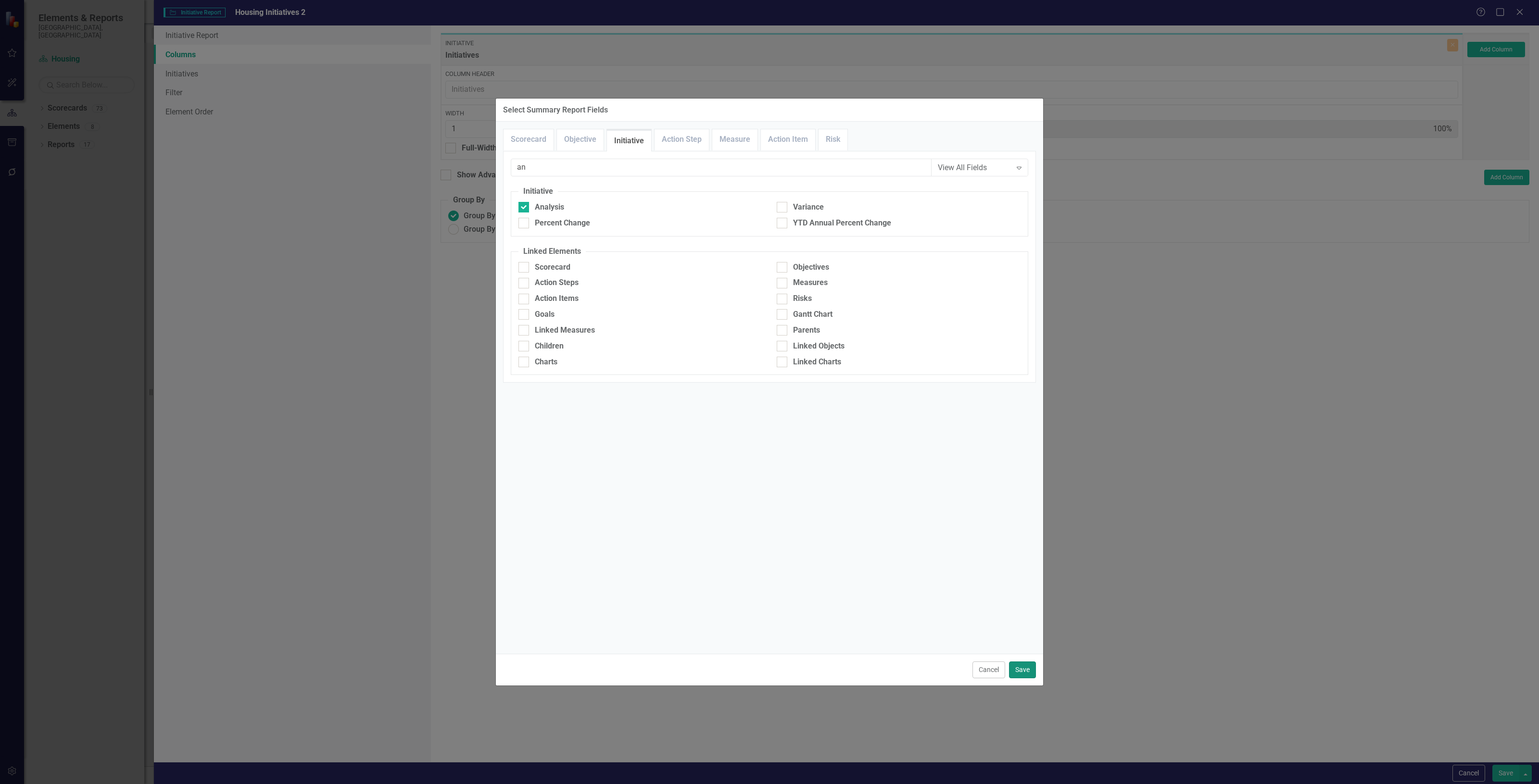
click at [1024, 666] on button "Save" at bounding box center [1022, 669] width 27 height 17
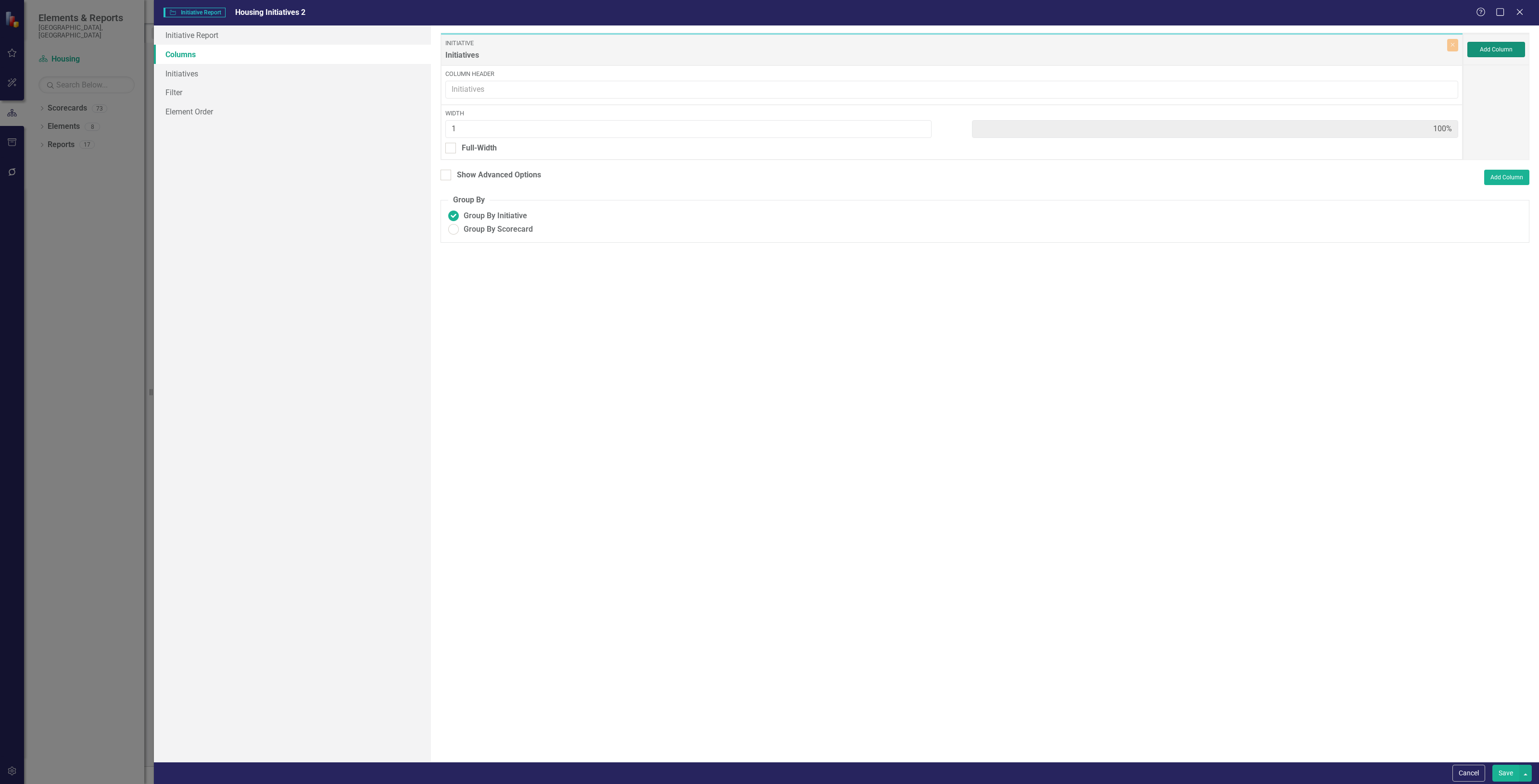
type input "33%"
click at [1477, 47] on button "Add Column" at bounding box center [1496, 49] width 58 height 15
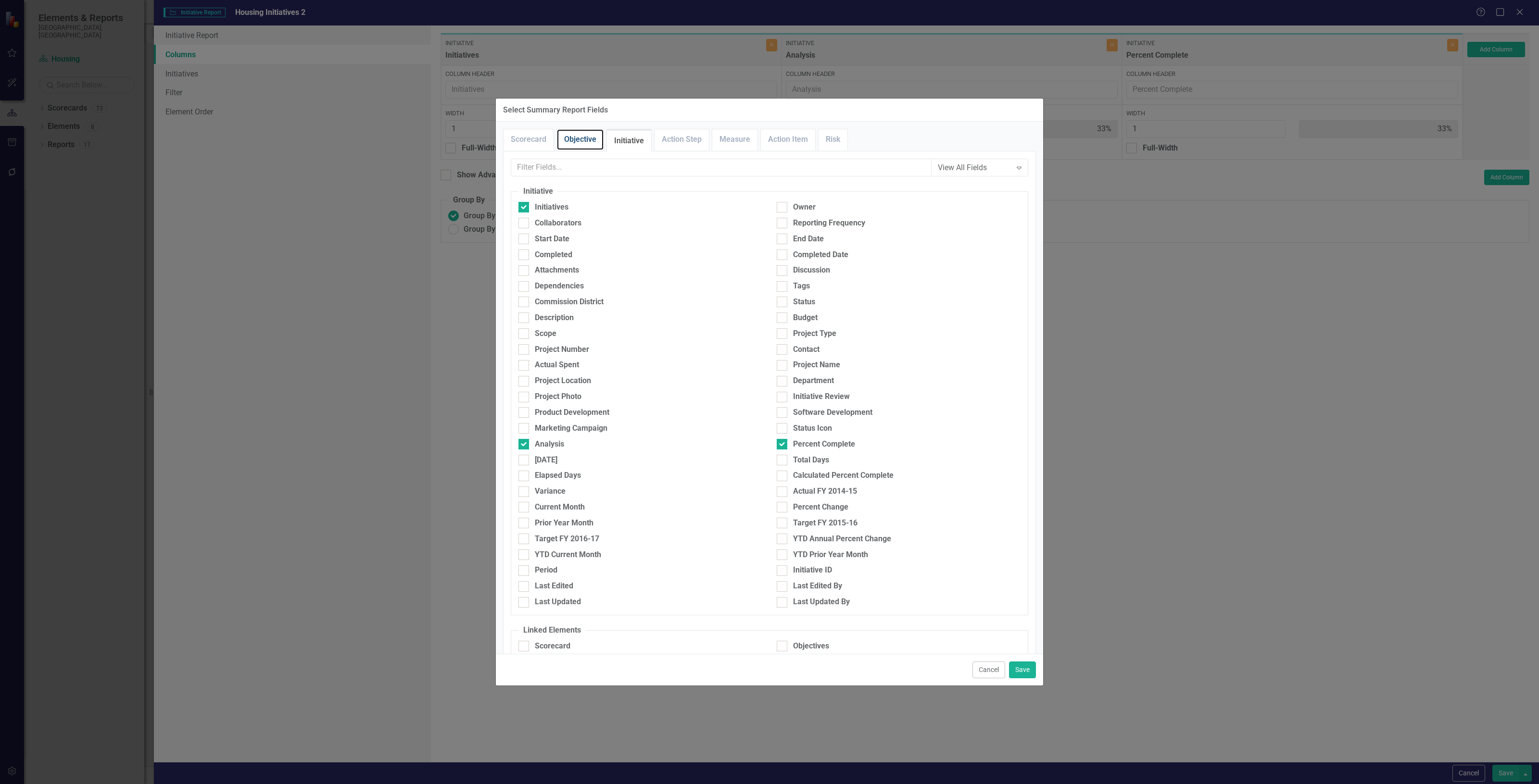
drag, startPoint x: 584, startPoint y: 140, endPoint x: 576, endPoint y: 172, distance: 33.0
click at [584, 142] on link "Objective" at bounding box center [580, 139] width 47 height 21
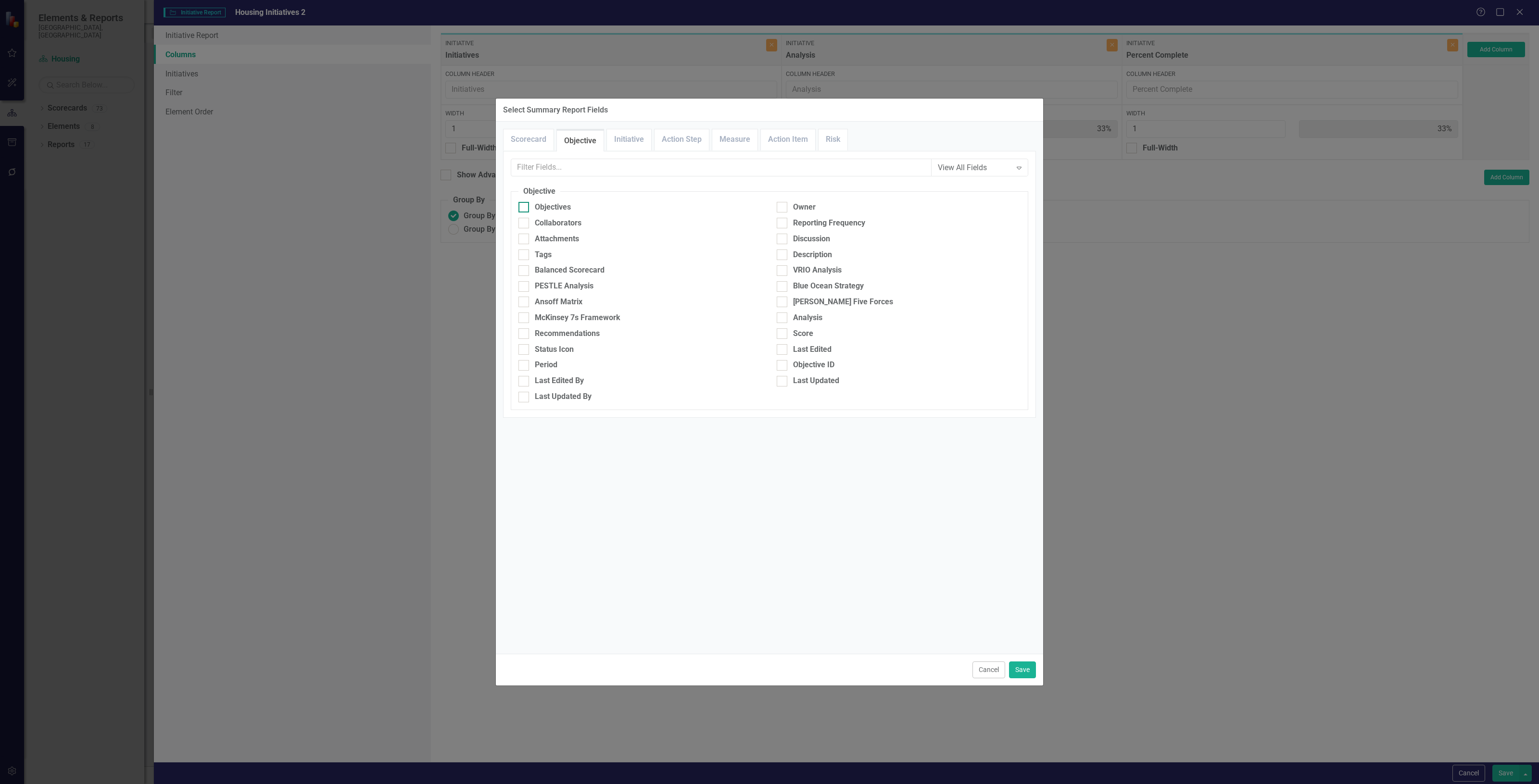
click at [559, 208] on div "Objectives" at bounding box center [553, 207] width 36 height 11
click at [525, 208] on input "Objectives" at bounding box center [521, 205] width 6 height 6
checkbox input "true"
click at [1024, 670] on button "Save" at bounding box center [1022, 669] width 27 height 17
type input "25%"
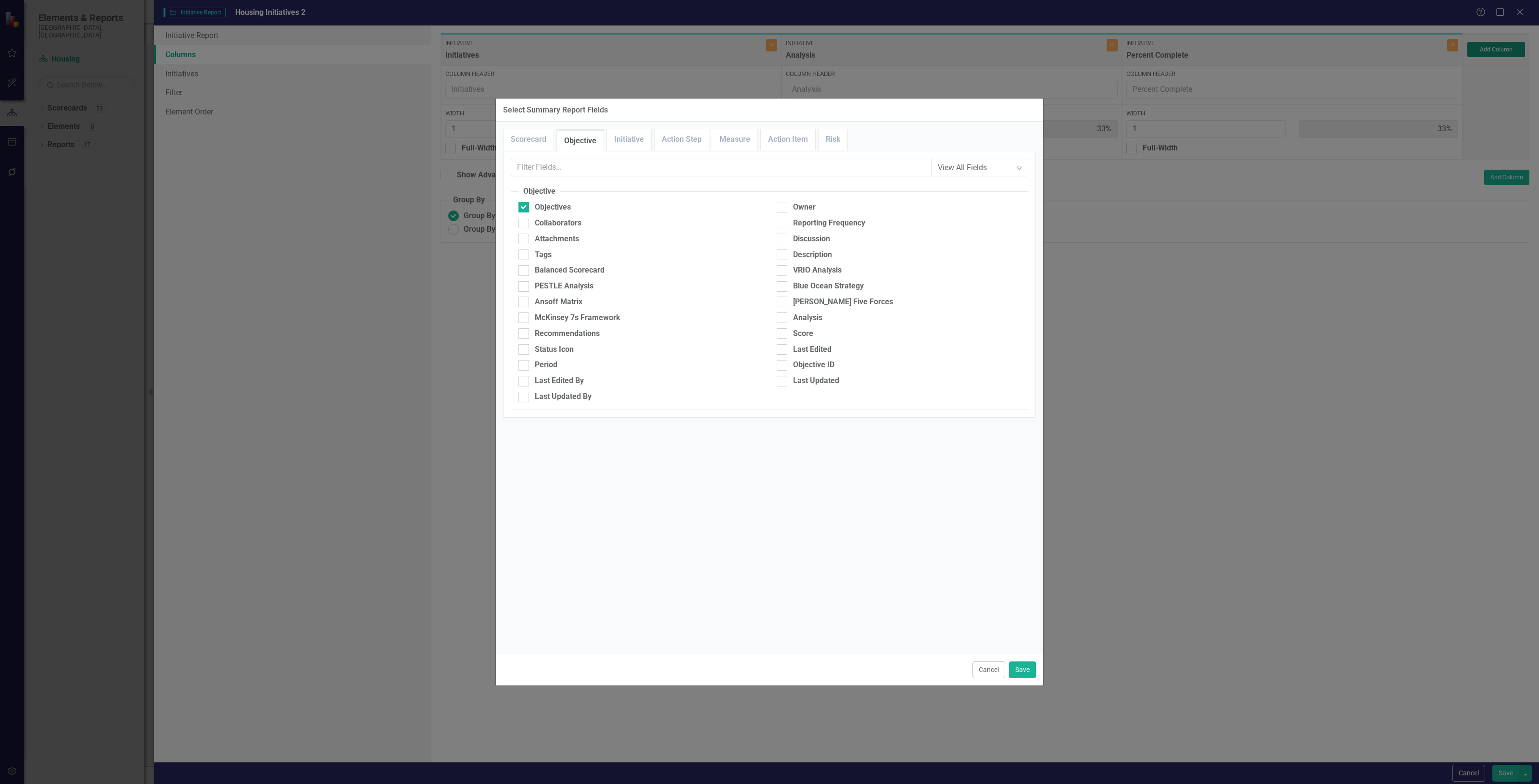
type input "25%"
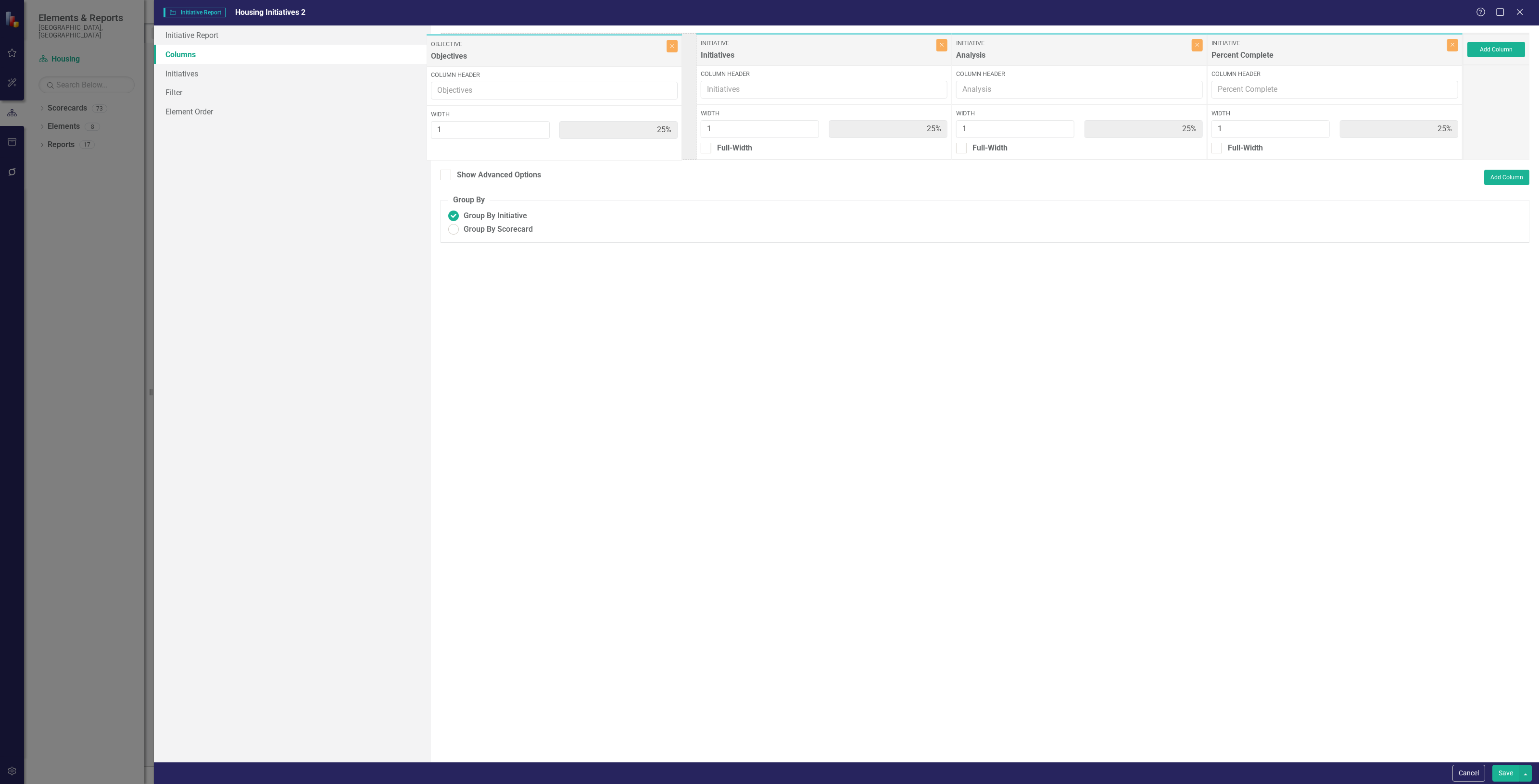
drag, startPoint x: 1264, startPoint y: 49, endPoint x: 483, endPoint y: 51, distance: 781.0
click at [483, 51] on div "Initiative Initiatives Close Column Header Width 1 25% Full-Width Initiative An…" at bounding box center [952, 96] width 1022 height 127
click at [1494, 777] on button "Save" at bounding box center [1506, 773] width 27 height 17
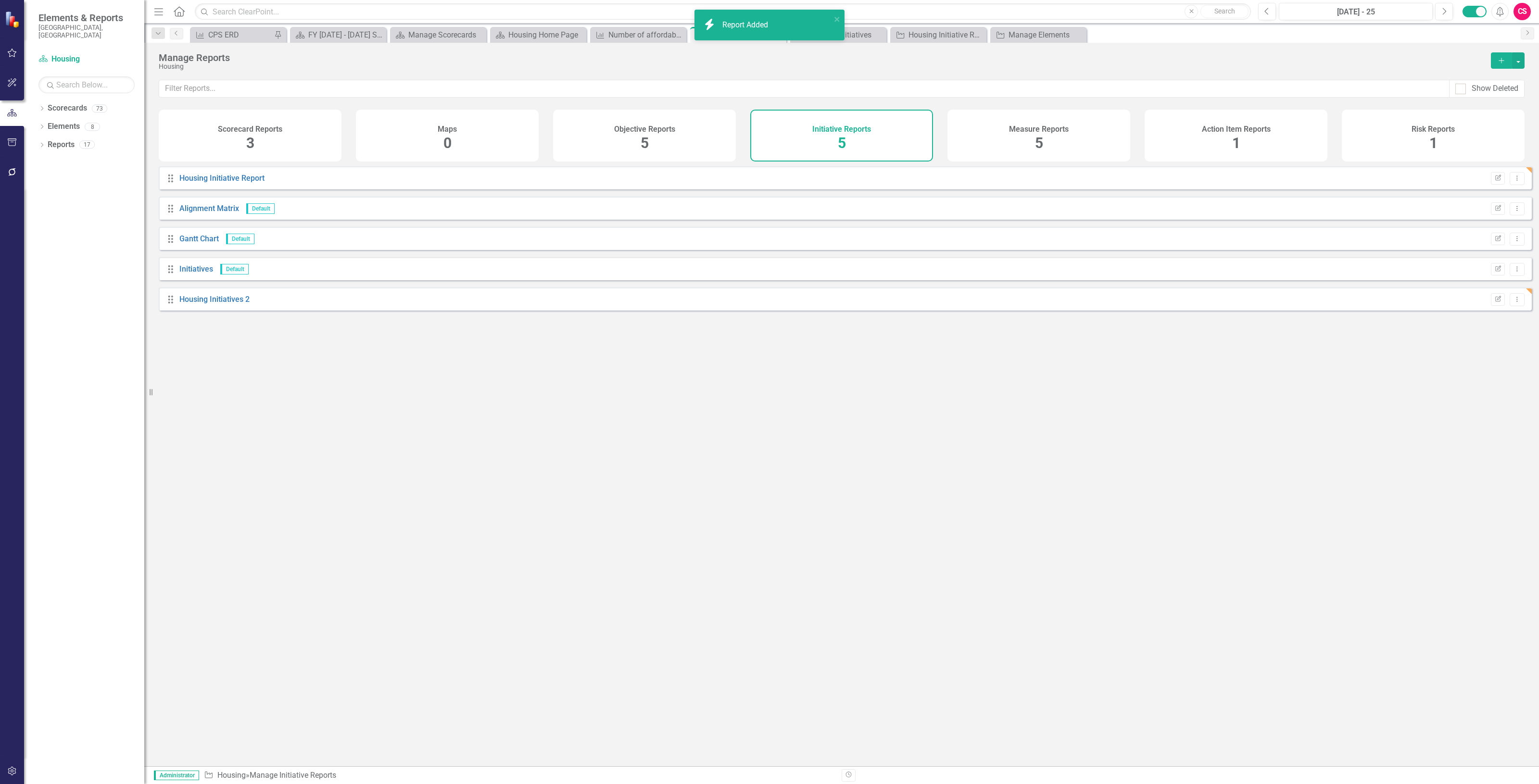
click at [220, 301] on div "Drag Housing Initiatives 2 Edit Report Dropdown Menu" at bounding box center [845, 299] width 1373 height 23
click at [223, 304] on link "Housing Initiatives 2" at bounding box center [214, 299] width 70 height 9
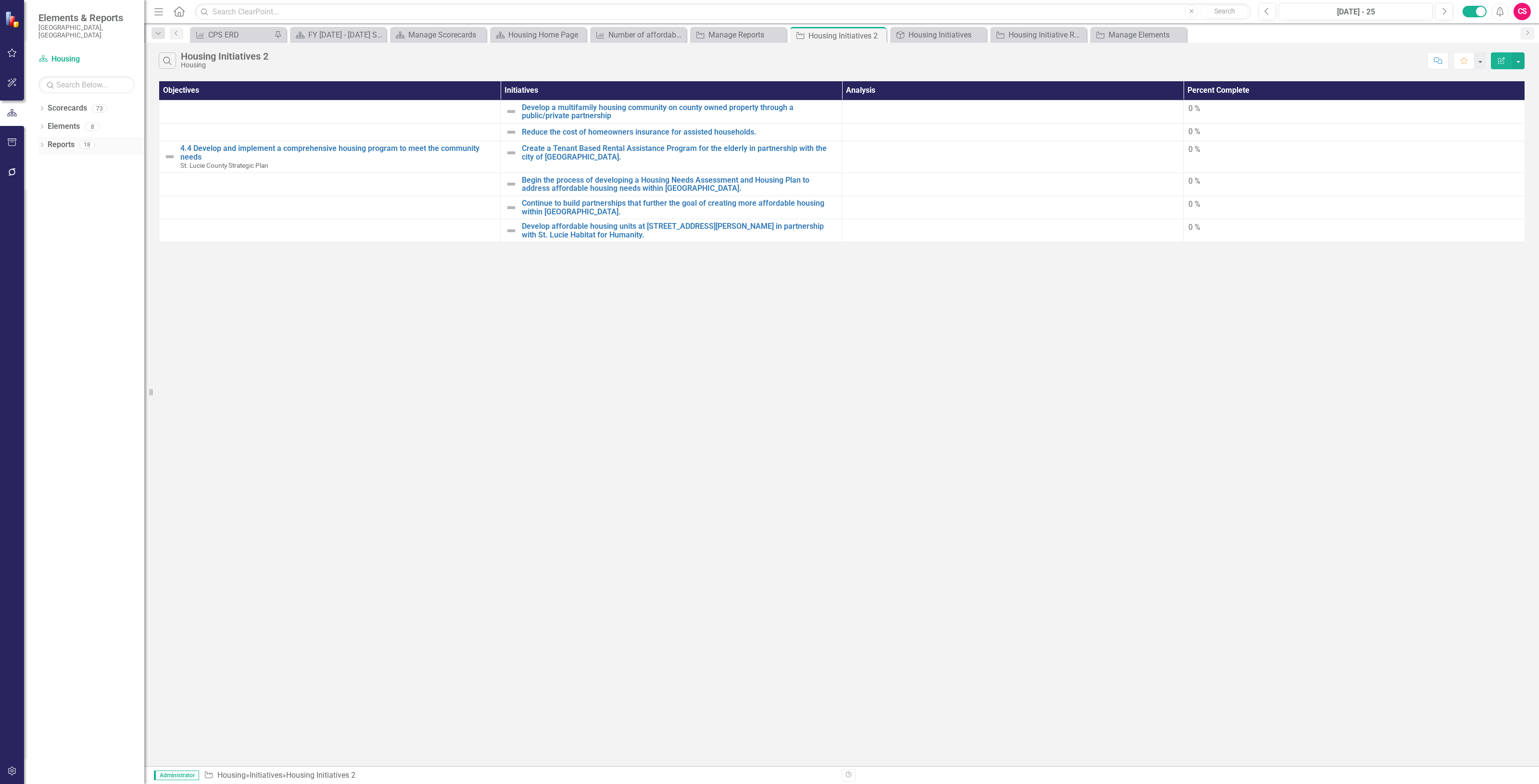
click at [52, 139] on link "Reports" at bounding box center [61, 145] width 27 height 11
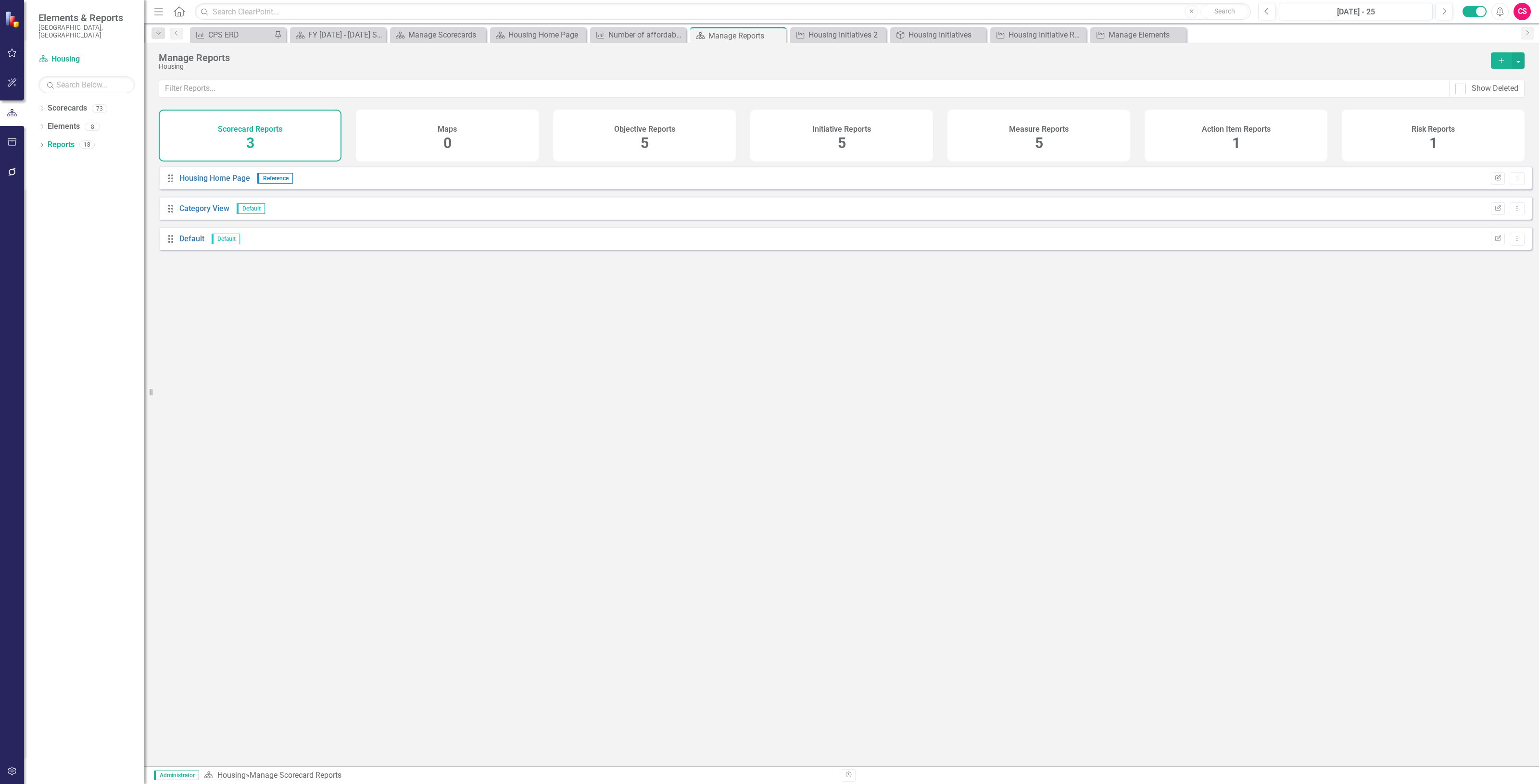
drag, startPoint x: 779, startPoint y: 142, endPoint x: 523, endPoint y: 156, distance: 256.4
click at [780, 142] on div "Initiative Reports 5" at bounding box center [842, 135] width 183 height 52
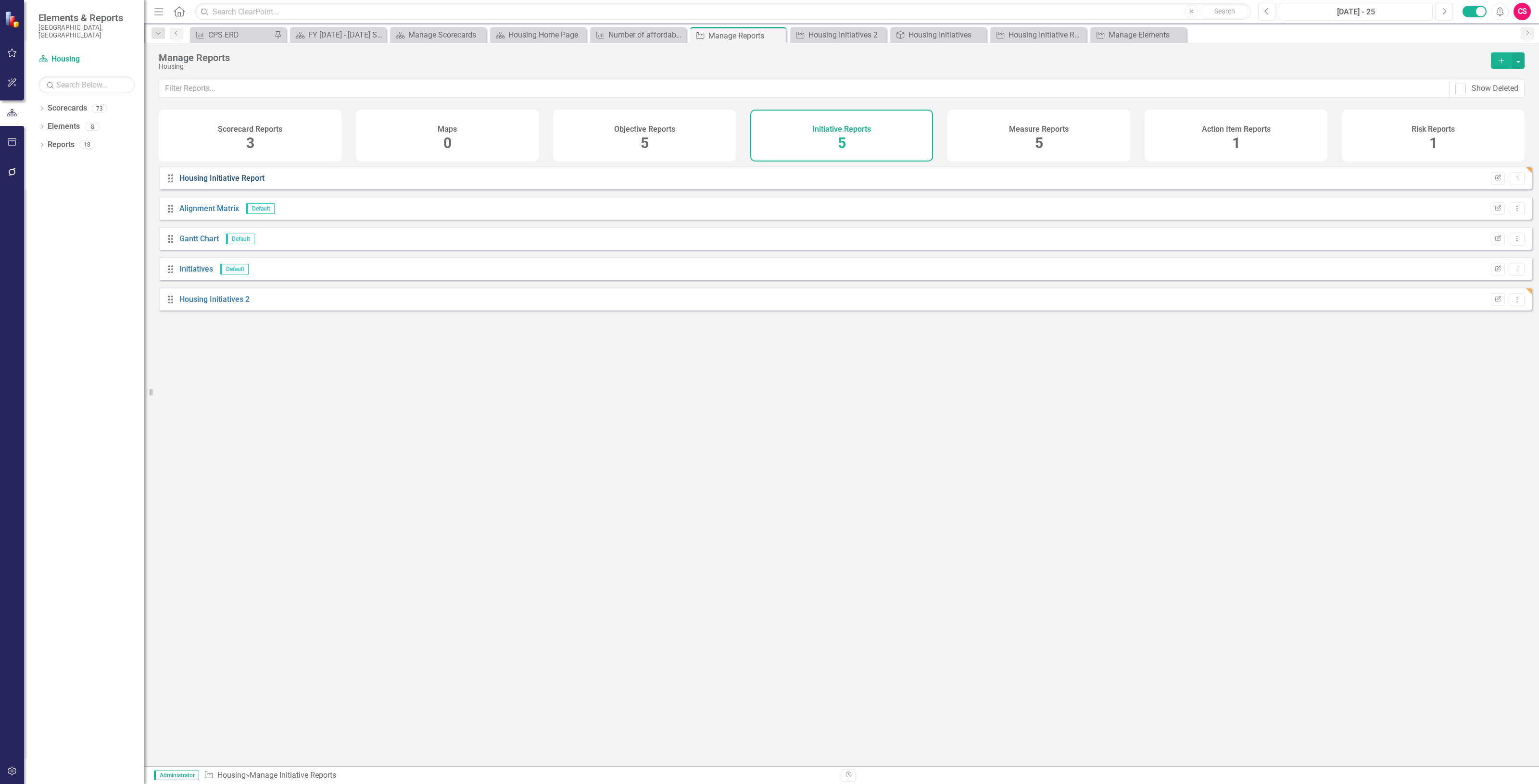
click at [225, 183] on link "Housing Initiative Report" at bounding box center [222, 178] width 85 height 9
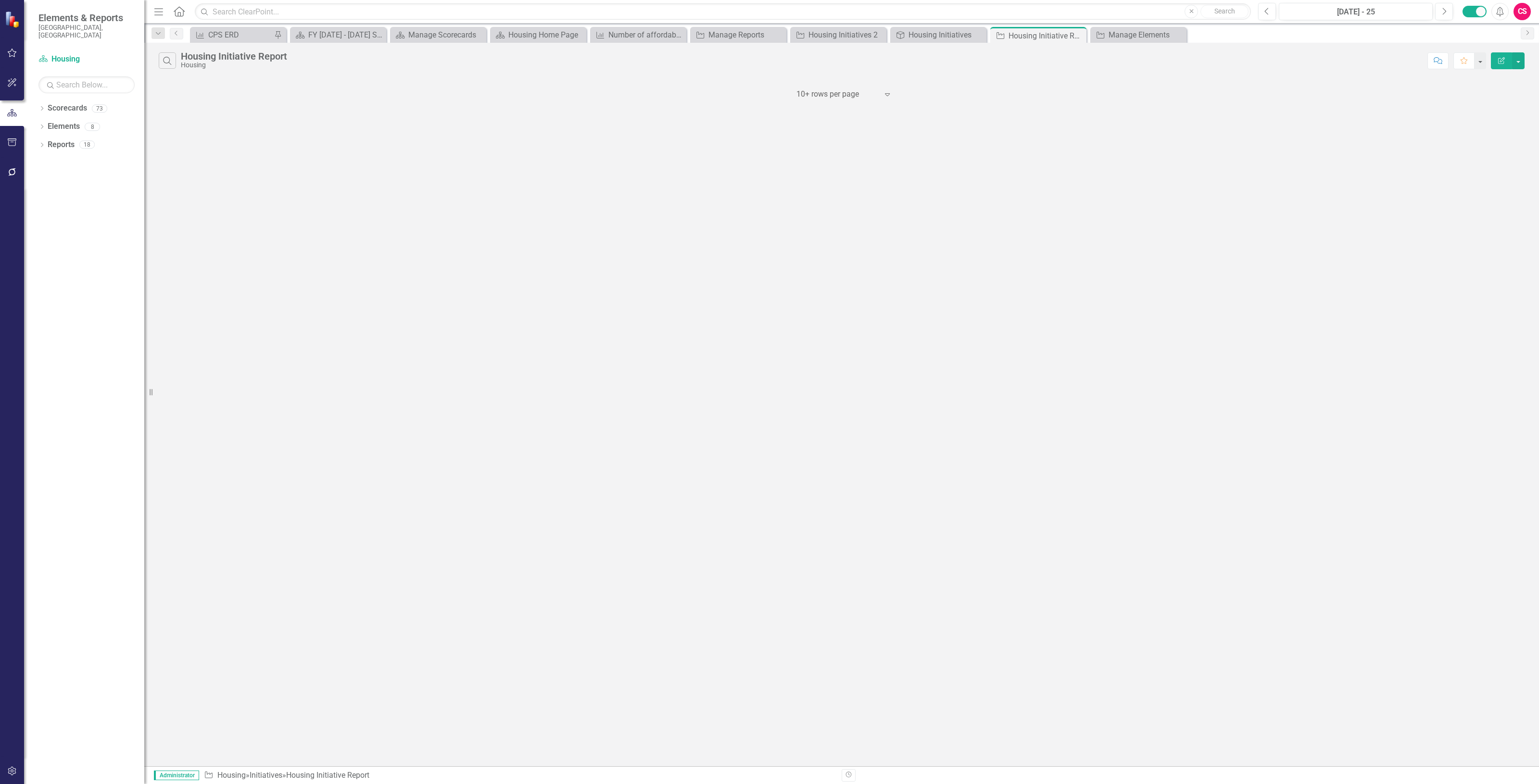
click at [867, 63] on div "Search Housing Initiative Report Housing" at bounding box center [790, 61] width 1264 height 17
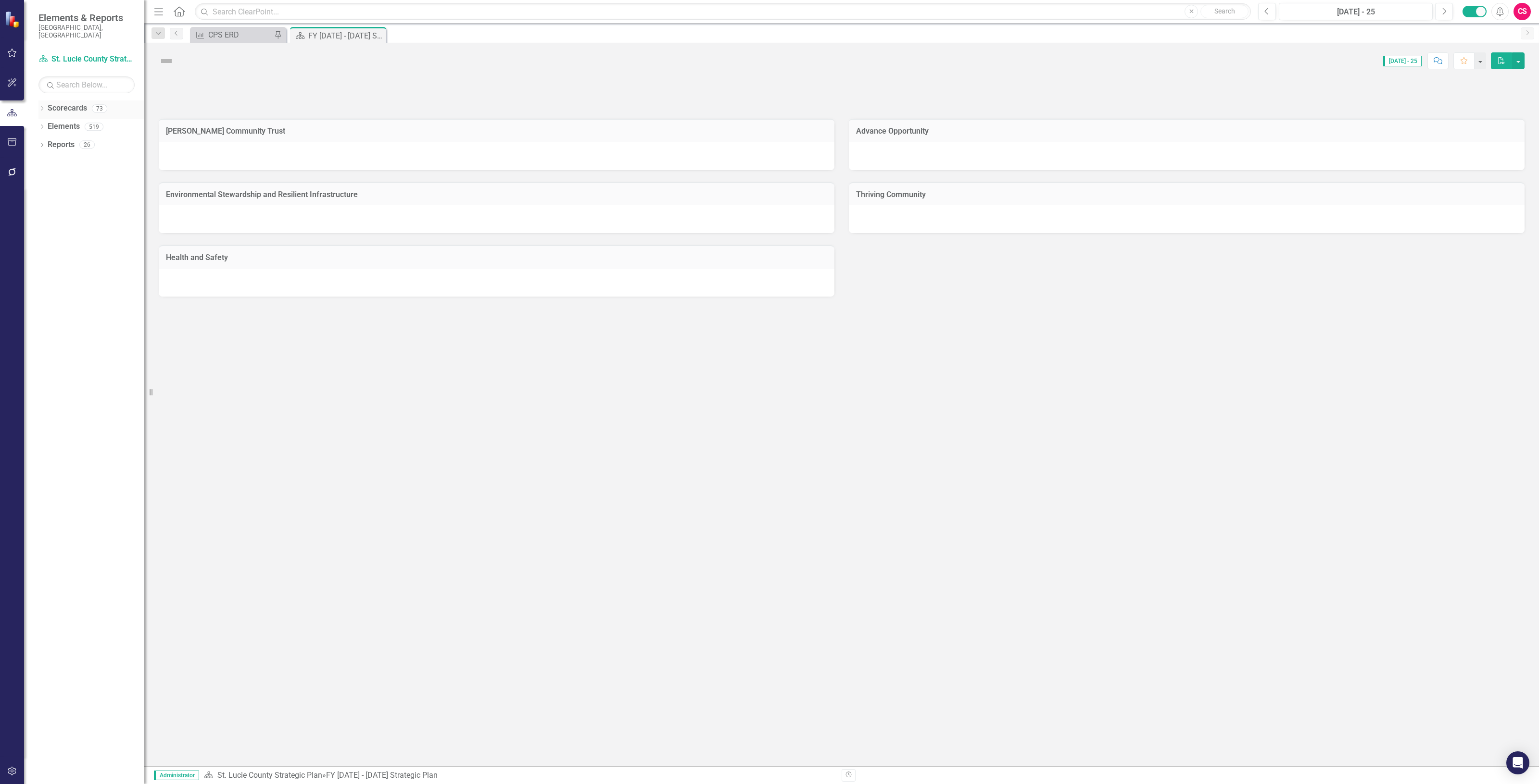
click at [68, 105] on link "Scorecards" at bounding box center [67, 108] width 39 height 11
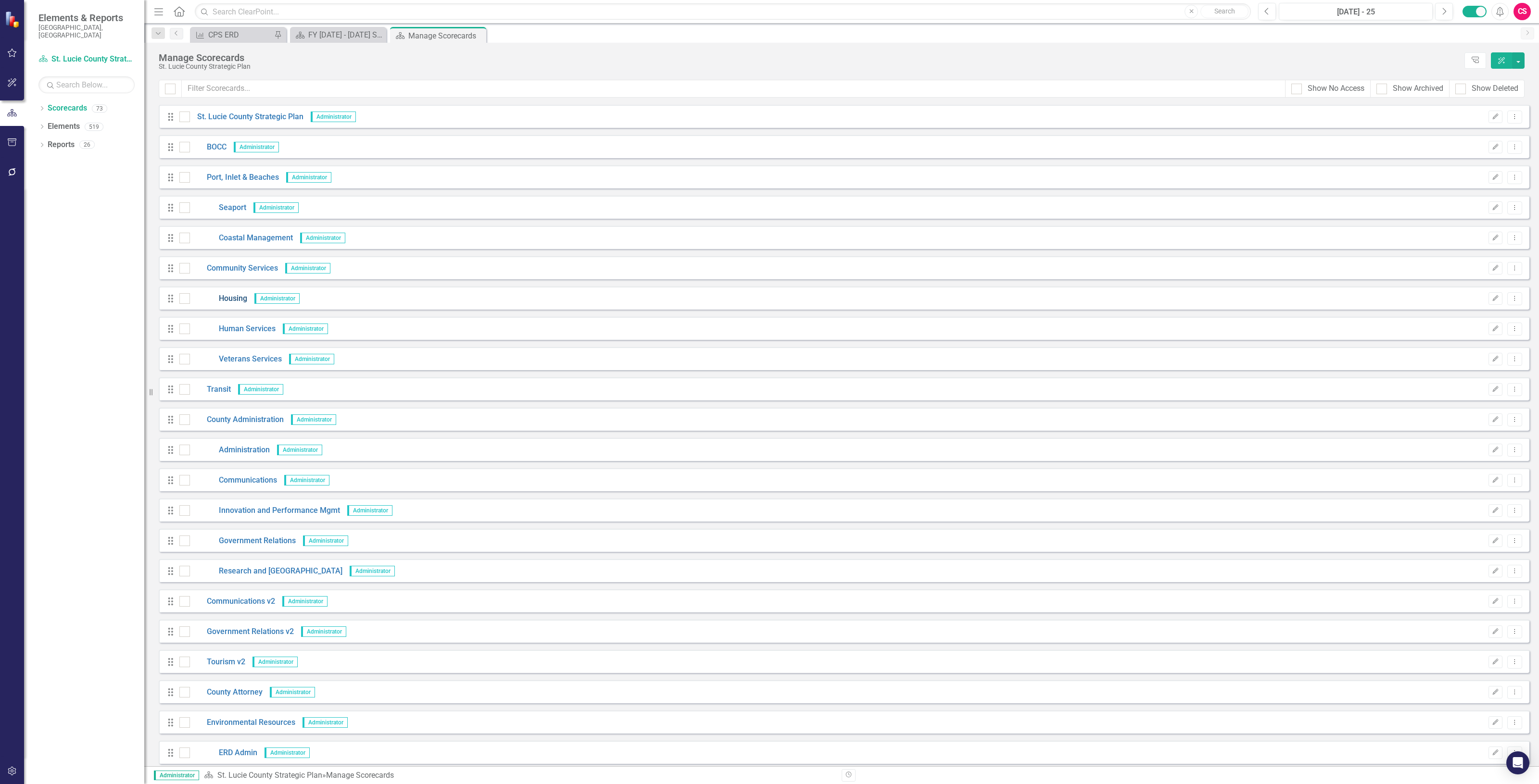
click at [232, 294] on link "Housing" at bounding box center [219, 299] width 57 height 11
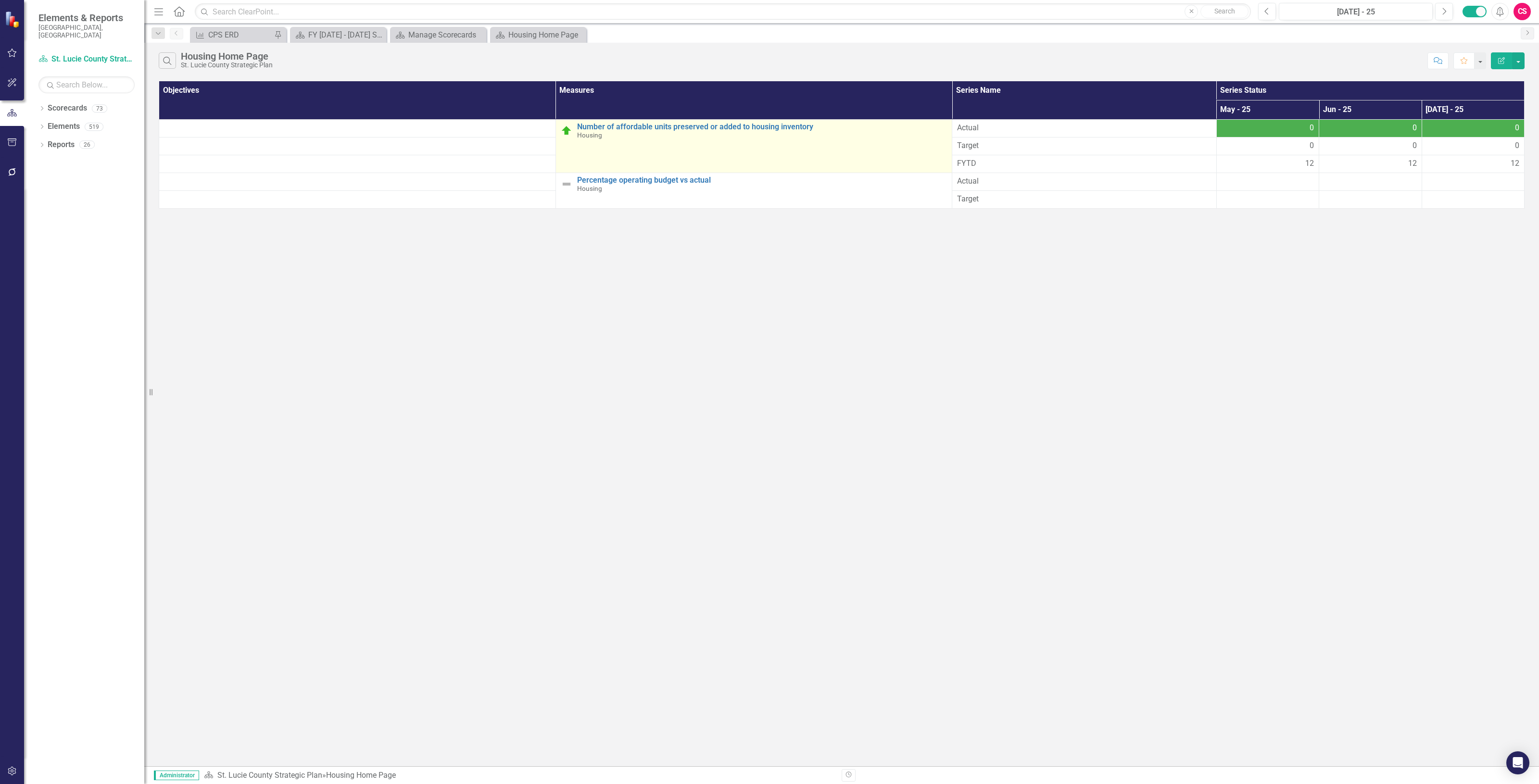
click at [615, 131] on div "Number of affordable units preserved or added to housing inventory Housing" at bounding box center [761, 131] width 370 height 17
click at [611, 127] on link "Number of affordable units preserved or added to housing inventory" at bounding box center [761, 127] width 370 height 9
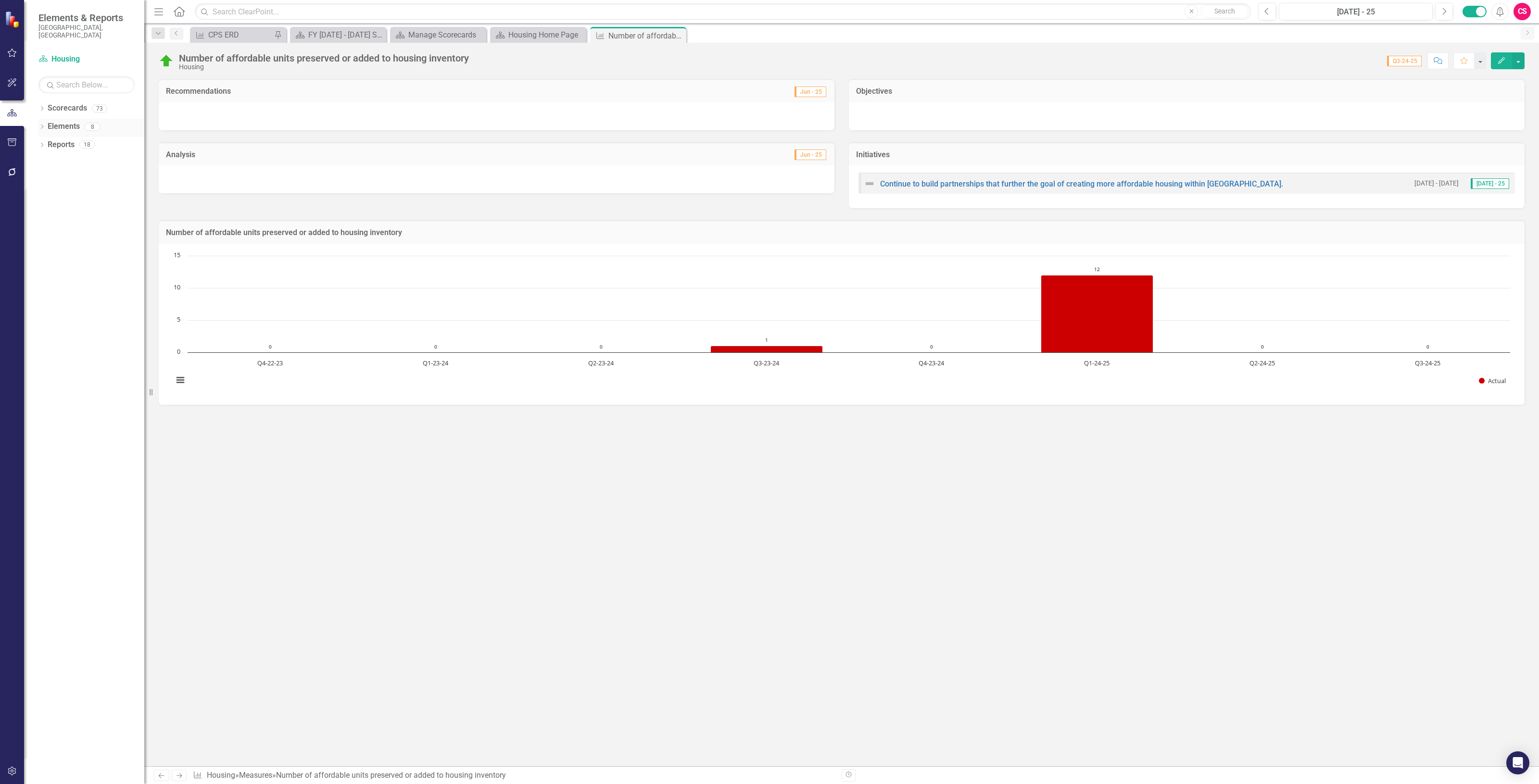
click at [68, 121] on link "Elements" at bounding box center [63, 127] width 32 height 11
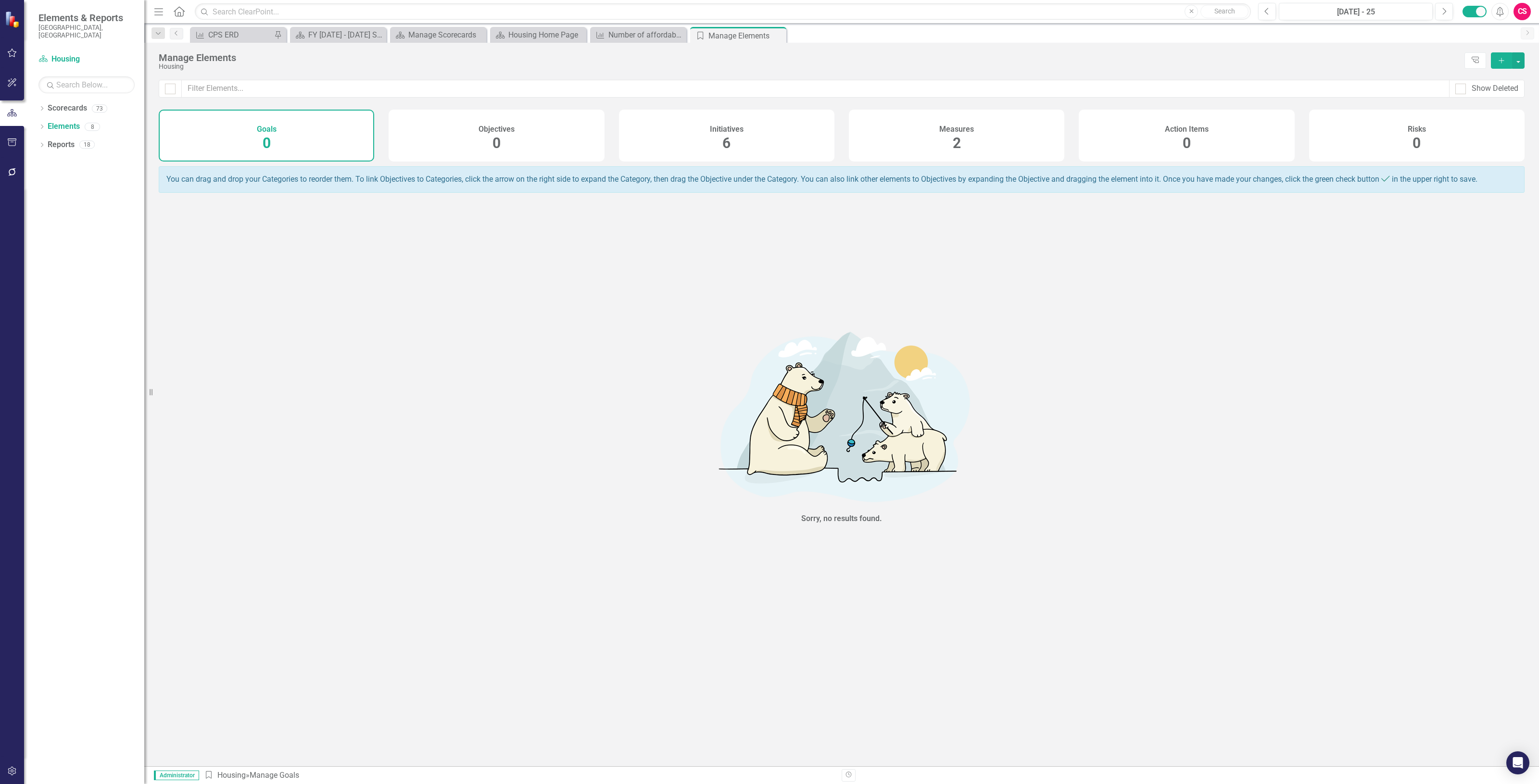
click at [909, 127] on div "Measures 2" at bounding box center [956, 135] width 215 height 52
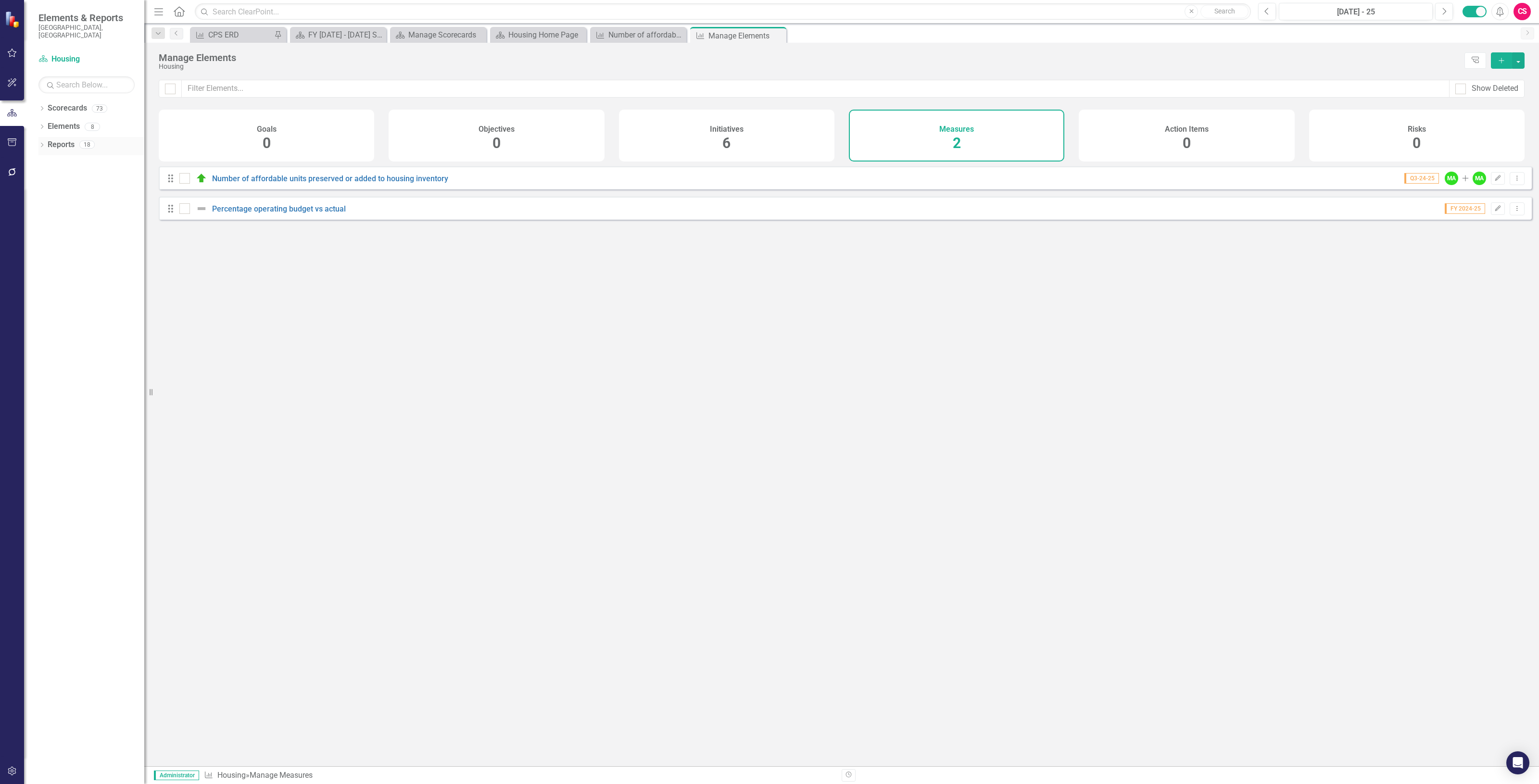
click at [61, 139] on link "Reports" at bounding box center [61, 145] width 27 height 11
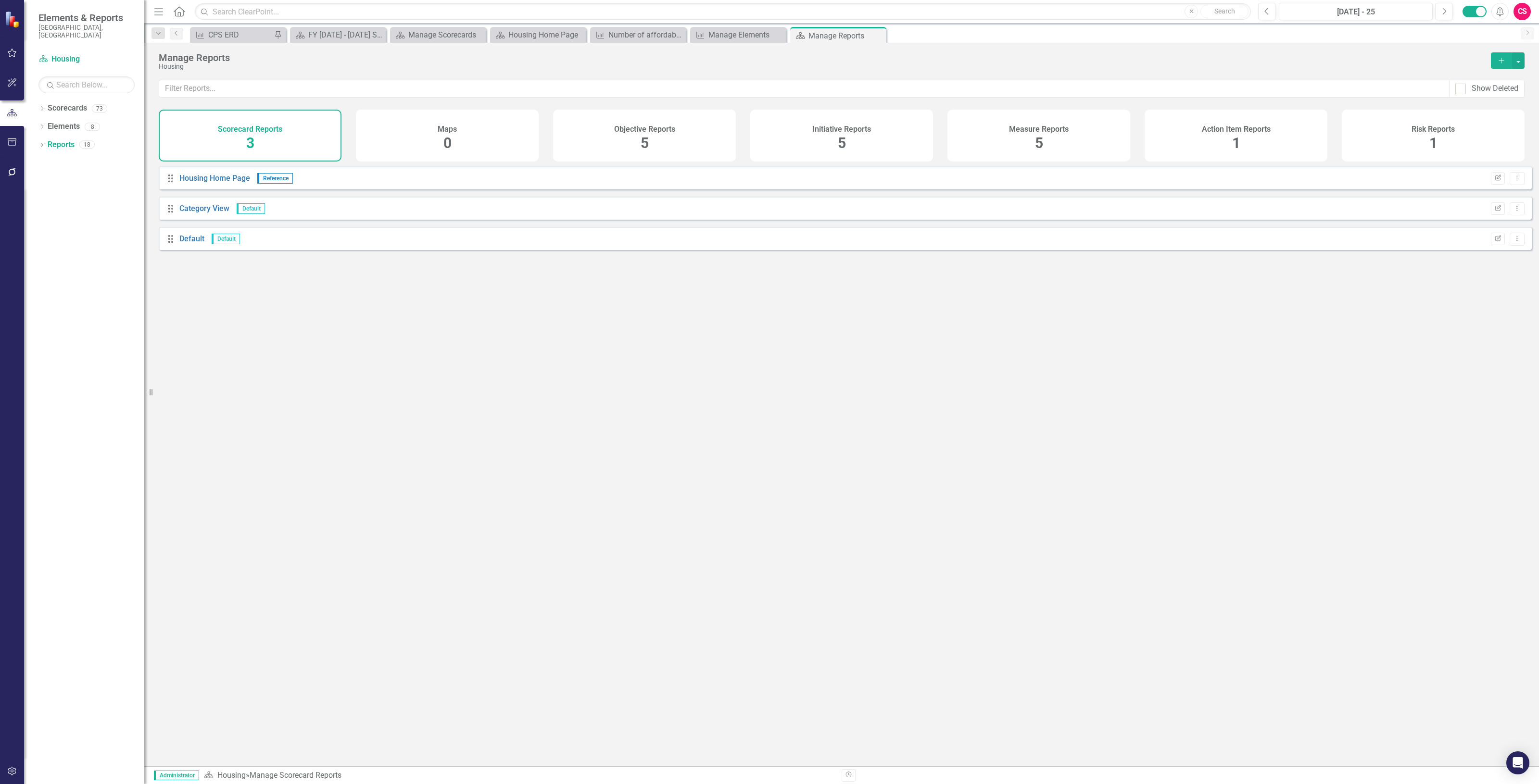
drag, startPoint x: 812, startPoint y: 133, endPoint x: 760, endPoint y: 135, distance: 52.0
click at [812, 133] on div "Initiative Reports 5" at bounding box center [842, 135] width 183 height 52
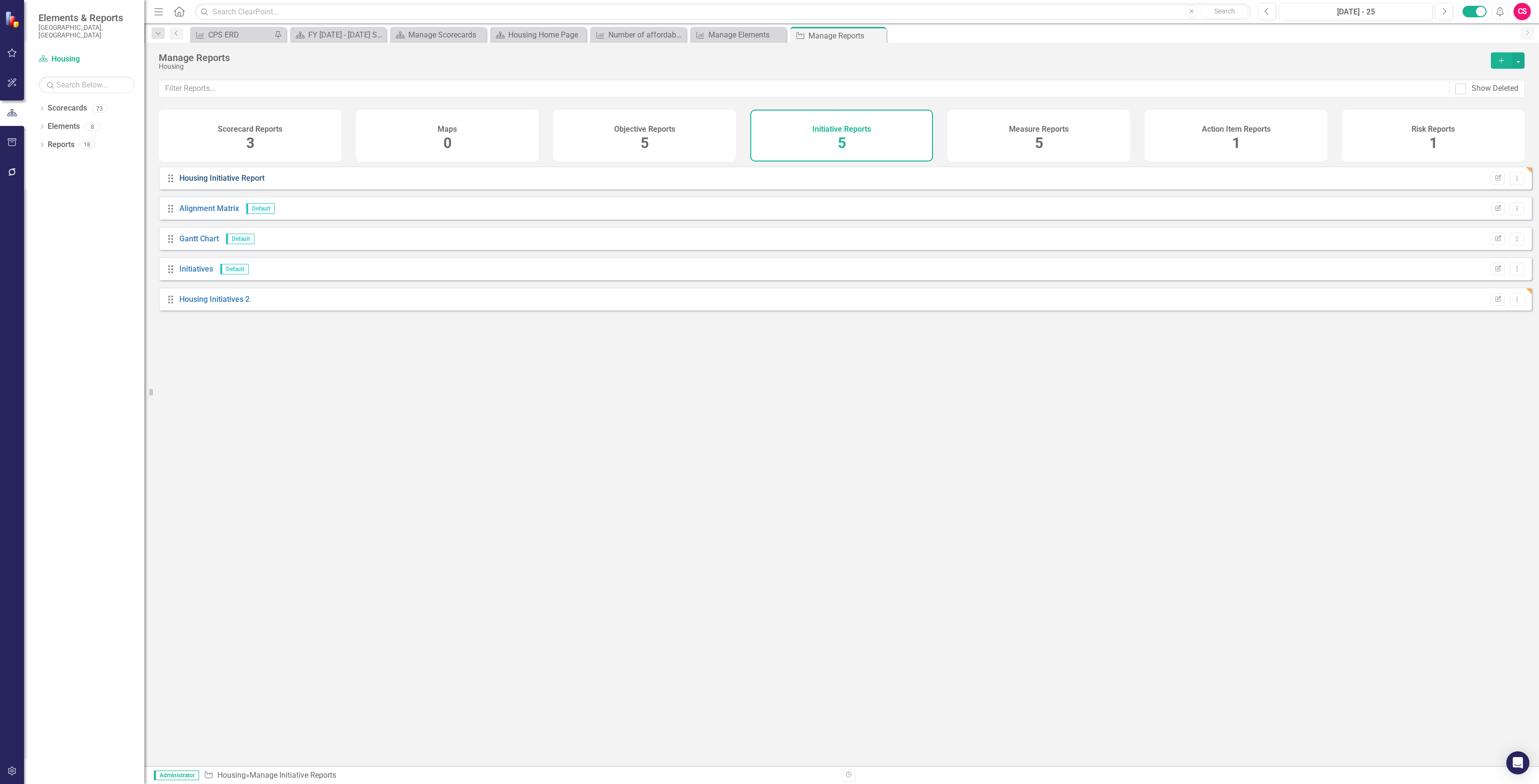
click at [241, 183] on link "Housing Initiative Report" at bounding box center [222, 178] width 85 height 9
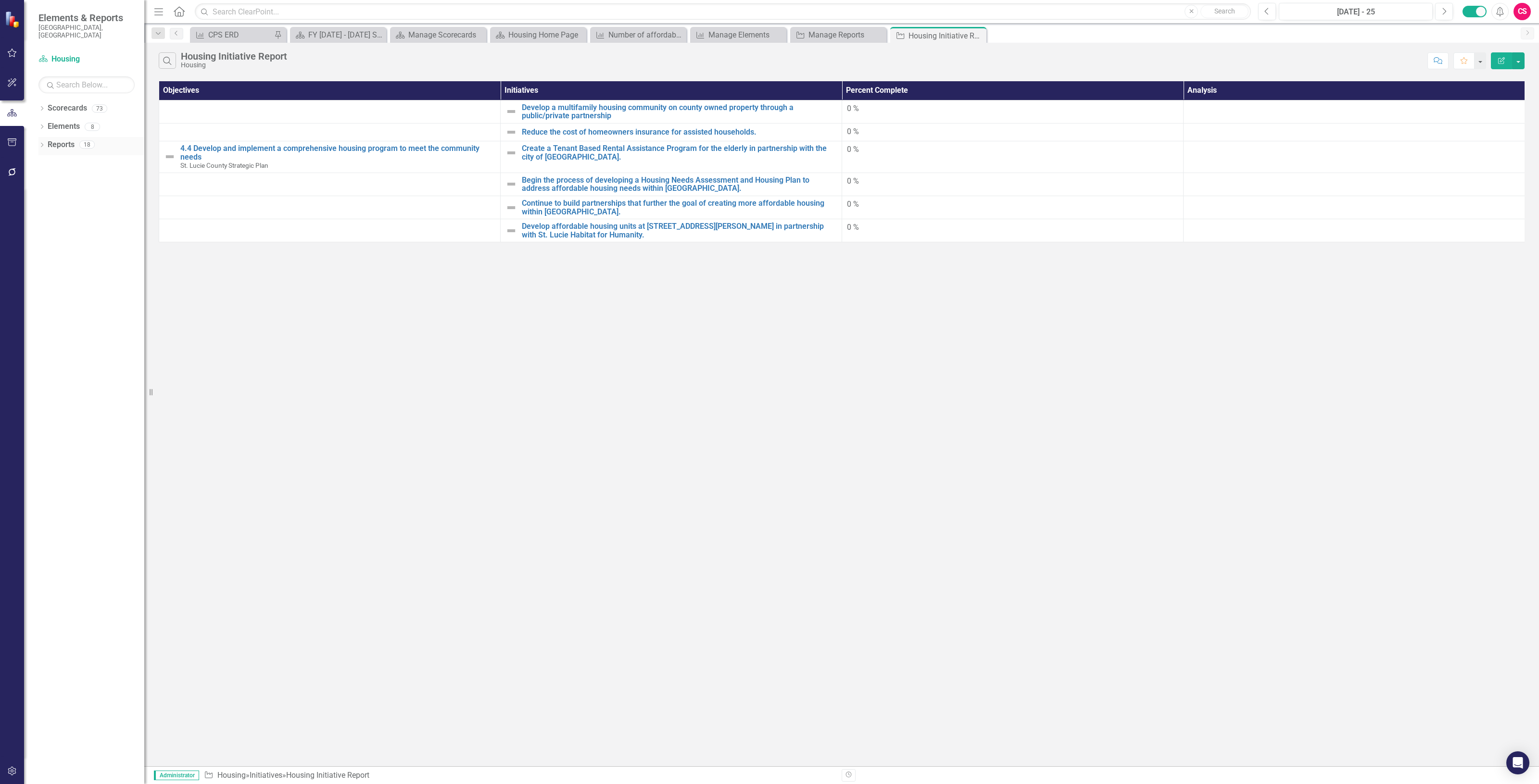
click at [59, 140] on link "Reports" at bounding box center [61, 145] width 27 height 11
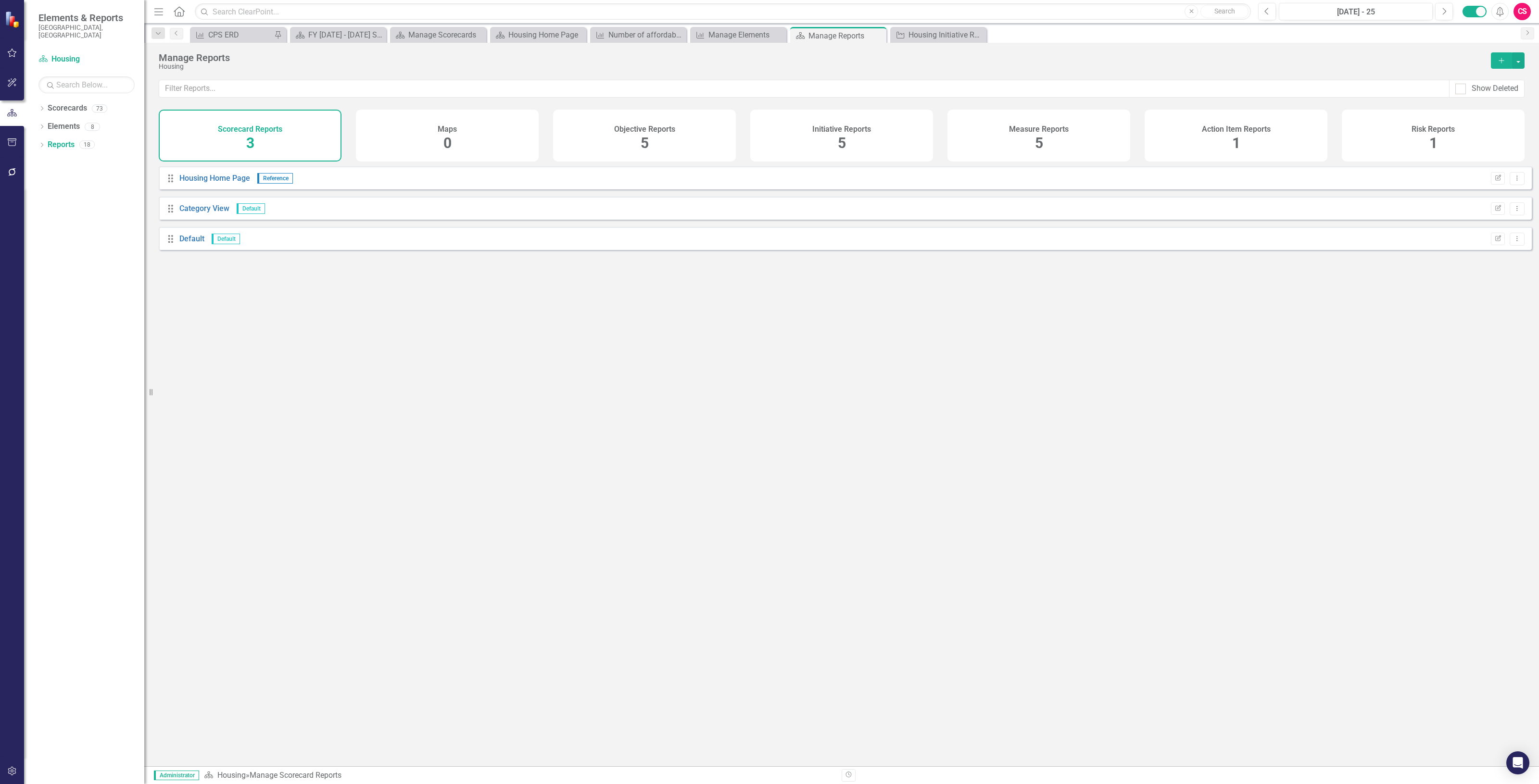
click at [890, 144] on div "Initiative Reports 5" at bounding box center [842, 135] width 183 height 52
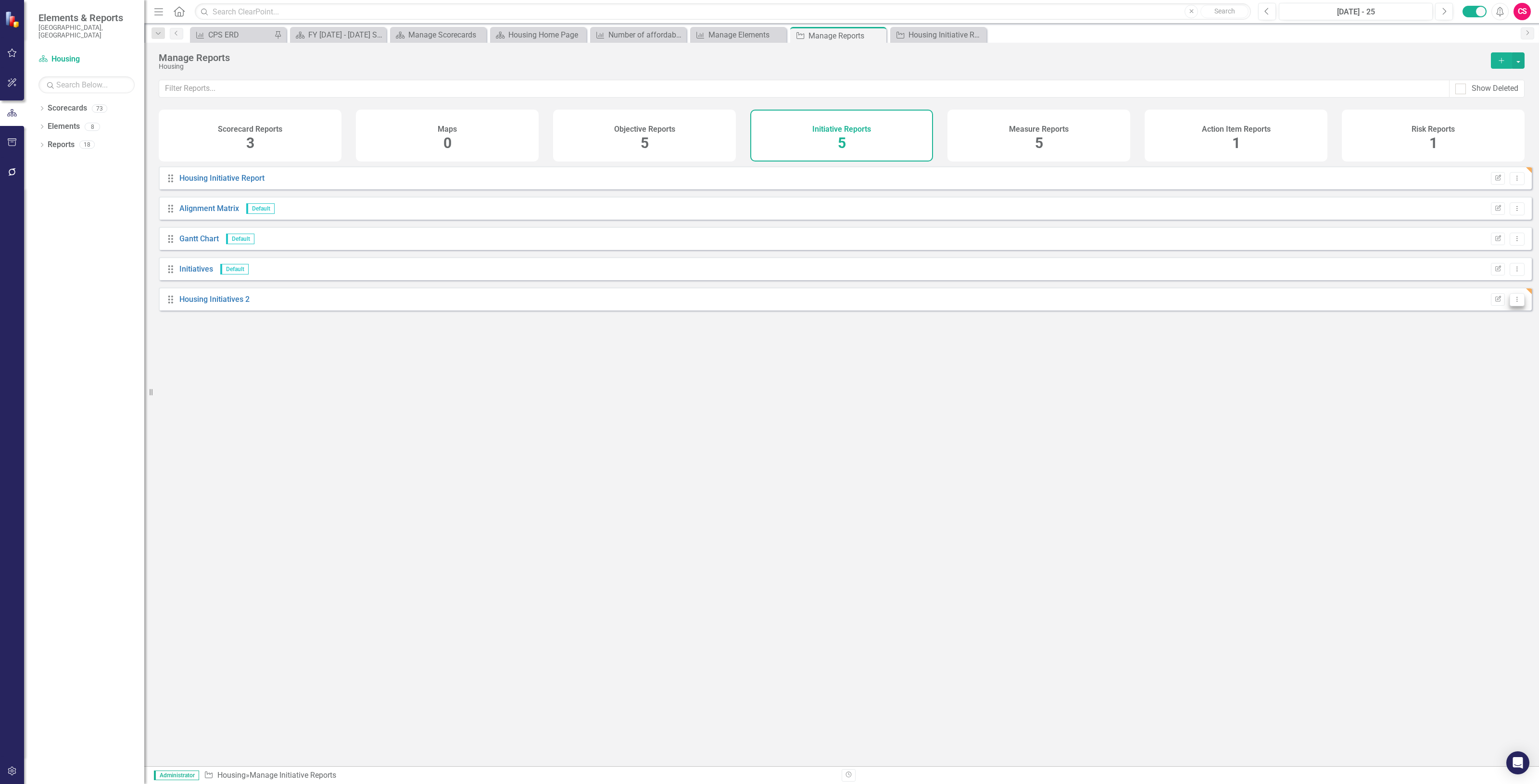
click at [1515, 306] on button "Dropdown Menu" at bounding box center [1517, 299] width 15 height 13
click at [1476, 380] on link "Trash Delete Report" at bounding box center [1477, 377] width 79 height 18
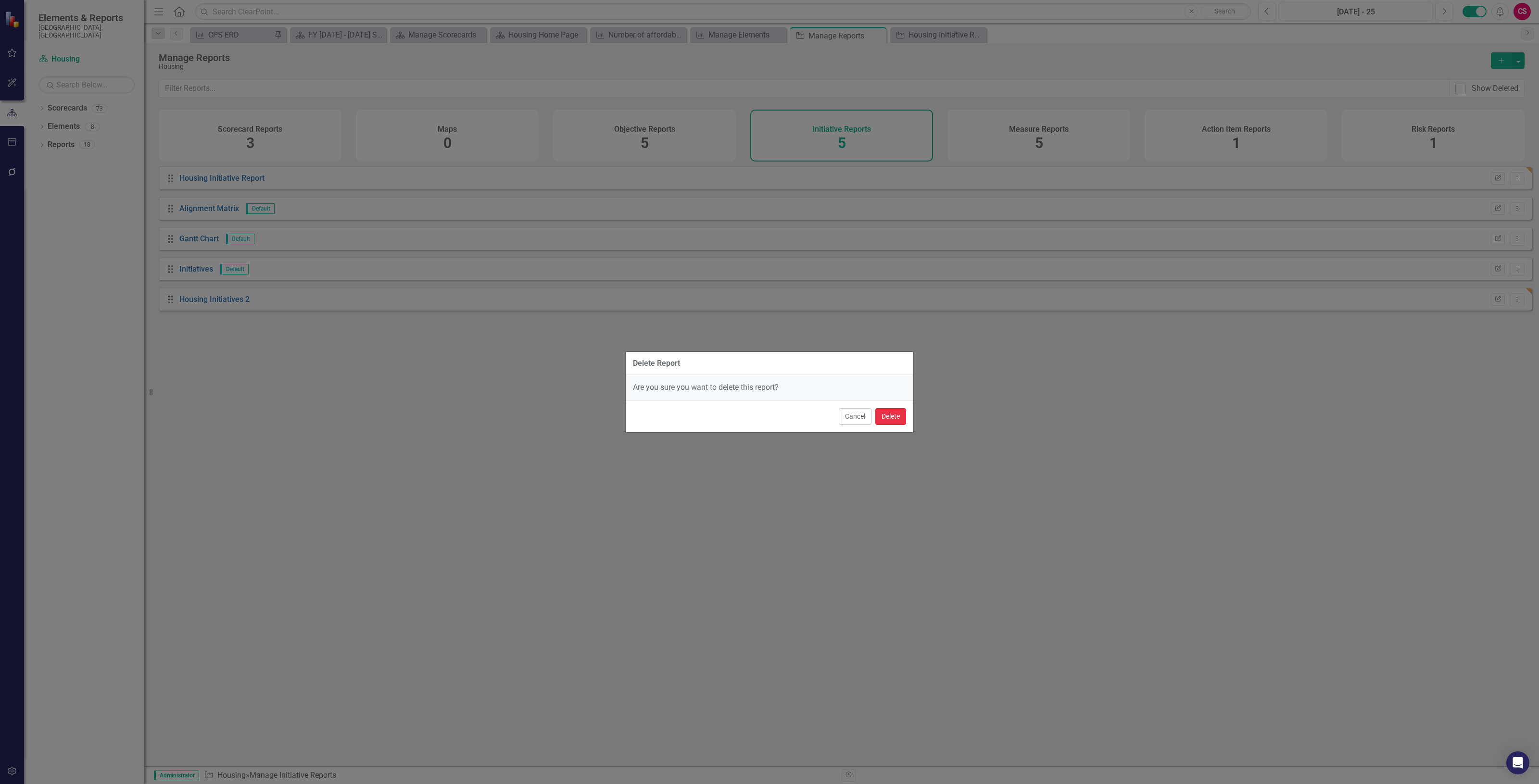
click at [900, 421] on button "Delete" at bounding box center [891, 416] width 31 height 17
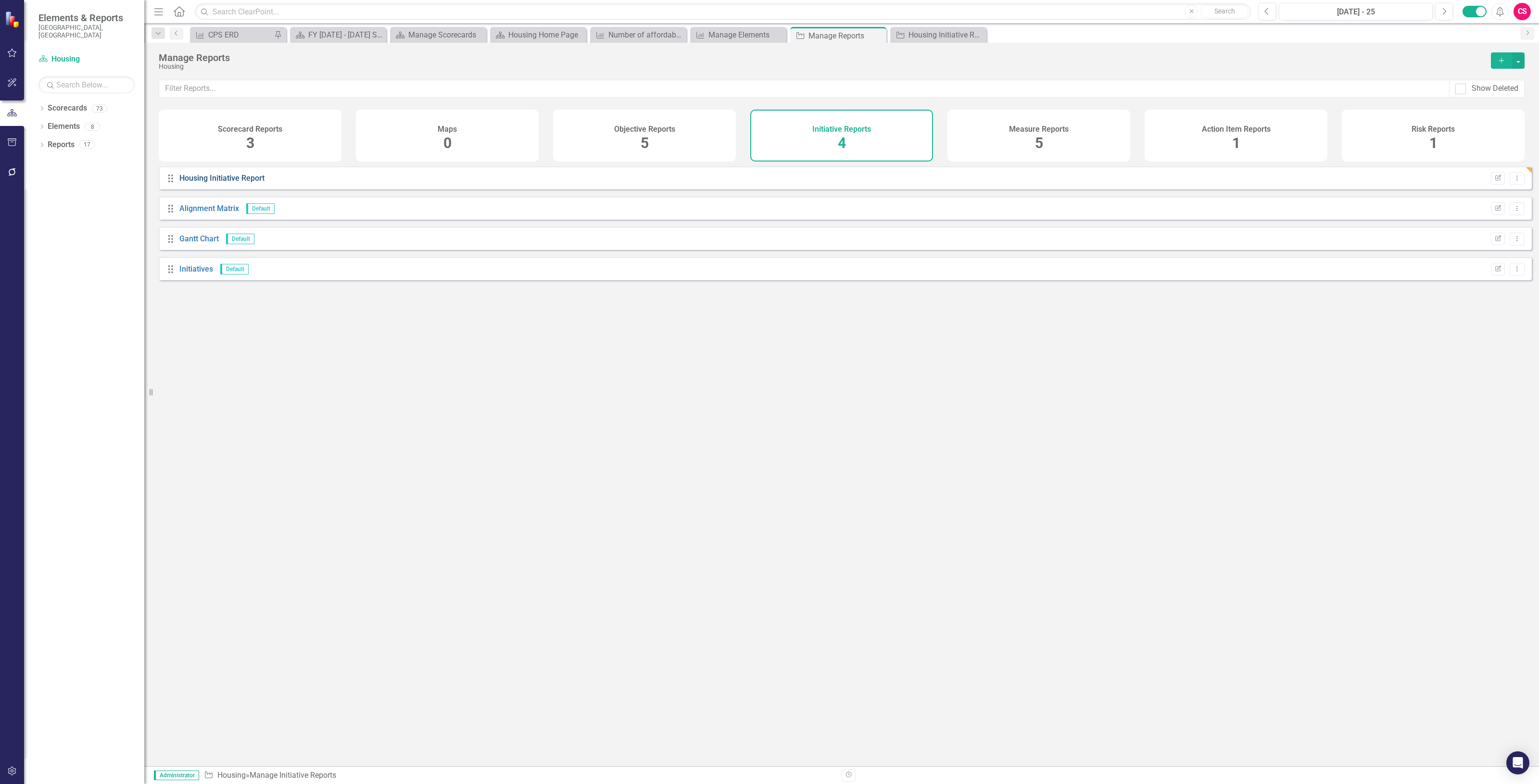
click at [217, 183] on link "Housing Initiative Report" at bounding box center [222, 178] width 85 height 9
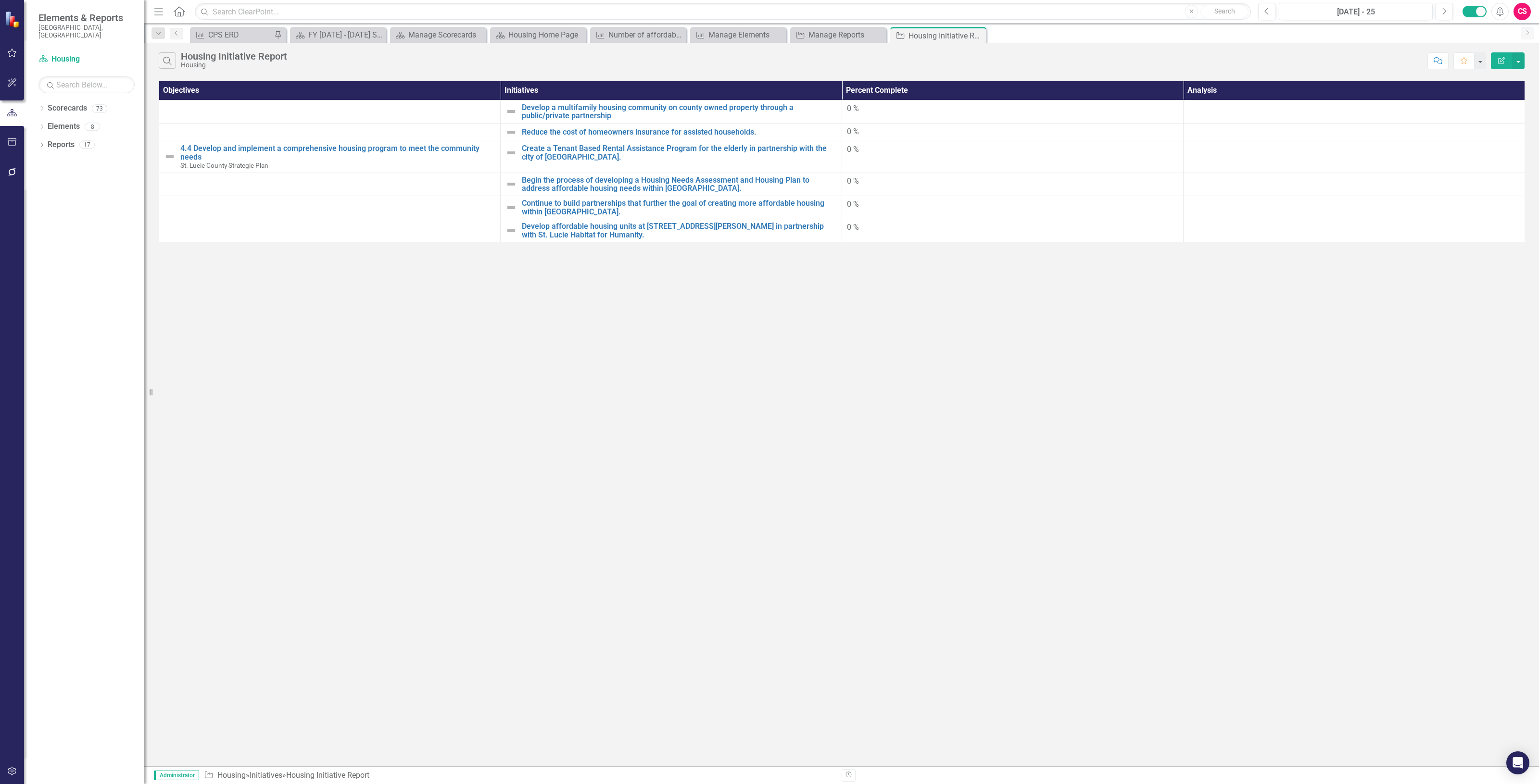
click at [1494, 58] on button "Edit Report" at bounding box center [1502, 61] width 21 height 17
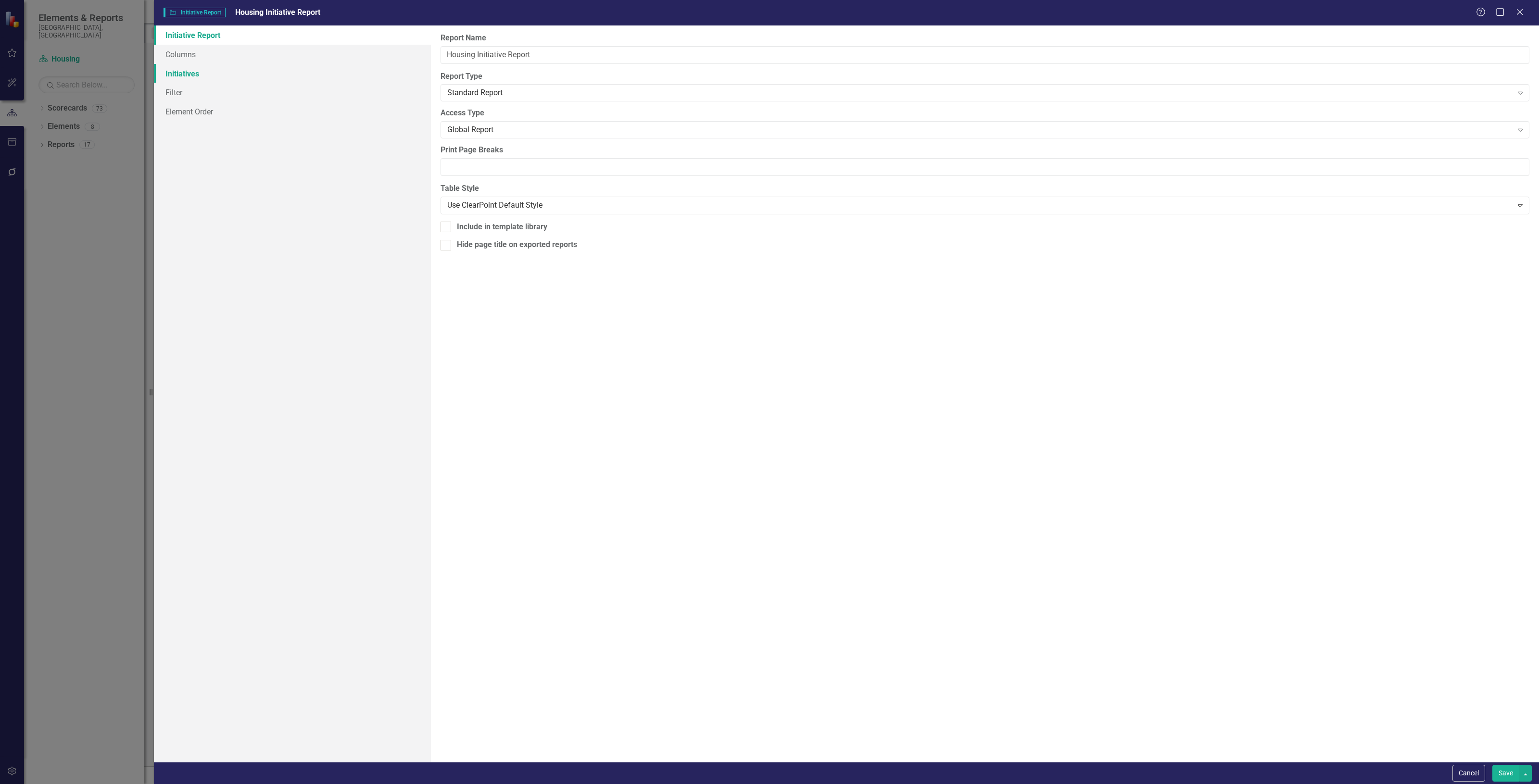
click at [273, 67] on link "Initiatives" at bounding box center [292, 73] width 277 height 19
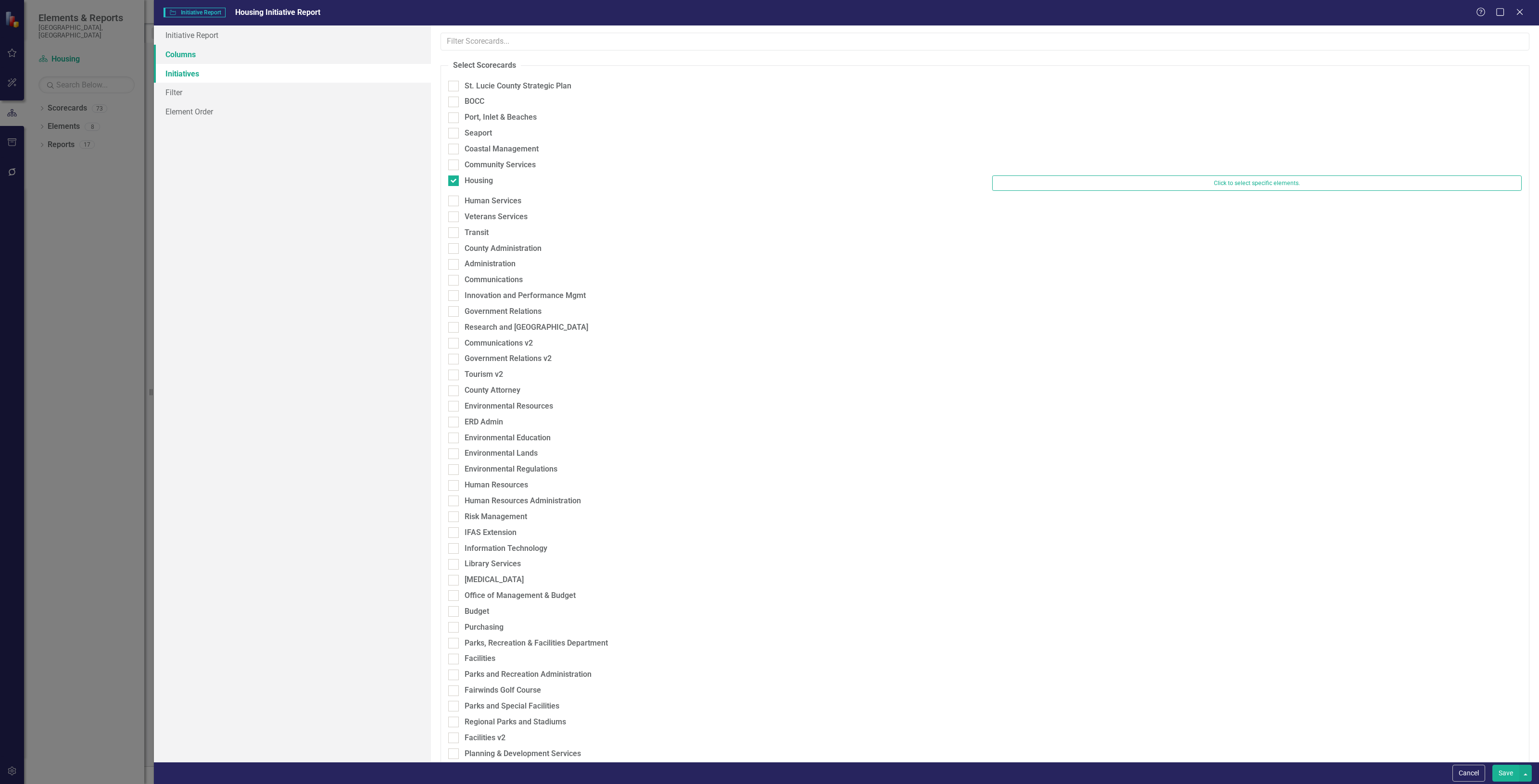
click at [248, 54] on link "Columns" at bounding box center [292, 54] width 277 height 19
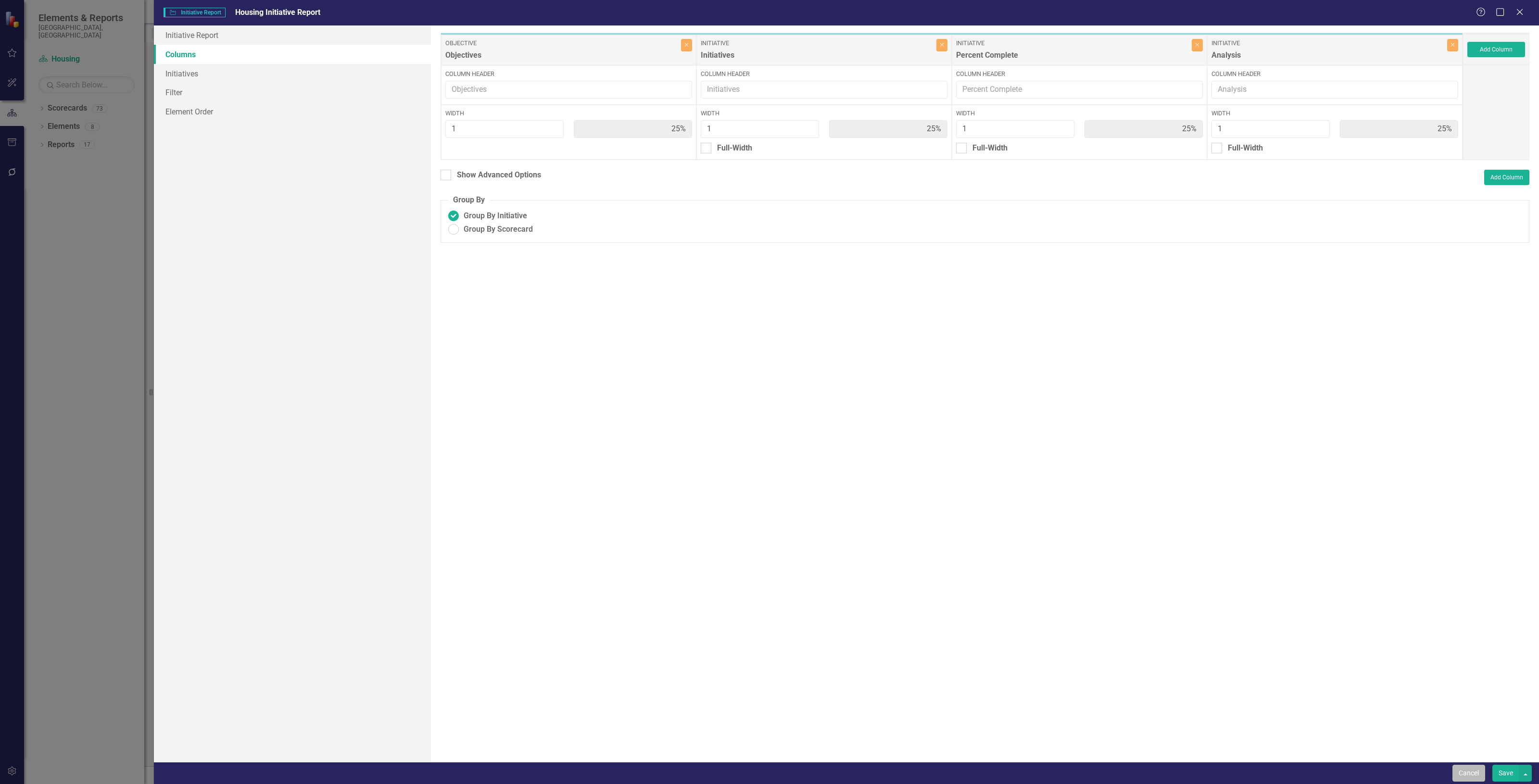
click at [1472, 777] on button "Cancel" at bounding box center [1468, 773] width 33 height 17
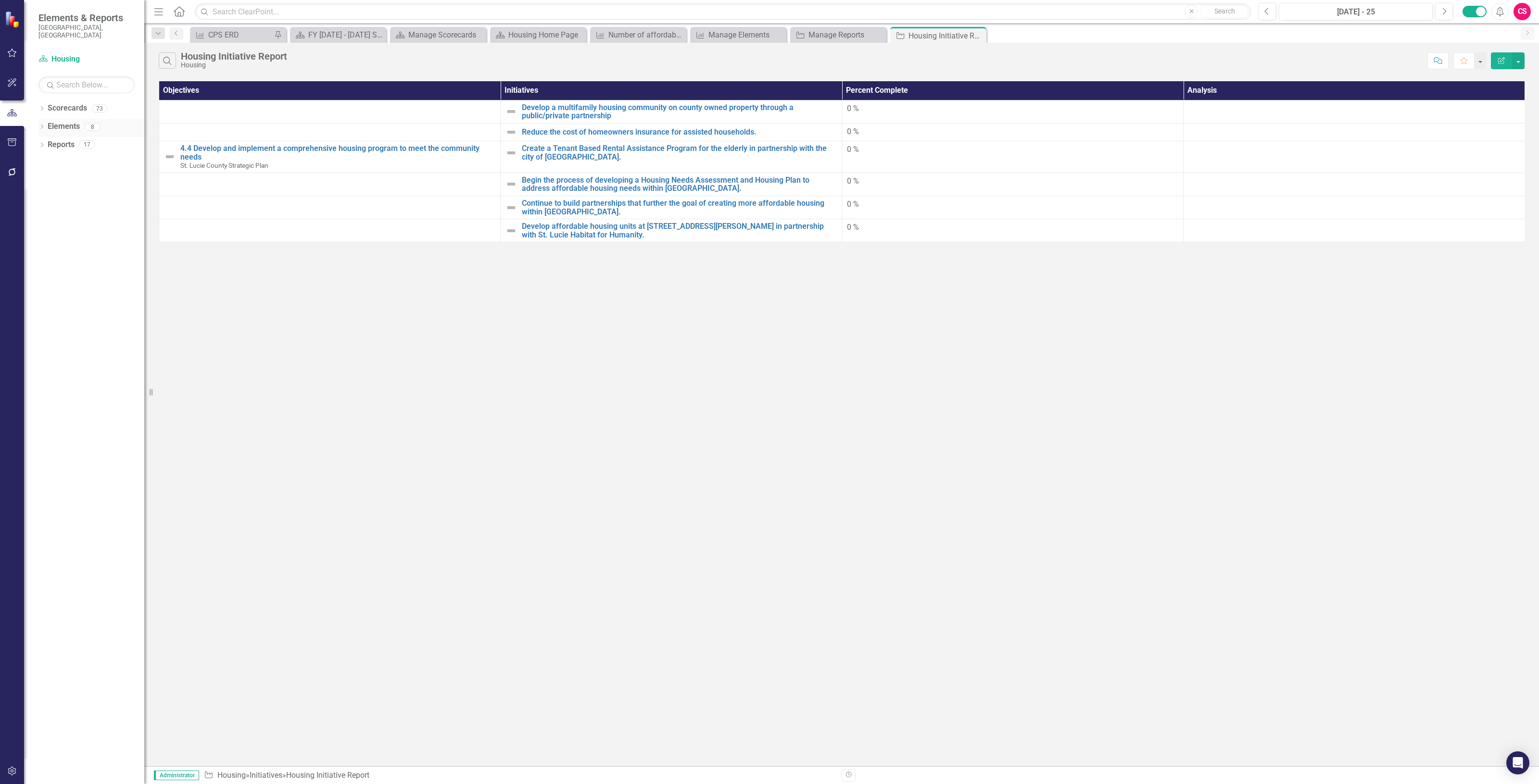
click at [41, 125] on icon "Dropdown" at bounding box center [42, 128] width 7 height 5
click at [40, 123] on icon "Dropdown" at bounding box center [41, 127] width 5 height 7
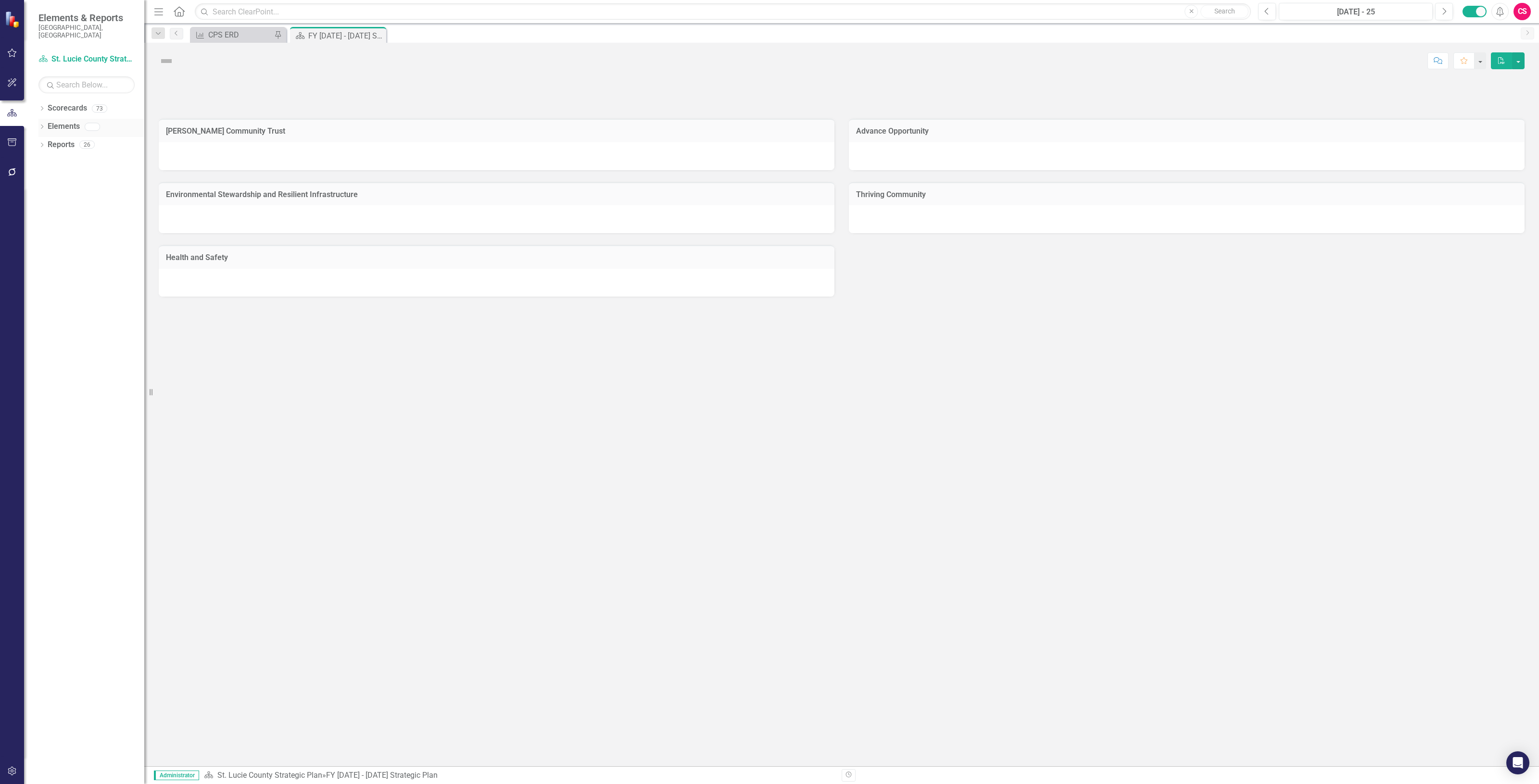
click at [68, 121] on link "Elements" at bounding box center [63, 127] width 32 height 11
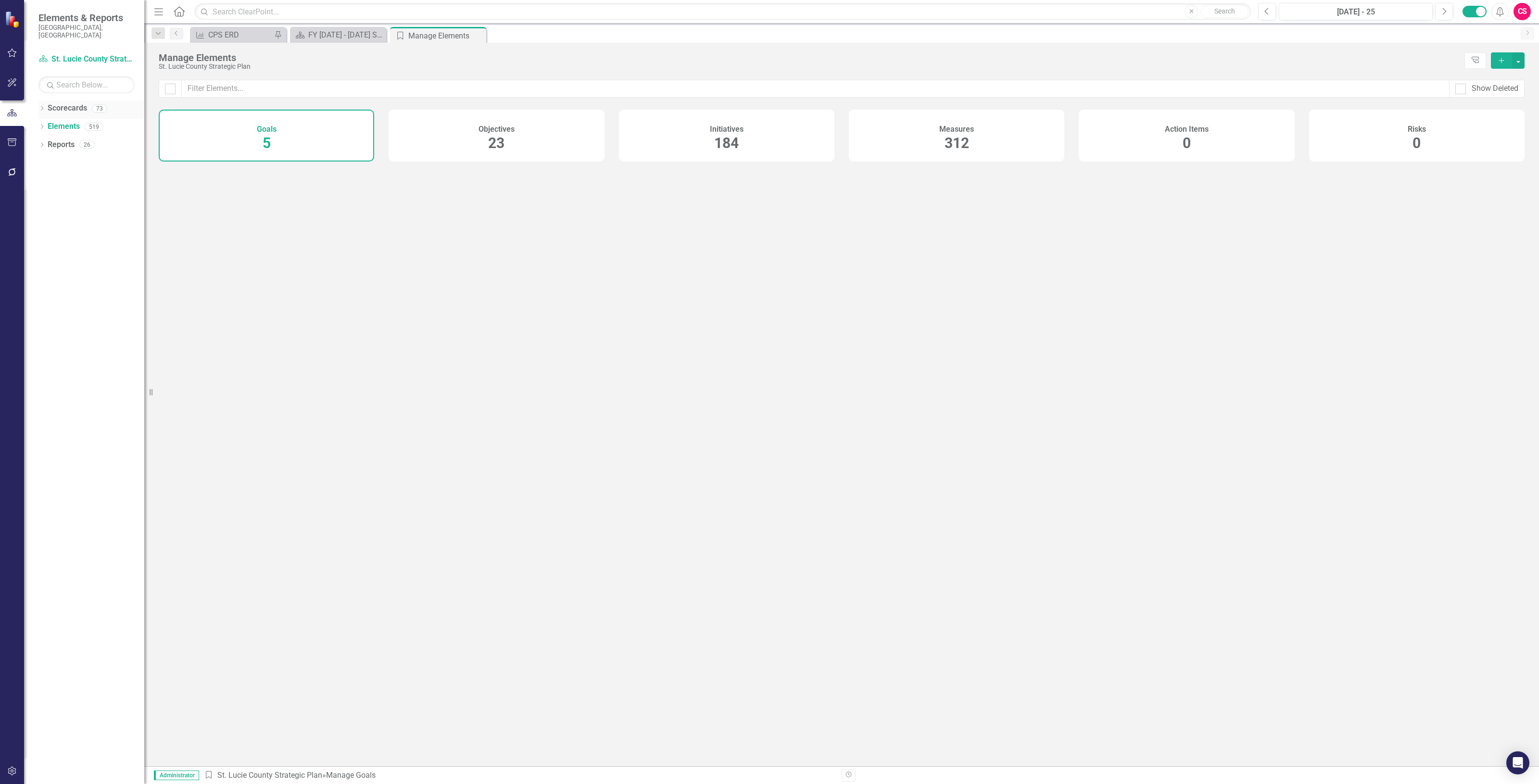
click at [63, 103] on link "Scorecards" at bounding box center [67, 108] width 39 height 11
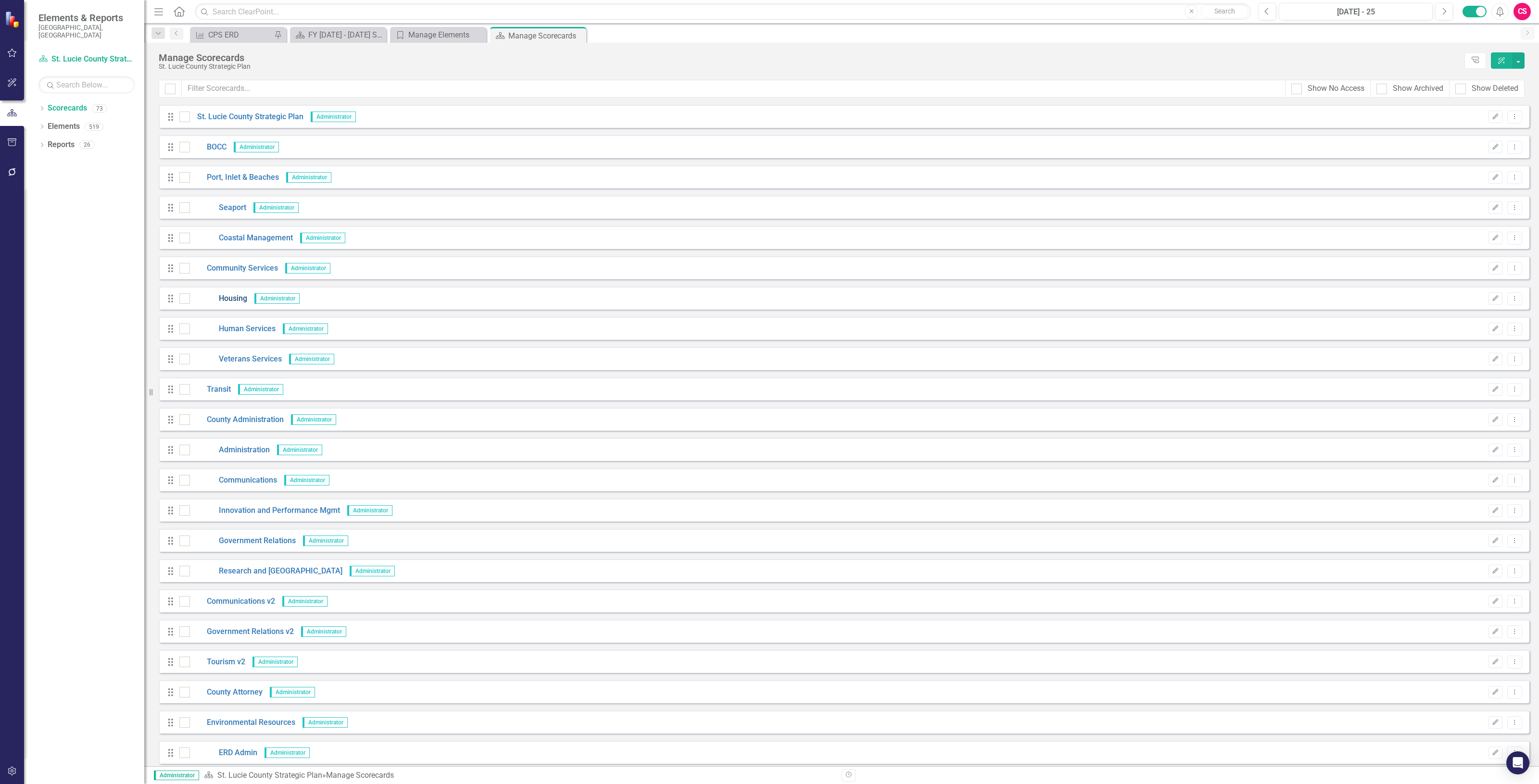
click at [237, 296] on link "Housing" at bounding box center [219, 299] width 57 height 11
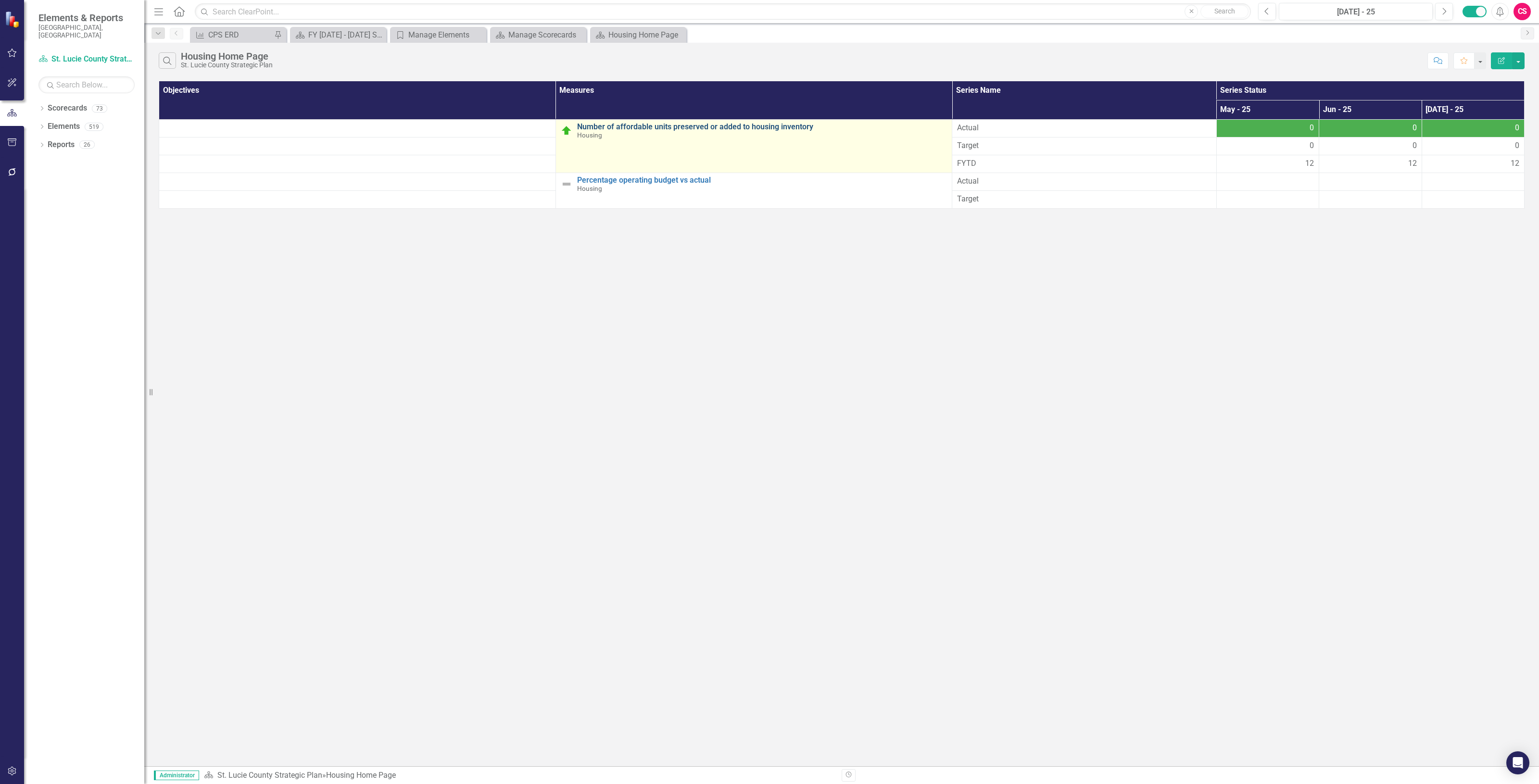
click at [684, 125] on link "Number of affordable units preserved or added to housing inventory" at bounding box center [761, 127] width 370 height 9
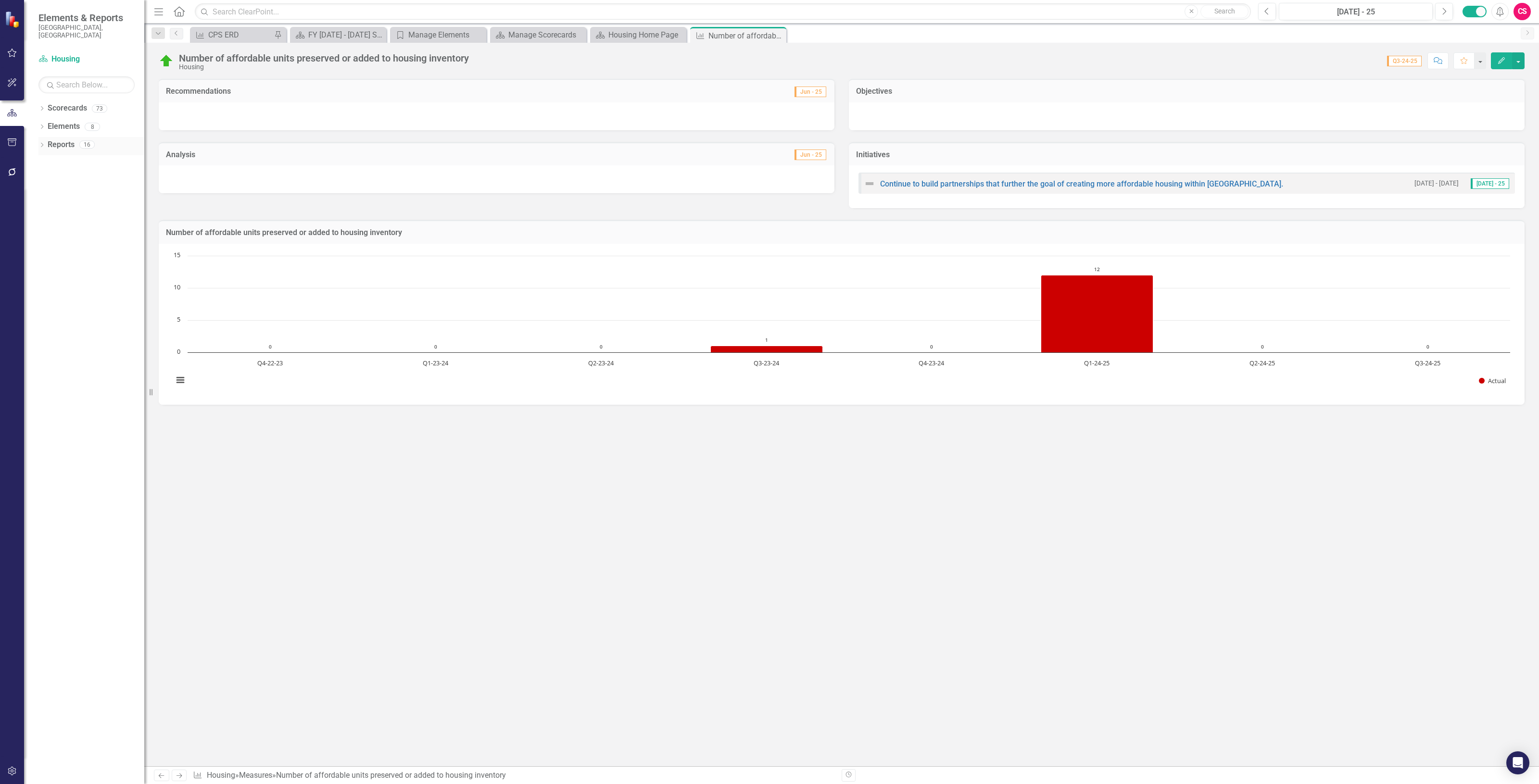
click at [61, 139] on link "Reports" at bounding box center [61, 145] width 27 height 11
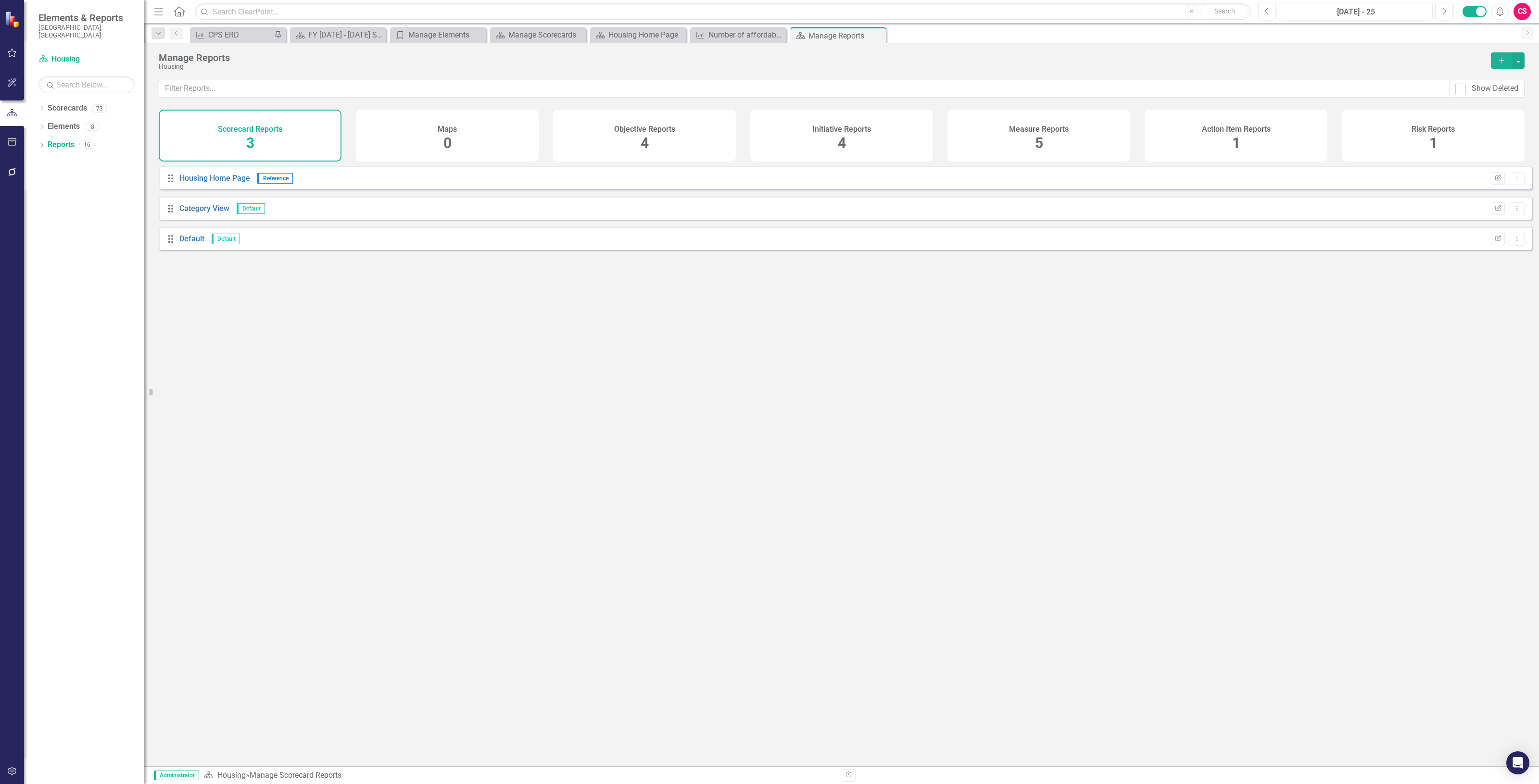
click at [874, 144] on div "Initiative Reports 4" at bounding box center [842, 135] width 183 height 52
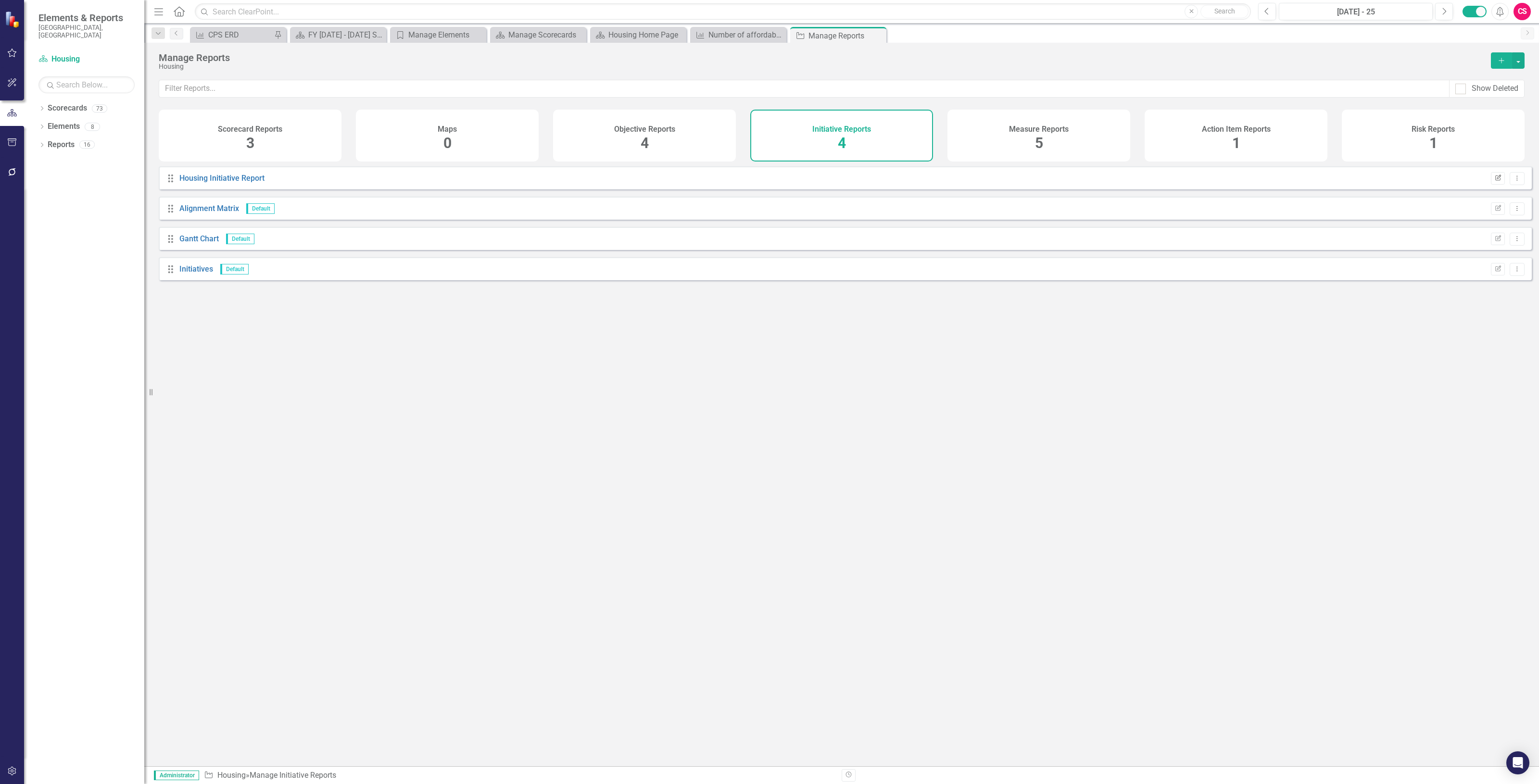
click at [1494, 181] on icon "Edit Report" at bounding box center [1498, 178] width 7 height 6
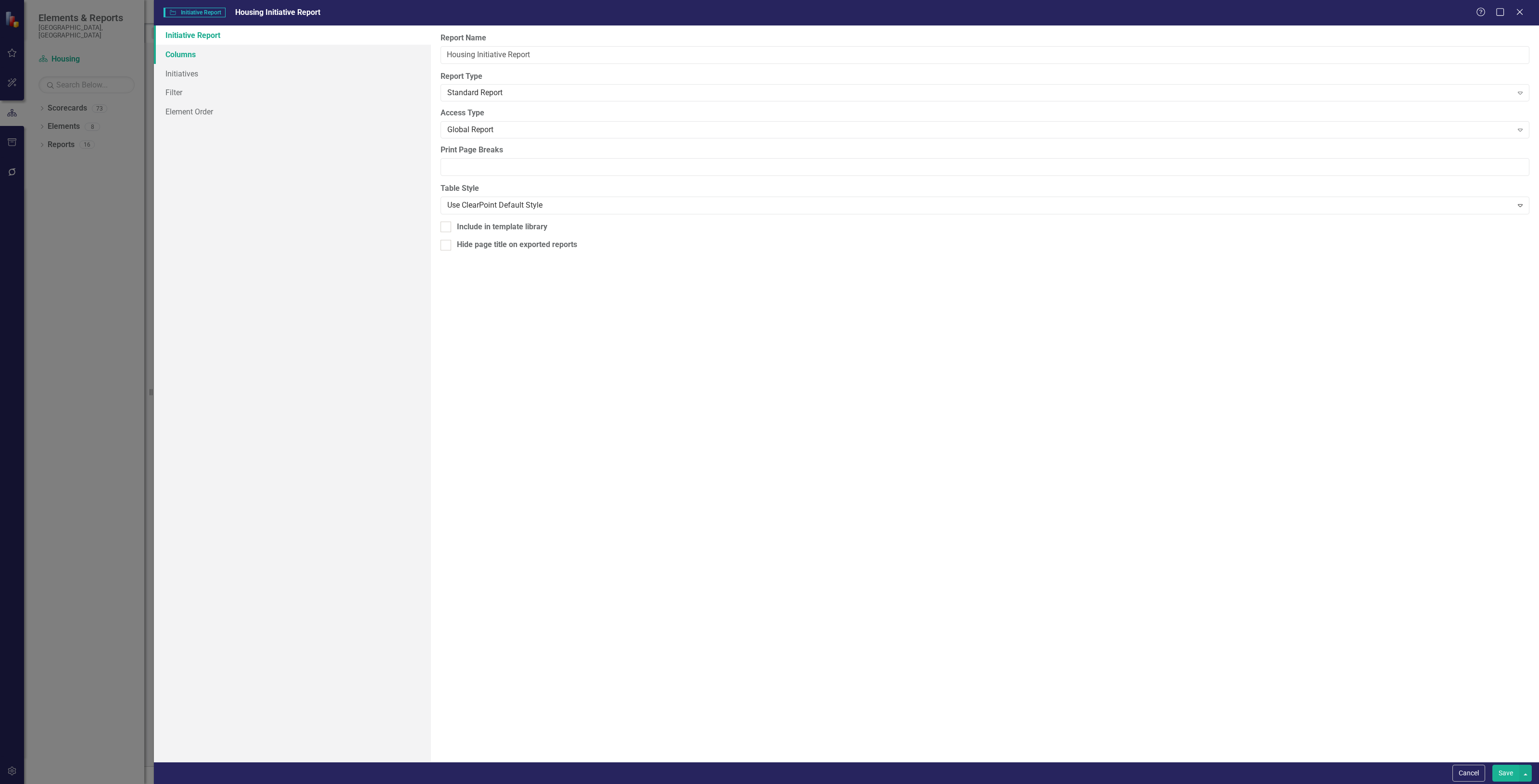
click at [315, 53] on link "Columns" at bounding box center [292, 54] width 277 height 19
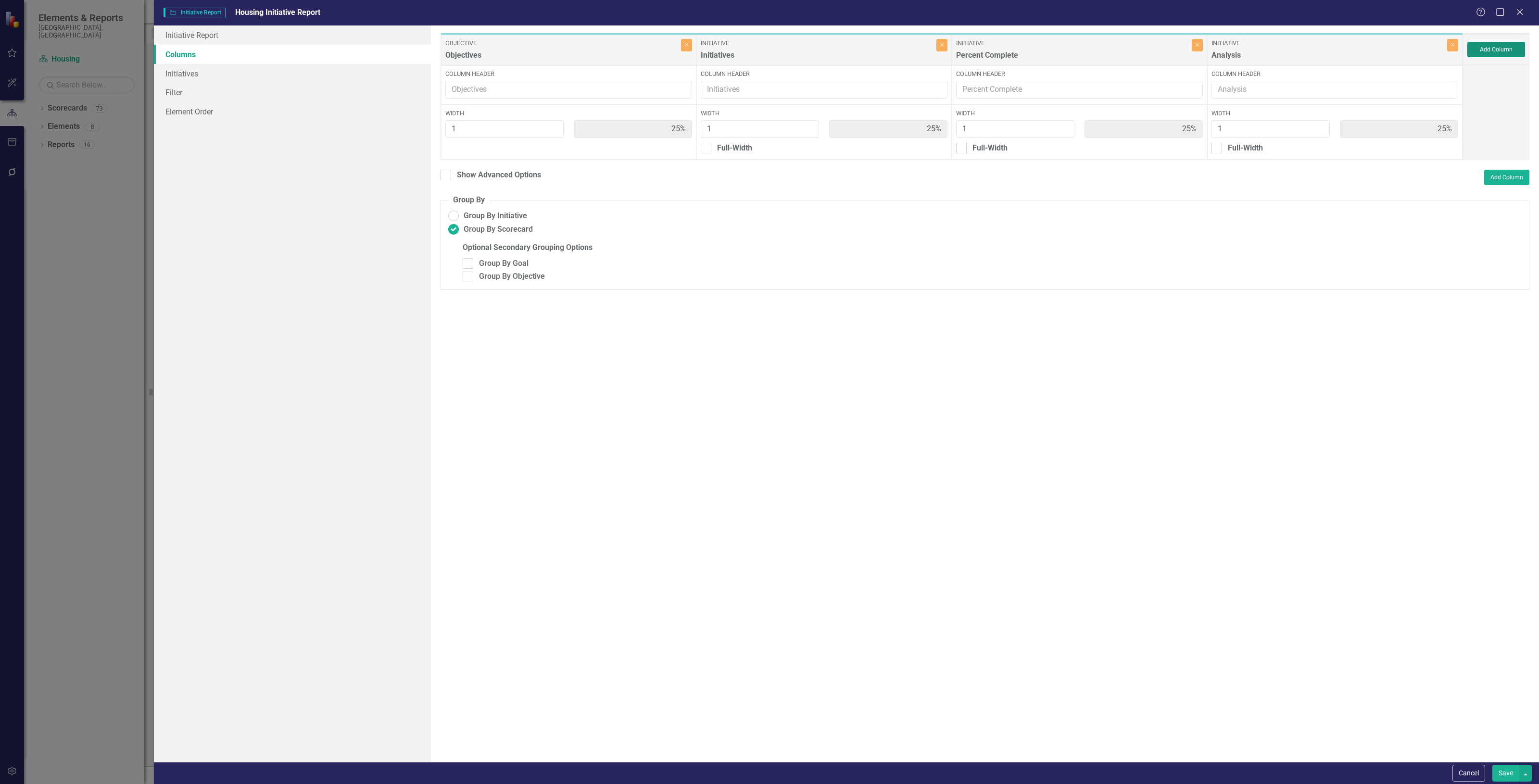
click at [1500, 47] on button "Add Column" at bounding box center [1496, 49] width 58 height 15
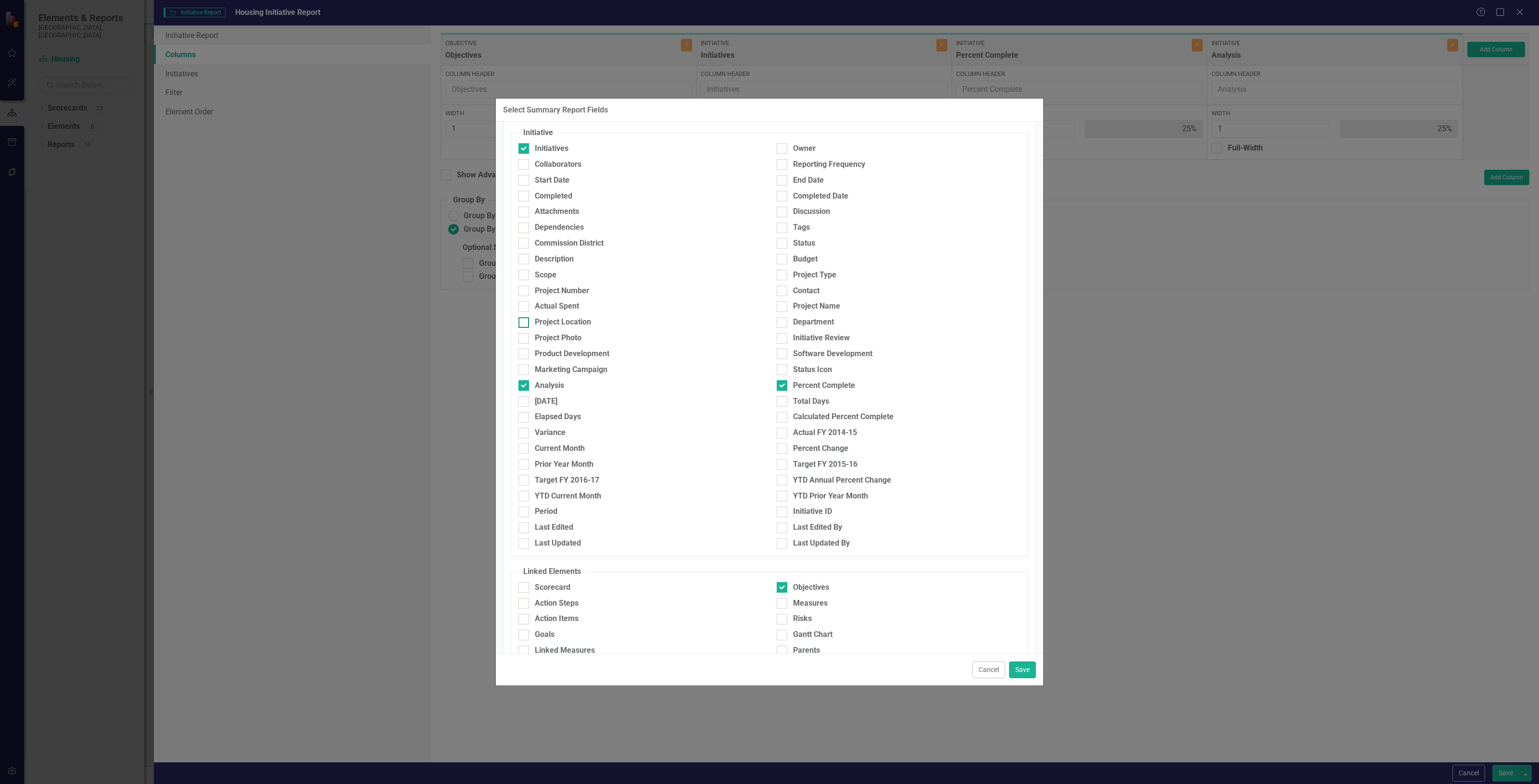
scroll to position [116, 0]
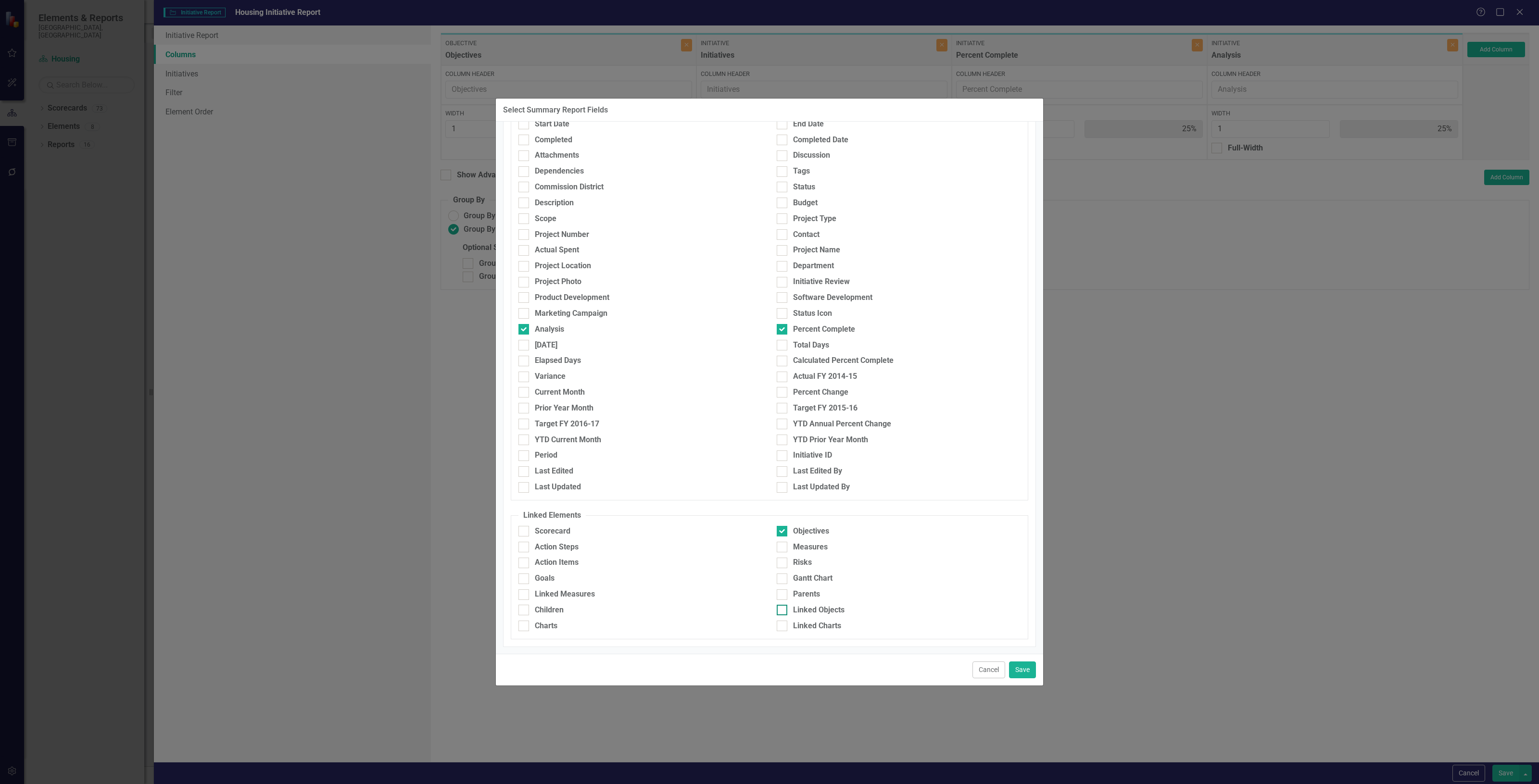
click at [842, 608] on div "Linked Objects" at bounding box center [899, 610] width 244 height 11
click at [783, 608] on input "Linked Objects" at bounding box center [780, 607] width 6 height 6
checkbox input "true"
click at [702, 573] on div "Goals" at bounding box center [640, 579] width 244 height 11
click at [525, 573] on input "Goals" at bounding box center [521, 576] width 6 height 6
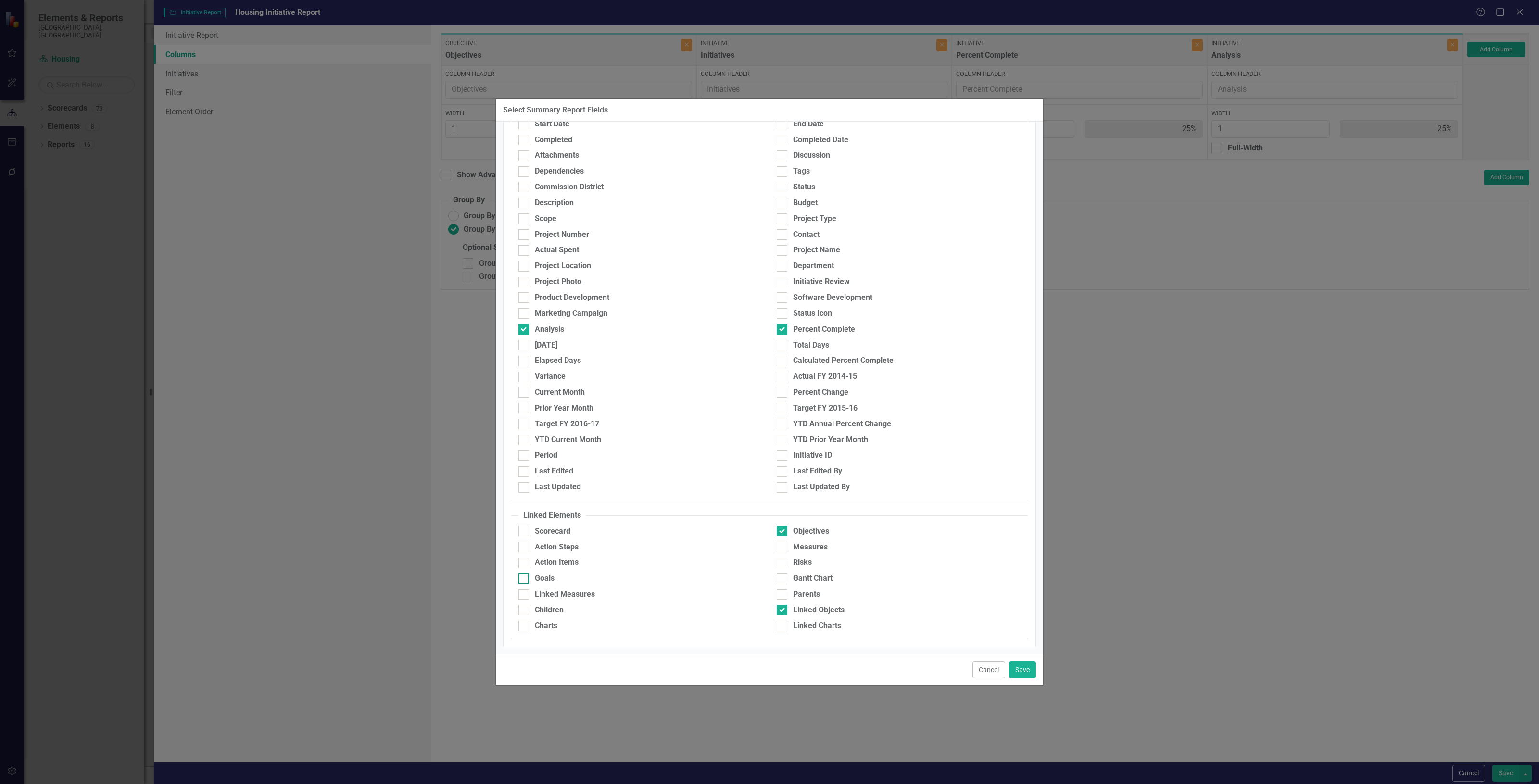
checkbox input "true"
click at [951, 599] on div "Parents" at bounding box center [899, 594] width 244 height 11
click at [783, 596] on input "Parents" at bounding box center [780, 592] width 6 height 6
checkbox input "true"
click at [1022, 660] on div "Cancel Save" at bounding box center [770, 670] width 547 height 32
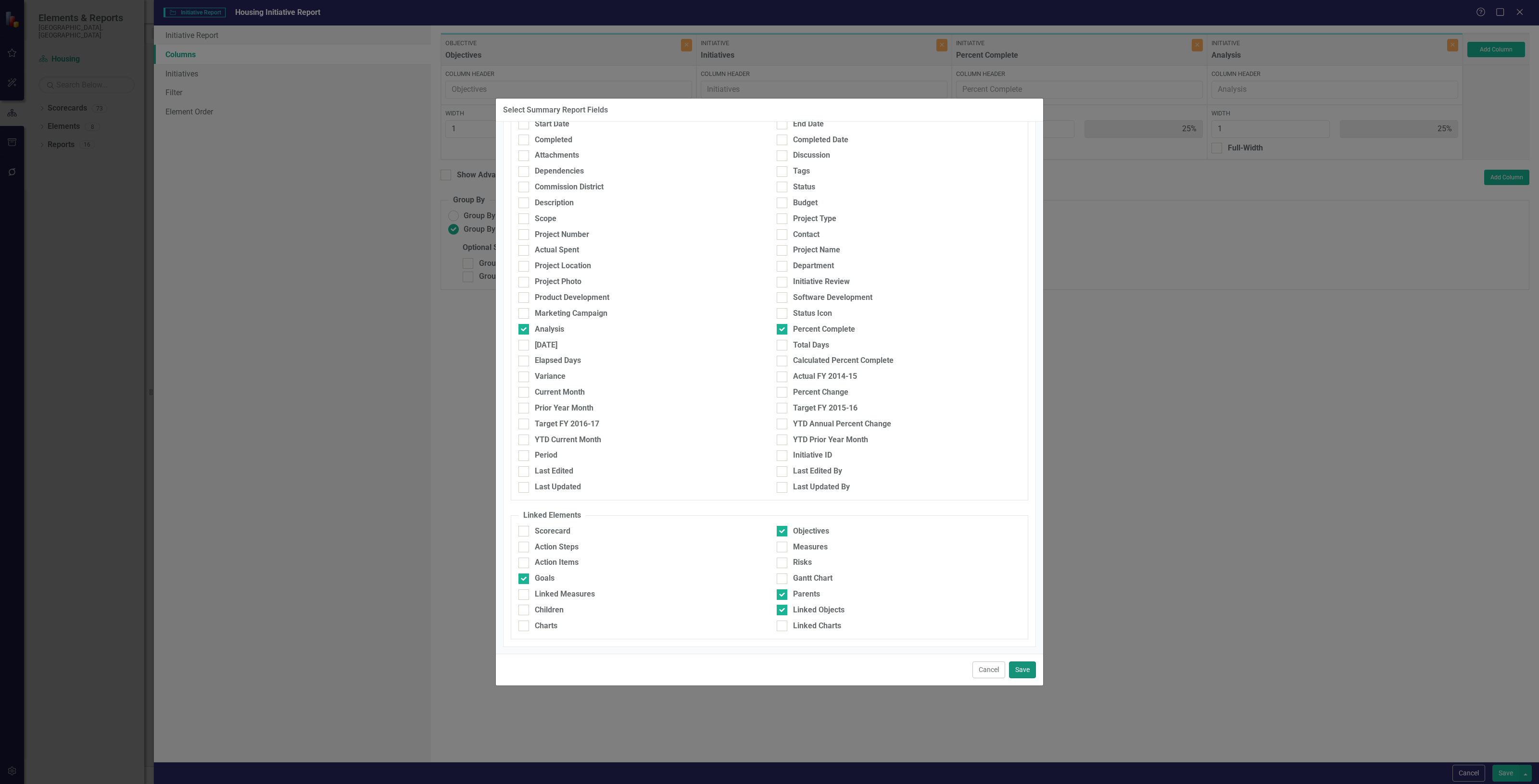
click at [1027, 669] on button "Save" at bounding box center [1022, 669] width 27 height 17
type input "14%"
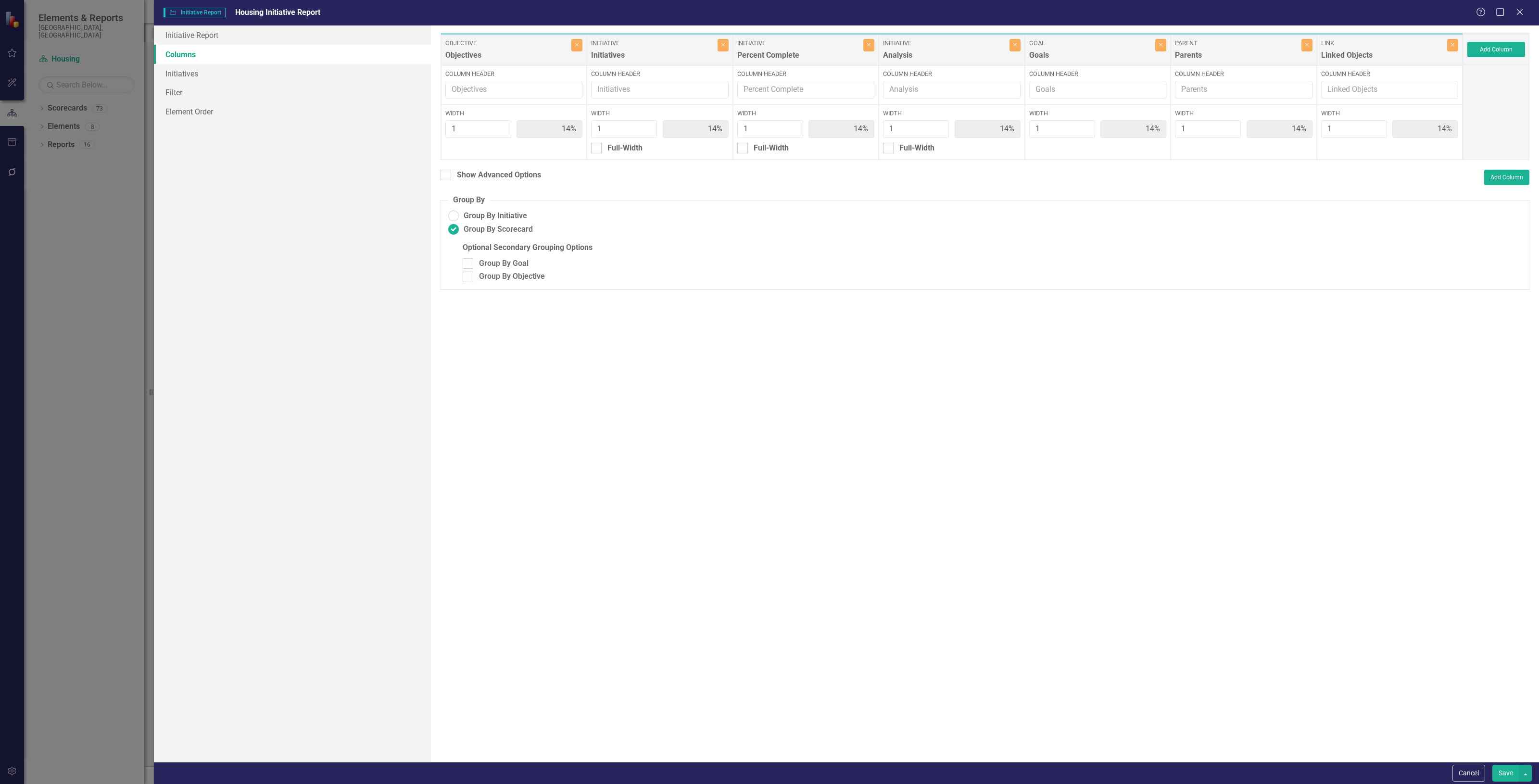
click at [1497, 778] on button "Save" at bounding box center [1506, 773] width 27 height 17
radio input "false"
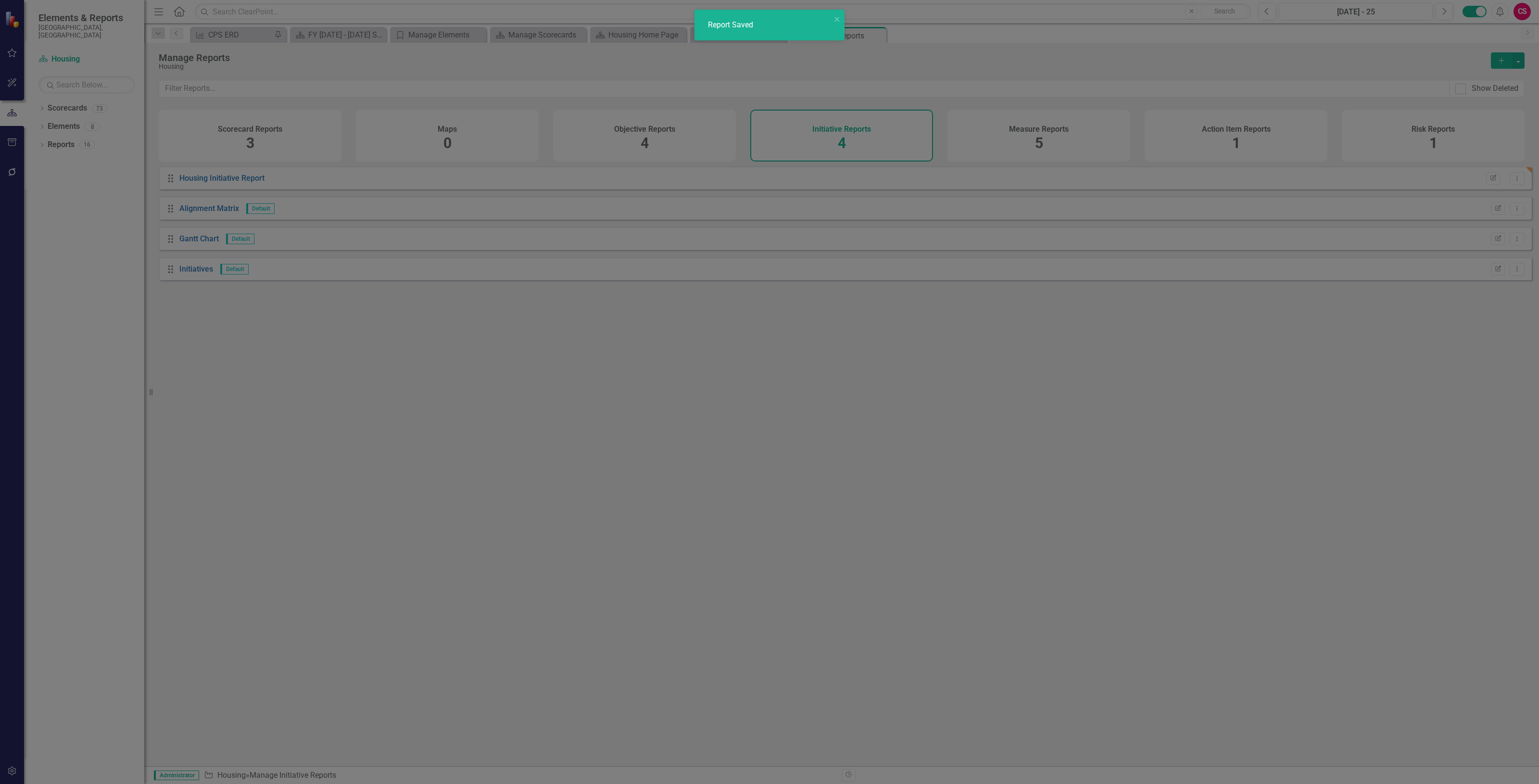
radio input "true"
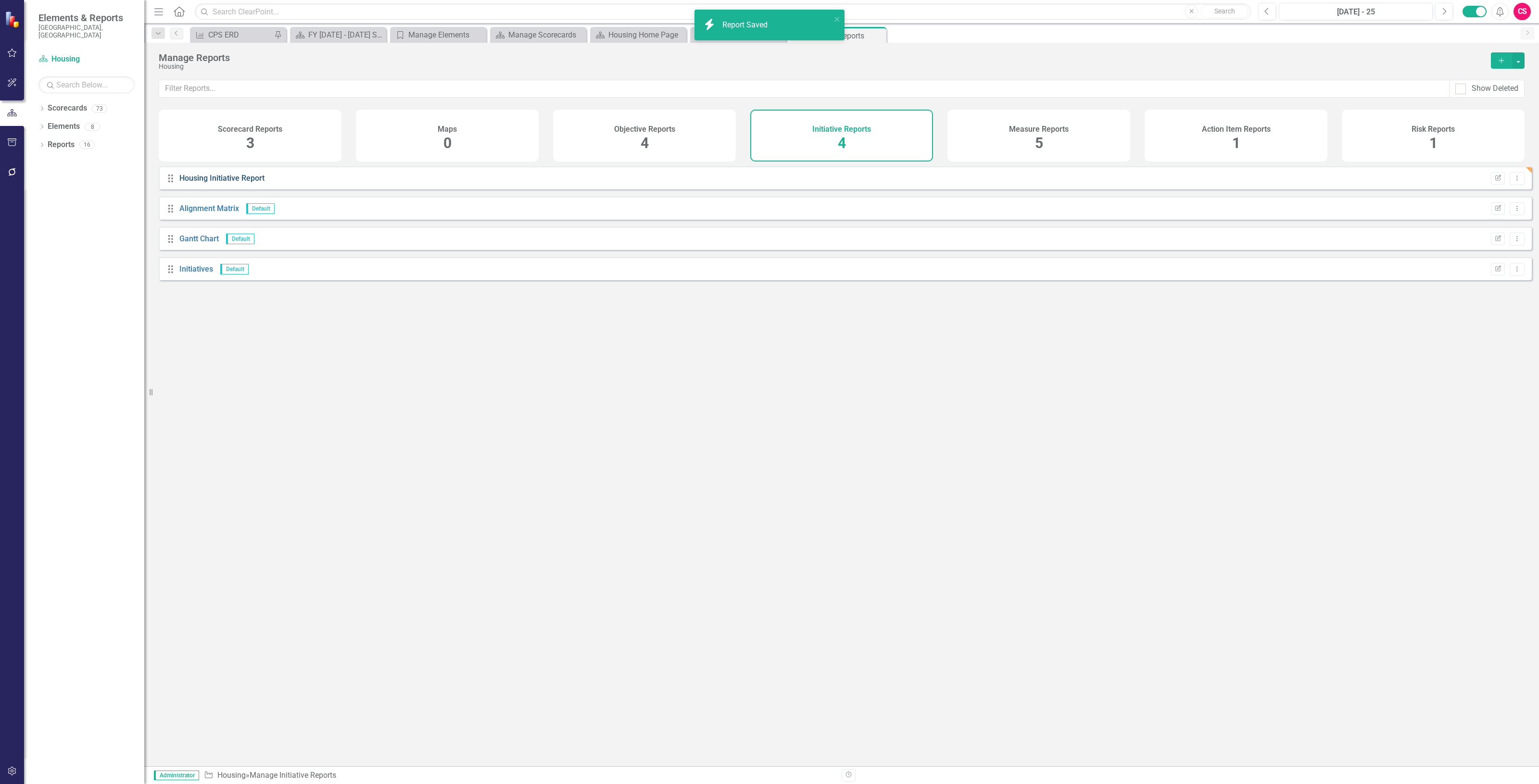
click at [187, 181] on link "Housing Initiative Report" at bounding box center [222, 178] width 85 height 9
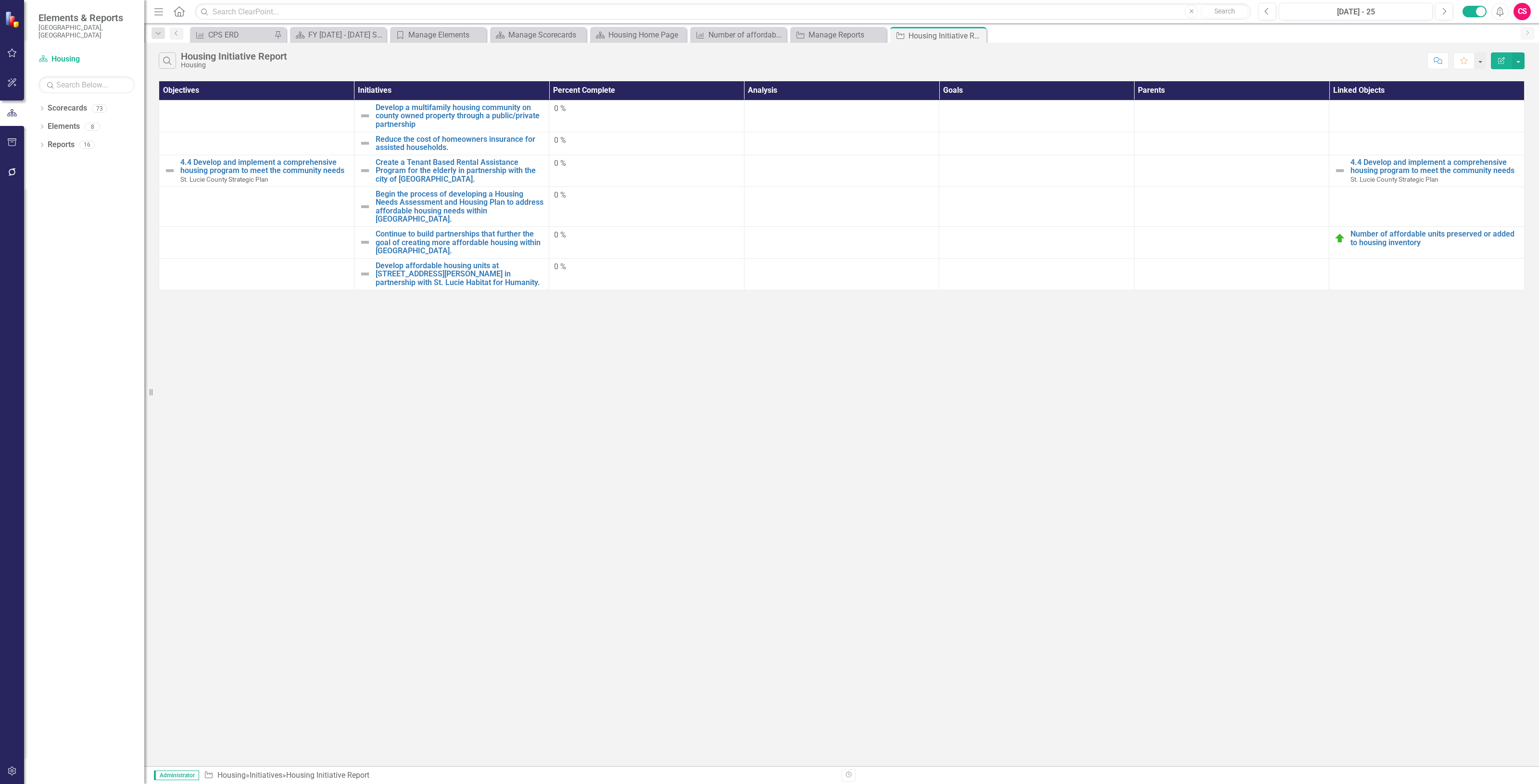
click at [1492, 64] on button "Edit Report" at bounding box center [1502, 61] width 21 height 17
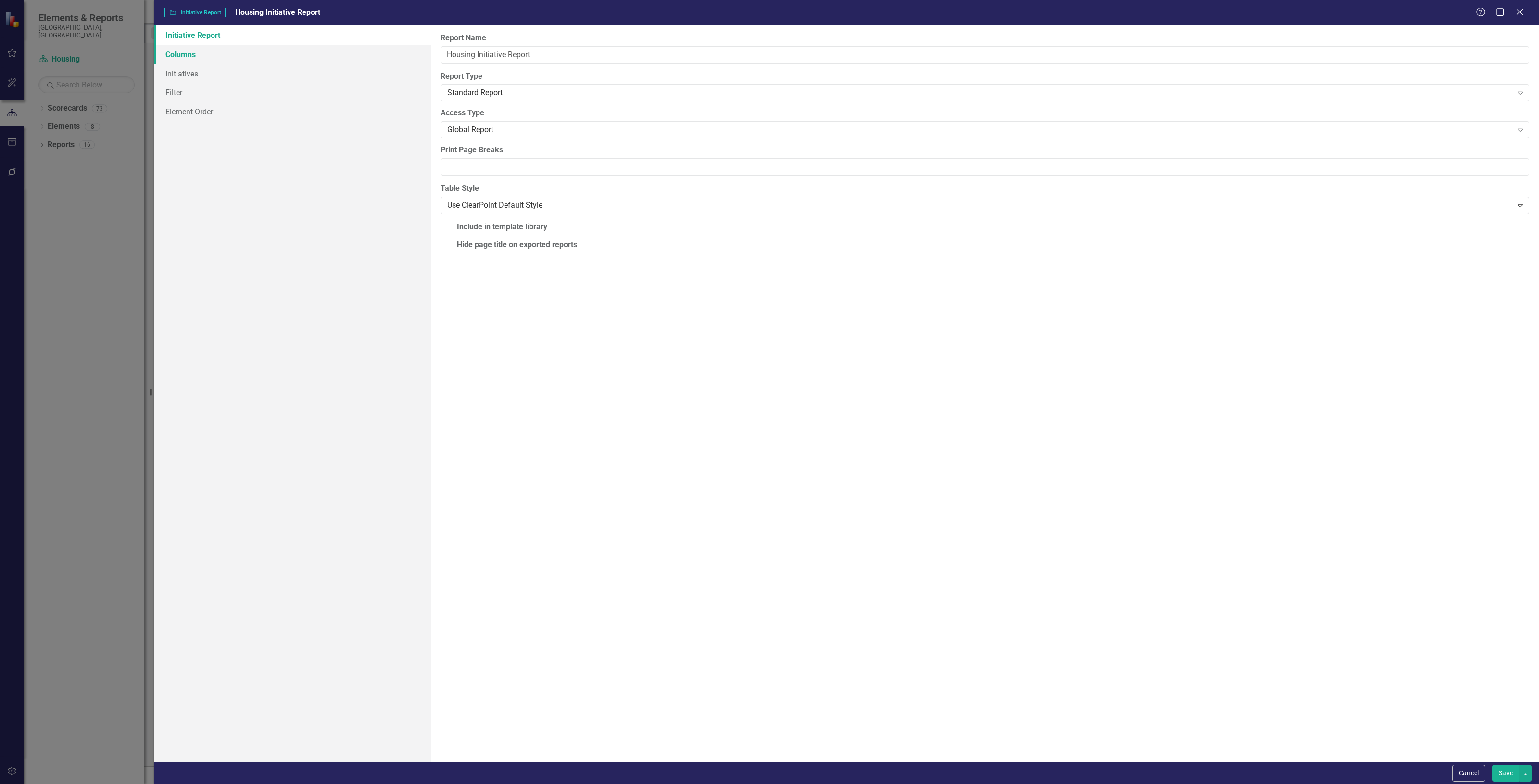
click at [189, 56] on link "Columns" at bounding box center [292, 54] width 277 height 19
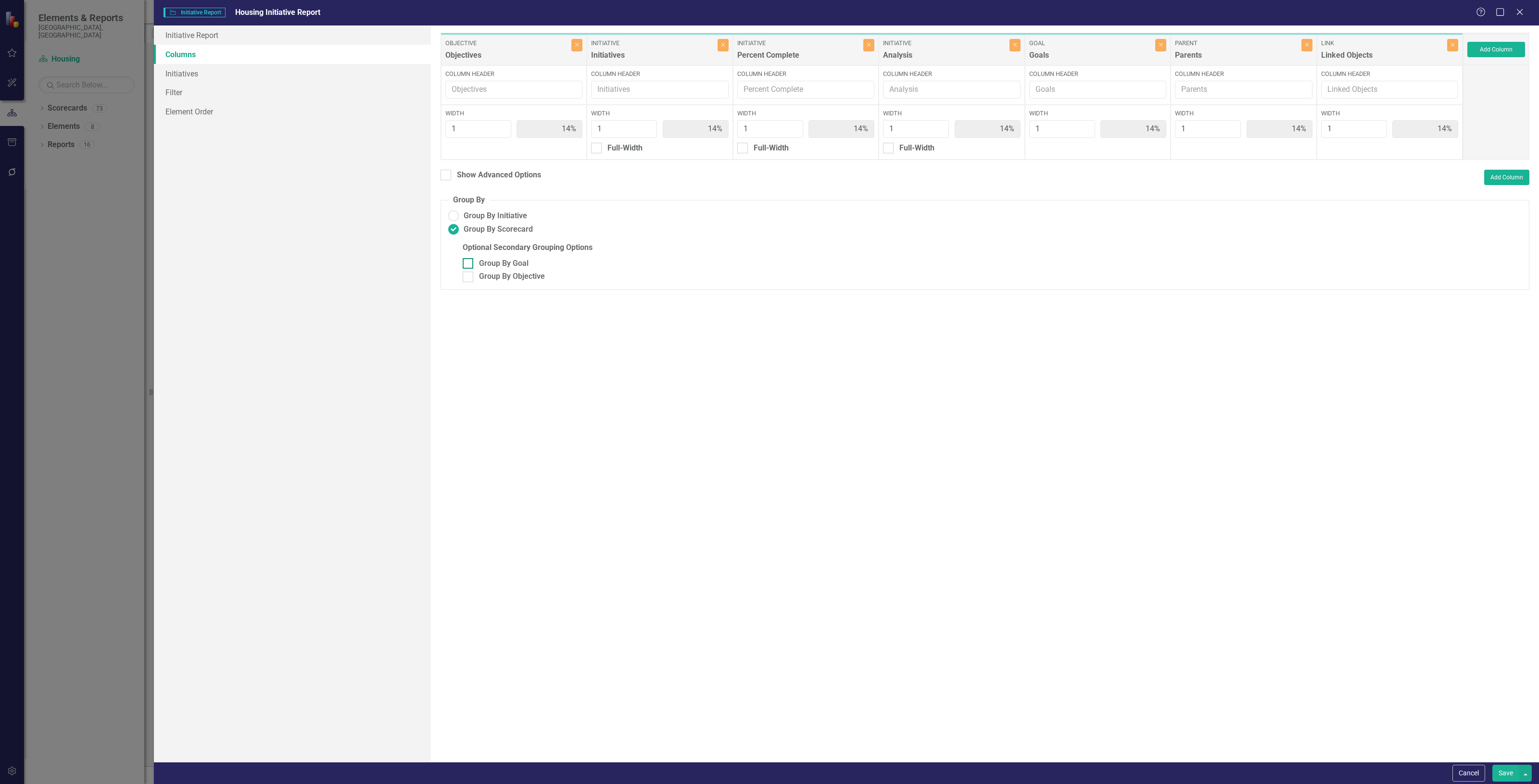
click at [520, 259] on div "Group By Goal" at bounding box center [503, 263] width 49 height 11
click at [469, 259] on input "Group By Goal" at bounding box center [465, 261] width 6 height 6
checkbox input "true"
click at [1498, 767] on button "Save" at bounding box center [1506, 773] width 27 height 17
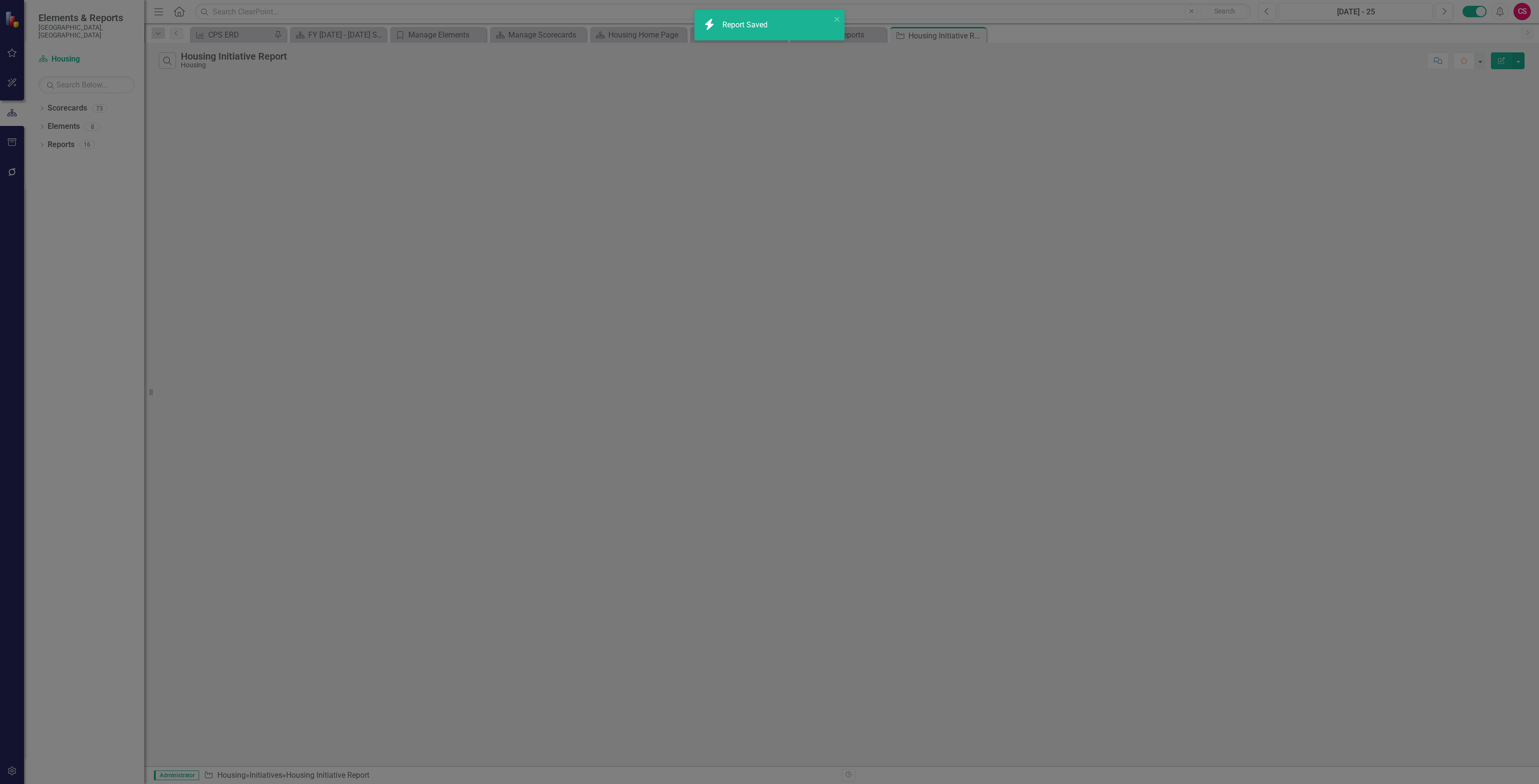
radio input "false"
checkbox input "false"
radio input "true"
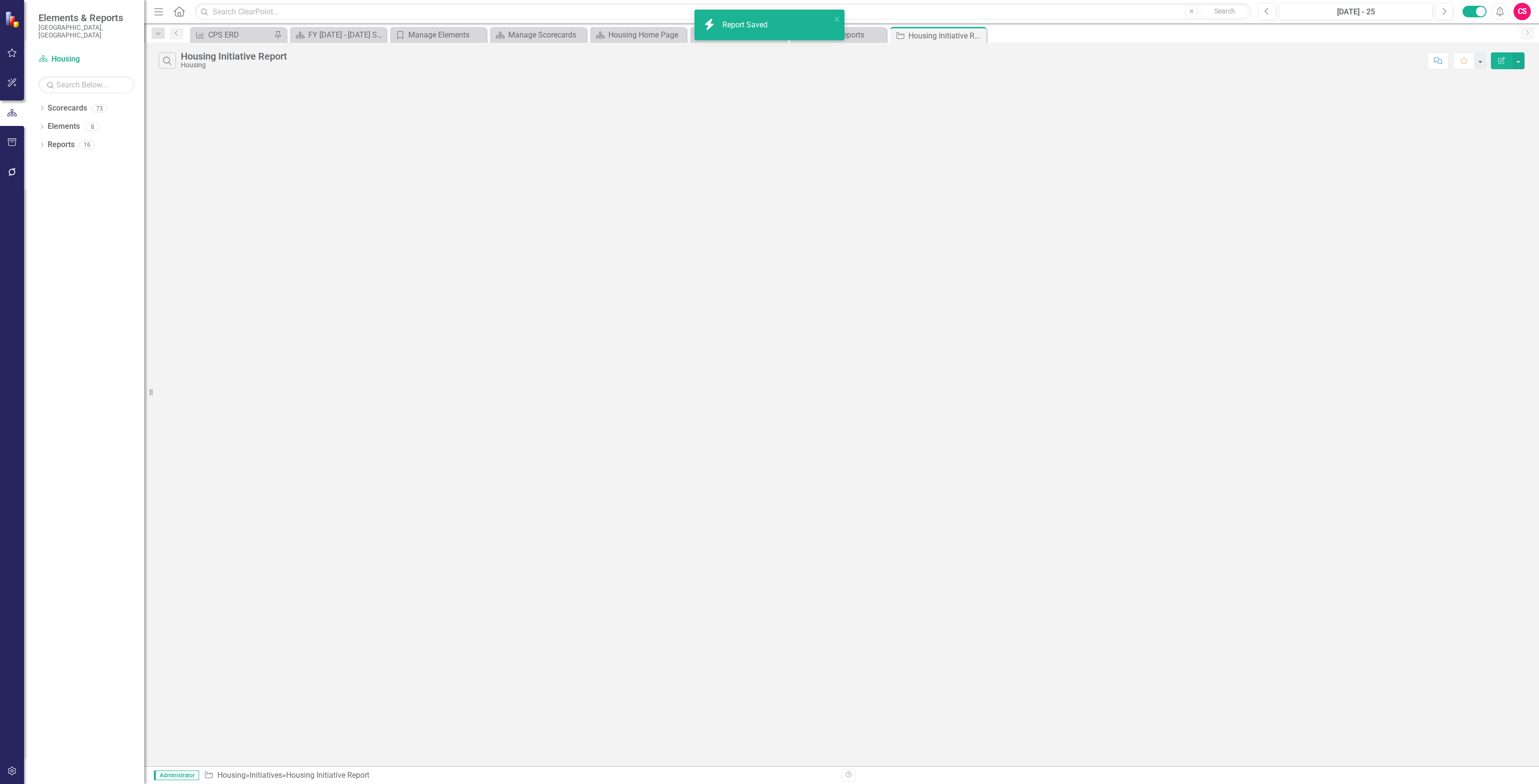
click at [1497, 61] on icon "Edit Report" at bounding box center [1501, 61] width 9 height 7
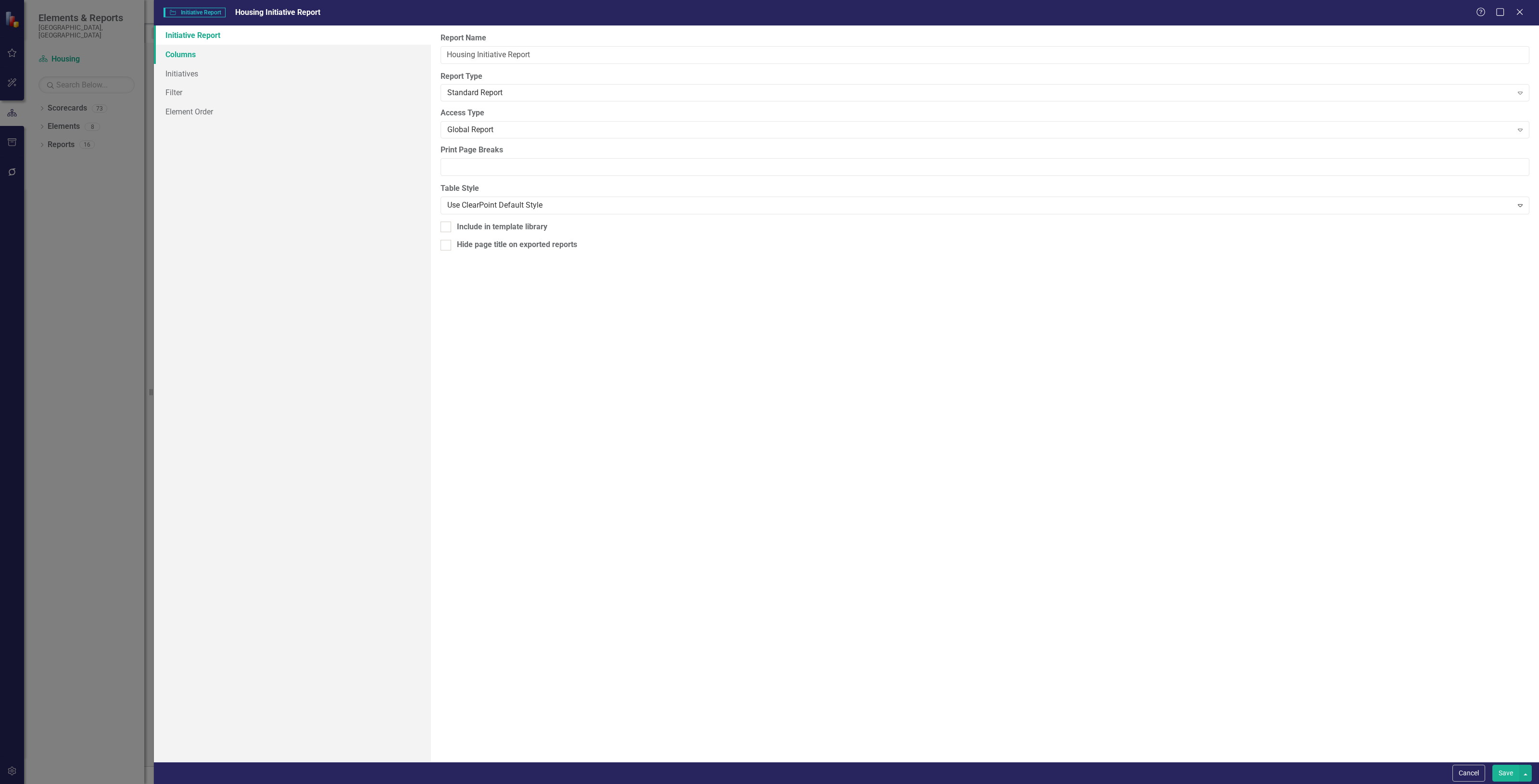
click at [253, 58] on link "Columns" at bounding box center [292, 54] width 277 height 19
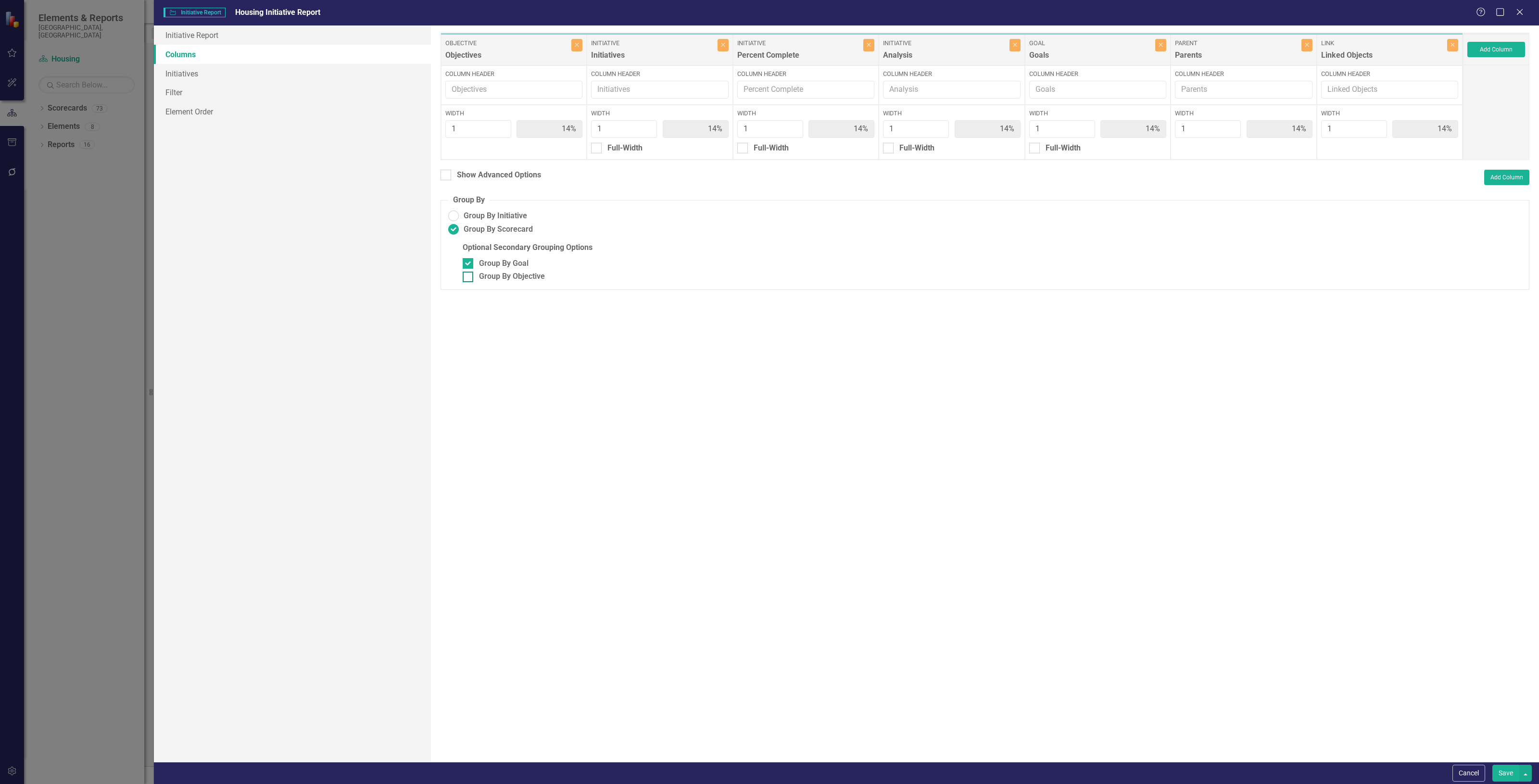
click at [529, 280] on div "Group By Objective" at bounding box center [511, 277] width 66 height 11
click at [469, 278] on input "Group By Objective" at bounding box center [465, 274] width 6 height 6
checkbox input "true"
click at [1498, 770] on button "Save" at bounding box center [1506, 773] width 27 height 17
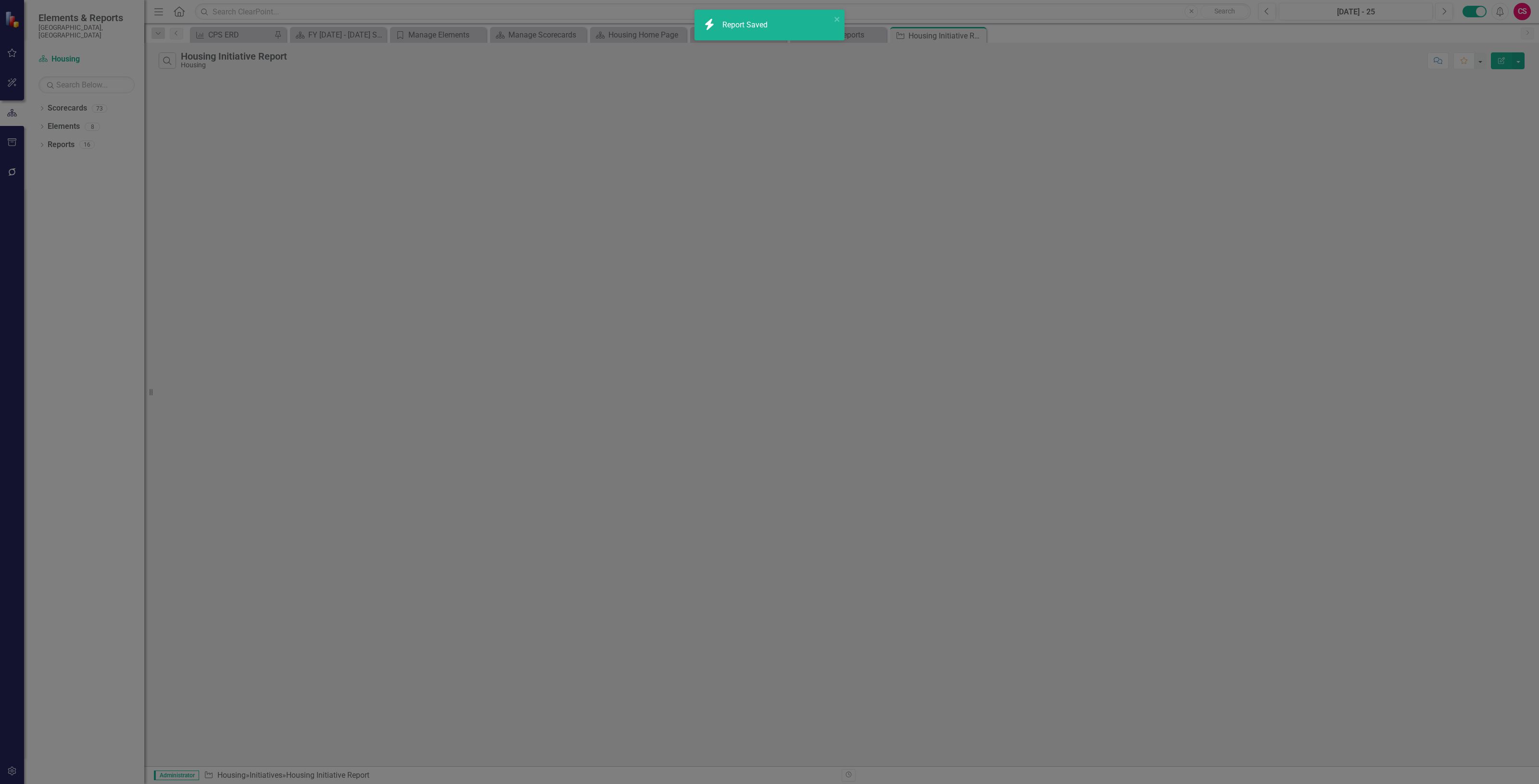
radio input "false"
checkbox input "false"
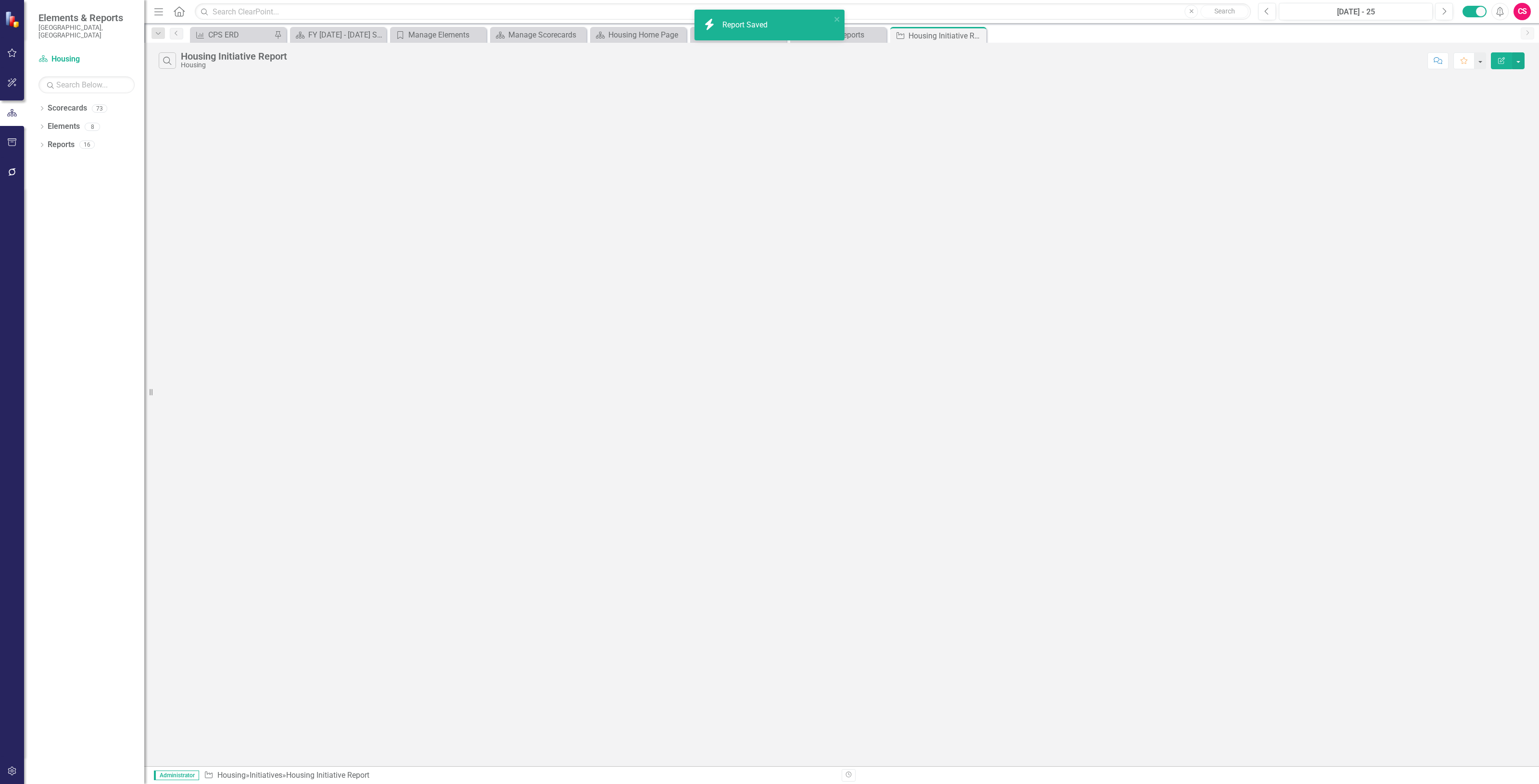
click at [1494, 59] on button "Edit Report" at bounding box center [1502, 61] width 21 height 17
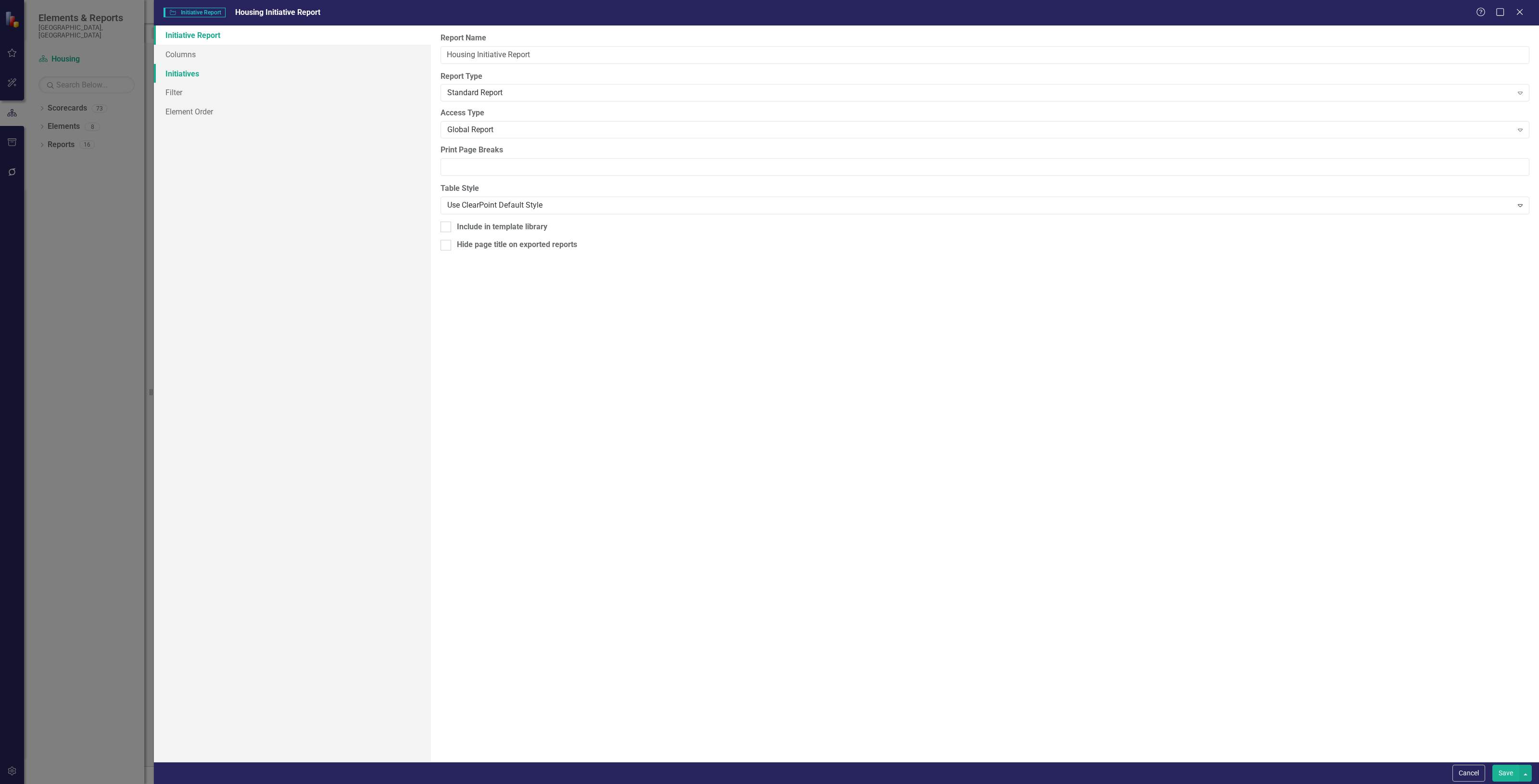
drag, startPoint x: 210, startPoint y: 71, endPoint x: 188, endPoint y: 72, distance: 22.0
drag, startPoint x: 188, startPoint y: 72, endPoint x: 181, endPoint y: 75, distance: 7.6
click at [181, 75] on link "Initiatives" at bounding box center [292, 73] width 277 height 19
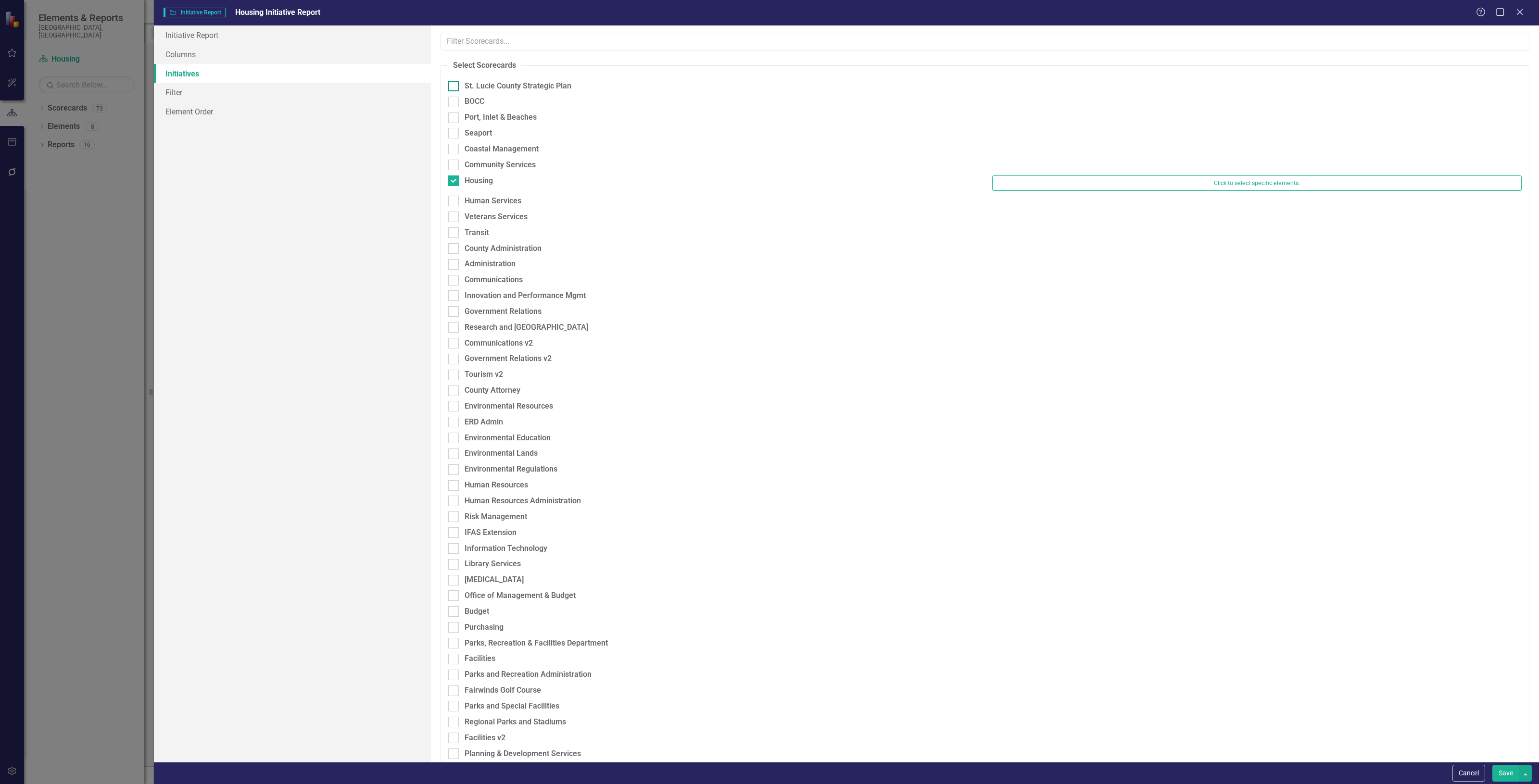
click at [498, 87] on div "St. Lucie County Strategic Plan" at bounding box center [518, 86] width 107 height 11
click at [455, 87] on input "St. Lucie County Strategic Plan" at bounding box center [451, 83] width 6 height 6
checkbox input "true"
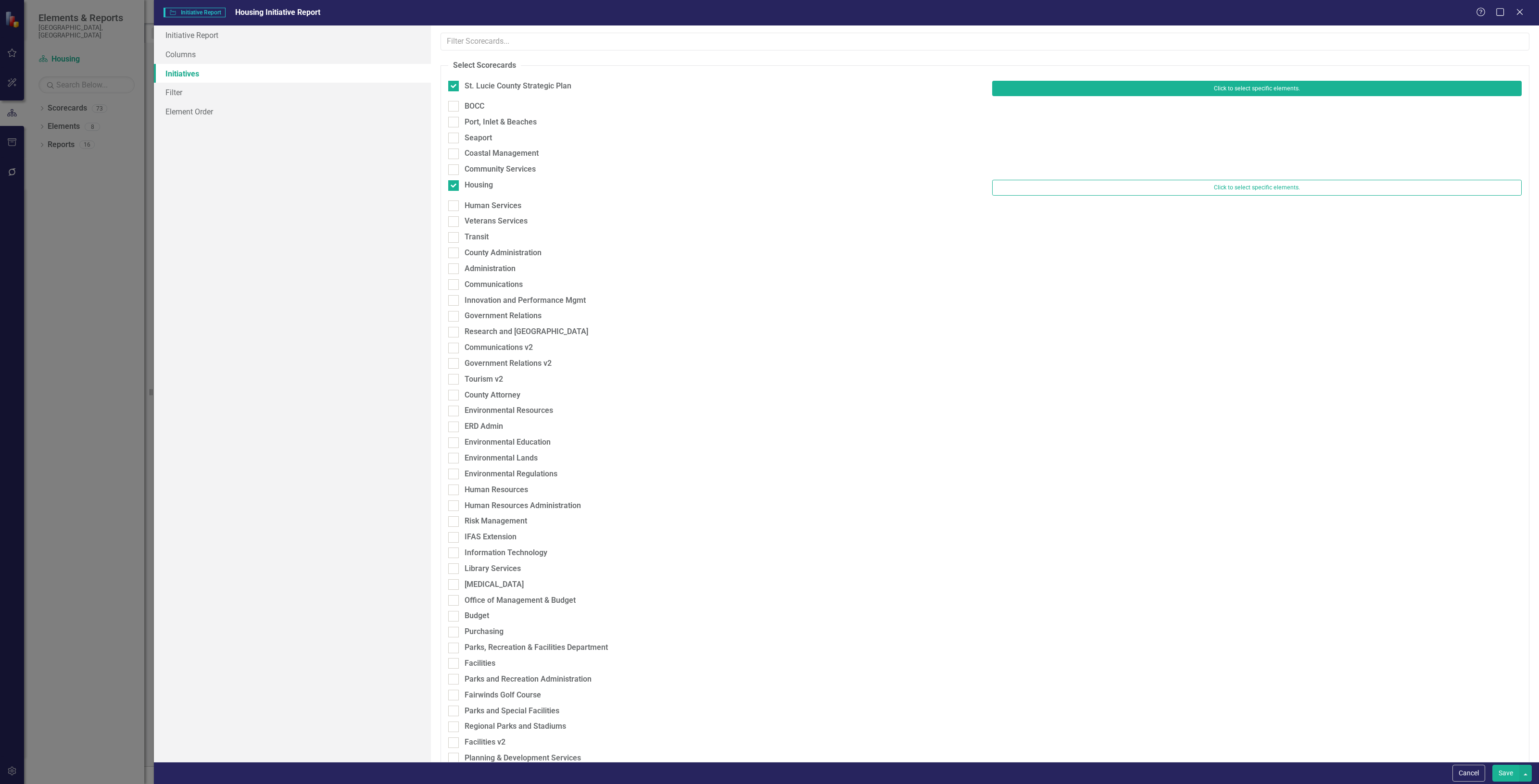
click at [1088, 85] on button "Click to select specific elements." at bounding box center [1257, 88] width 529 height 15
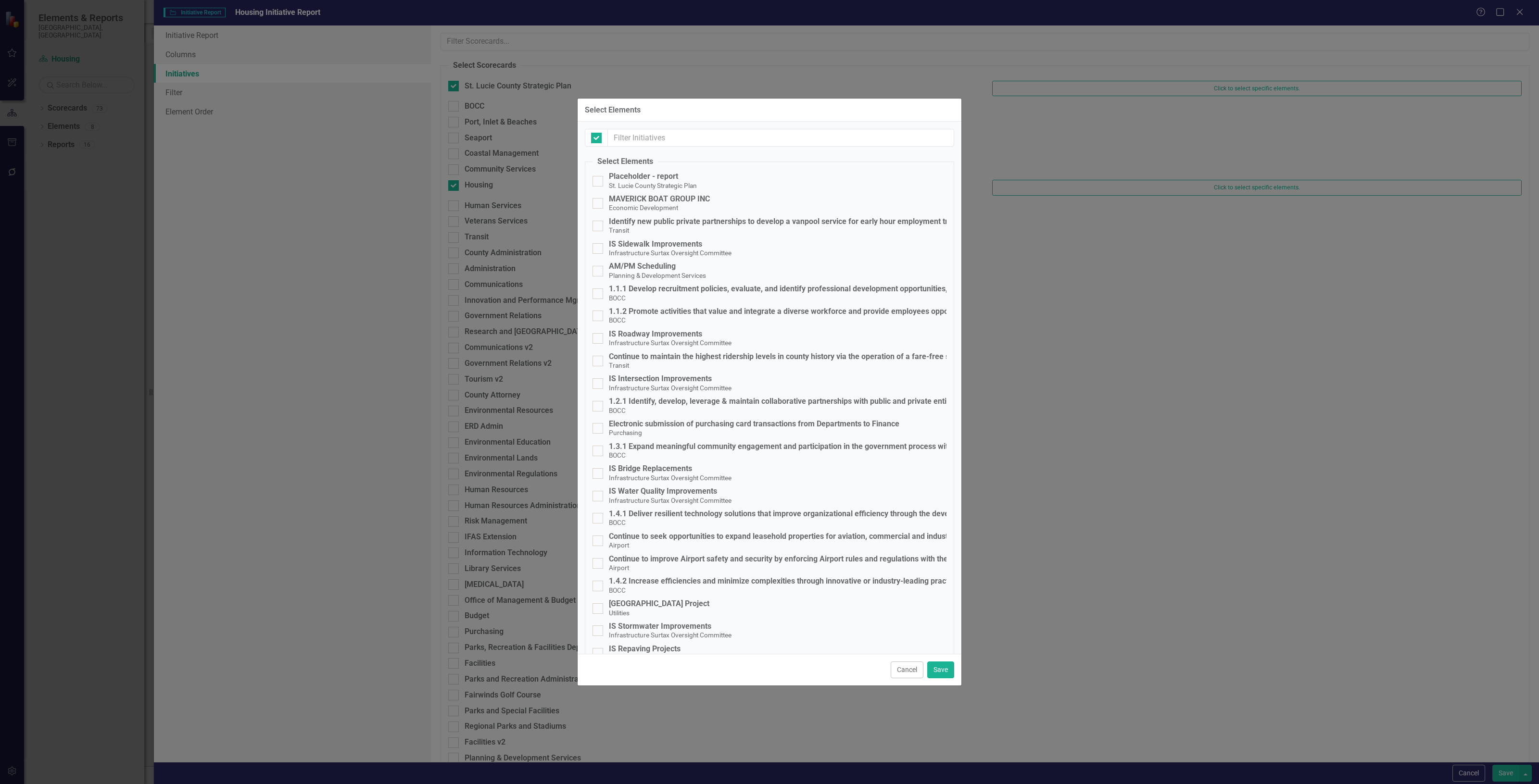
checkbox input "false"
click at [633, 147] on input "text" at bounding box center [781, 137] width 346 height 18
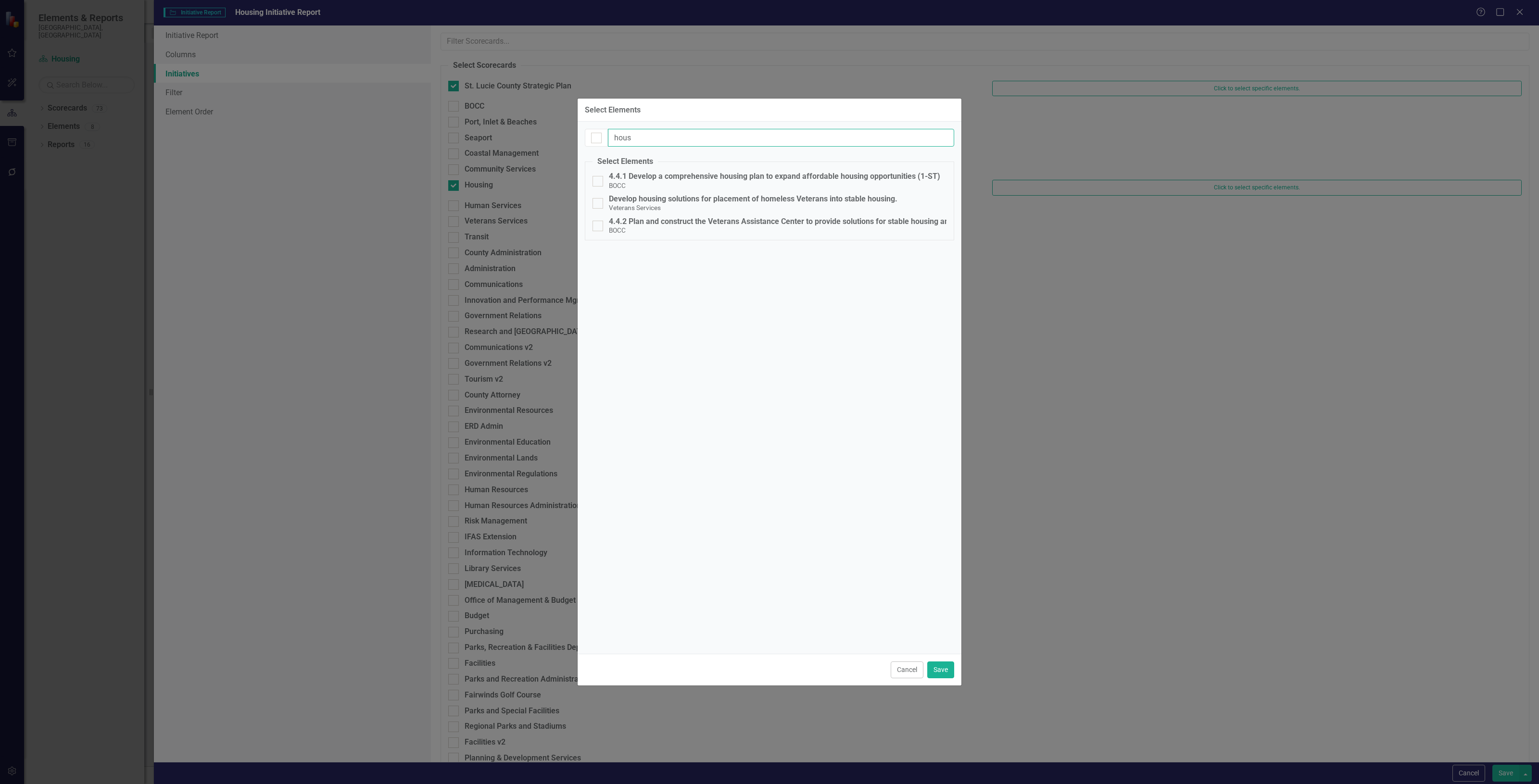
type input "hous"
click at [906, 667] on button "Cancel" at bounding box center [907, 669] width 33 height 17
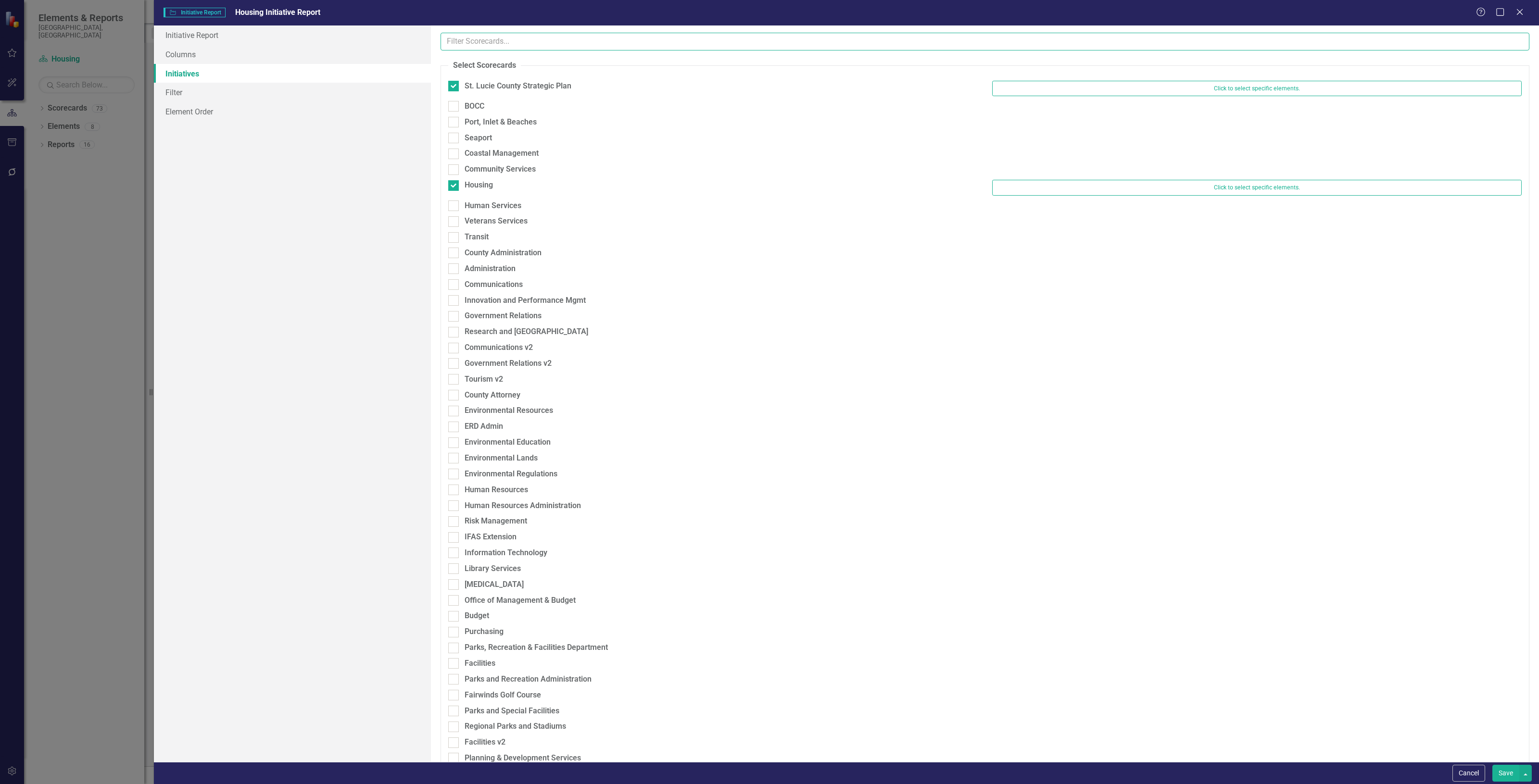
click at [491, 42] on input "text" at bounding box center [985, 41] width 1089 height 18
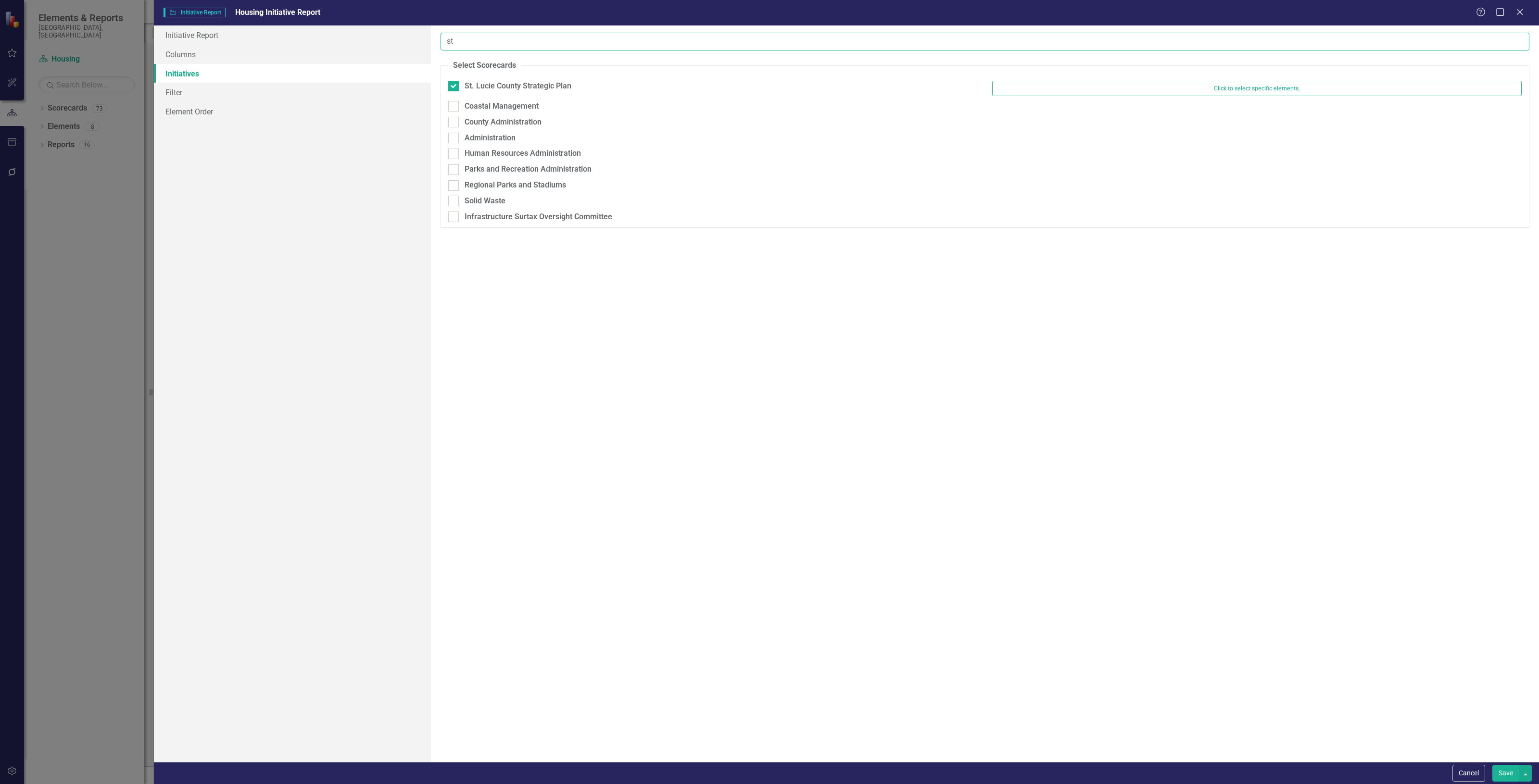
type input "s"
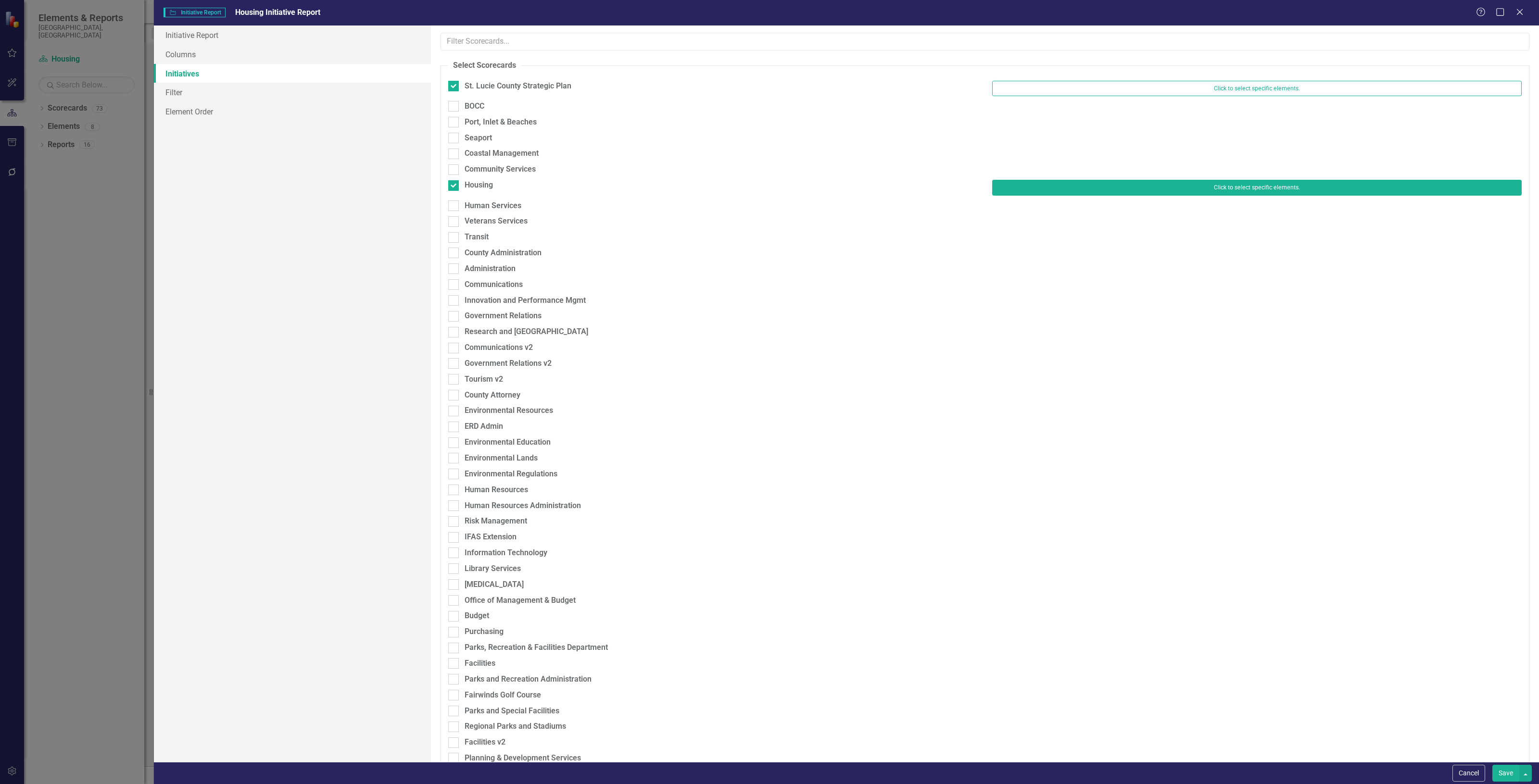
click at [1045, 190] on button "Click to select specific elements." at bounding box center [1257, 187] width 529 height 15
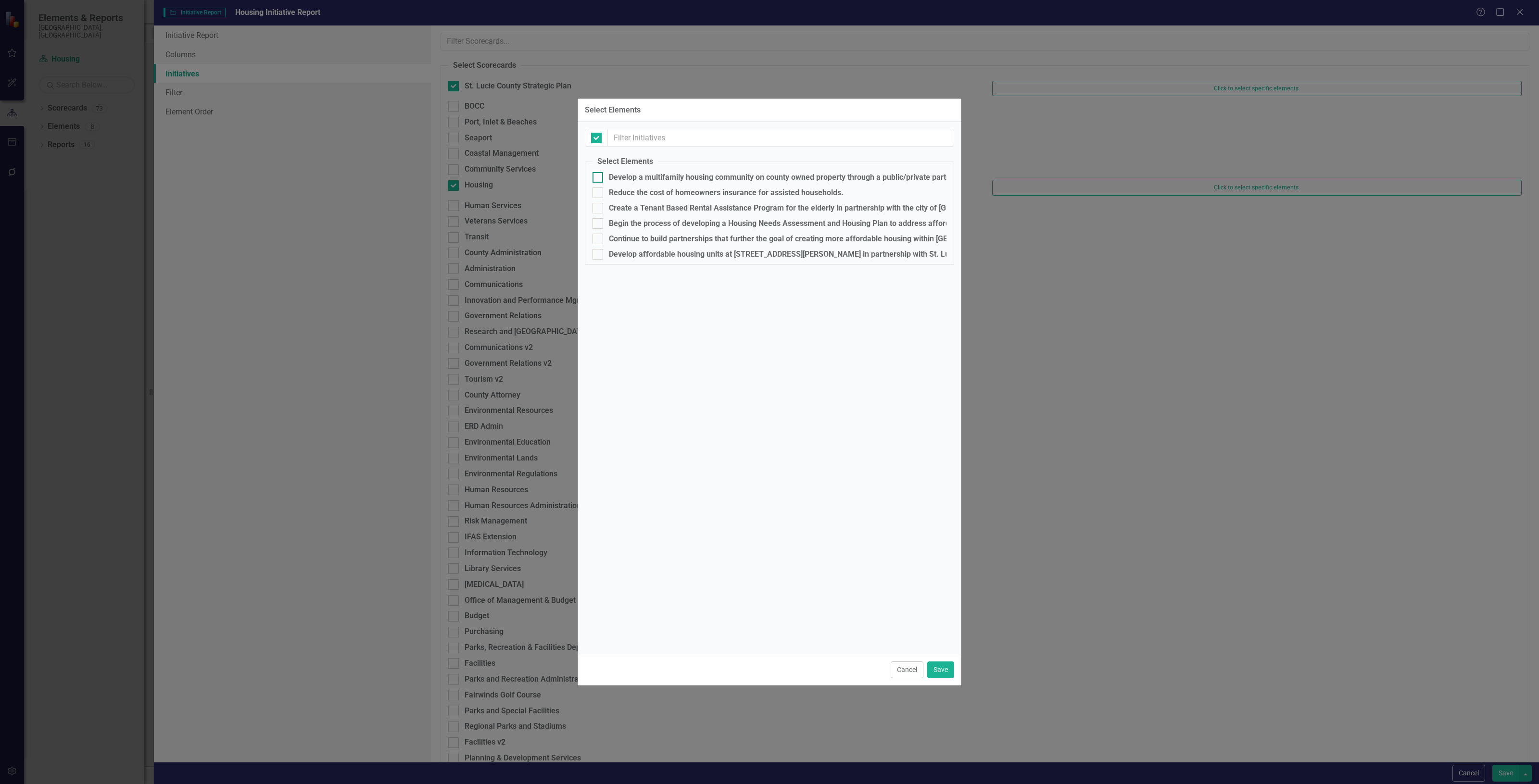
checkbox input "false"
click at [900, 678] on button "Cancel" at bounding box center [907, 669] width 33 height 17
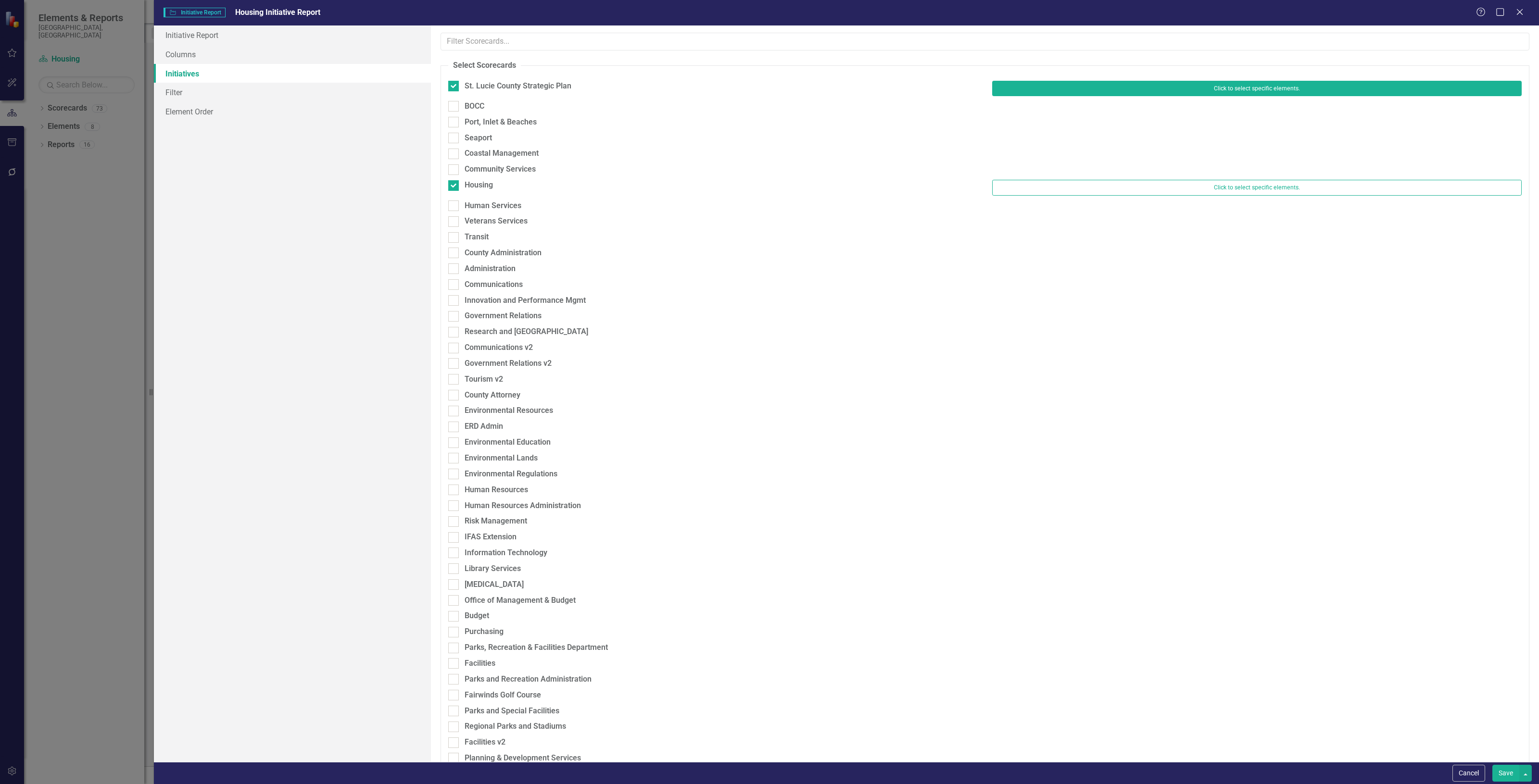
click at [996, 87] on button "Click to select specific elements." at bounding box center [1257, 88] width 529 height 15
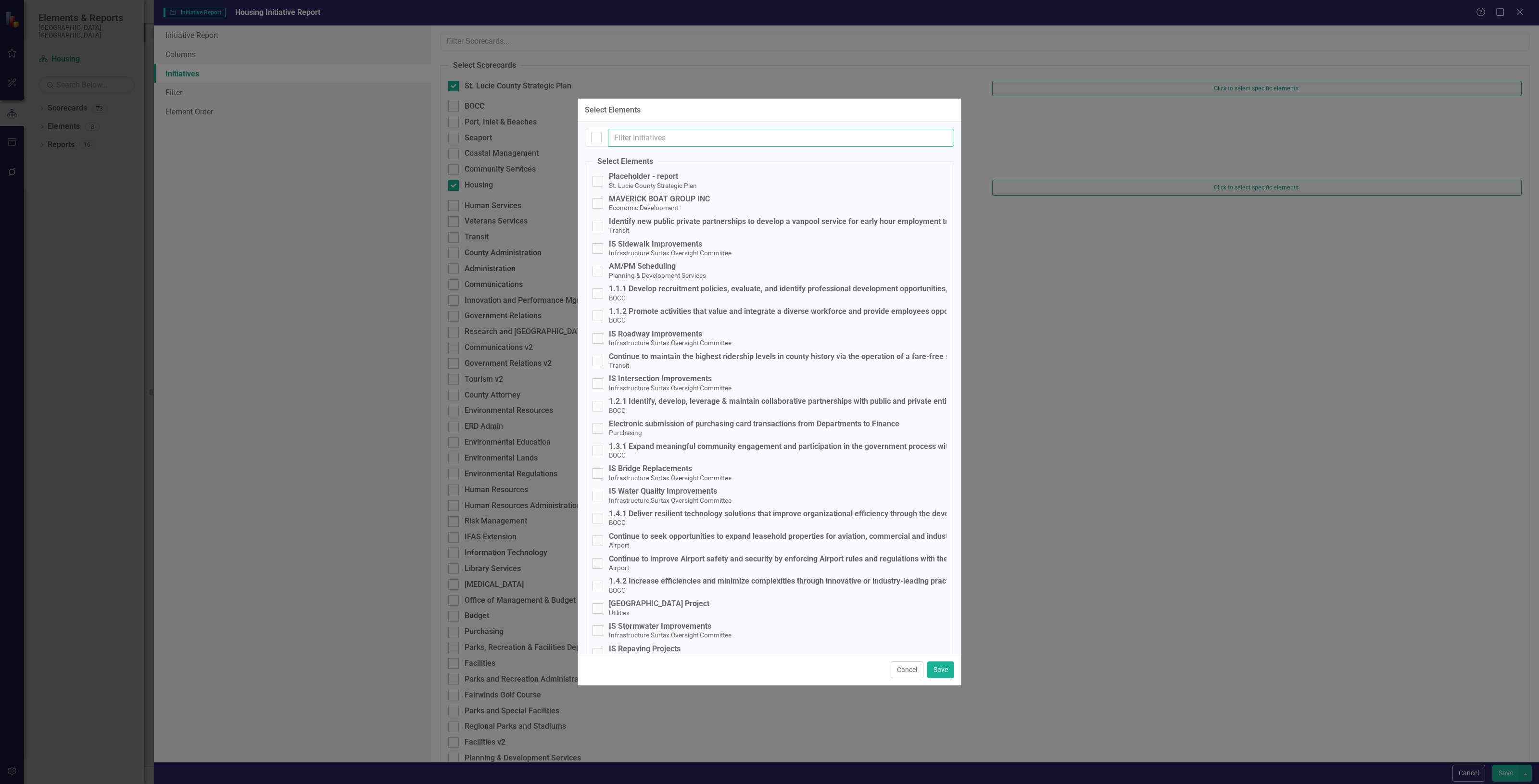
click at [663, 141] on input "text" at bounding box center [781, 137] width 346 height 18
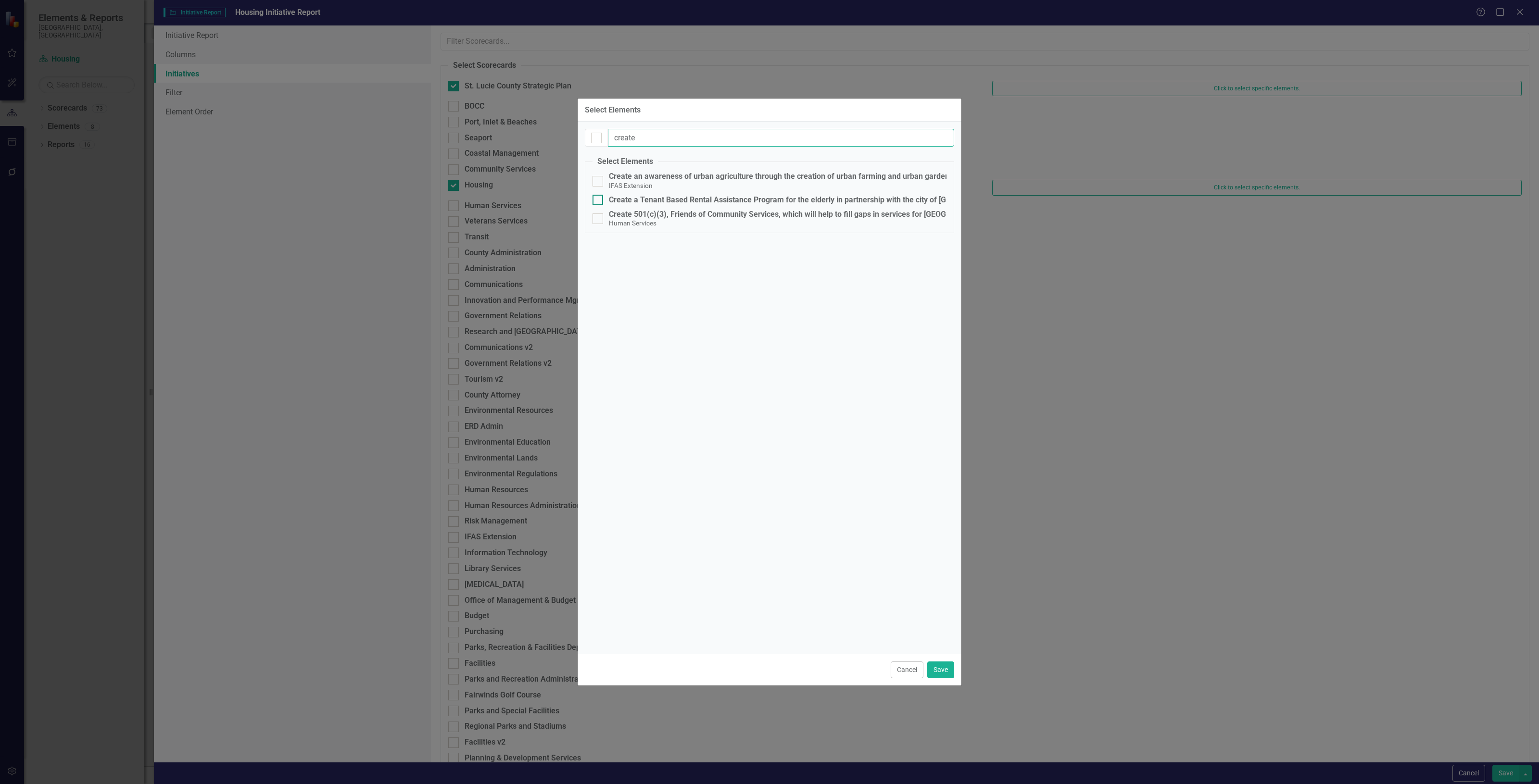
type input "create"
click at [674, 199] on div "Create a Tenant Based Rental Assistance Program for the elderly in partnership …" at bounding box center [812, 200] width 406 height 9
click at [599, 199] on input "Create a Tenant Based Rental Assistance Program for the elderly in partnership …" at bounding box center [595, 197] width 6 height 6
checkbox input "true"
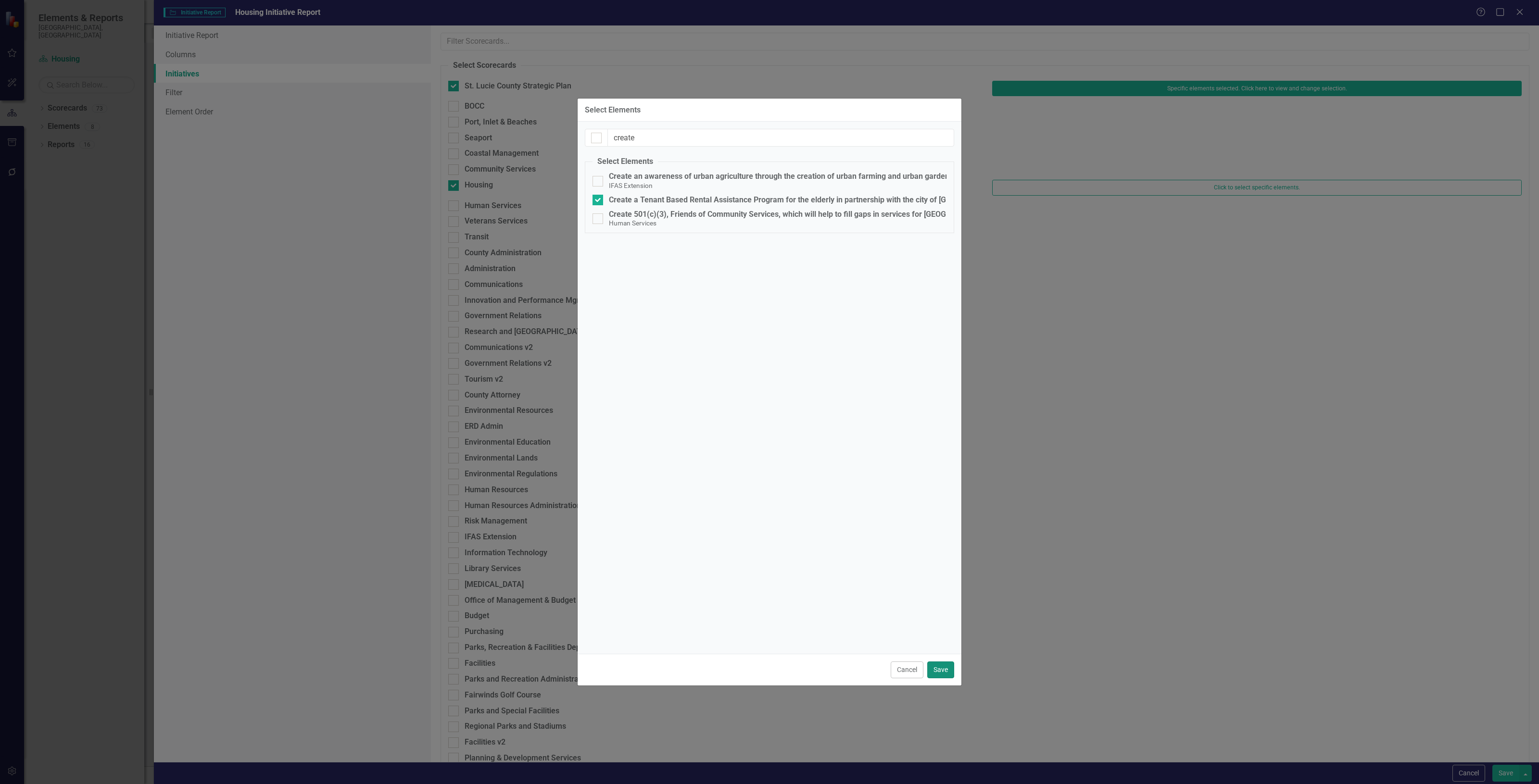
click at [946, 671] on button "Save" at bounding box center [940, 669] width 27 height 17
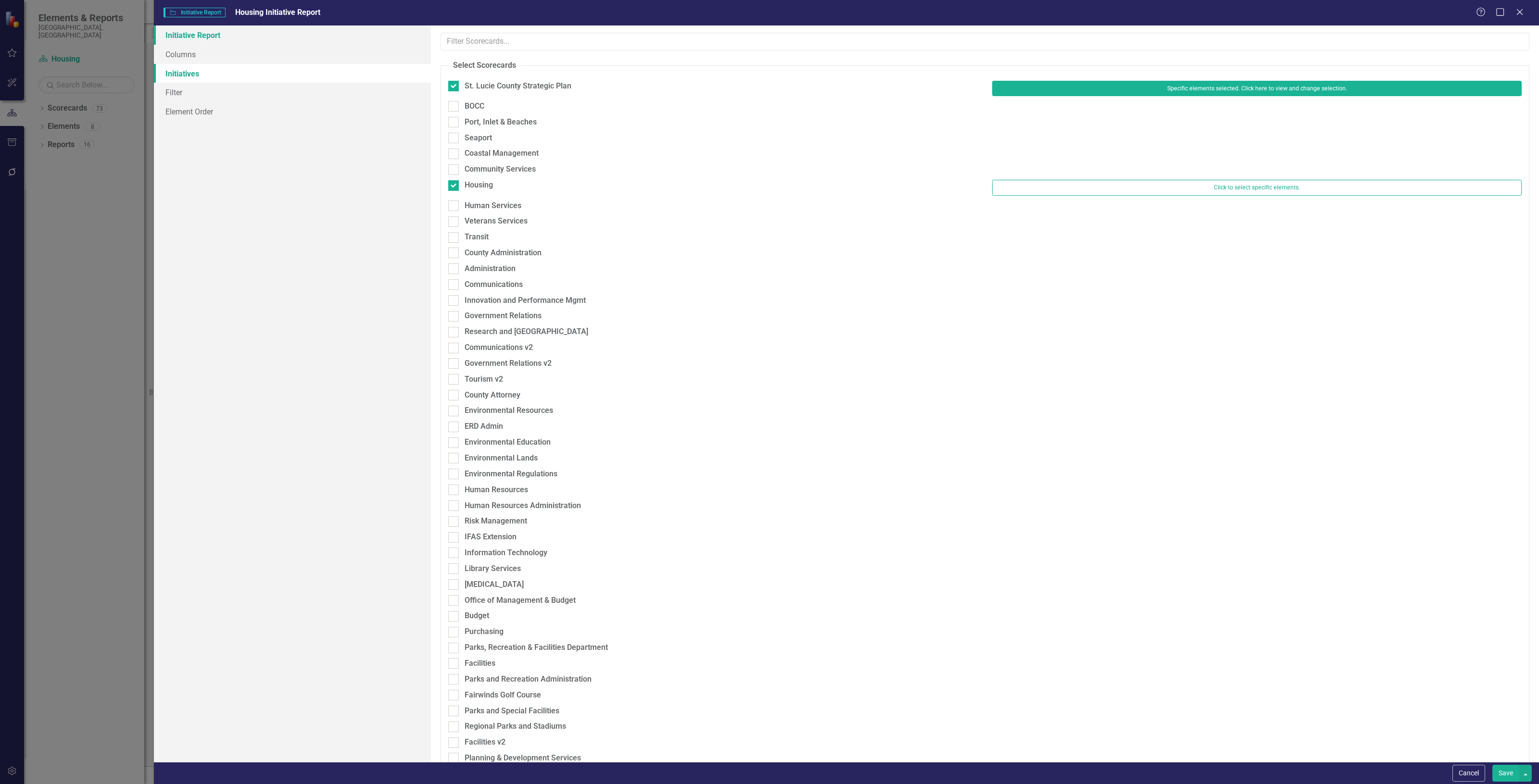
click at [339, 44] on link "Initiative Report" at bounding box center [292, 35] width 277 height 19
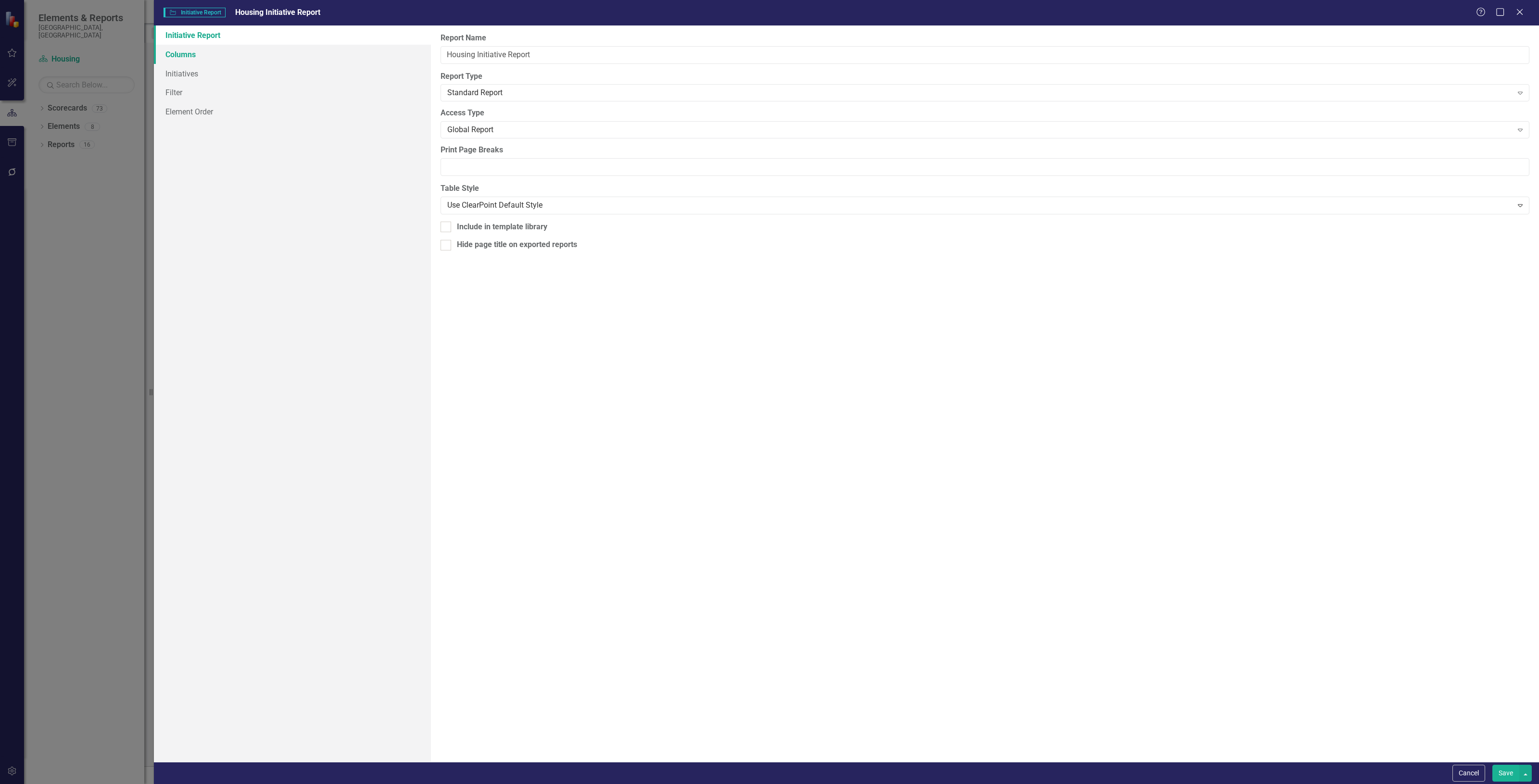
click at [337, 49] on link "Columns" at bounding box center [292, 54] width 277 height 19
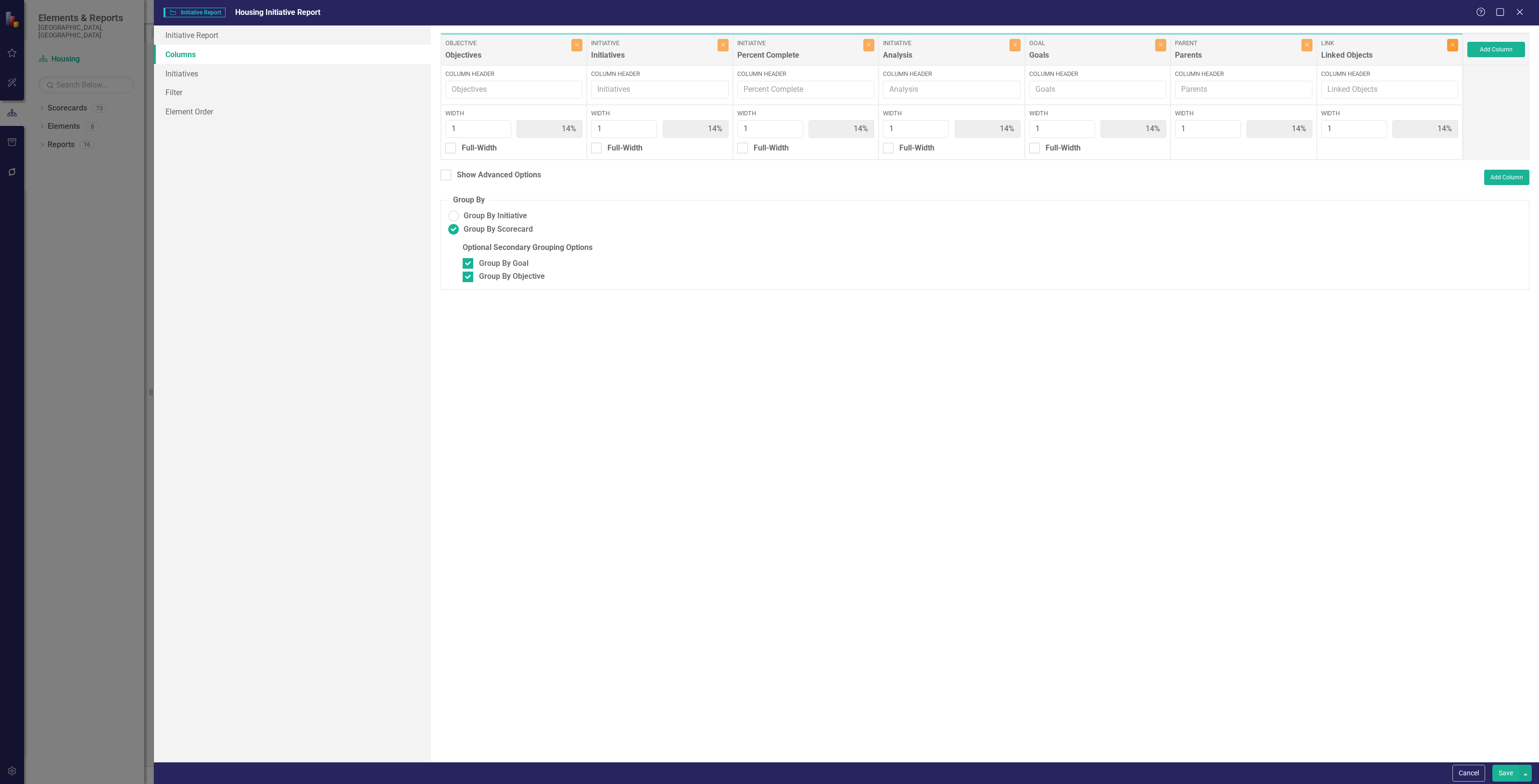
click at [1451, 40] on button "Close" at bounding box center [1452, 45] width 11 height 13
type input "17%"
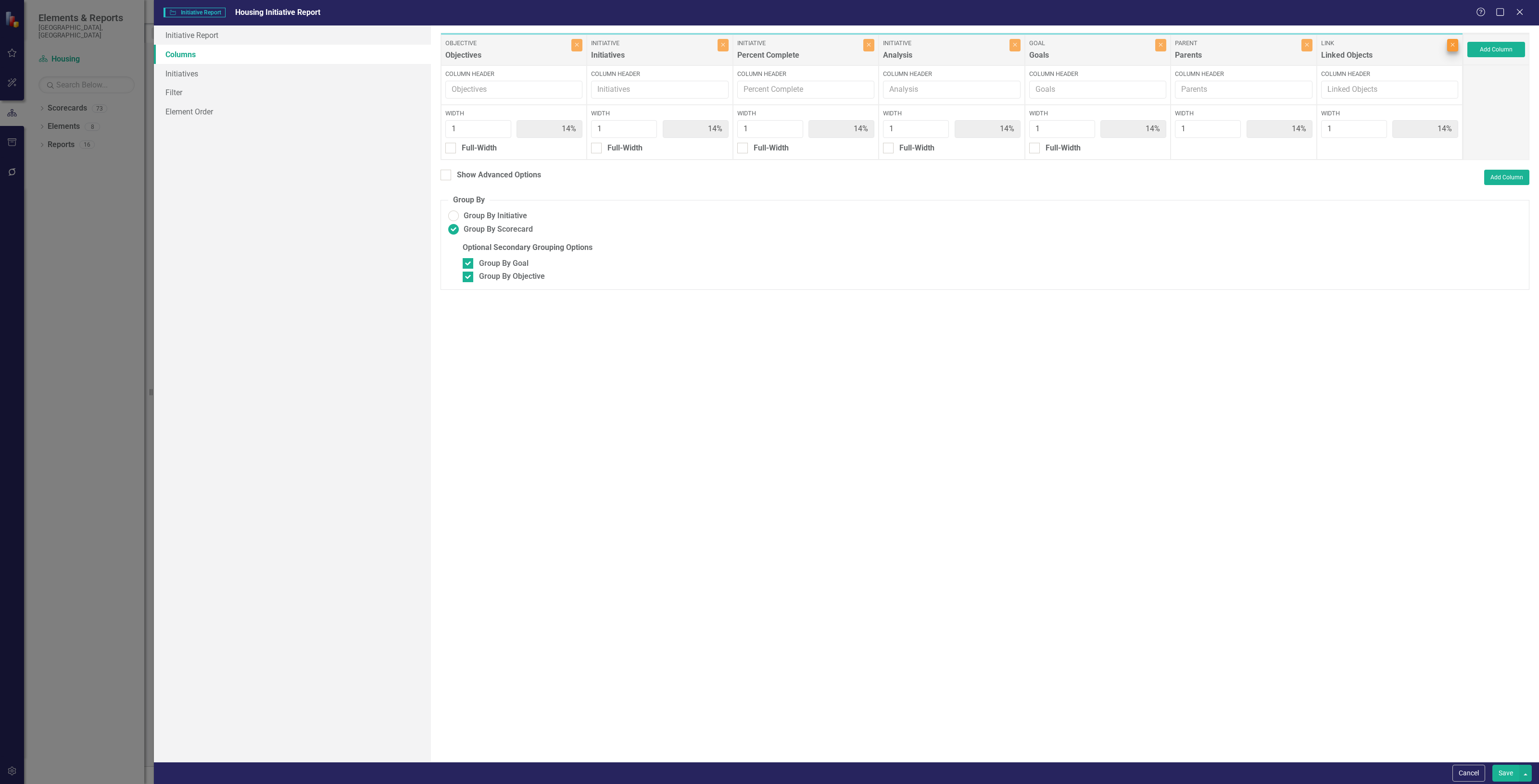
type input "17%"
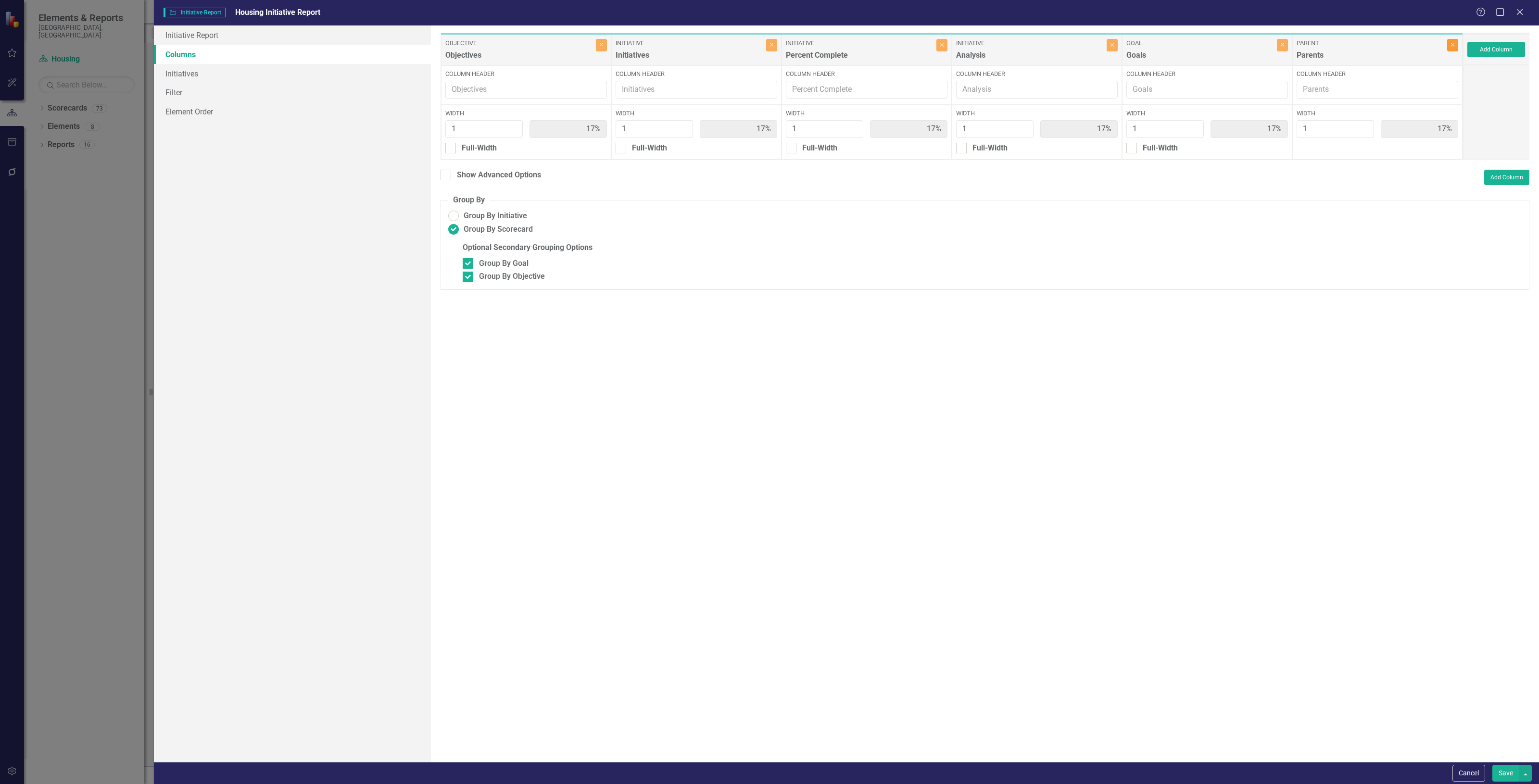
click at [1454, 44] on icon "Close" at bounding box center [1452, 45] width 4 height 6
type input "20%"
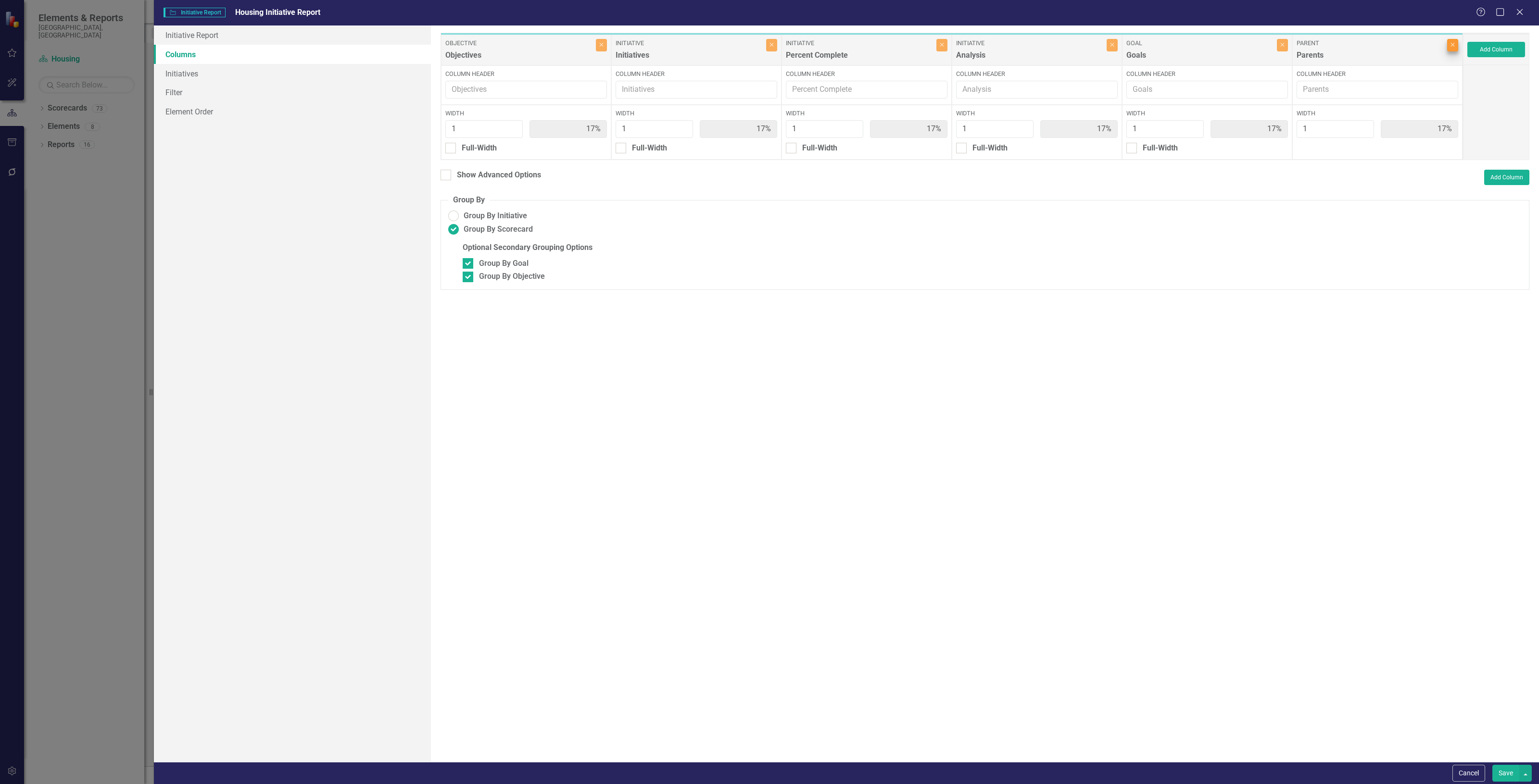
type input "20%"
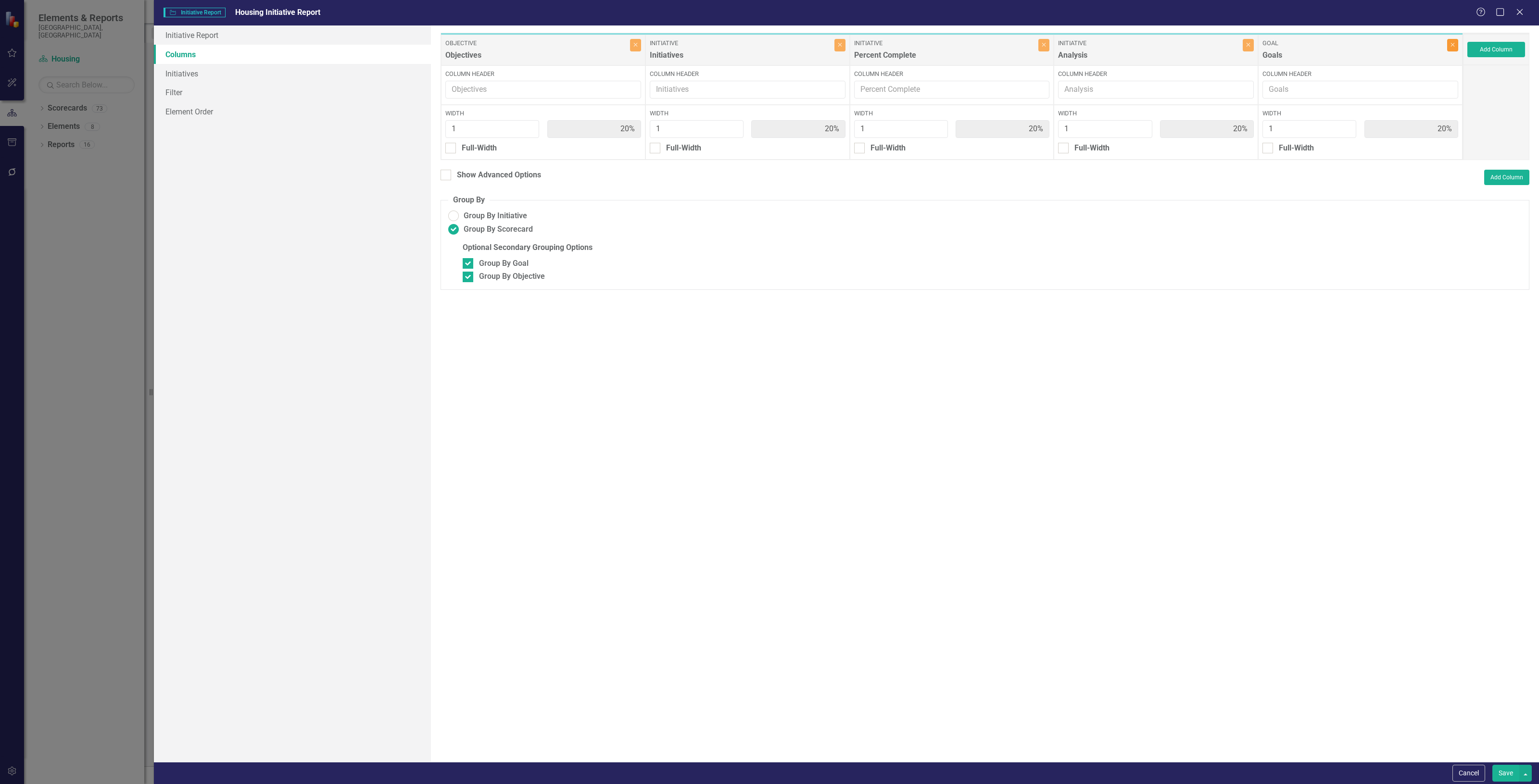
click at [1454, 44] on icon "Close" at bounding box center [1452, 45] width 4 height 6
type input "25%"
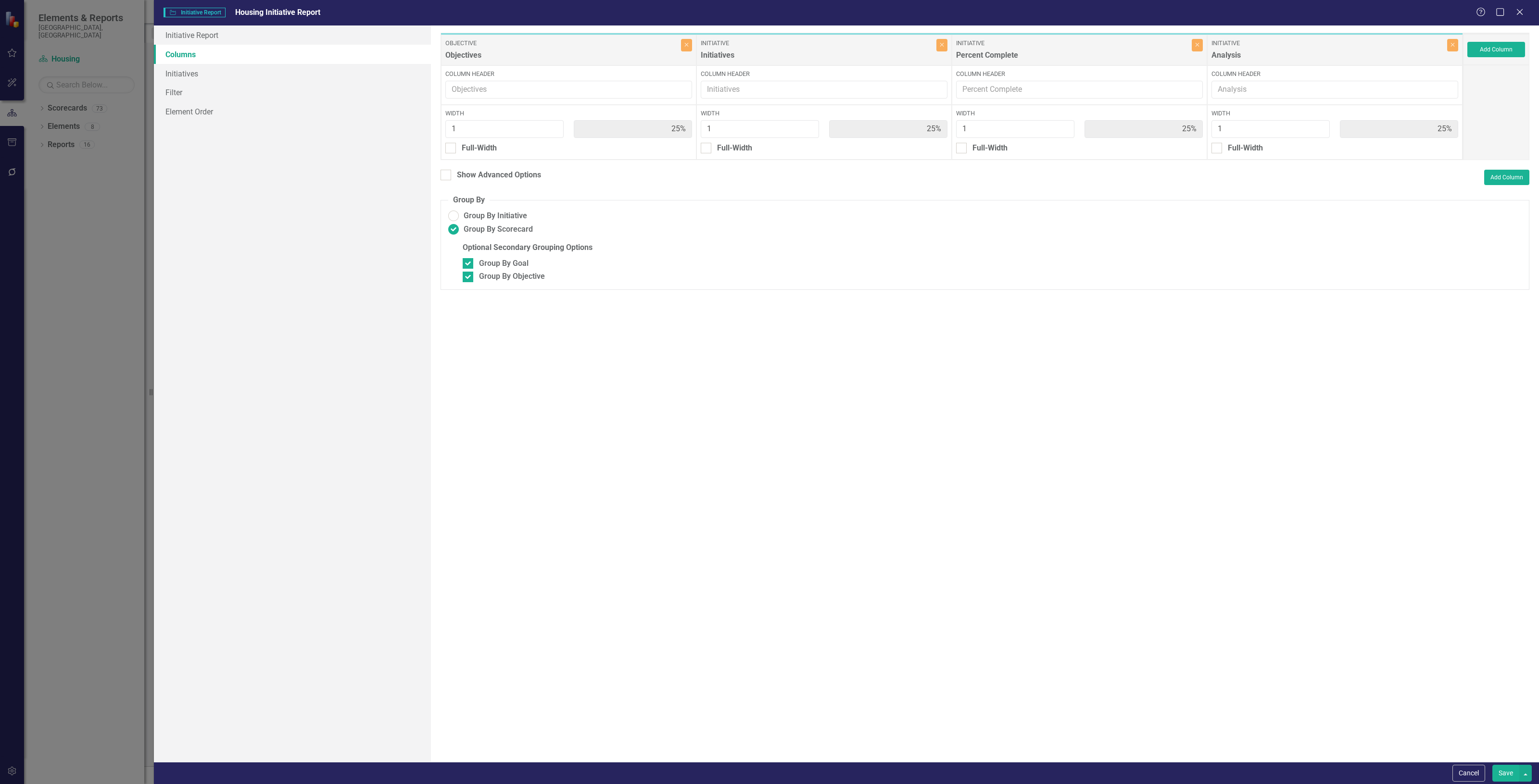
click at [1497, 770] on button "Save" at bounding box center [1506, 773] width 27 height 17
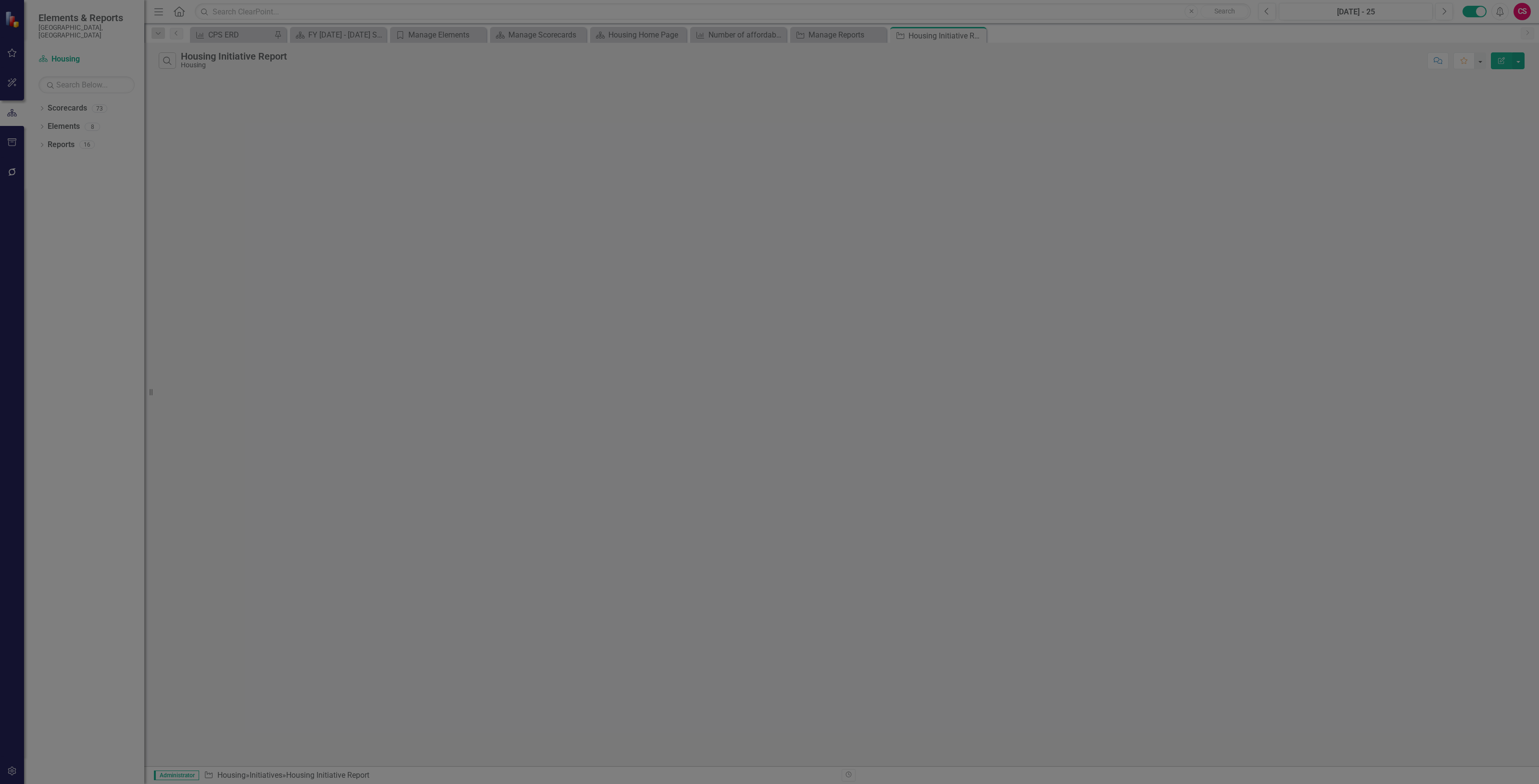
radio input "false"
checkbox input "false"
radio input "true"
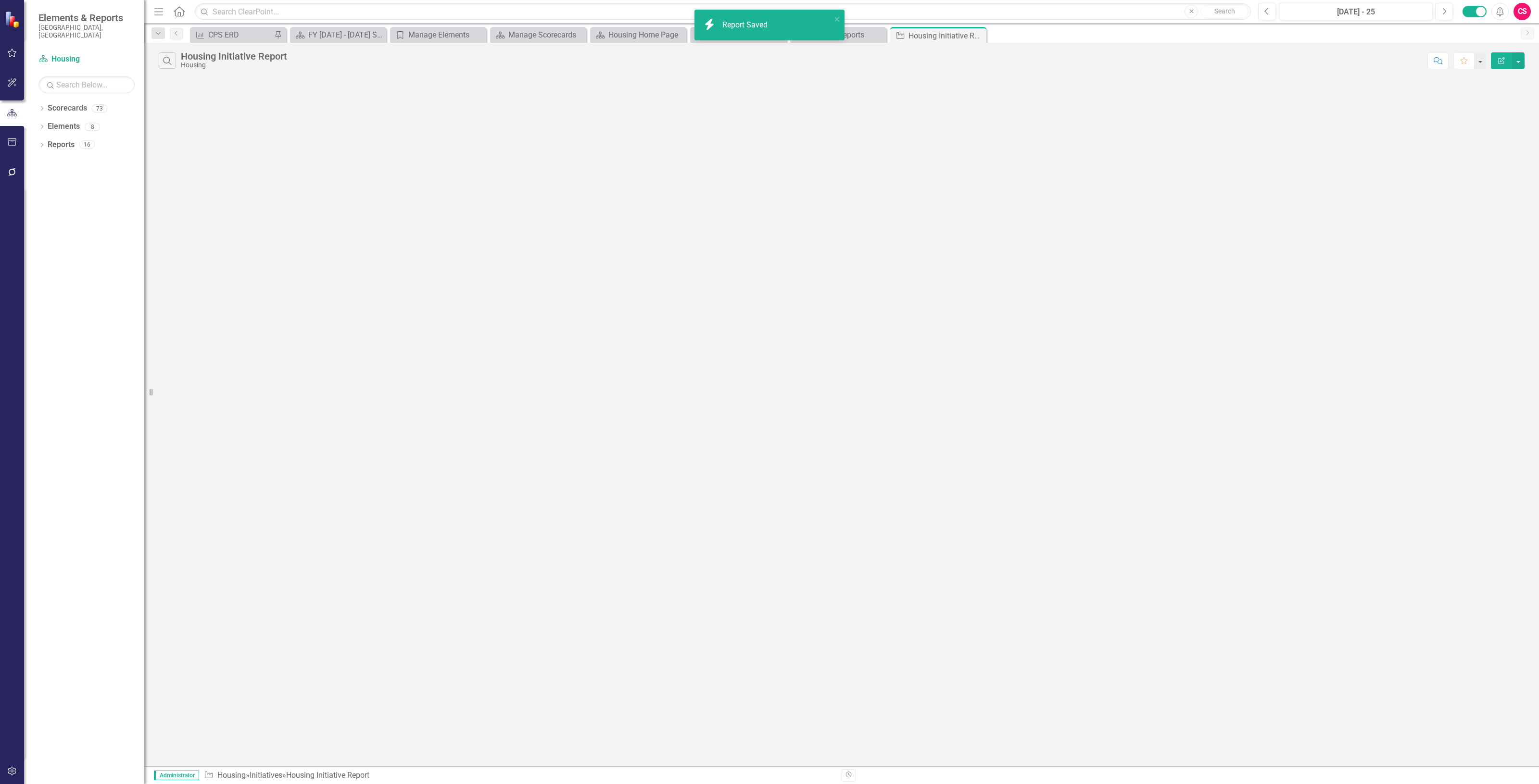
click at [1500, 61] on icon "button" at bounding box center [1501, 61] width 7 height 7
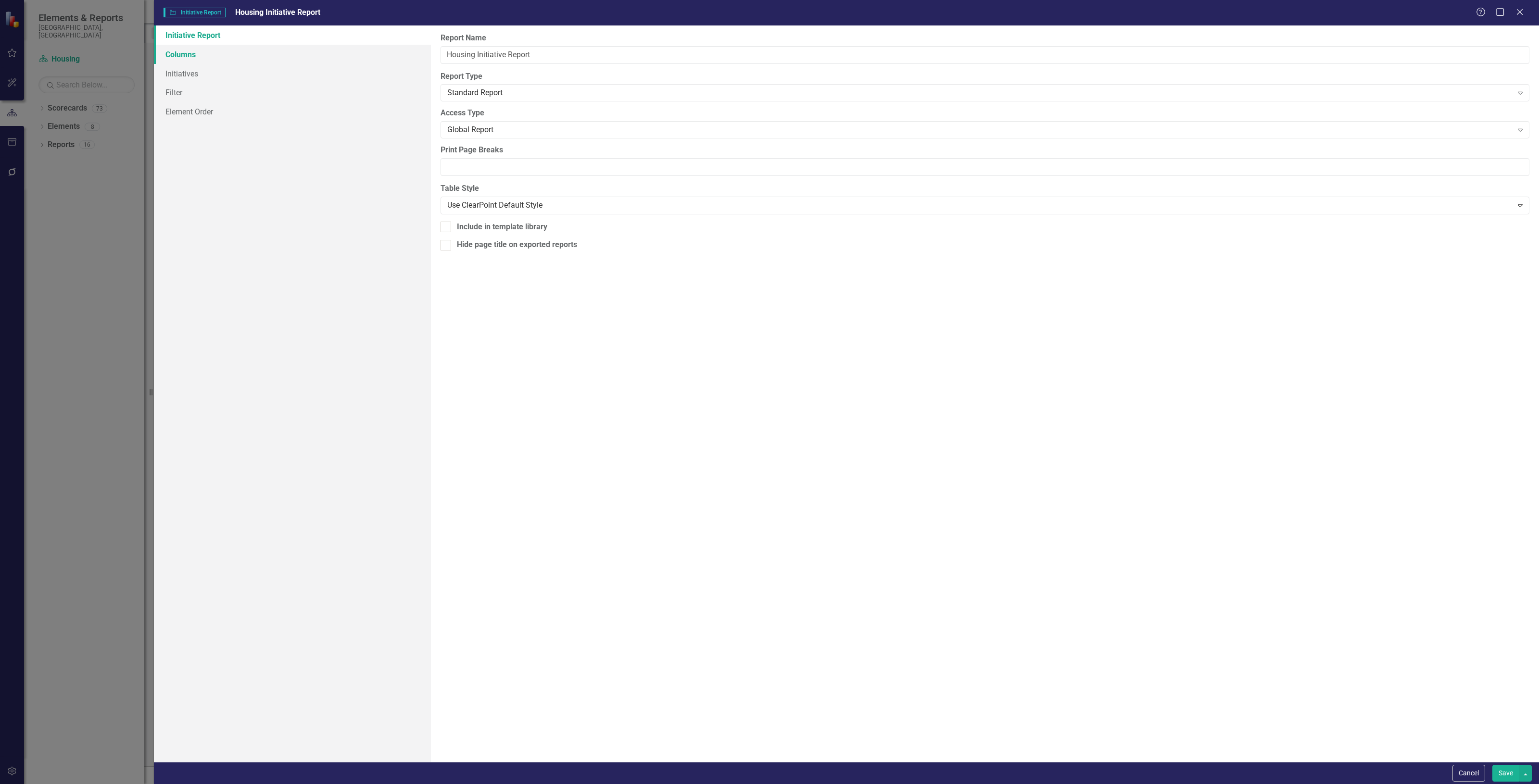
click at [256, 46] on link "Columns" at bounding box center [292, 54] width 277 height 19
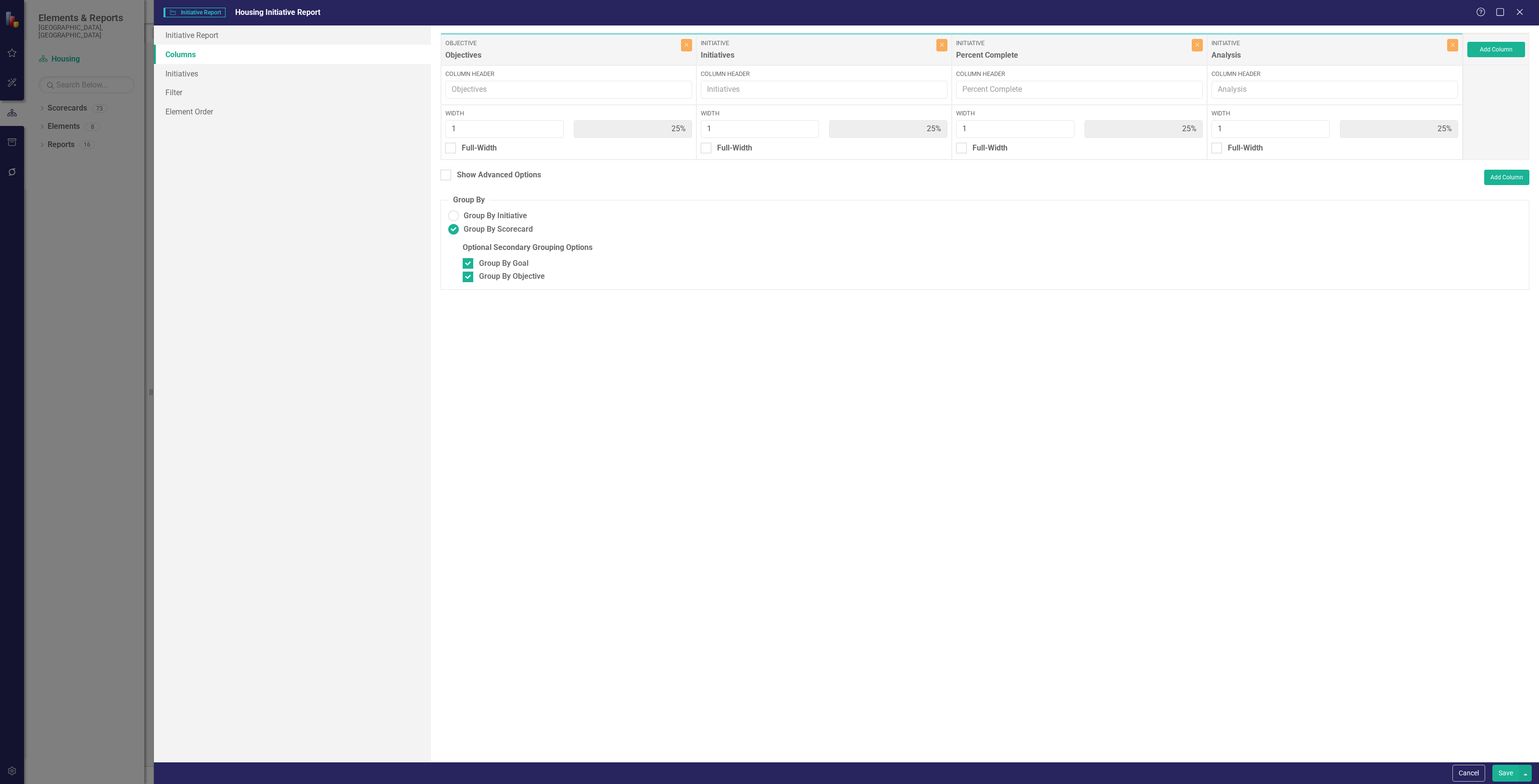
click at [465, 256] on fieldset "Group By Group By Initiative Group By Scorecard Optional Secondary Grouping Opt…" at bounding box center [985, 242] width 1089 height 95
click at [470, 259] on div at bounding box center [468, 263] width 11 height 11
click at [469, 259] on input "Group By Goal" at bounding box center [465, 261] width 6 height 6
checkbox input "false"
click at [1498, 771] on button "Save" at bounding box center [1506, 773] width 27 height 17
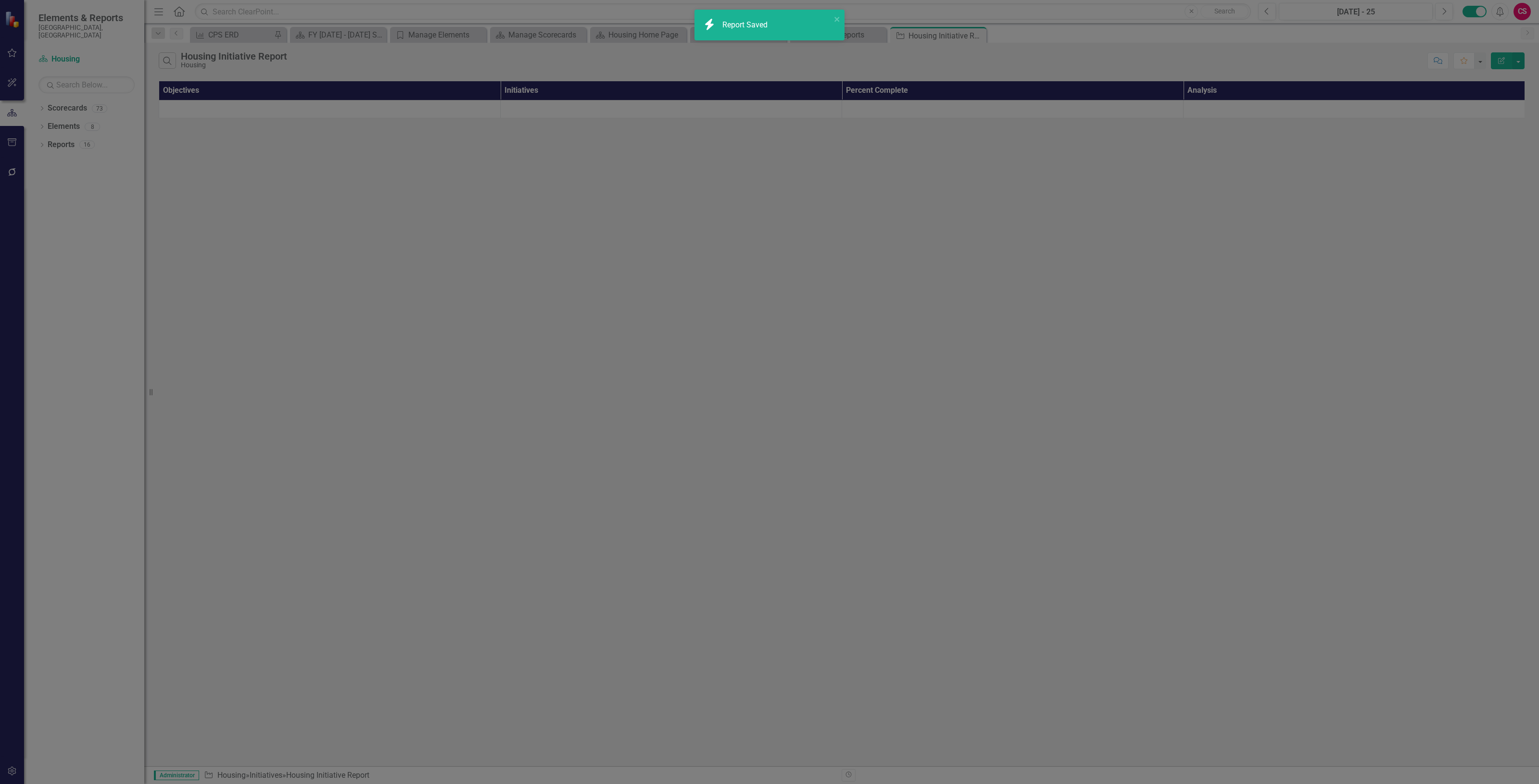
radio input "false"
checkbox input "false"
radio input "true"
